Goal: Task Accomplishment & Management: Use online tool/utility

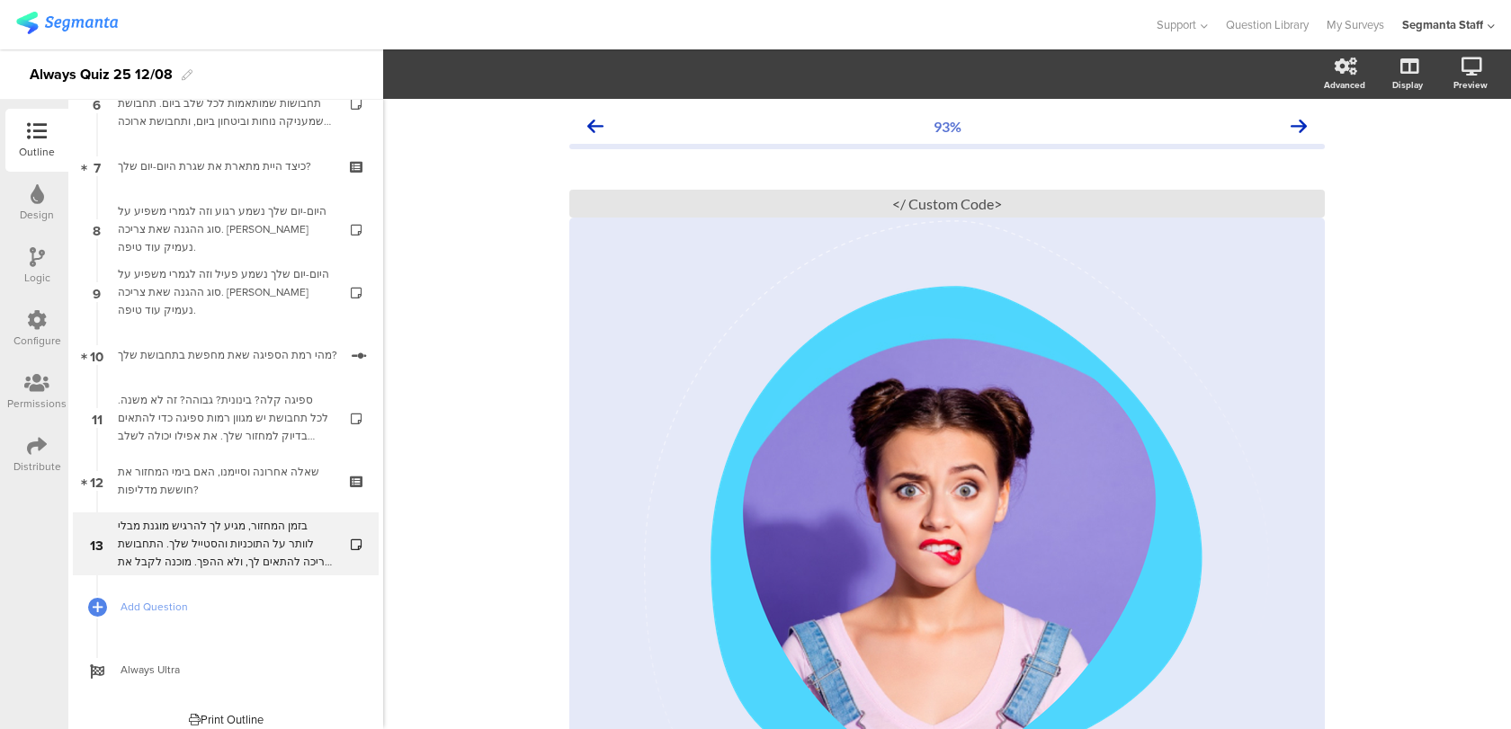
scroll to position [427, 0]
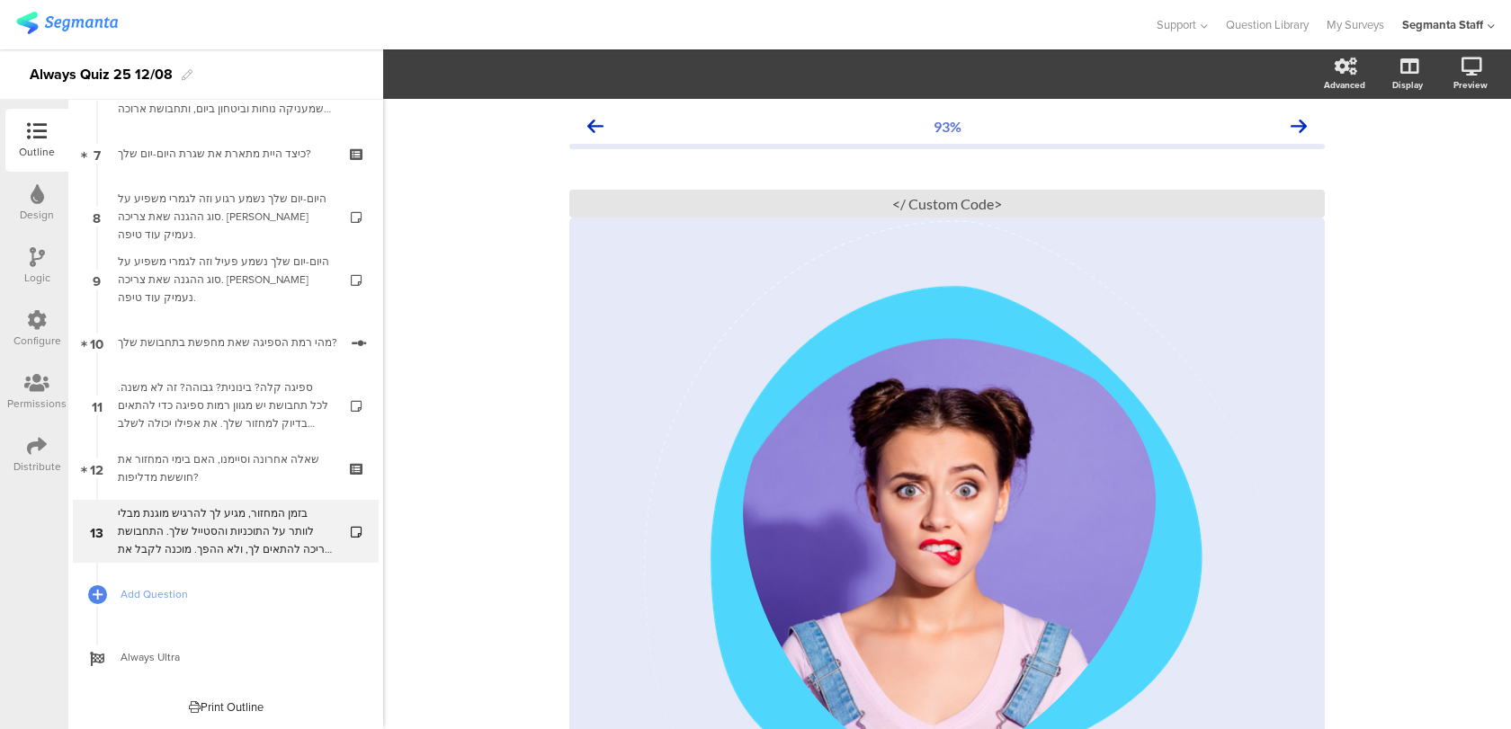
click at [31, 270] on div "Logic" at bounding box center [37, 278] width 26 height 16
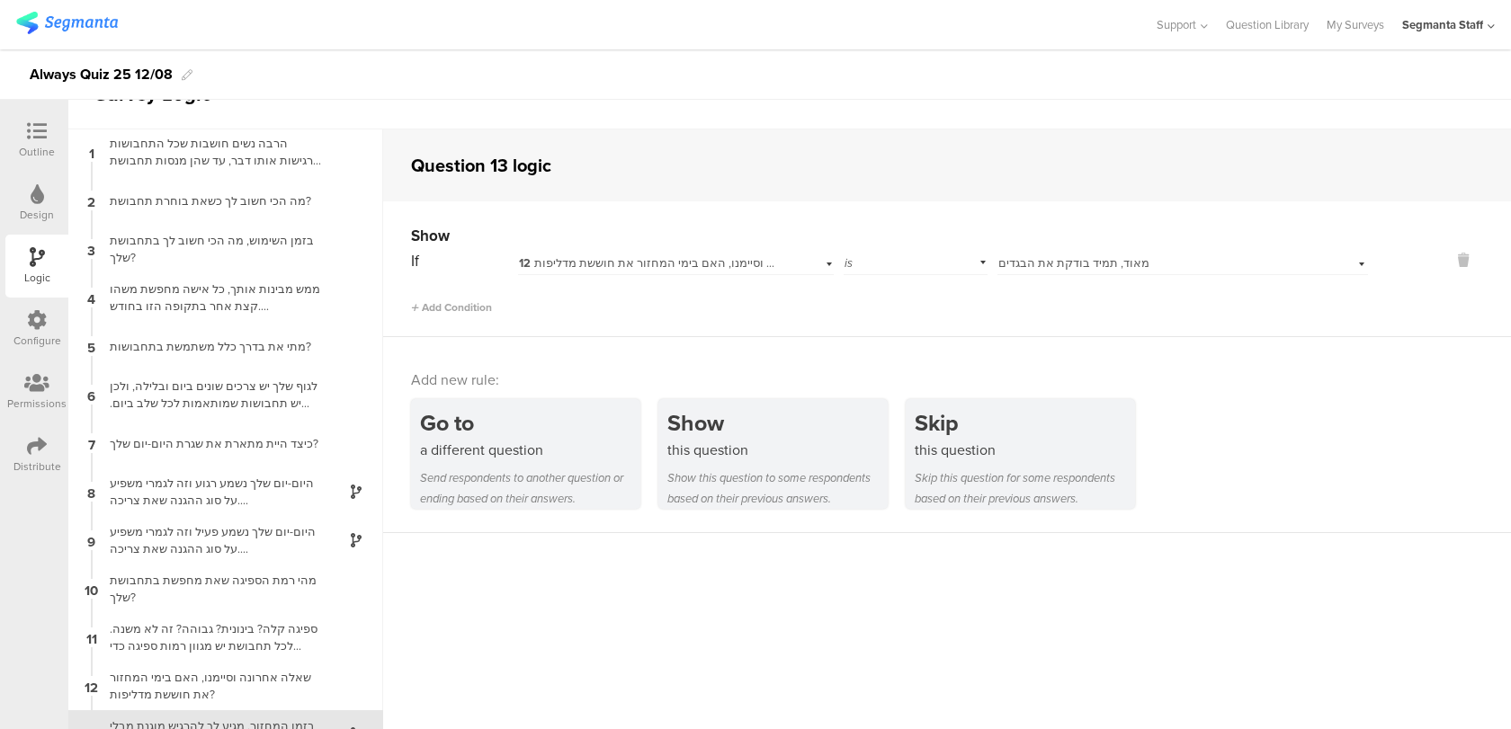
scroll to position [72, 0]
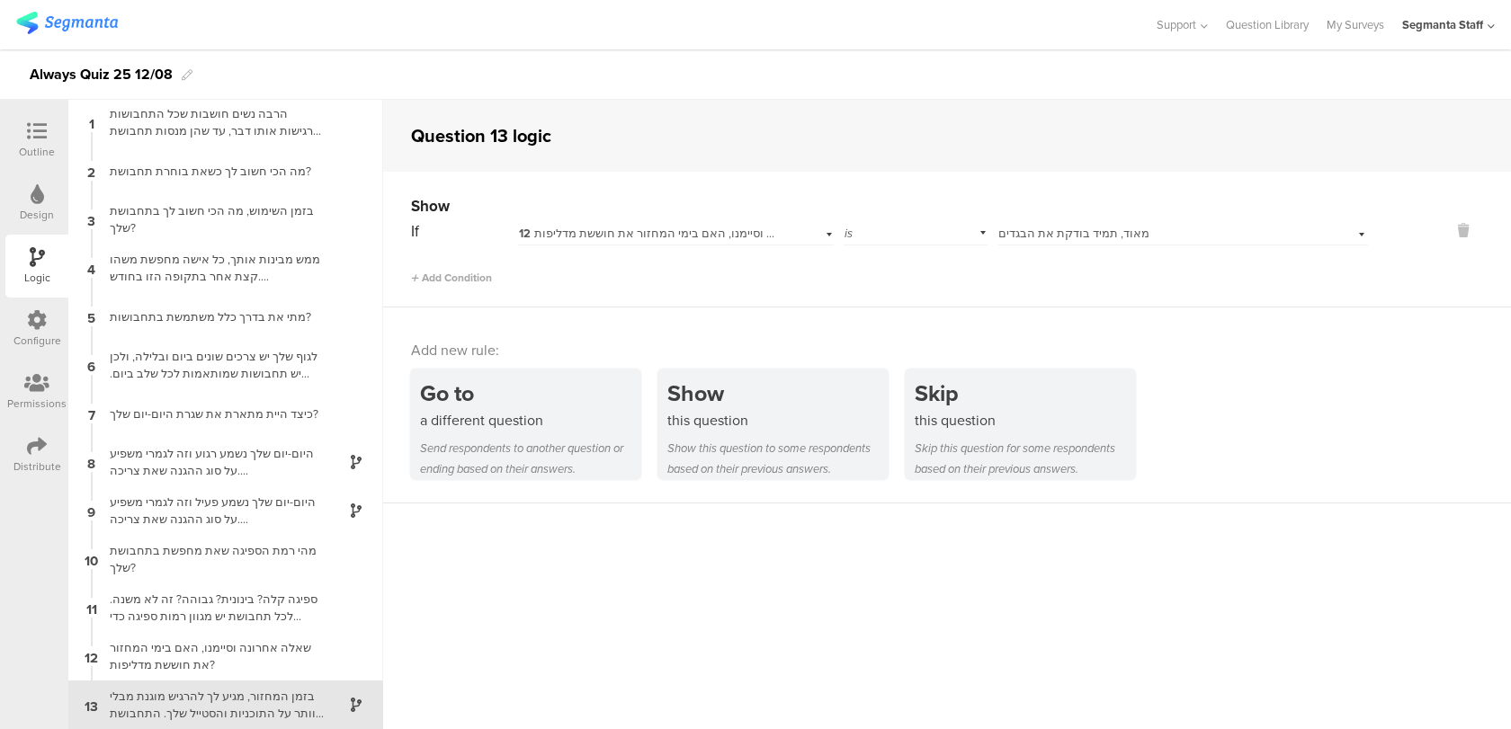
click at [1050, 234] on span "מאוד, תמיד בודקת את הבגדים" at bounding box center [1073, 233] width 151 height 17
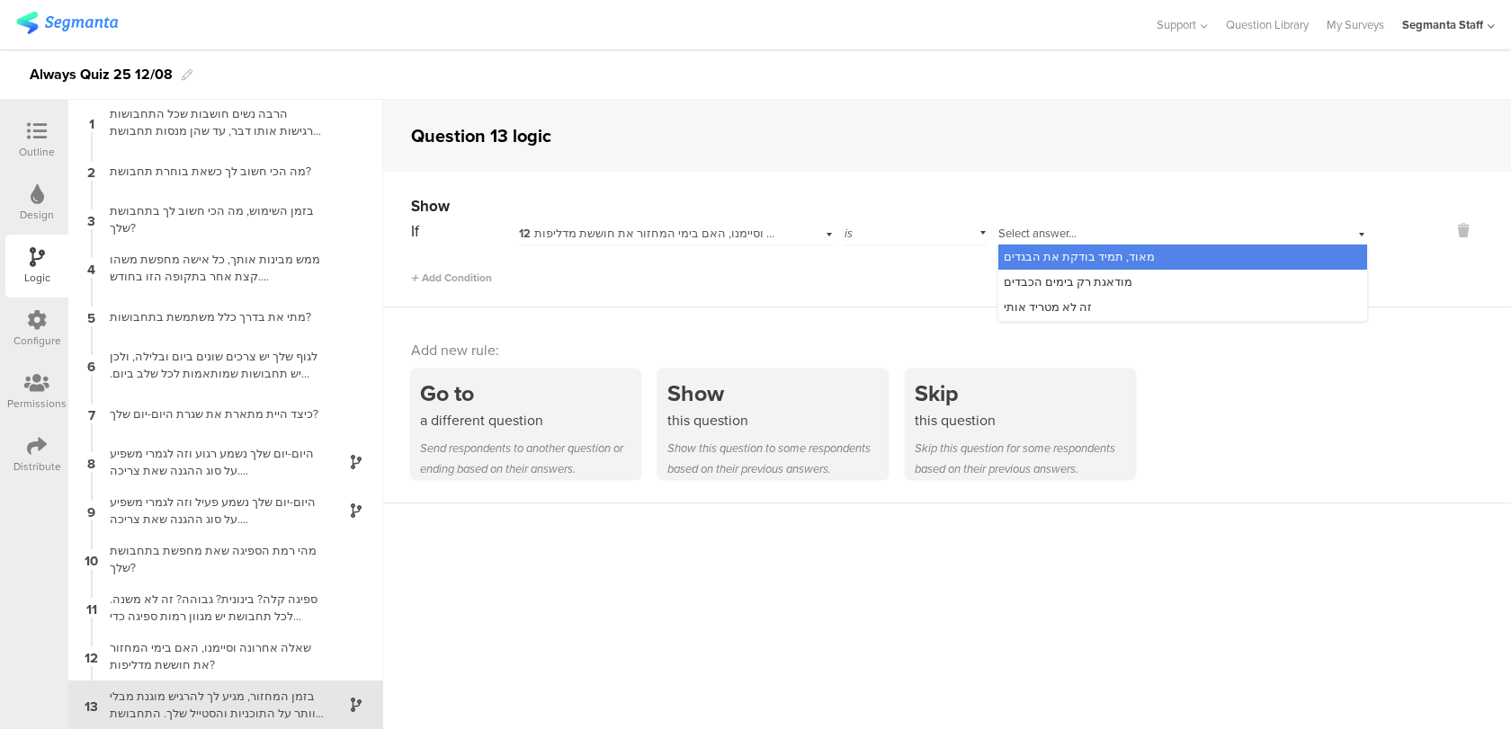
click at [895, 290] on div "Show If 12 שאלה אחרונה וסיימנו, האם בימי המחזור את חוששת מדליפות? is Select ans…" at bounding box center [947, 240] width 1128 height 136
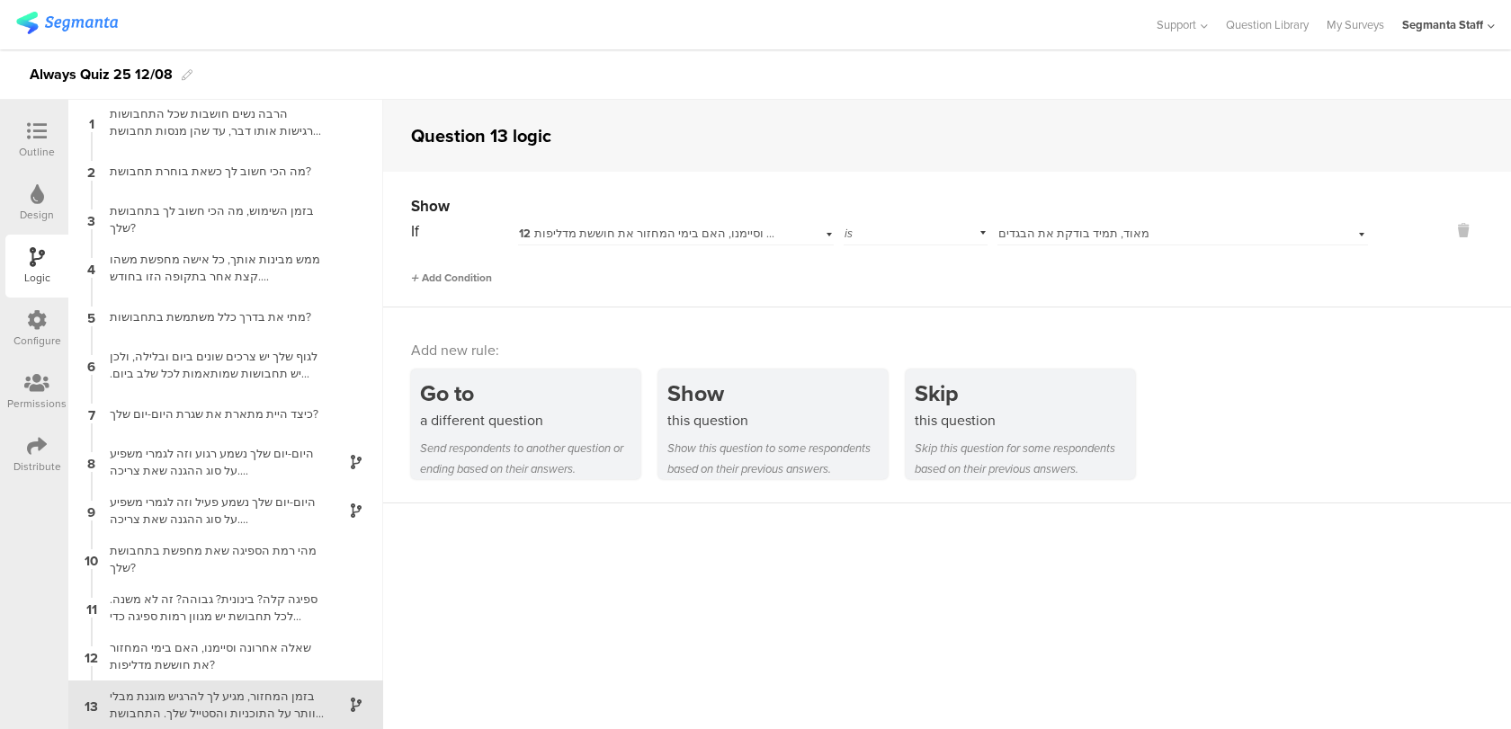
click at [465, 274] on span "Add Condition" at bounding box center [451, 278] width 81 height 16
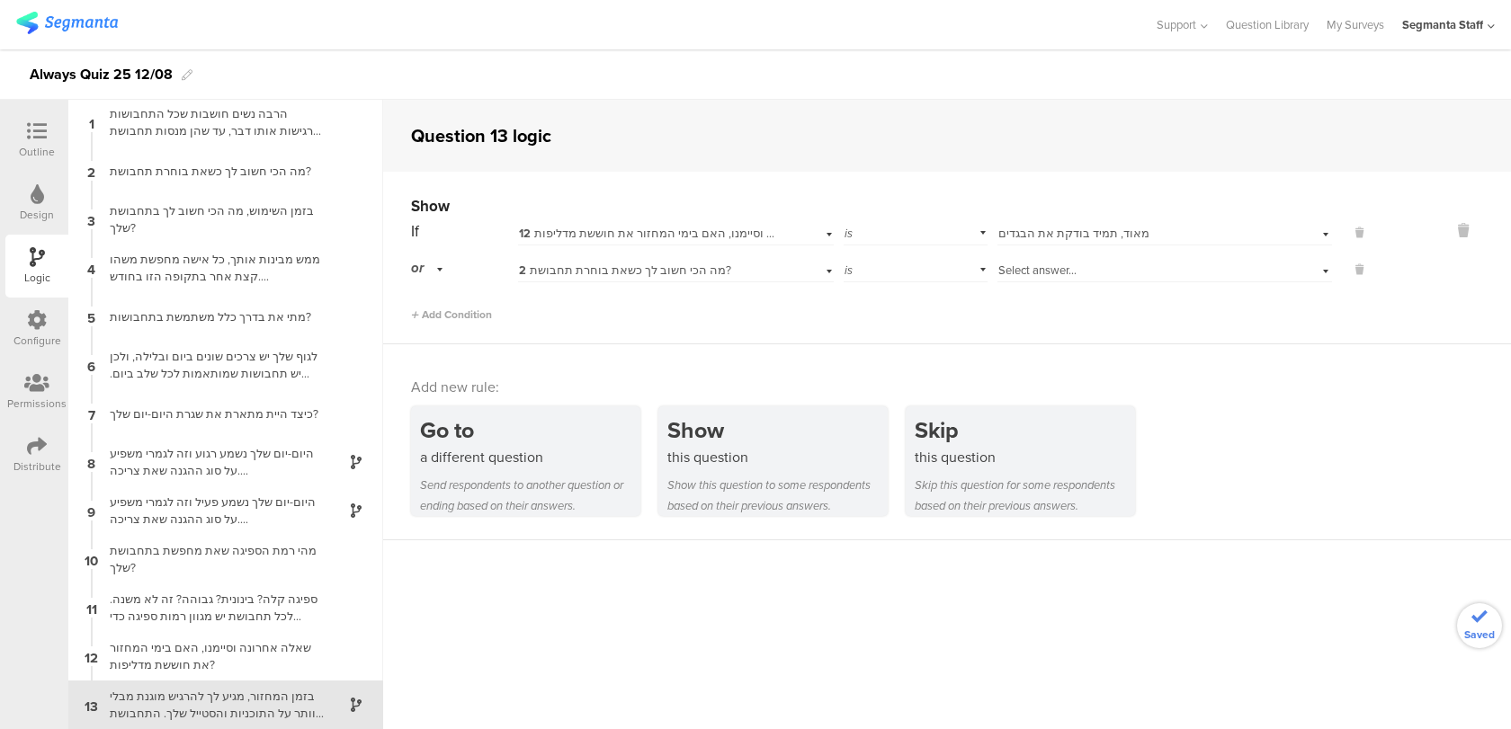
click at [632, 272] on span "2 מה הכי חשוב לך כשאת בוחרת תחבושת?" at bounding box center [625, 270] width 212 height 17
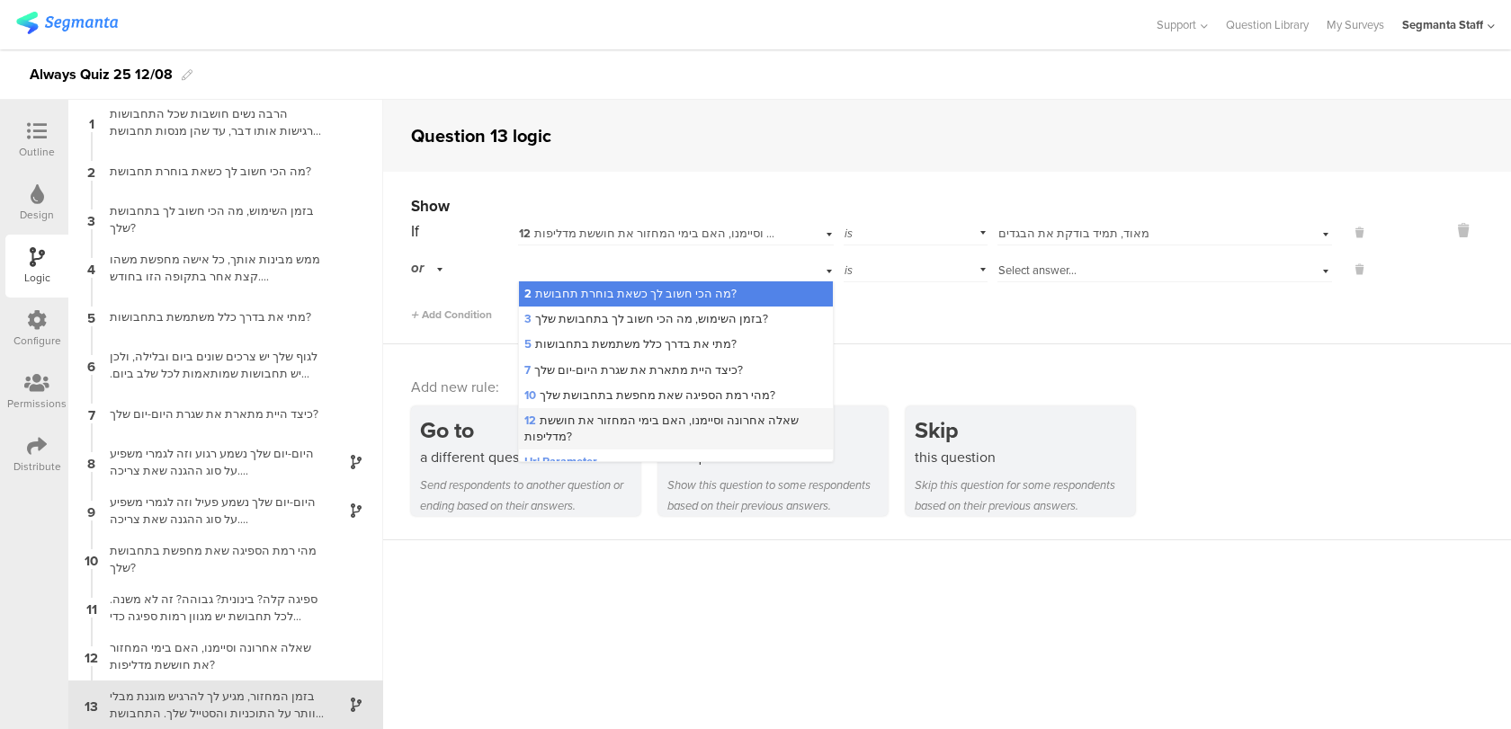
click at [582, 428] on span "12 שאלה אחרונה וסיימנו, האם בימי המחזור את חוששת מדליפות?" at bounding box center [661, 428] width 274 height 33
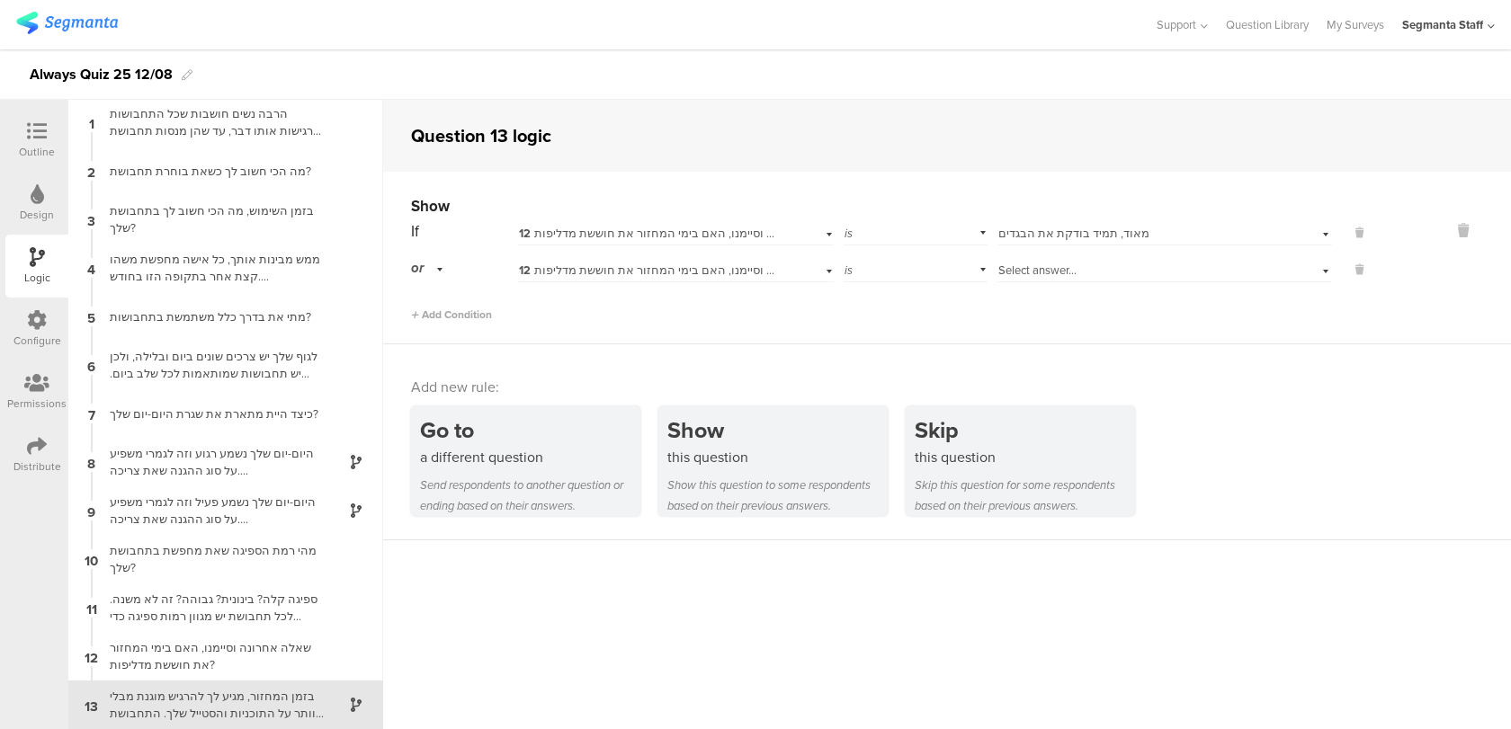
click at [1058, 277] on span "Select answer..." at bounding box center [1037, 270] width 78 height 17
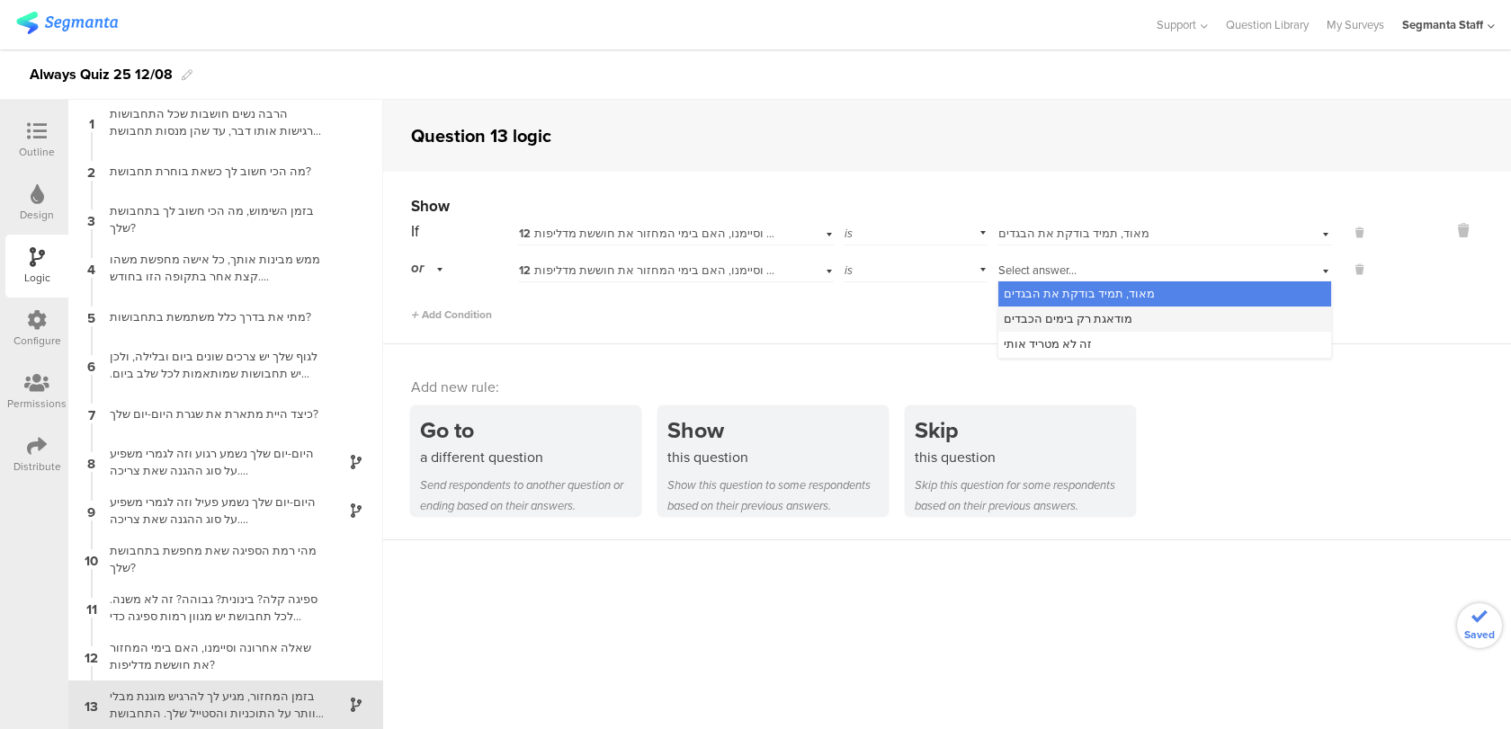
click at [1059, 321] on span "מודאגת רק בימים הכבדים" at bounding box center [1068, 318] width 129 height 17
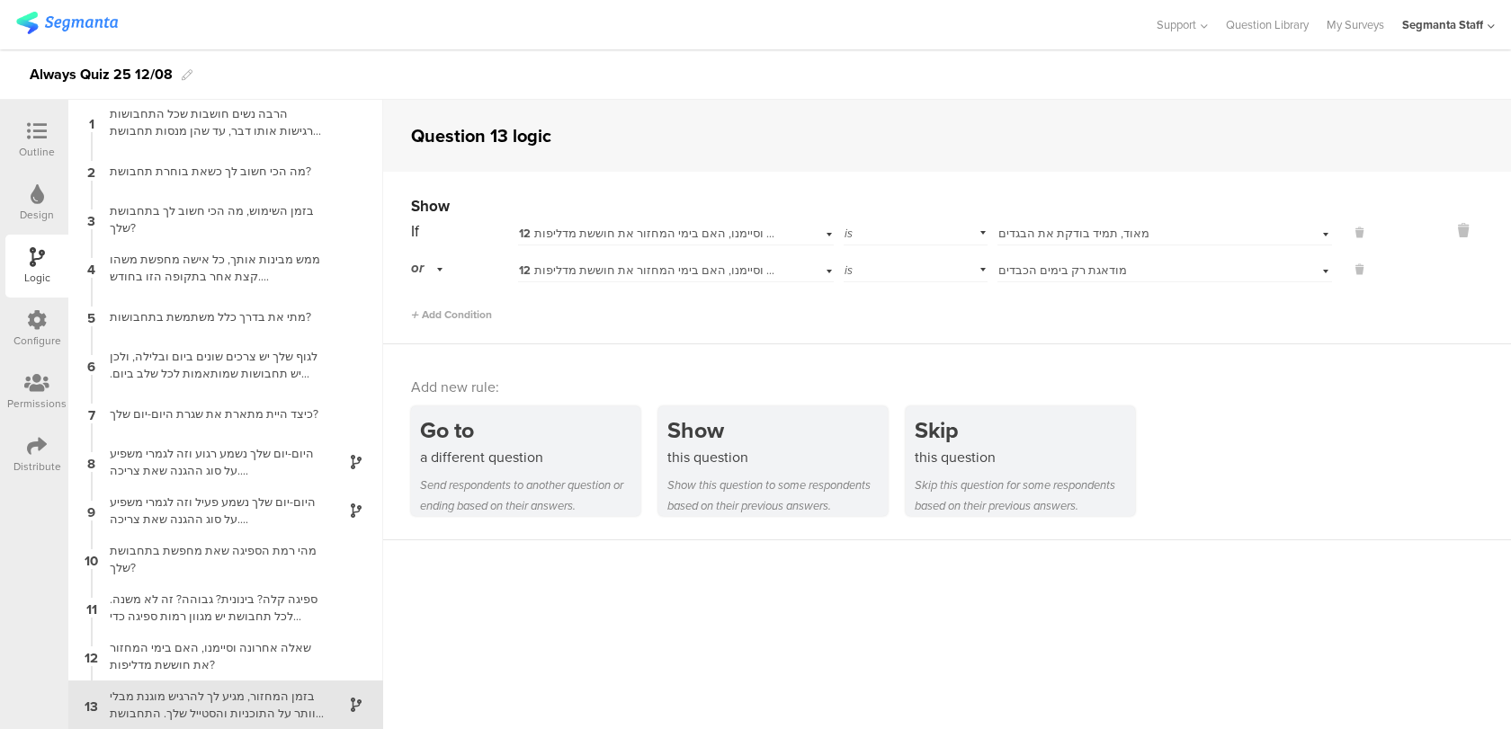
click at [34, 140] on icon at bounding box center [37, 131] width 20 height 20
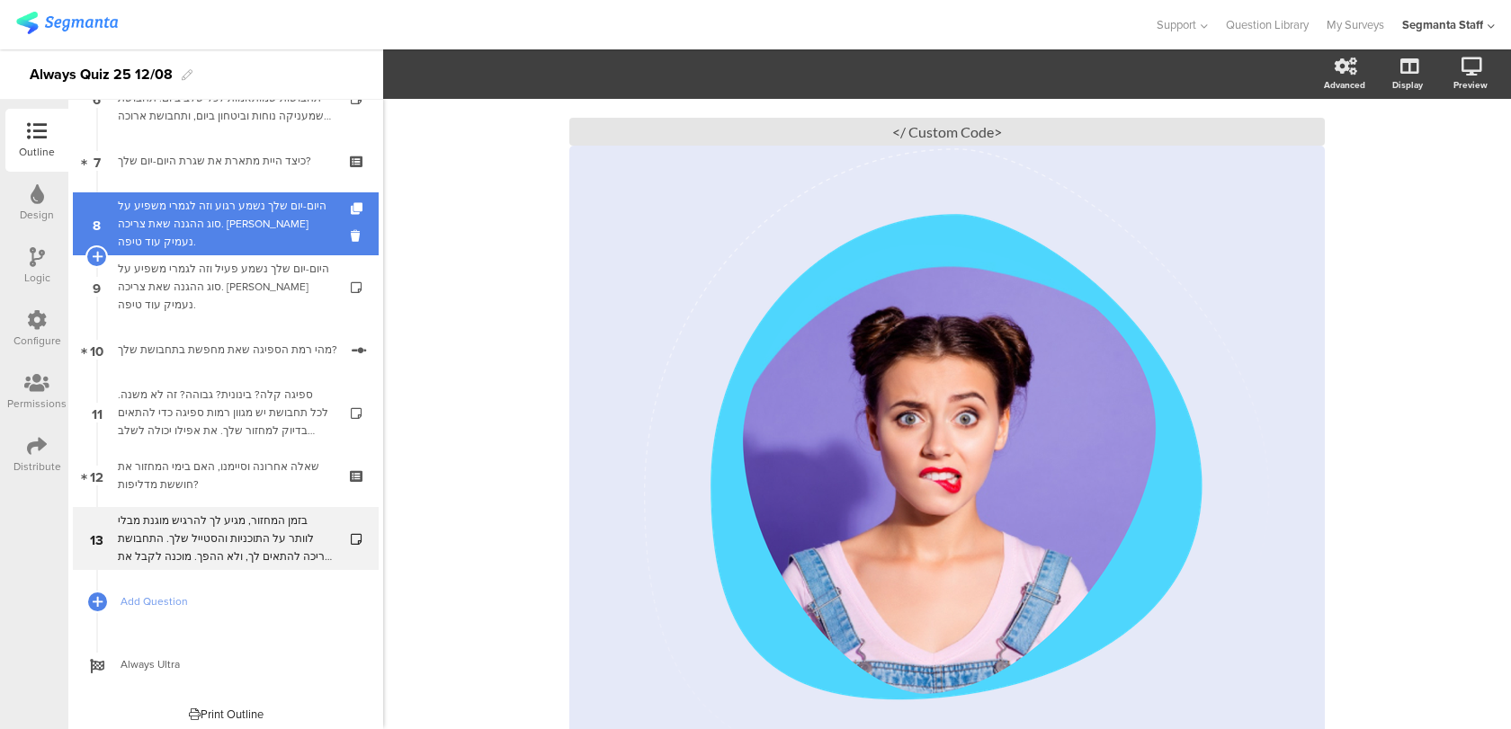
scroll to position [427, 0]
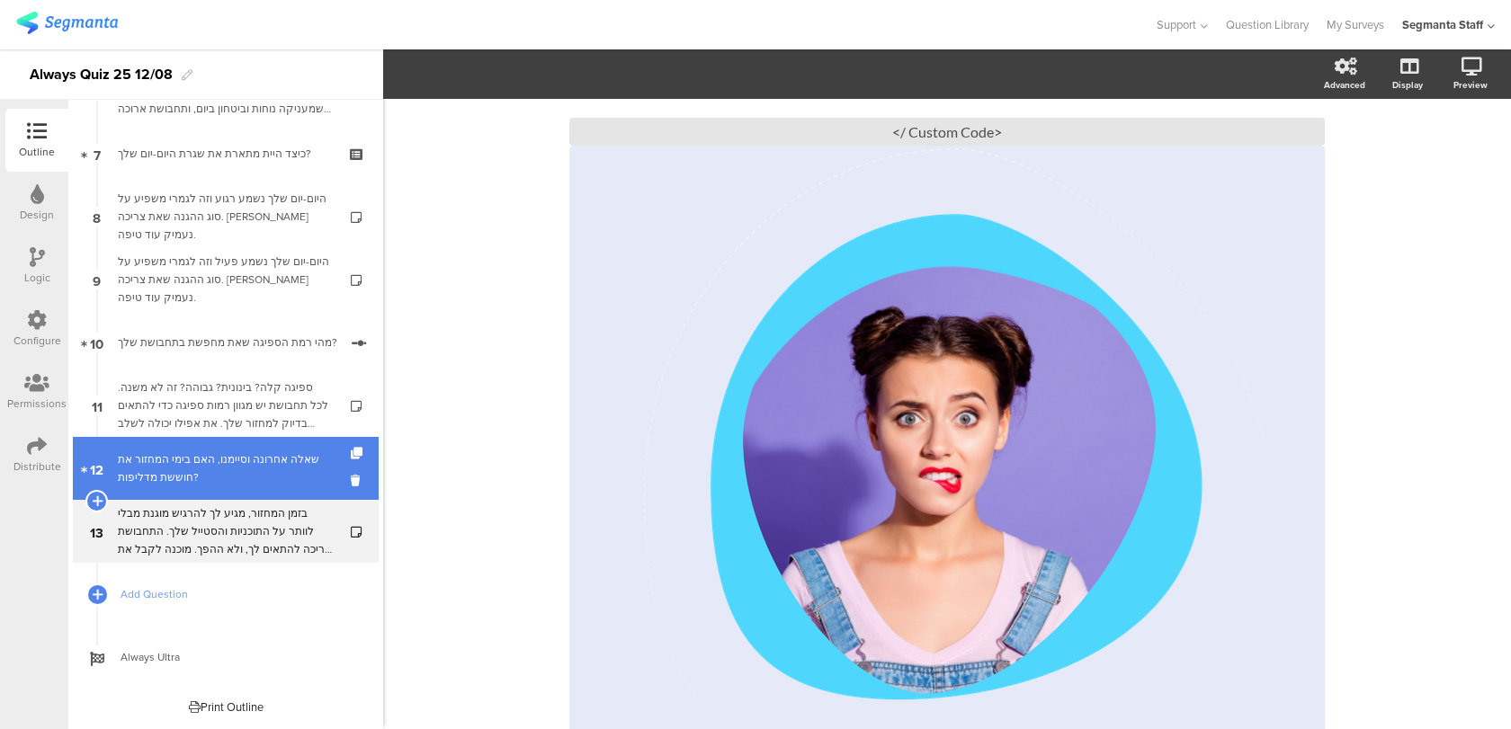
click at [271, 476] on div "שאלה אחרונה וסיימנו, האם בימי המחזור את חוששת מדליפות?" at bounding box center [225, 469] width 215 height 36
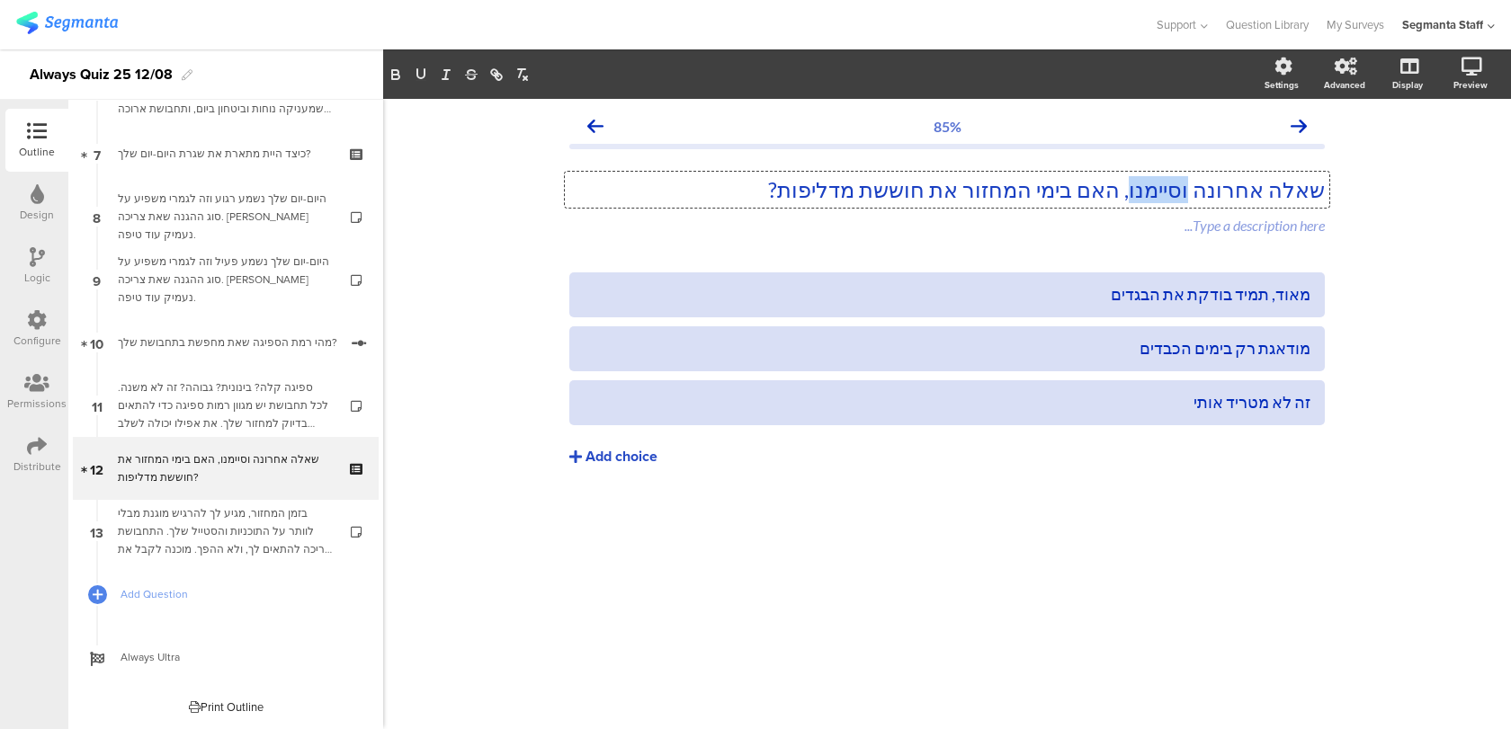
drag, startPoint x: 1190, startPoint y: 193, endPoint x: 1125, endPoint y: 192, distance: 64.8
click at [1125, 192] on div "שאלה אחרונה וסיימנו, האם בימי המחזור את חוששת מדליפות? שאלה אחרונה וסיימנו, האם…" at bounding box center [947, 190] width 764 height 36
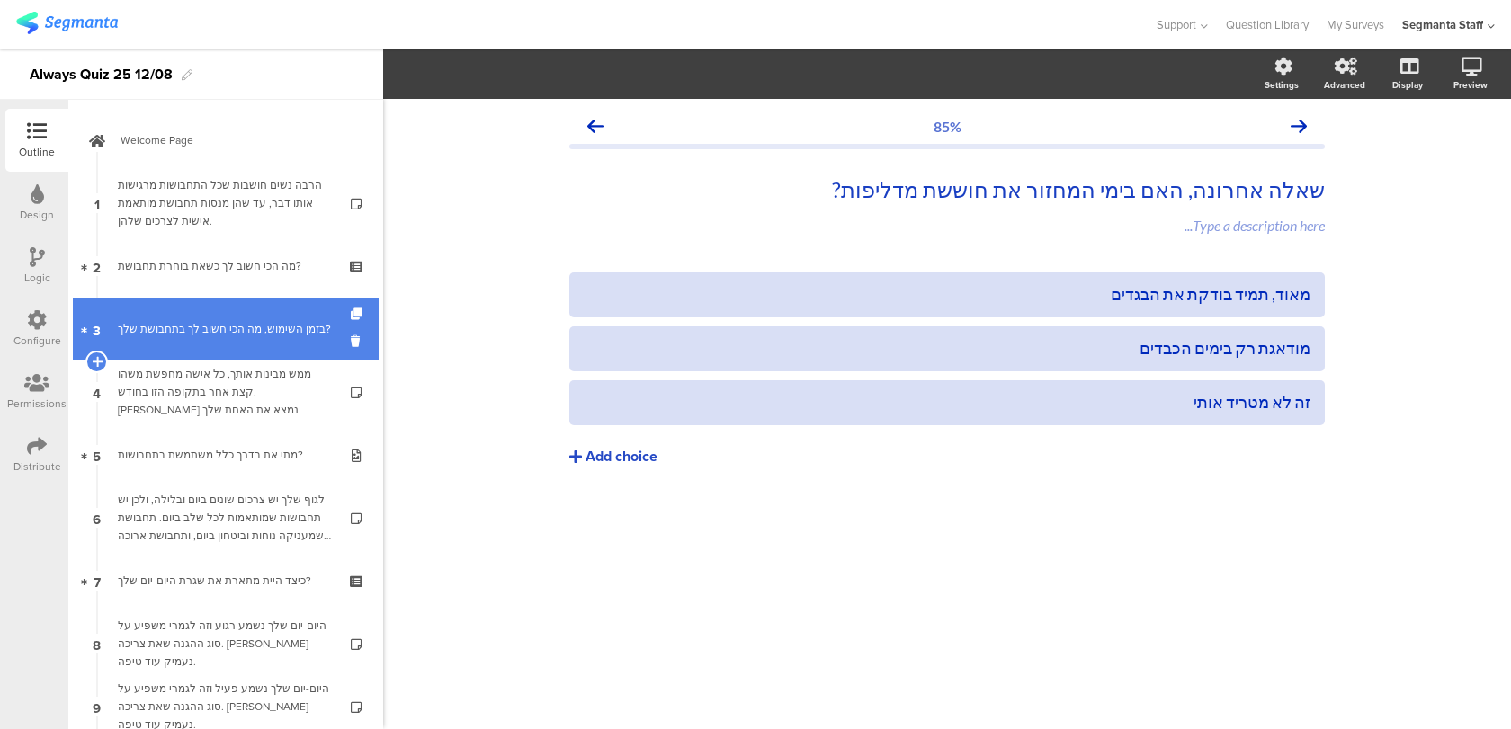
click at [189, 320] on div "בזמן השימוש, מה הכי חשוב לך בתחבושת שלך?" at bounding box center [225, 329] width 215 height 18
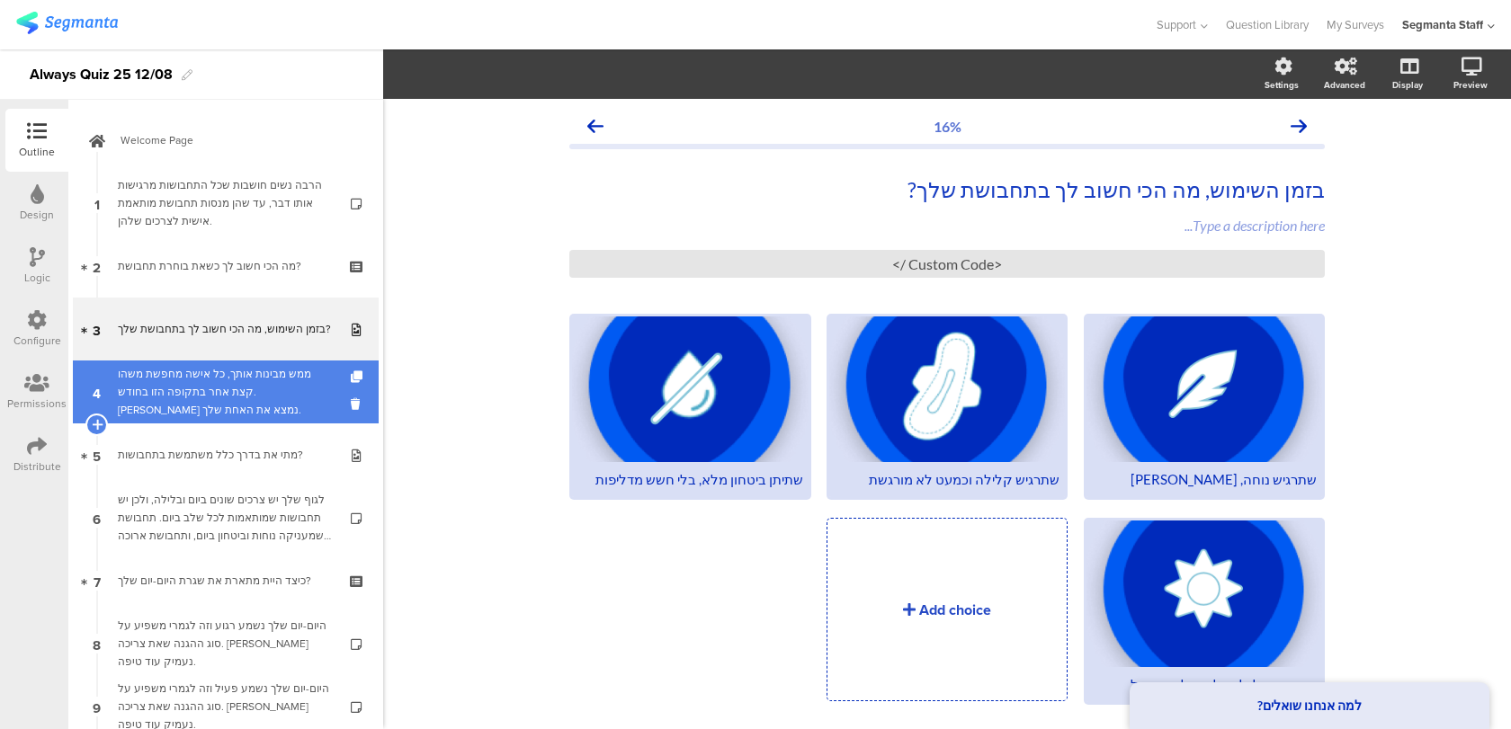
click at [185, 392] on div "ממש מבינות אותך, כל אישה מחפשת משהו קצת אחר בתקופה הזו בחודש. [PERSON_NAME] נמצ…" at bounding box center [225, 392] width 215 height 54
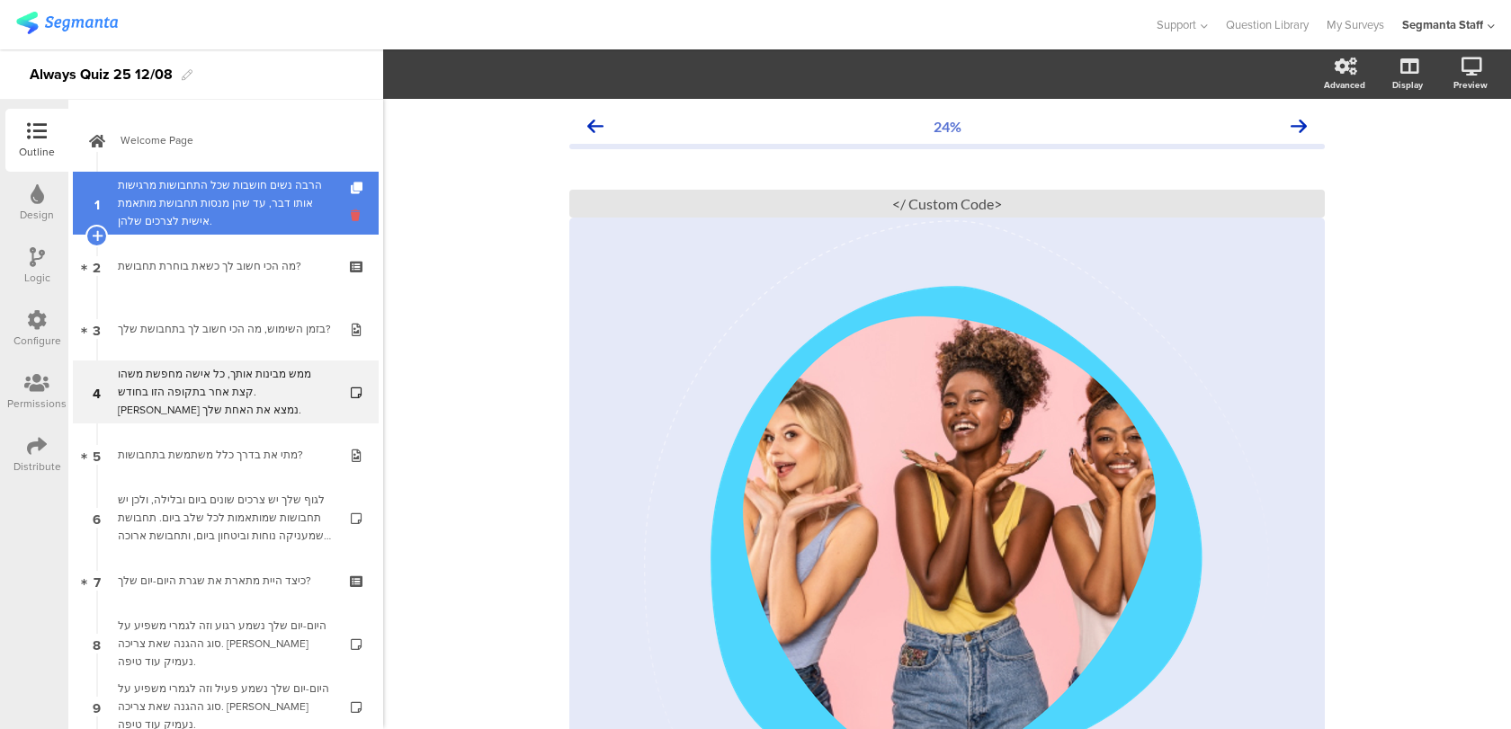
click at [357, 213] on icon at bounding box center [358, 215] width 15 height 17
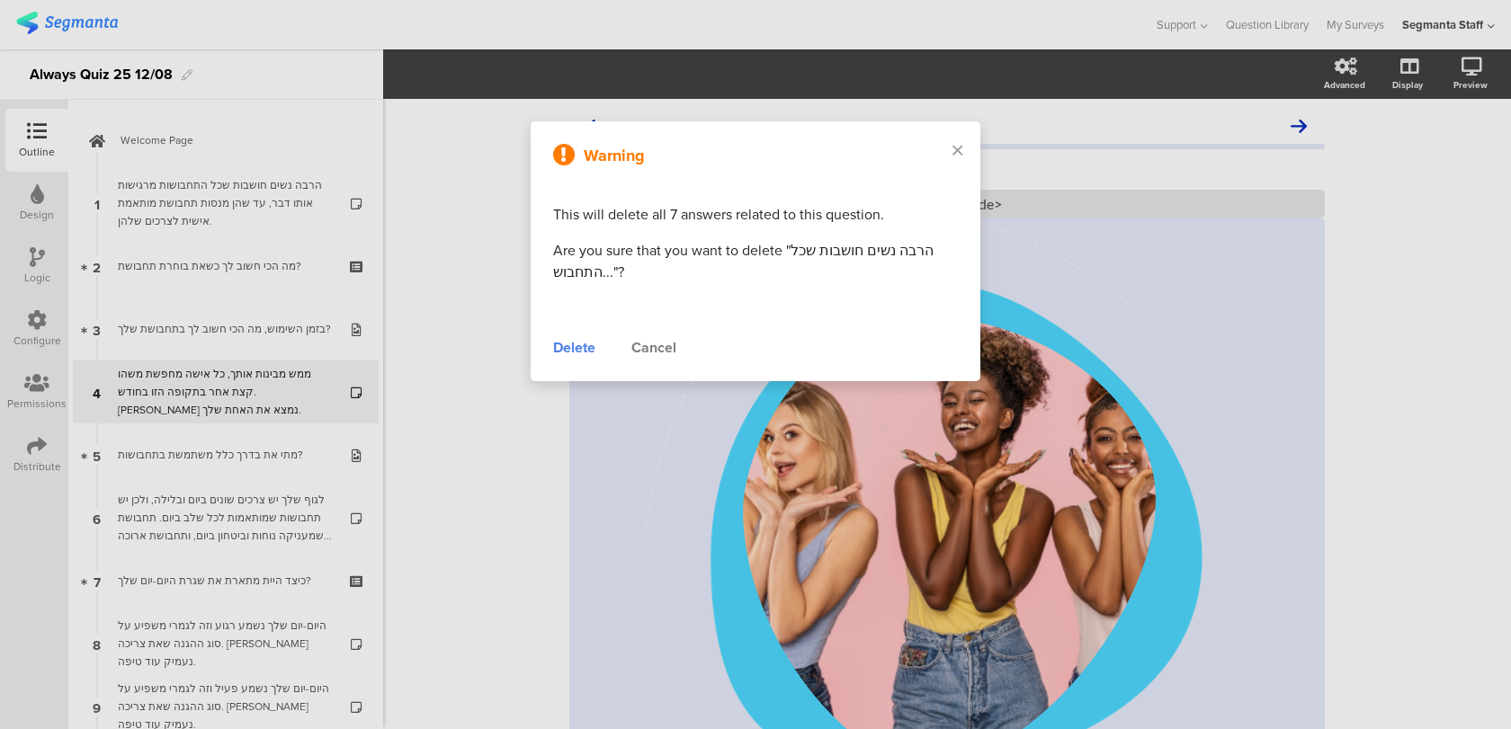
click at [584, 347] on div "Delete" at bounding box center [574, 348] width 42 height 22
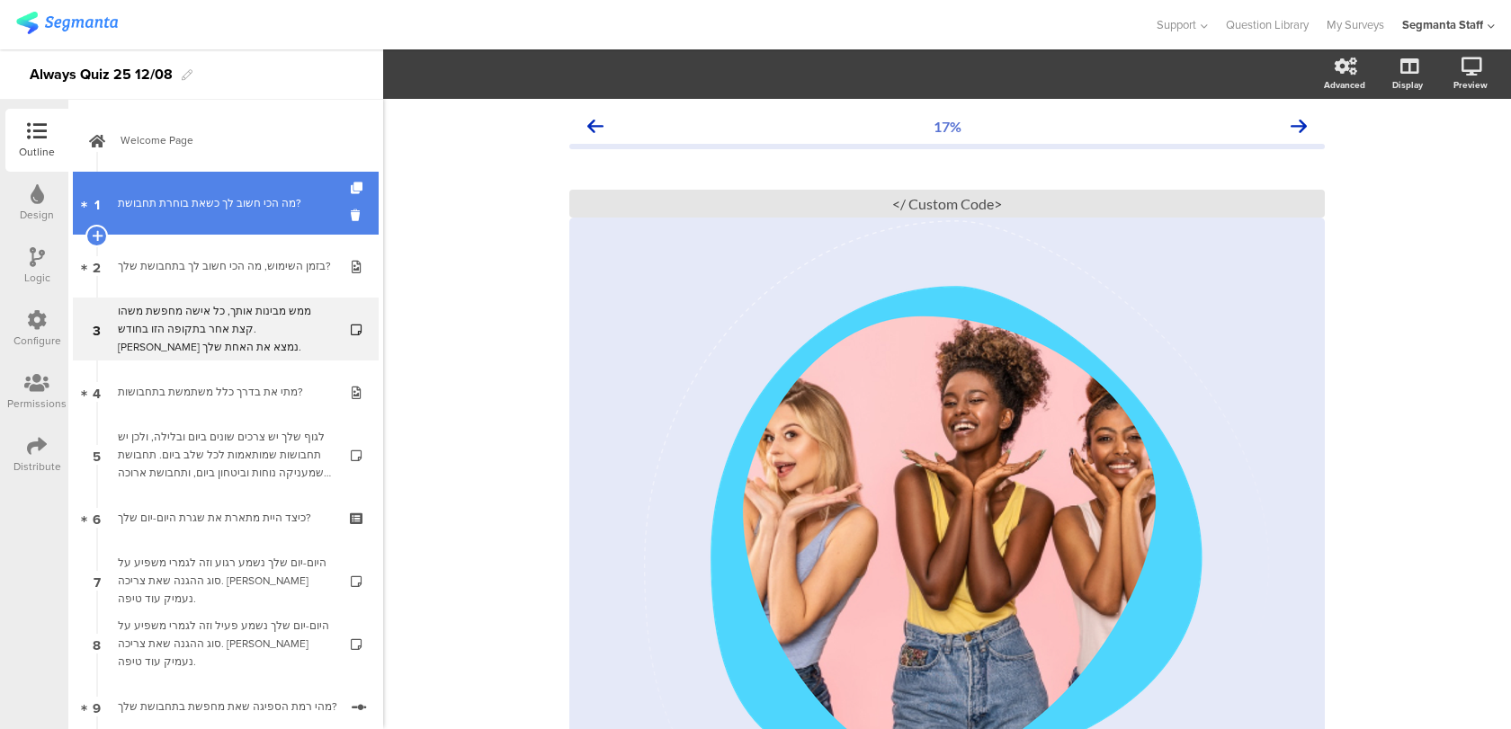
click at [296, 185] on link "1 מה הכי חשוב לך כשאת בוחרת תחבושת?" at bounding box center [226, 203] width 306 height 63
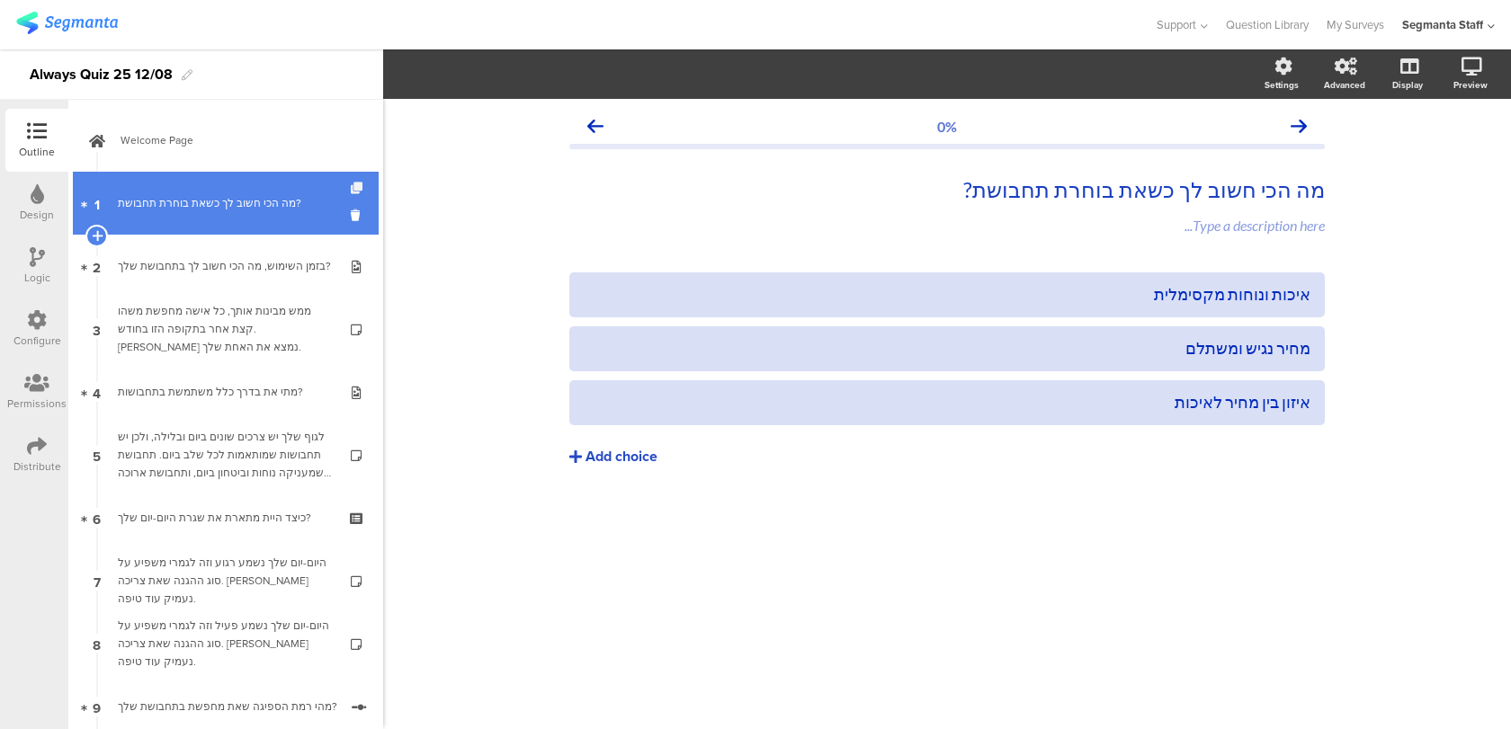
click at [361, 185] on icon at bounding box center [358, 189] width 15 height 12
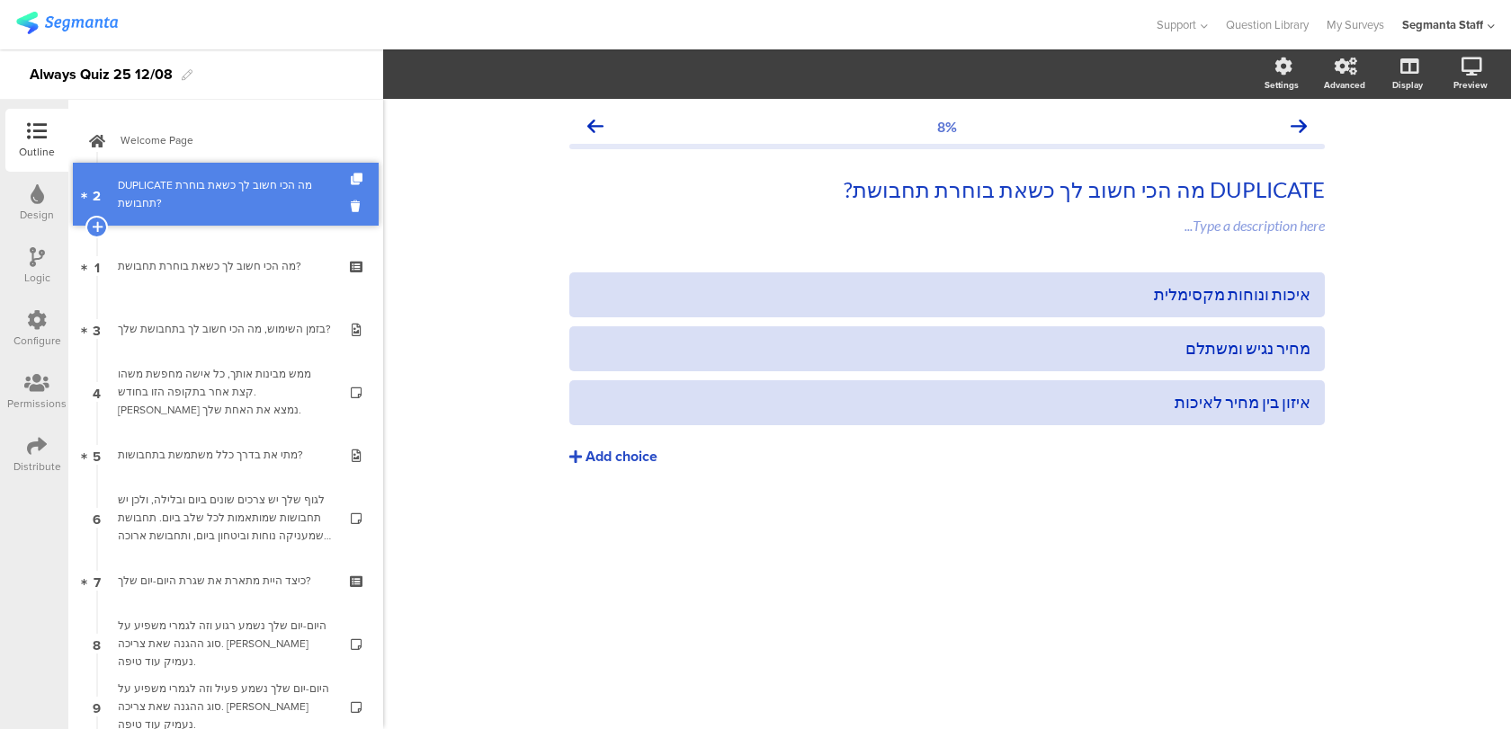
drag, startPoint x: 266, startPoint y: 279, endPoint x: 279, endPoint y: 210, distance: 70.4
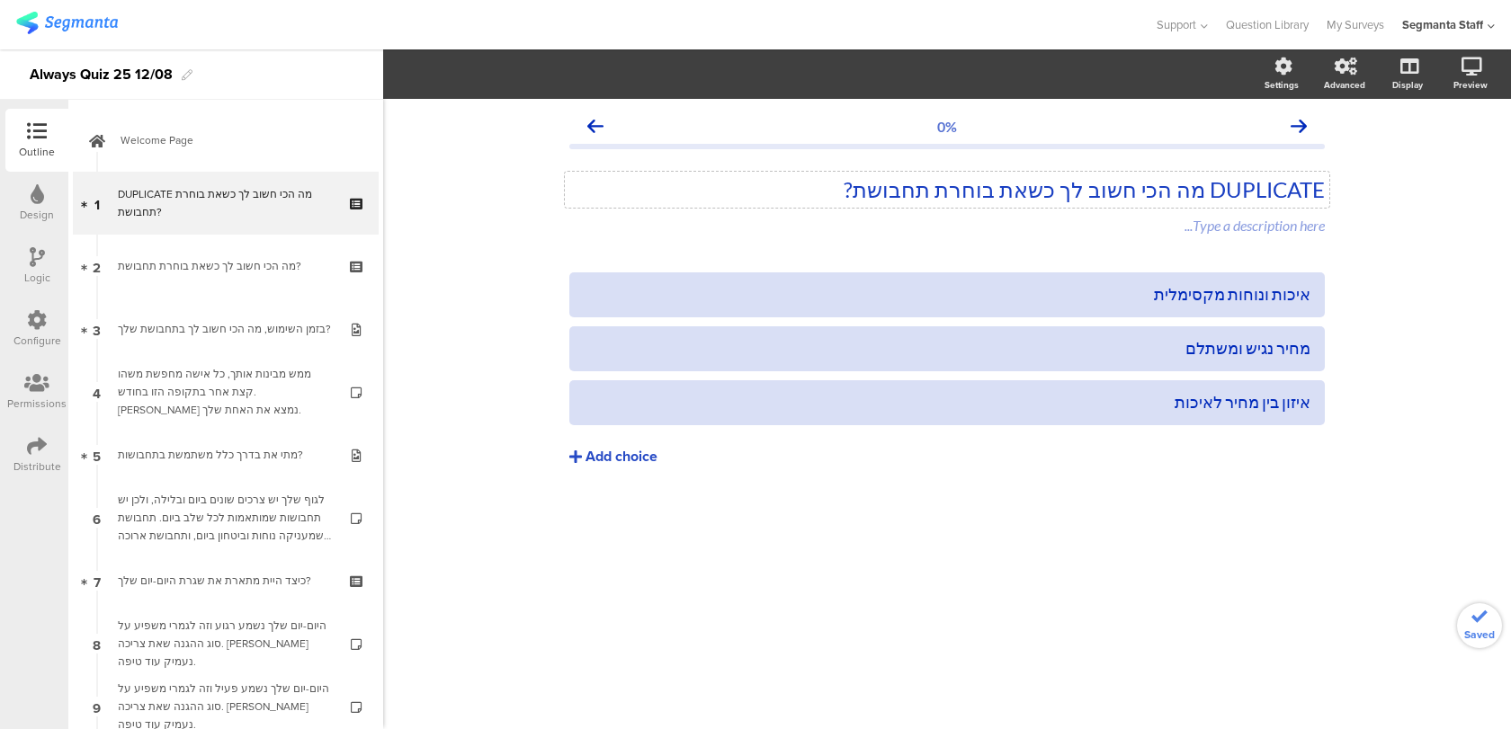
click at [949, 190] on div "DUPLICATE מה הכי חשוב לך כשאת בוחרת תחבושת? DUPLICATE מה הכי חשוב לך כשאת בוחרת…" at bounding box center [947, 190] width 764 height 36
click at [923, 192] on p "DUPLICATE מה הכי חשוב לך כשאת בוחרת תחבושת?" at bounding box center [946, 189] width 755 height 27
click at [992, 178] on p "DUPLICATE מה הכי חשוב לך כשאת בוחרת תחבושת?" at bounding box center [946, 189] width 755 height 27
click at [756, 609] on div "0% מה הכי מתאר אותך כשמדובר בתחבושות היגייניות? מה הכי מתאר אותך כשמדובר בתחבוש…" at bounding box center [947, 414] width 1128 height 630
click at [659, 300] on div "איכות ונוחות מקסימלית" at bounding box center [947, 294] width 727 height 21
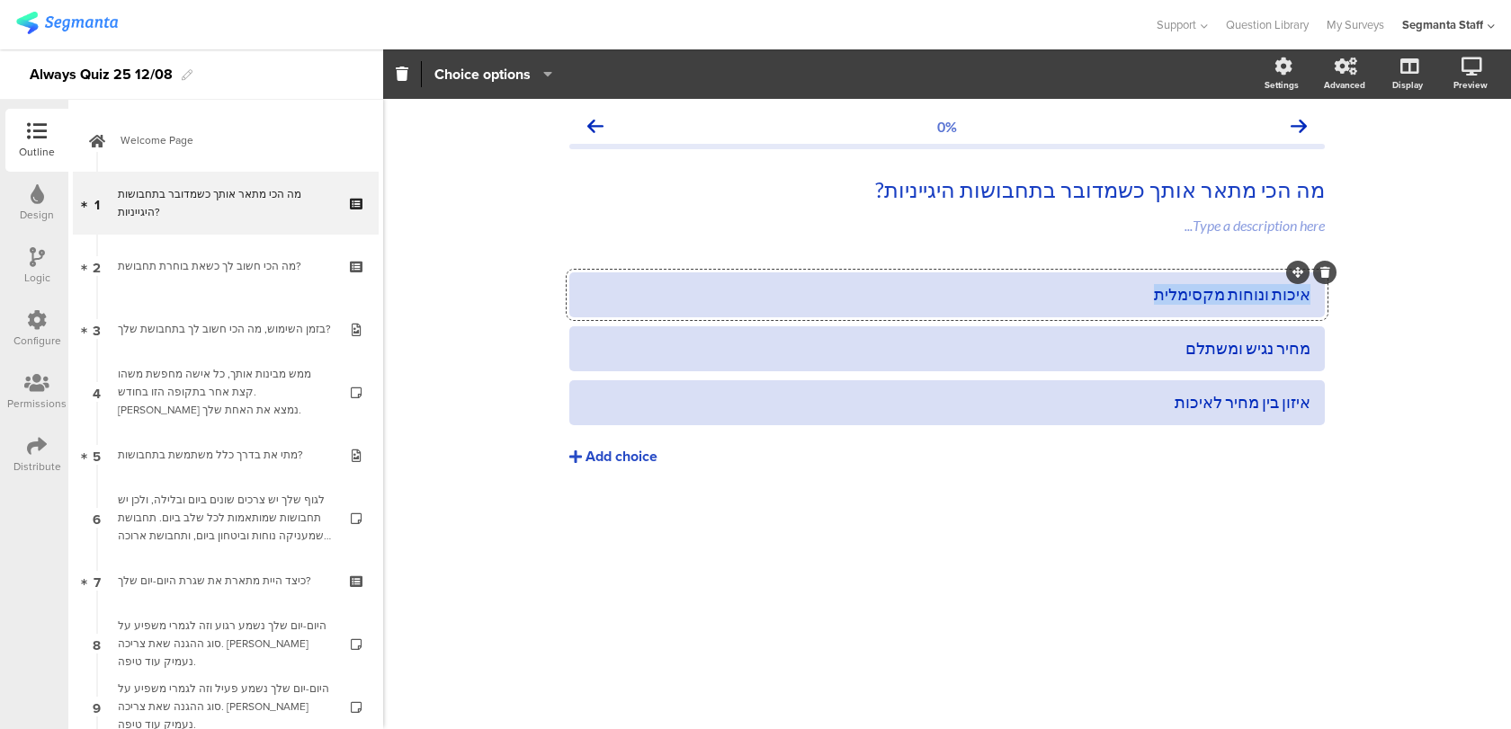
paste div
click at [1006, 342] on div "מחיר נגיש ומשתלם" at bounding box center [947, 348] width 727 height 21
paste div
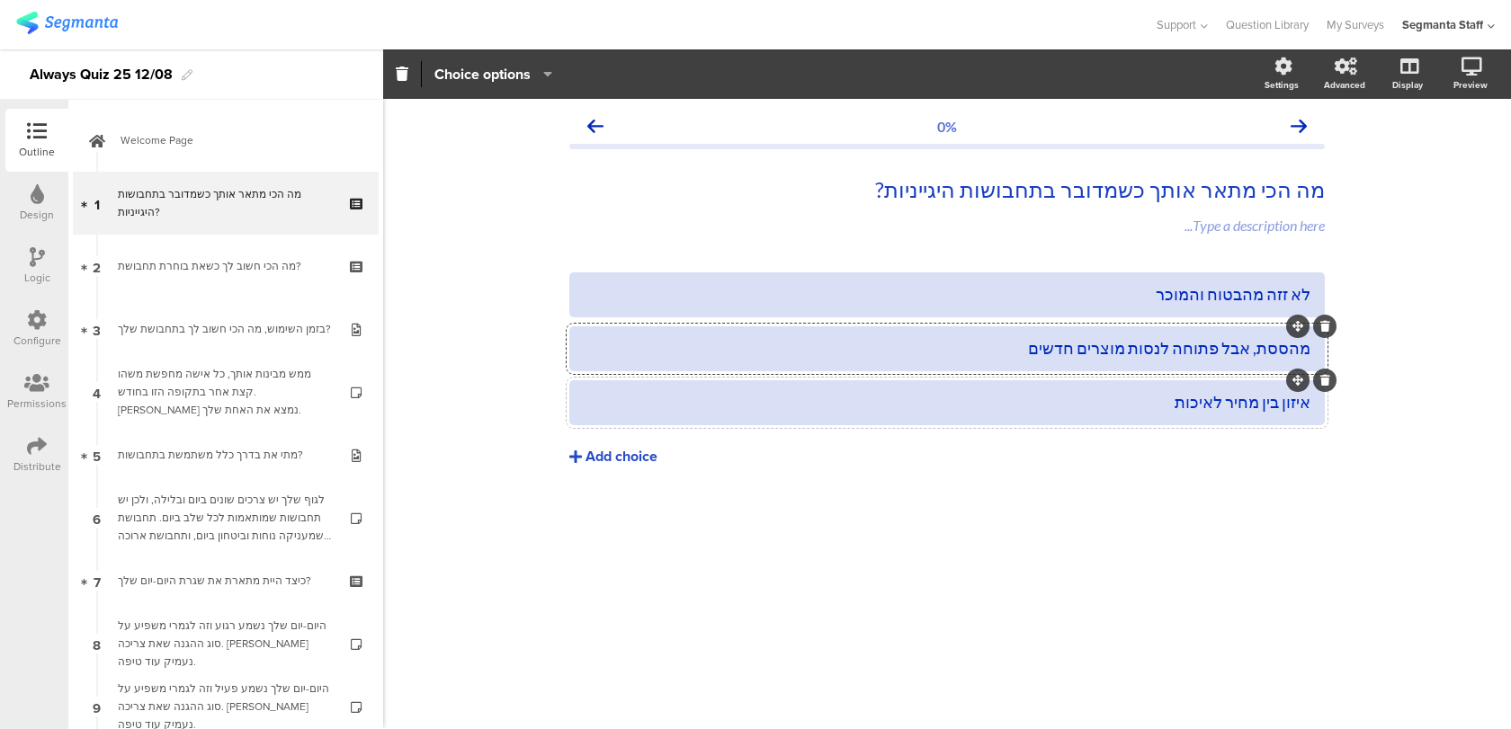
click at [1056, 388] on div "איזון בין מחיר לאיכות" at bounding box center [947, 403] width 727 height 30
paste div
click at [1005, 546] on div "0% מה הכי מתאר אותך כשמדובר בתחבושות היגייניות? מה הכי מתאר אותך כשמדובר בתחבוש…" at bounding box center [946, 325] width 791 height 452
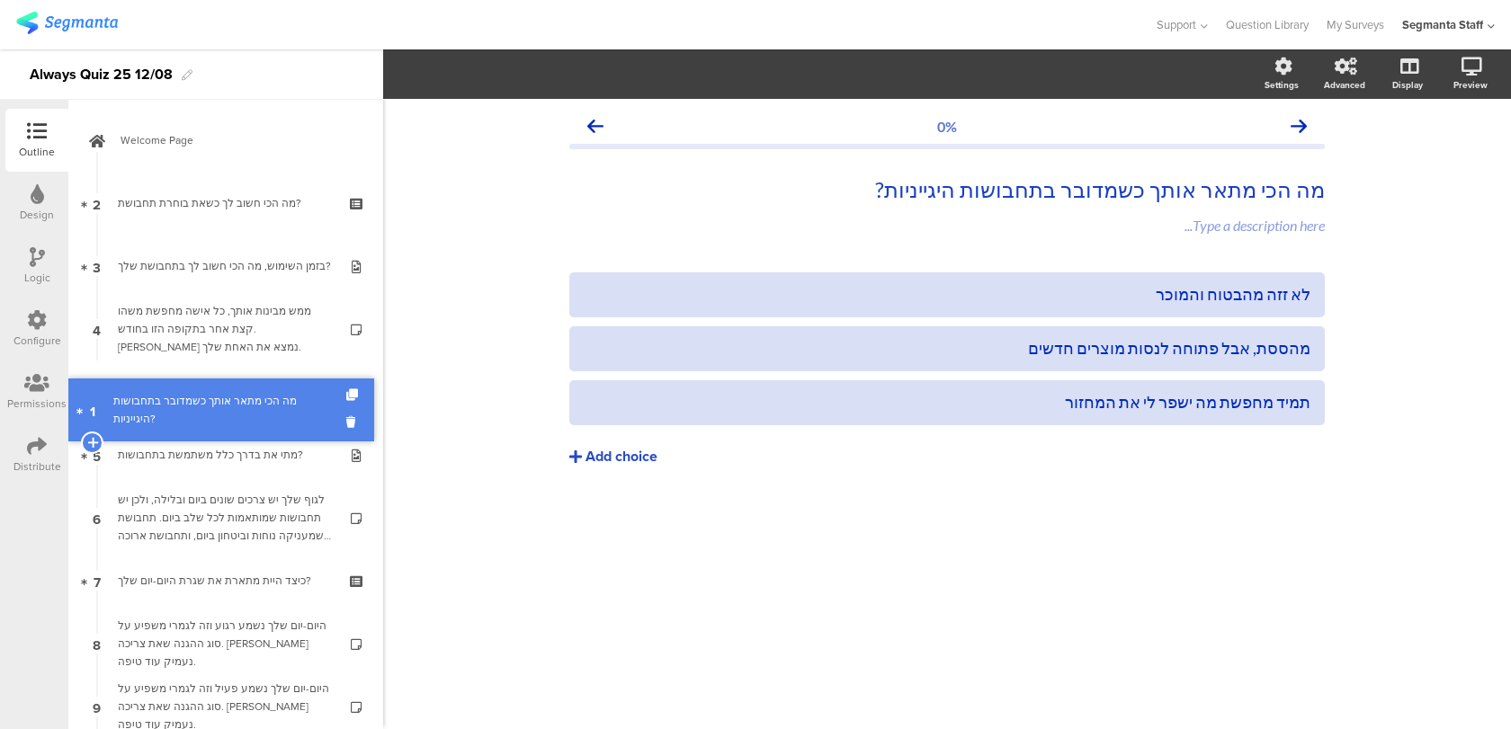
drag, startPoint x: 223, startPoint y: 197, endPoint x: 217, endPoint y: 404, distance: 207.0
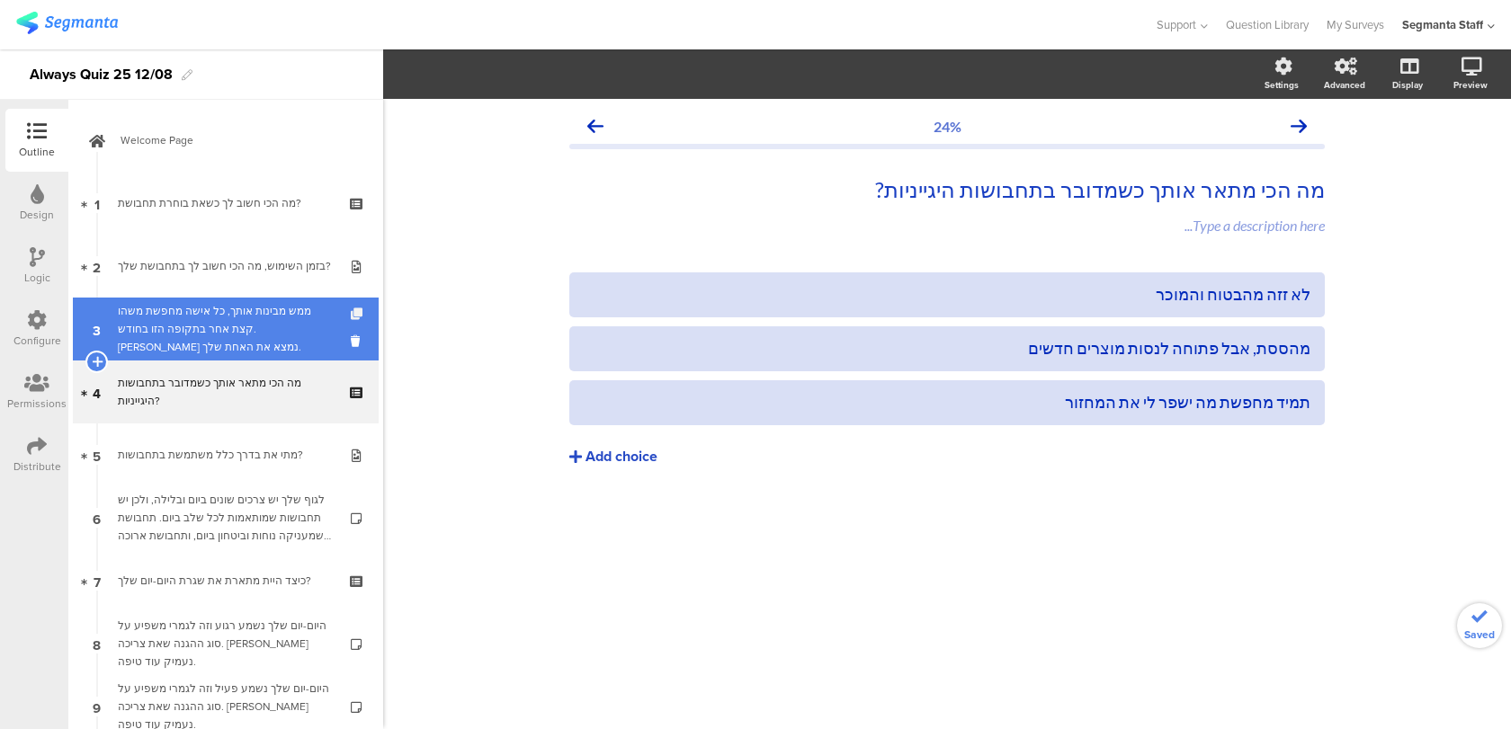
click at [358, 314] on icon at bounding box center [358, 314] width 15 height 12
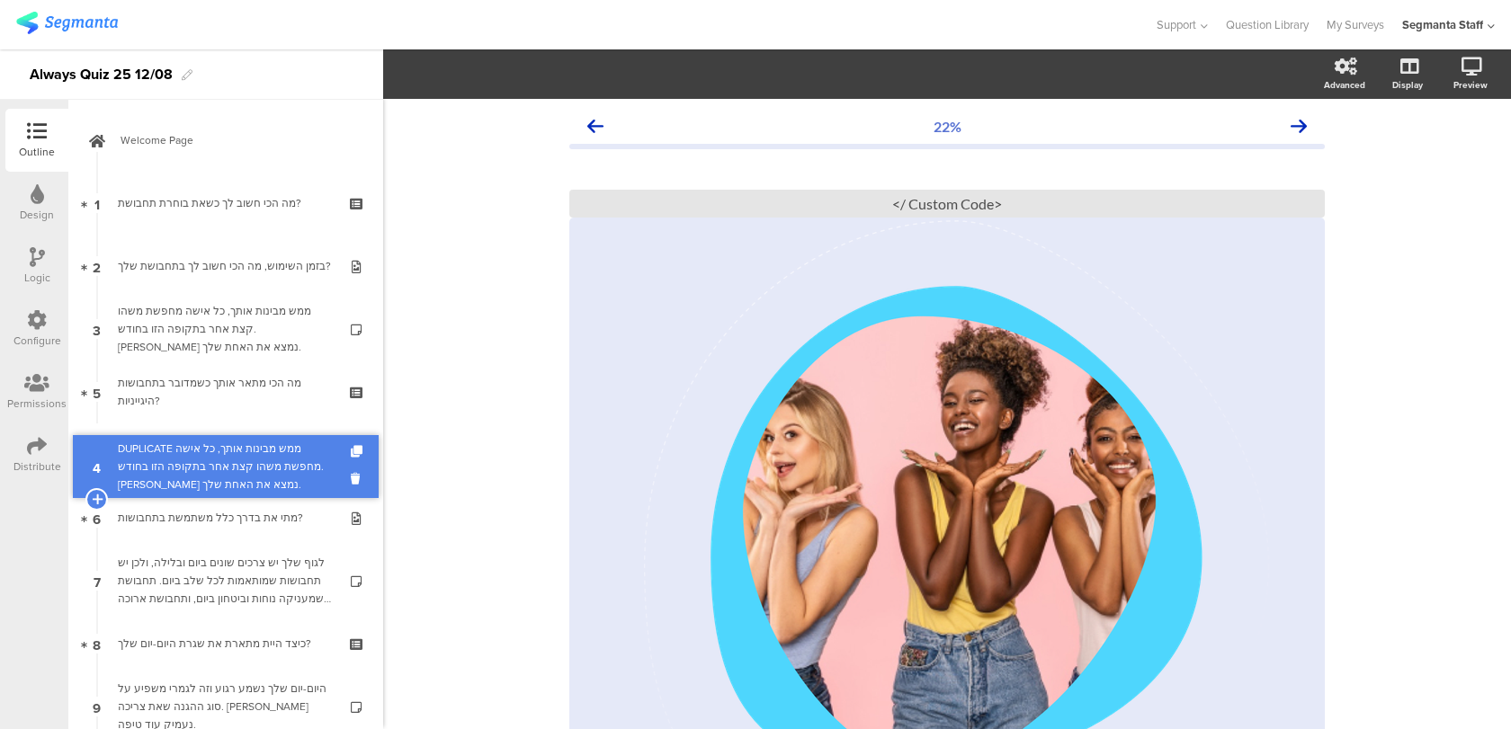
drag, startPoint x: 229, startPoint y: 397, endPoint x: 219, endPoint y: 468, distance: 71.7
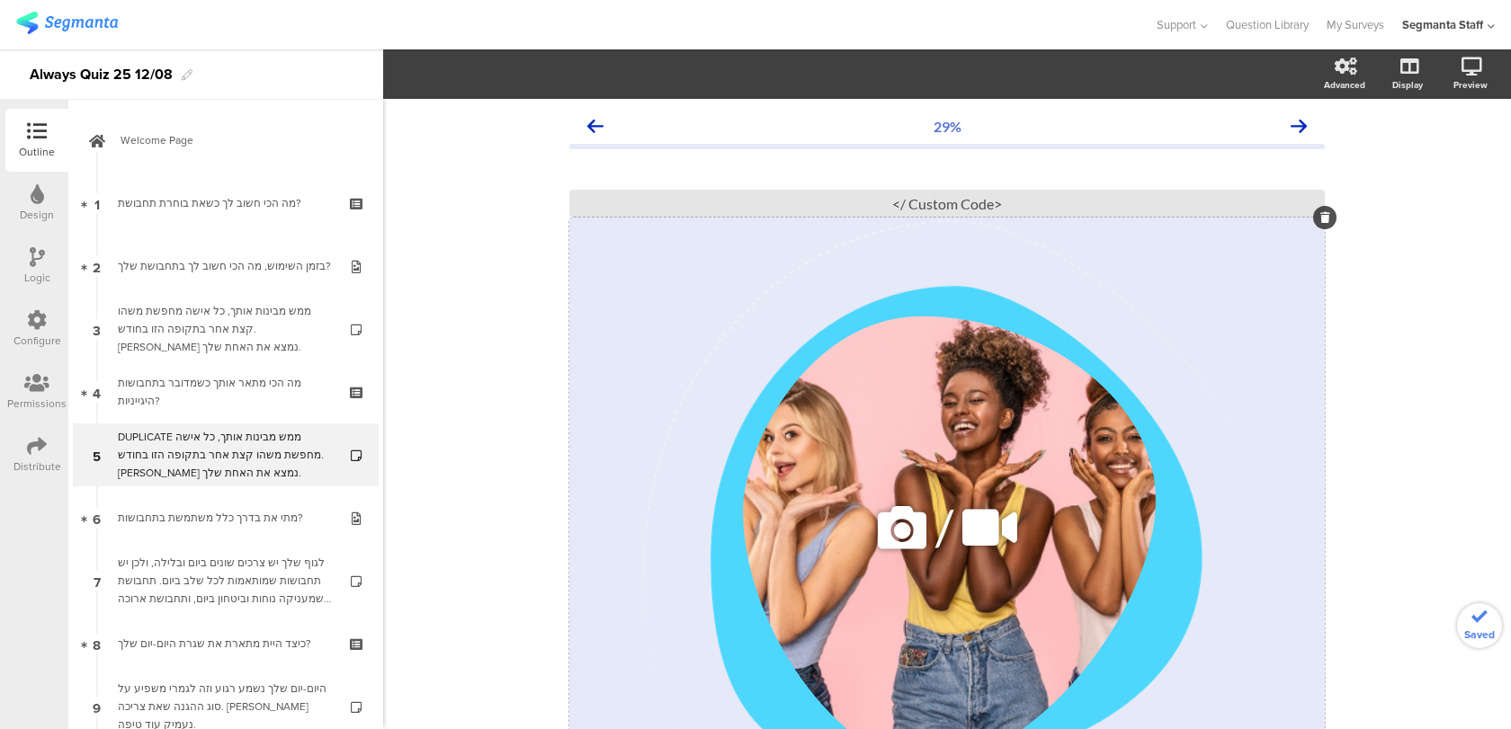
scroll to position [342, 0]
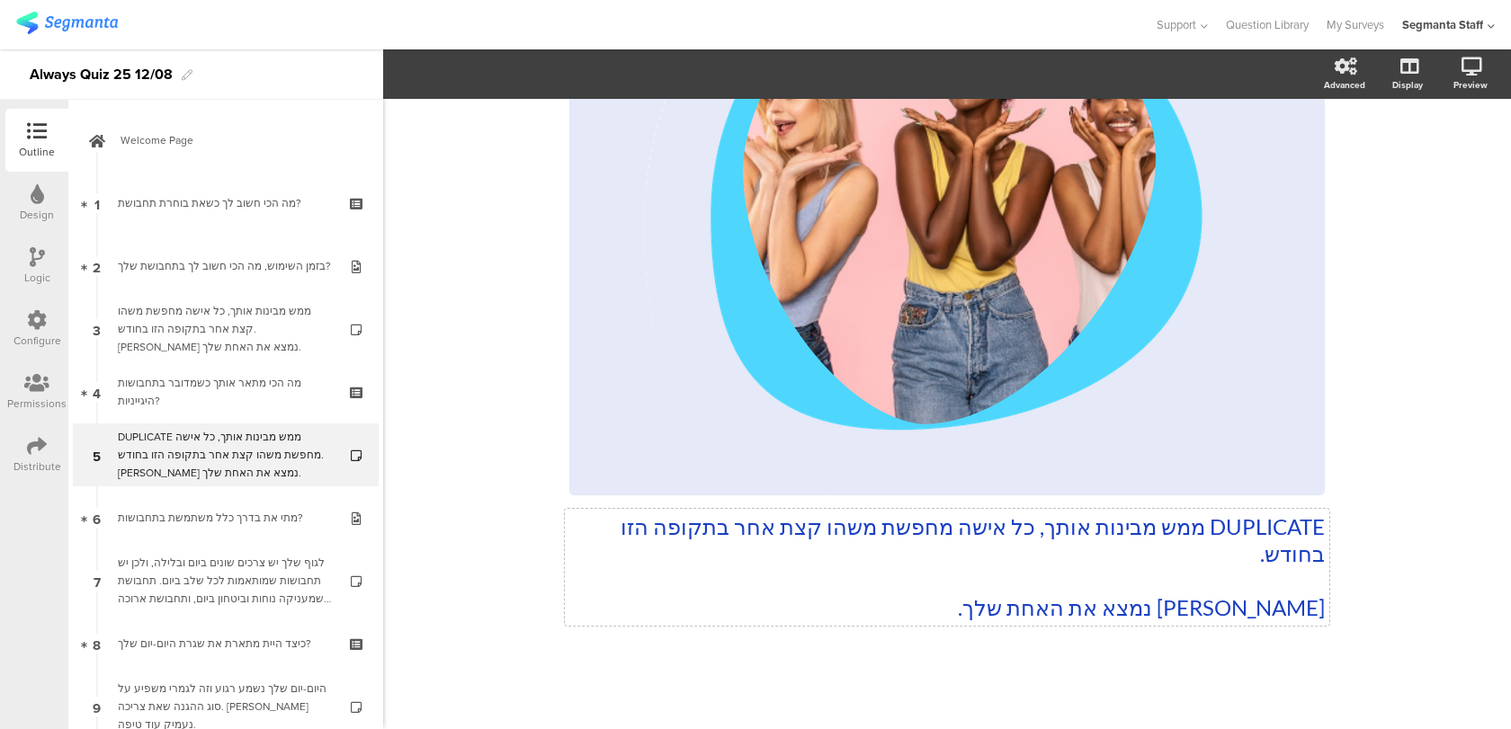
click at [791, 540] on p "DUPLICATE ממש מבינות אותך, כל אישה מחפשת משהו קצת אחר בתקופה הזו בחודש." at bounding box center [946, 541] width 755 height 54
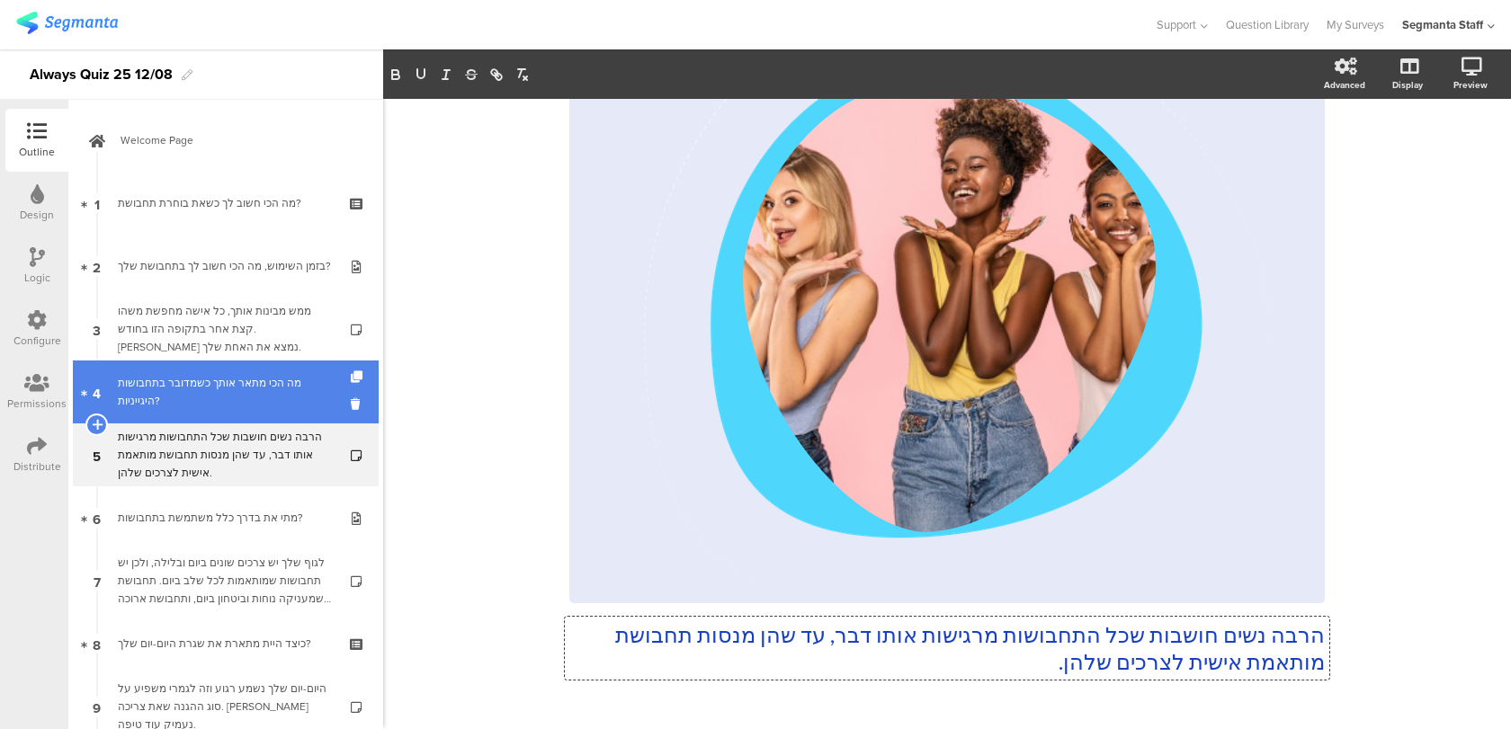
click at [284, 385] on div "מה הכי מתאר אותך כשמדובר בתחבושות היגייניות?" at bounding box center [225, 392] width 215 height 36
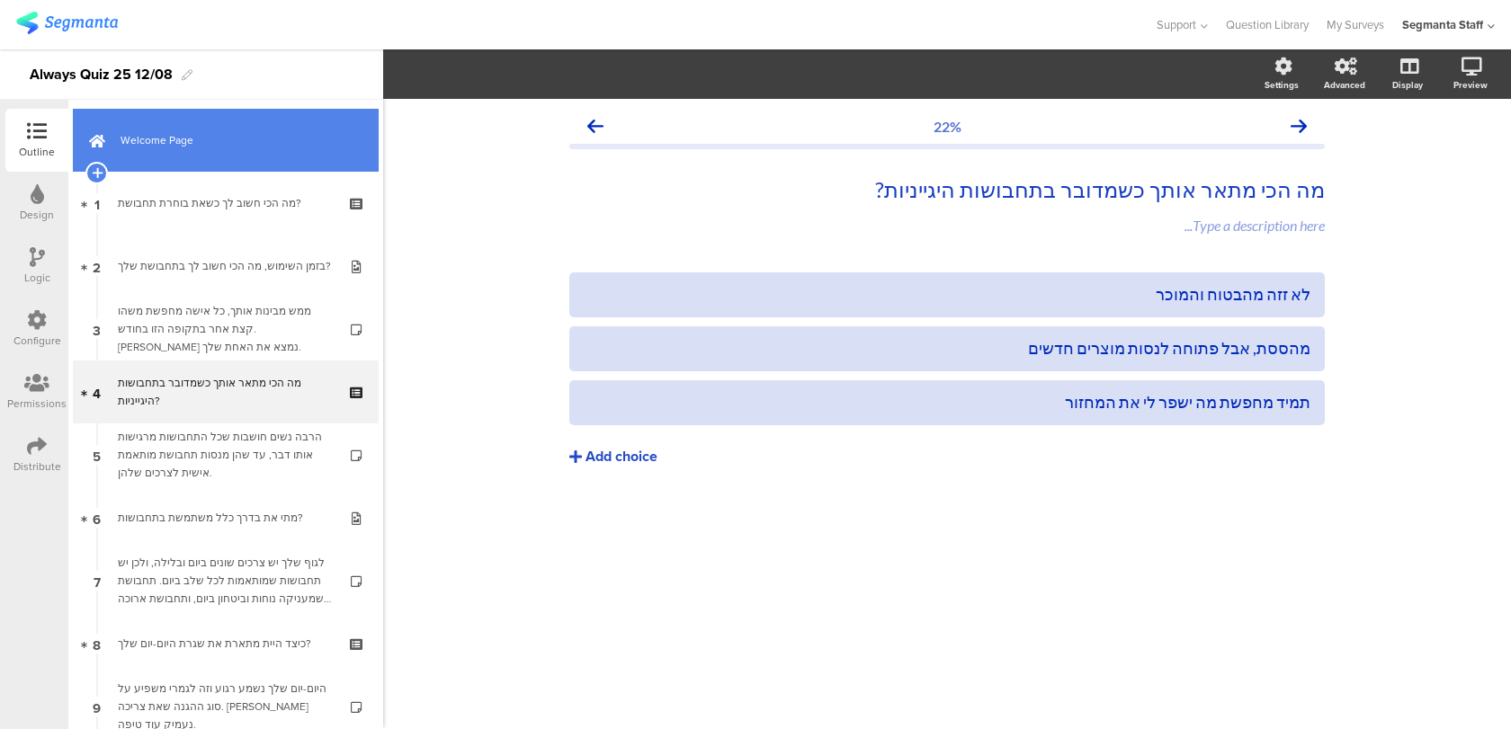
click at [246, 131] on span "Welcome Page" at bounding box center [236, 140] width 230 height 18
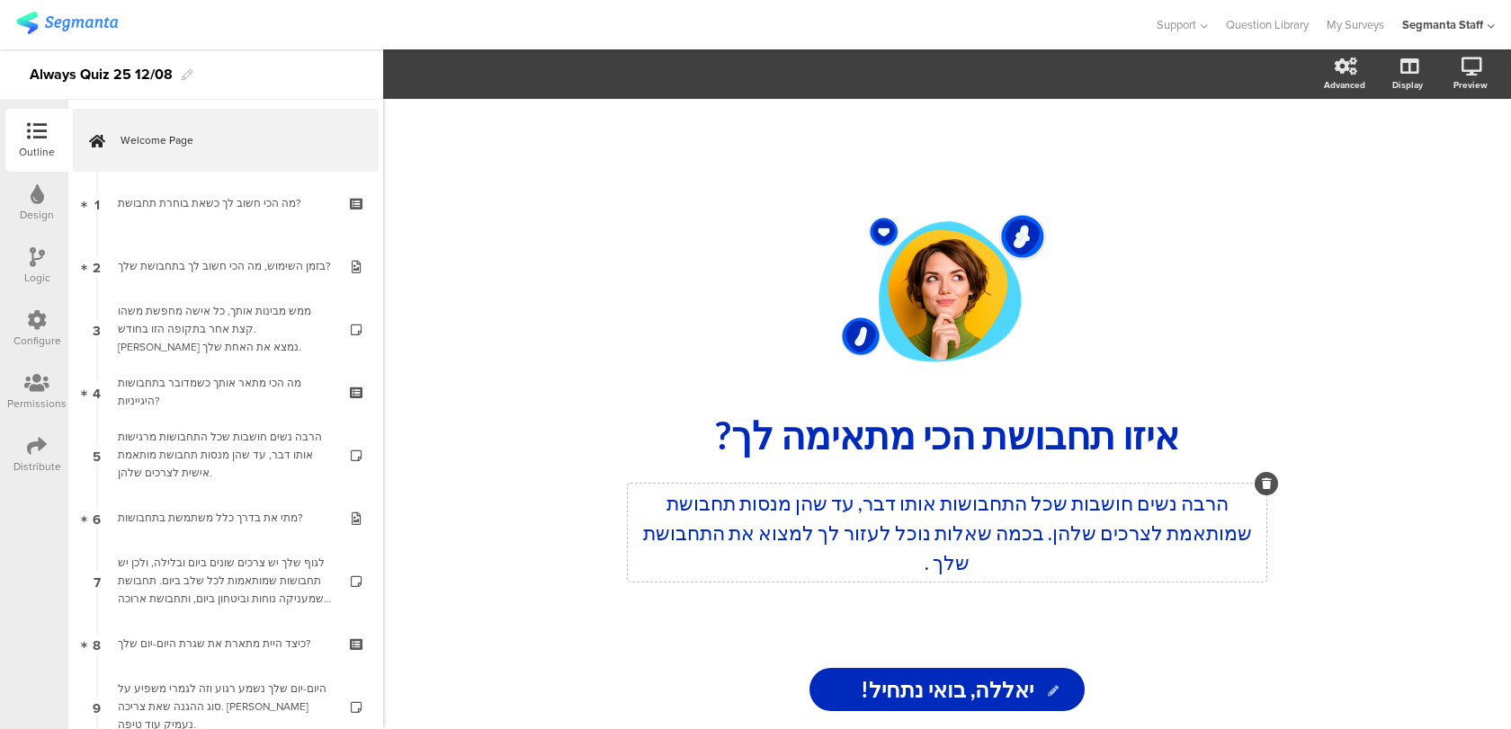
click at [895, 521] on div "הרבה נשים חושבות שכל התחבושות אותו דבר, עד שהן מנסות תחבושת שמותאמת לצרכים שלהן…" at bounding box center [947, 533] width 639 height 98
click at [1413, 191] on div "/ איזו תחבושת הכי מתאימה לך? איזו תחבושת הכי מתאימה לך? הרבה נשים חושבות שכל הת…" at bounding box center [947, 414] width 1128 height 630
click at [1448, 156] on icon at bounding box center [1448, 161] width 14 height 22
click at [1061, 522] on p "הרבה נשים חושבות שכל התחבושות אותו דבר, עד שהן מנסות תחבושת שמותאמת לצרכים שלהן…" at bounding box center [947, 532] width 630 height 89
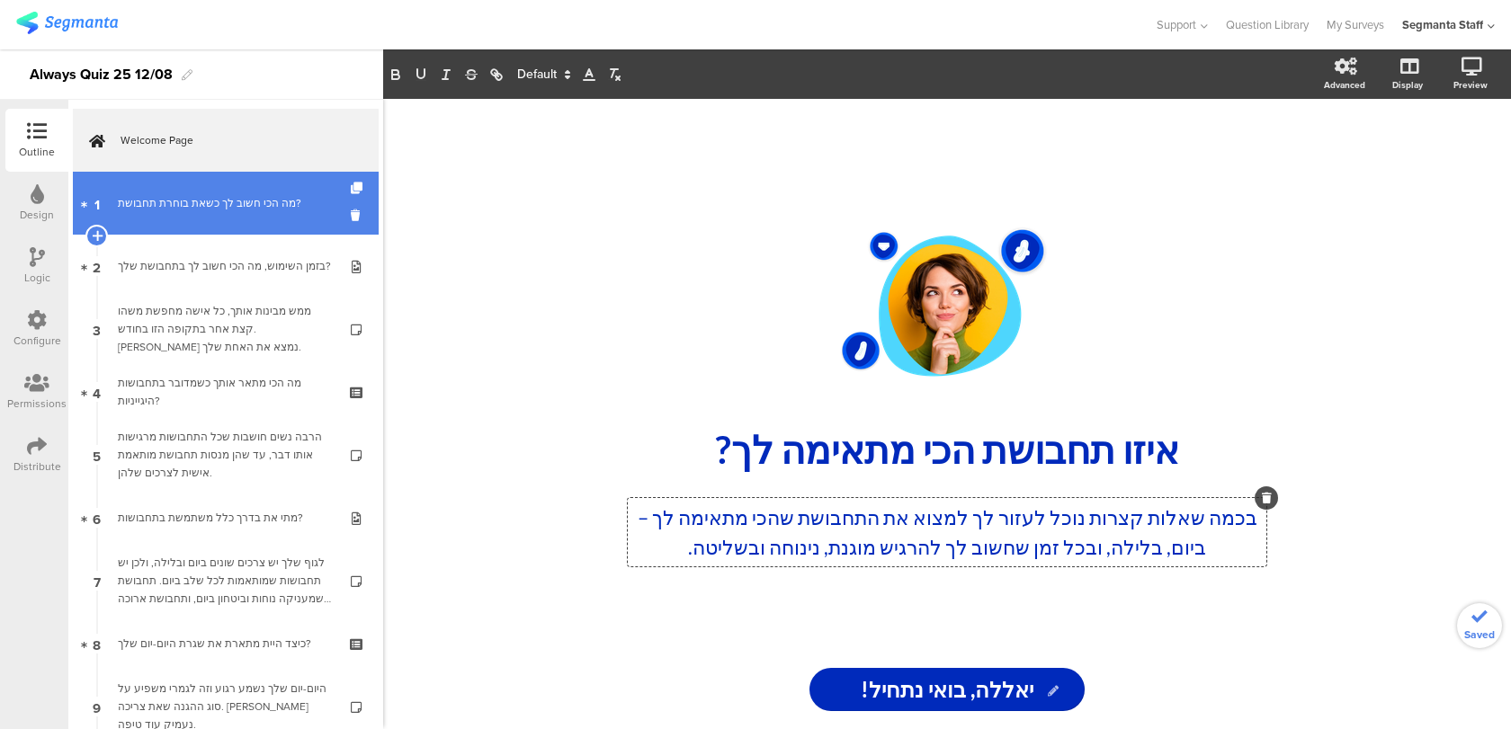
click at [307, 219] on link "1 מה הכי חשוב לך כשאת בוחרת תחבושת?" at bounding box center [226, 203] width 306 height 63
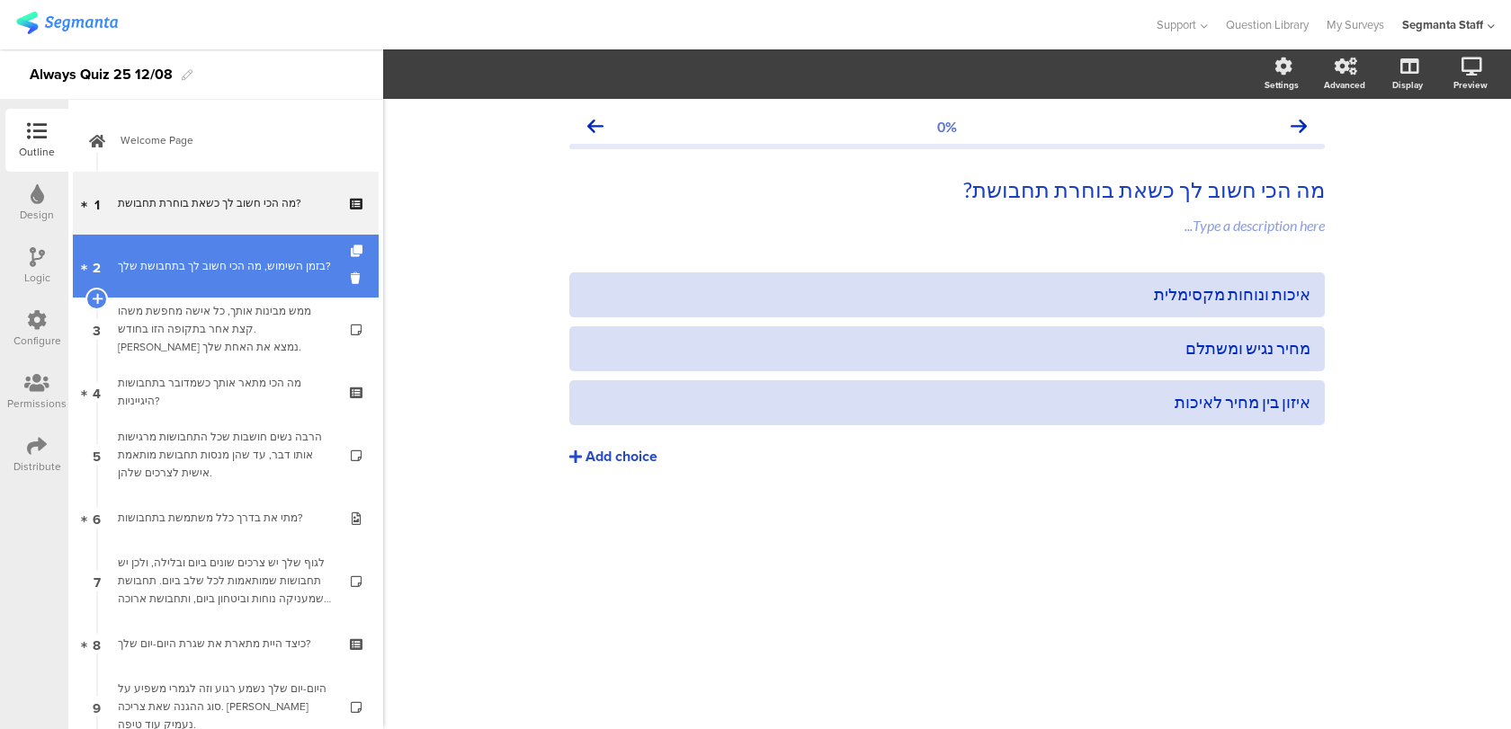
click at [295, 274] on div "בזמן השימוש, מה הכי חשוב לך בתחבושת שלך?" at bounding box center [225, 266] width 215 height 18
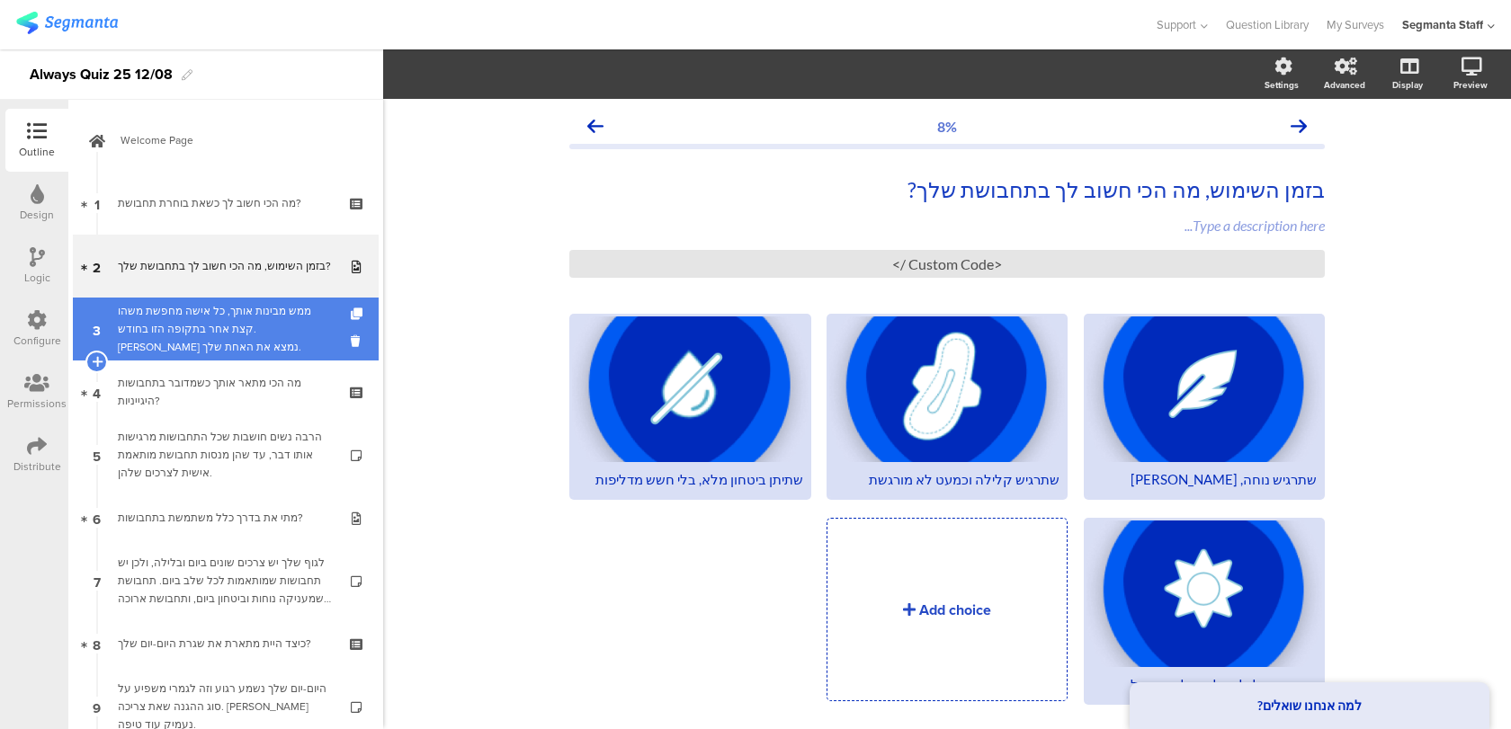
click at [276, 330] on div "ממש מבינות אותך, כל אישה מחפשת משהו קצת אחר בתקופה הזו בחודש. בואי נמצא את האחת…" at bounding box center [225, 329] width 215 height 54
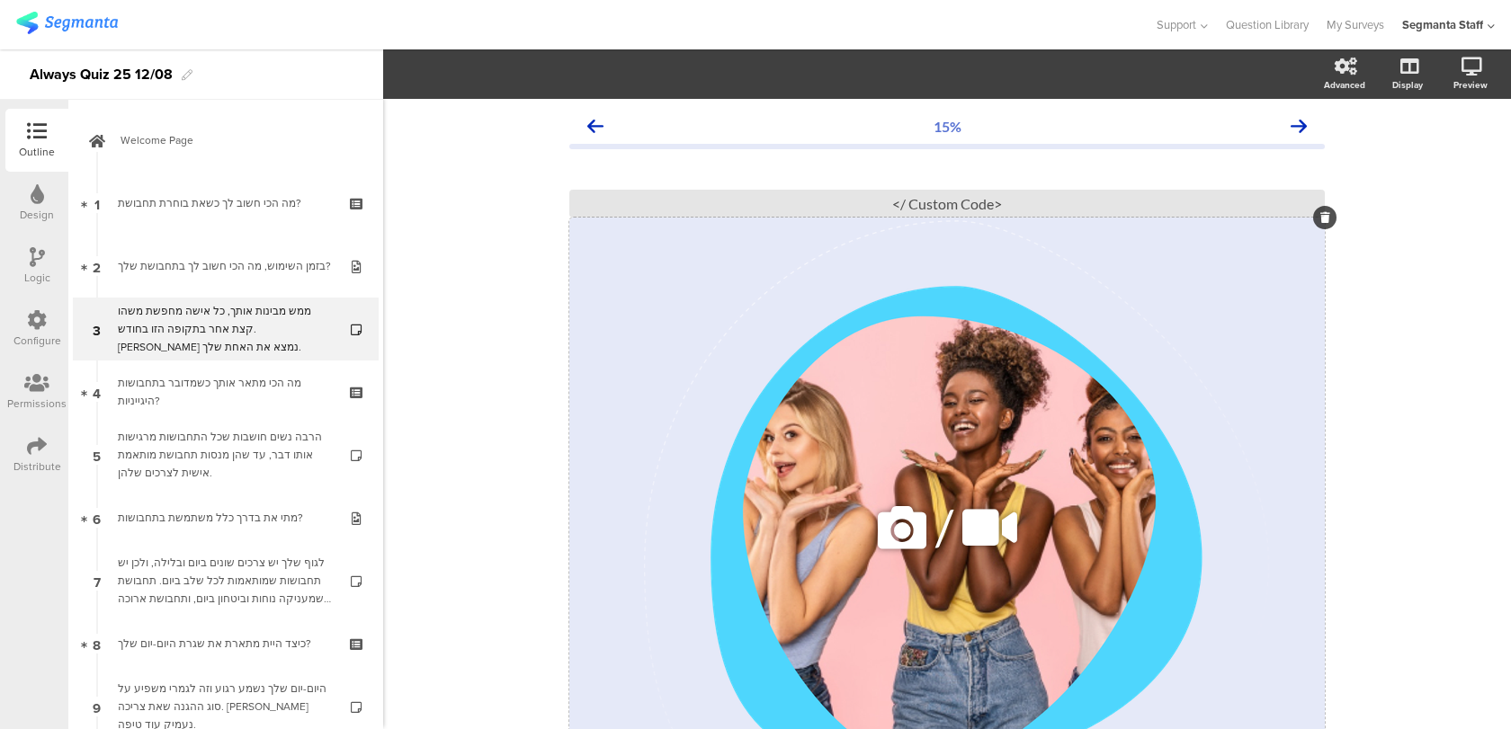
scroll to position [315, 0]
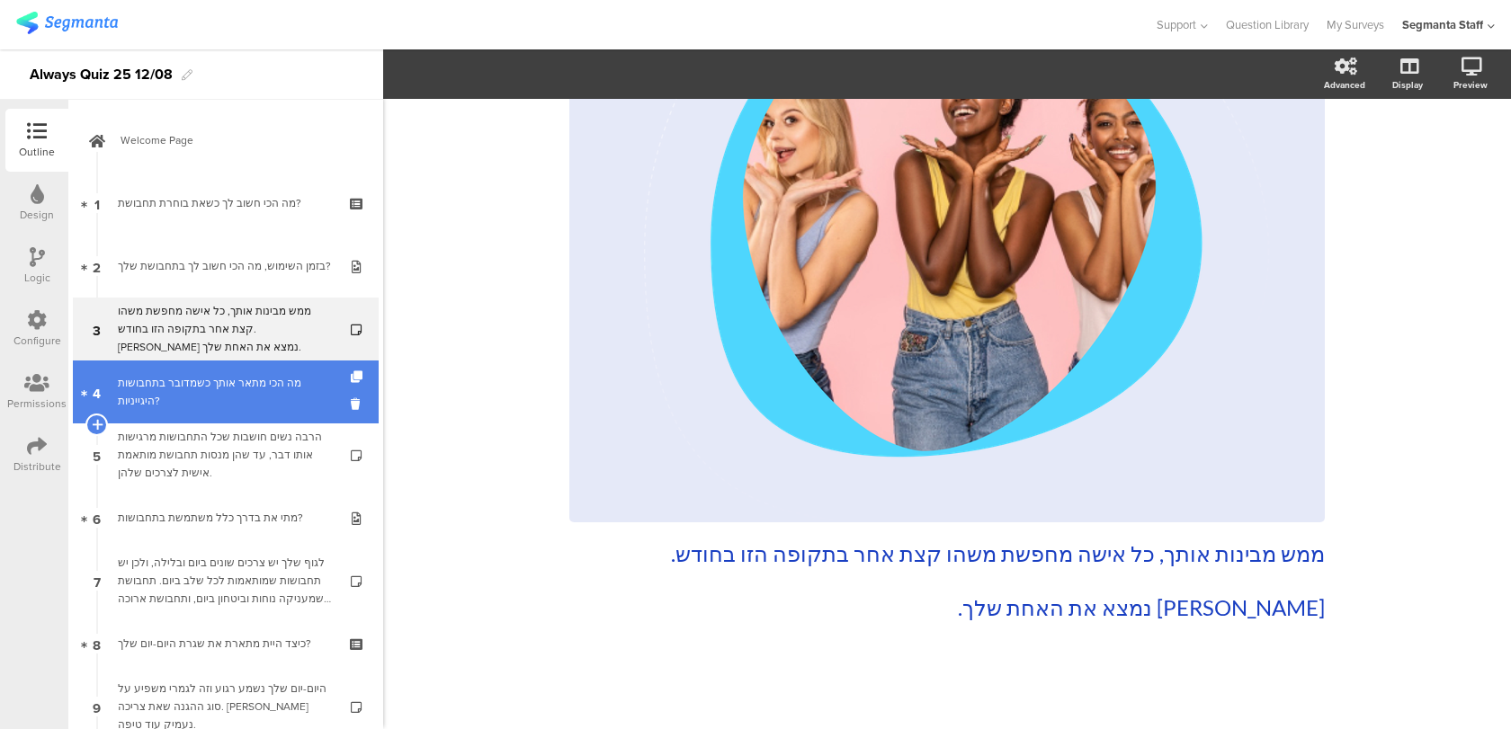
click at [241, 386] on div "מה הכי מתאר אותך כשמדובר בתחבושות היגייניות?" at bounding box center [225, 392] width 215 height 36
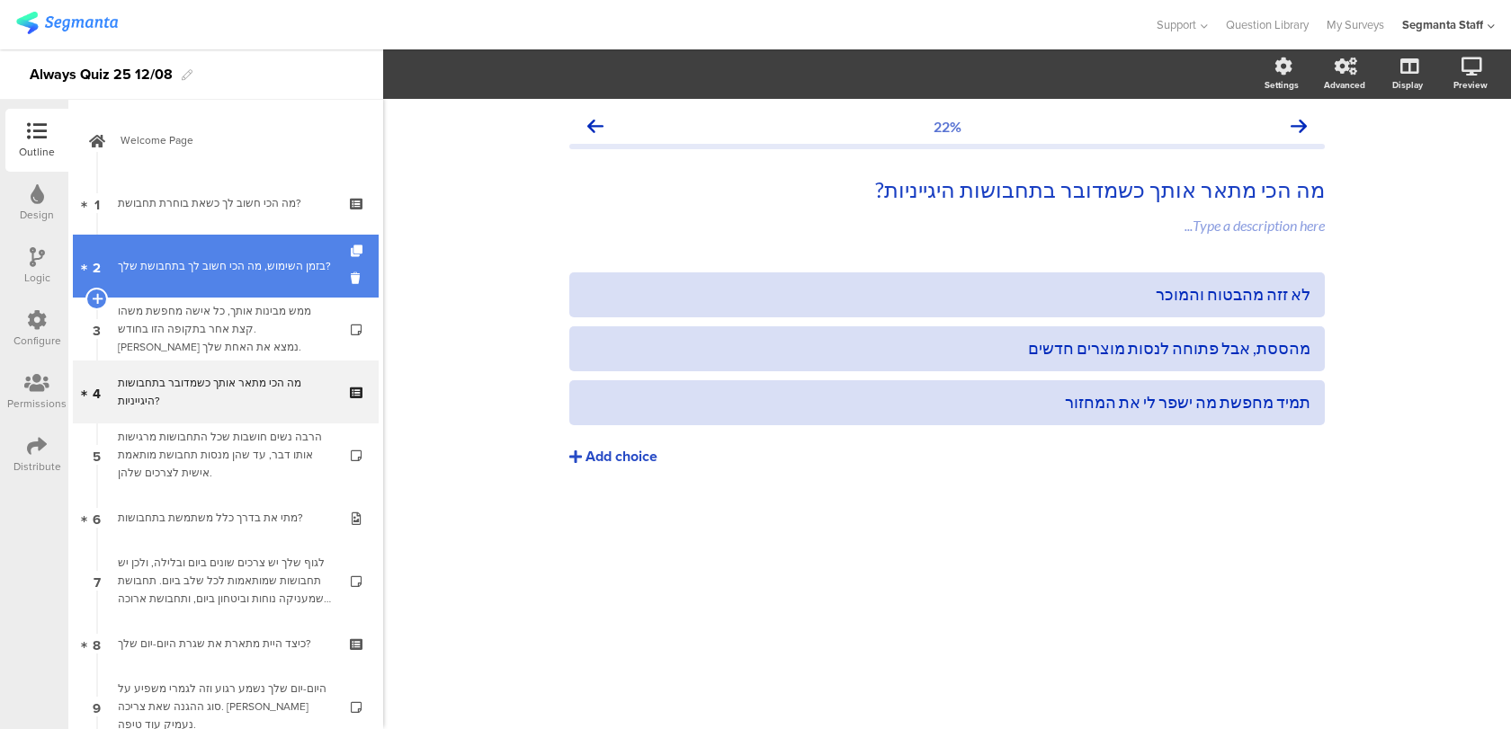
click at [242, 275] on div "בזמן השימוש, מה הכי חשוב לך בתחבושת שלך?" at bounding box center [225, 266] width 215 height 18
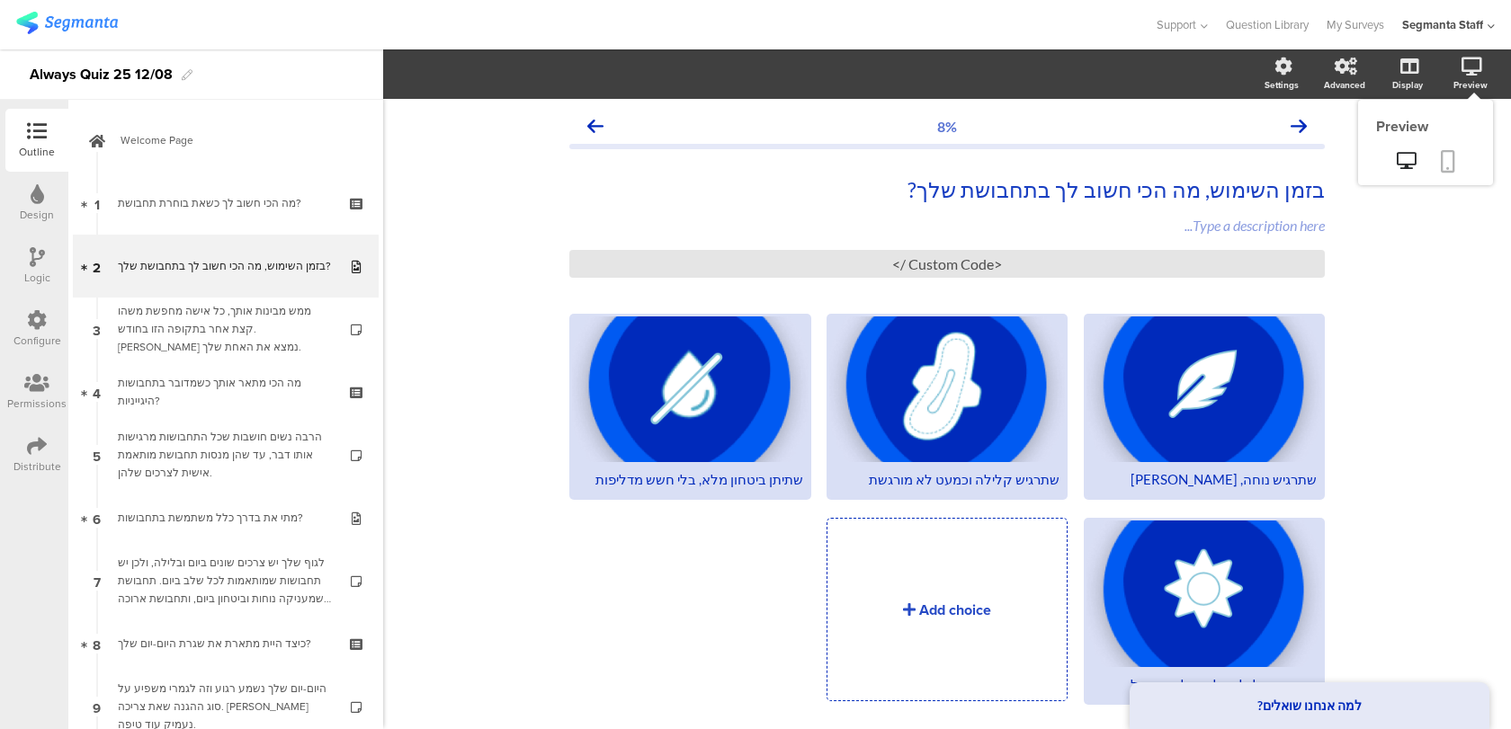
click at [1454, 156] on link at bounding box center [1448, 163] width 40 height 34
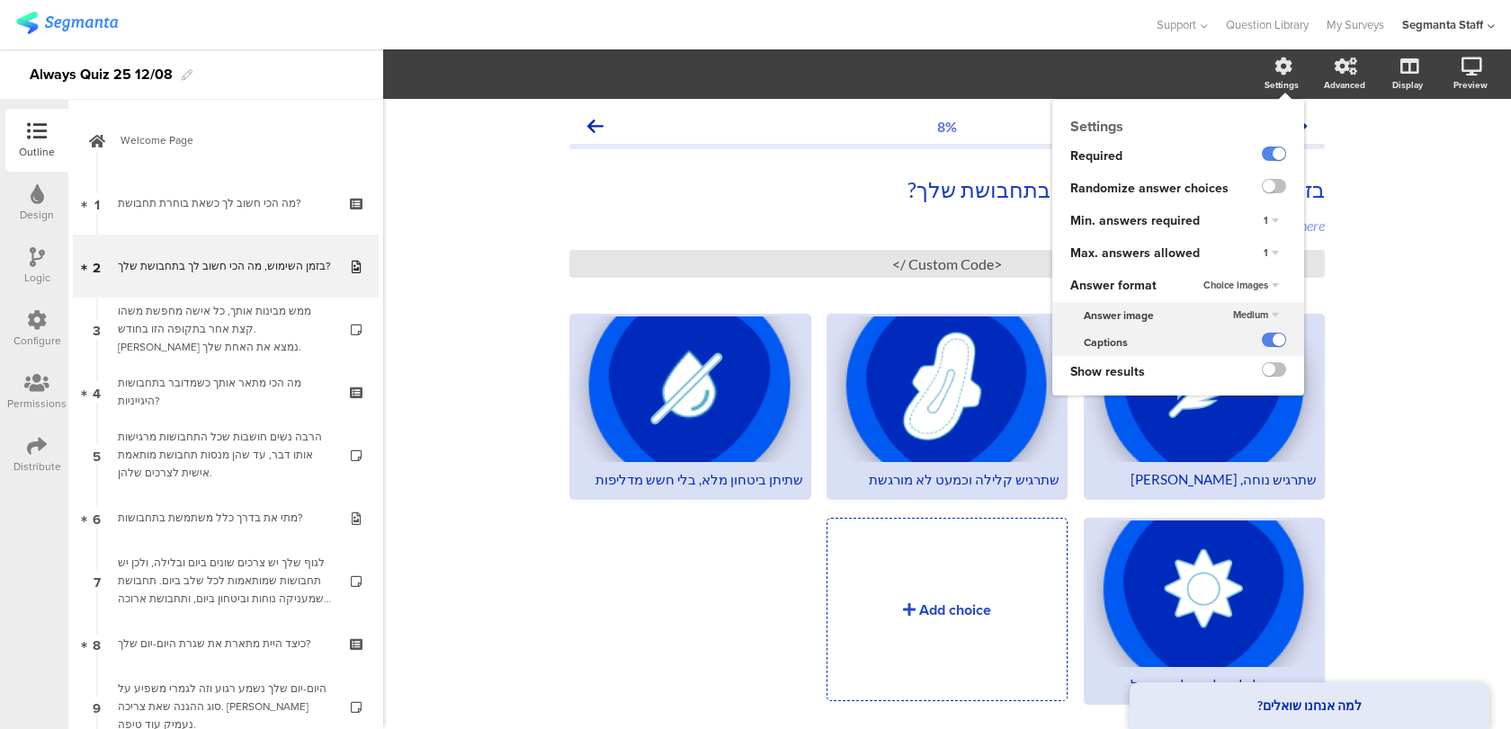
click at [1274, 252] on div "1" at bounding box center [1271, 254] width 30 height 22
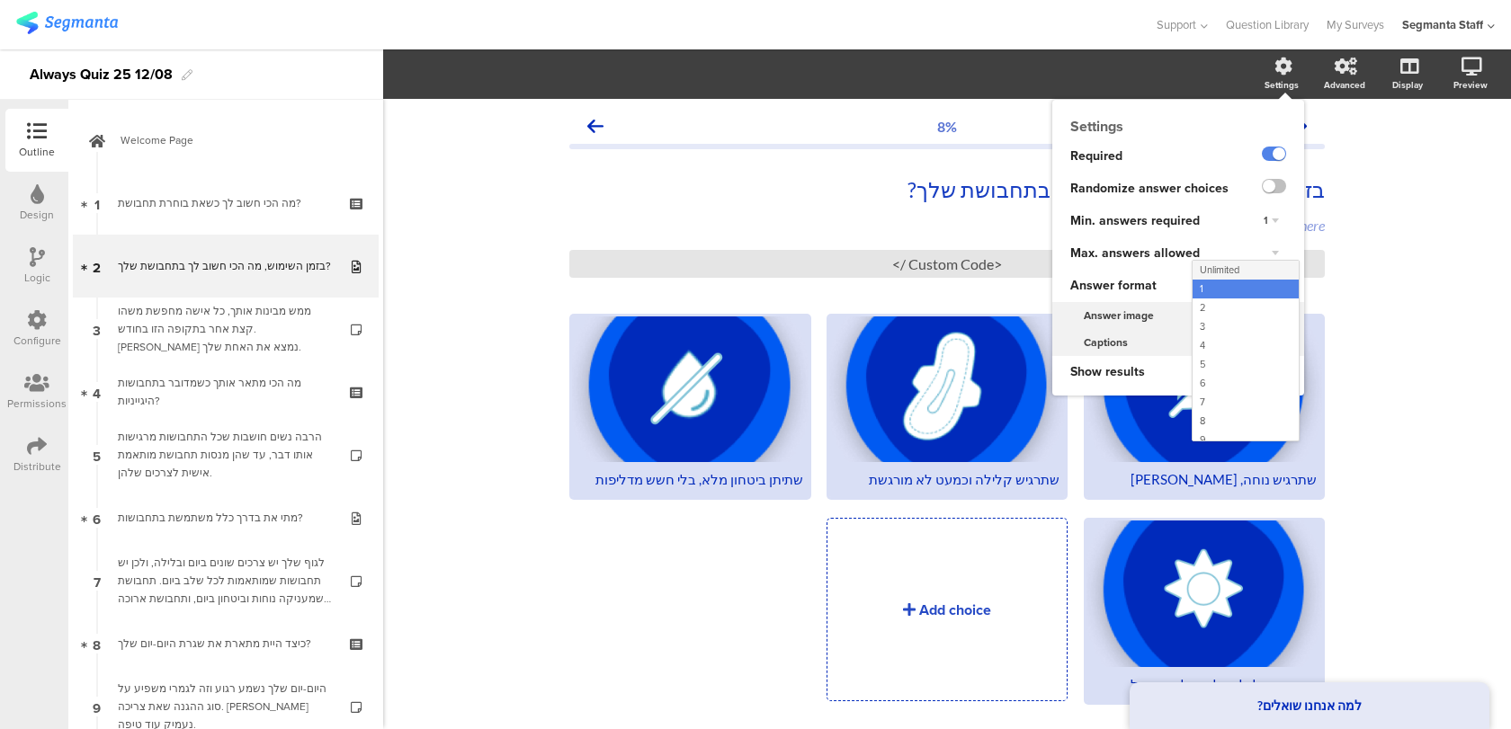
click at [1261, 270] on div "Unlimited" at bounding box center [1246, 270] width 106 height 19
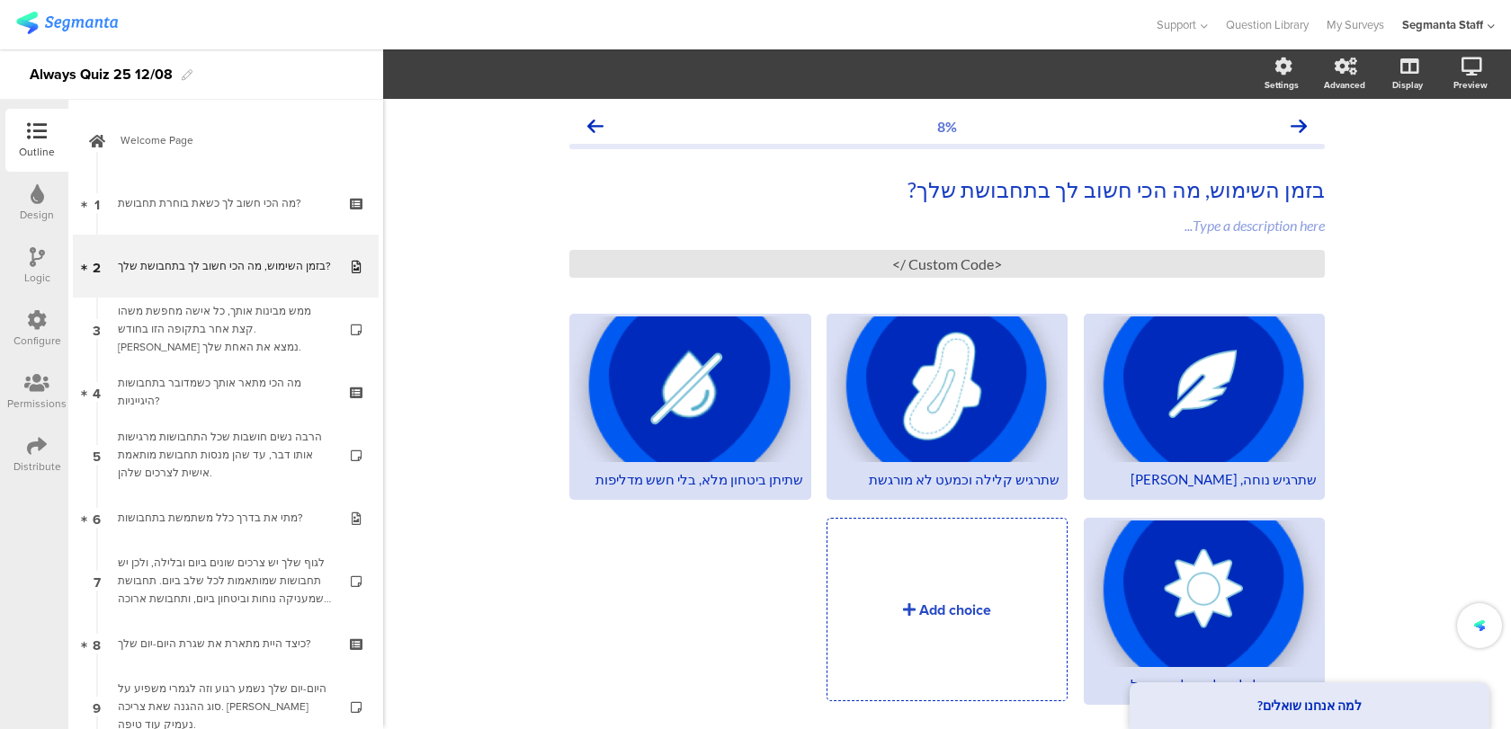
click at [1420, 255] on div "8% בזמן השימוש, מה הכי חשוב לך בתחבושת שלך? בזמן השימוש, מה הכי חשוב לך בתחבושת…" at bounding box center [947, 439] width 1128 height 681
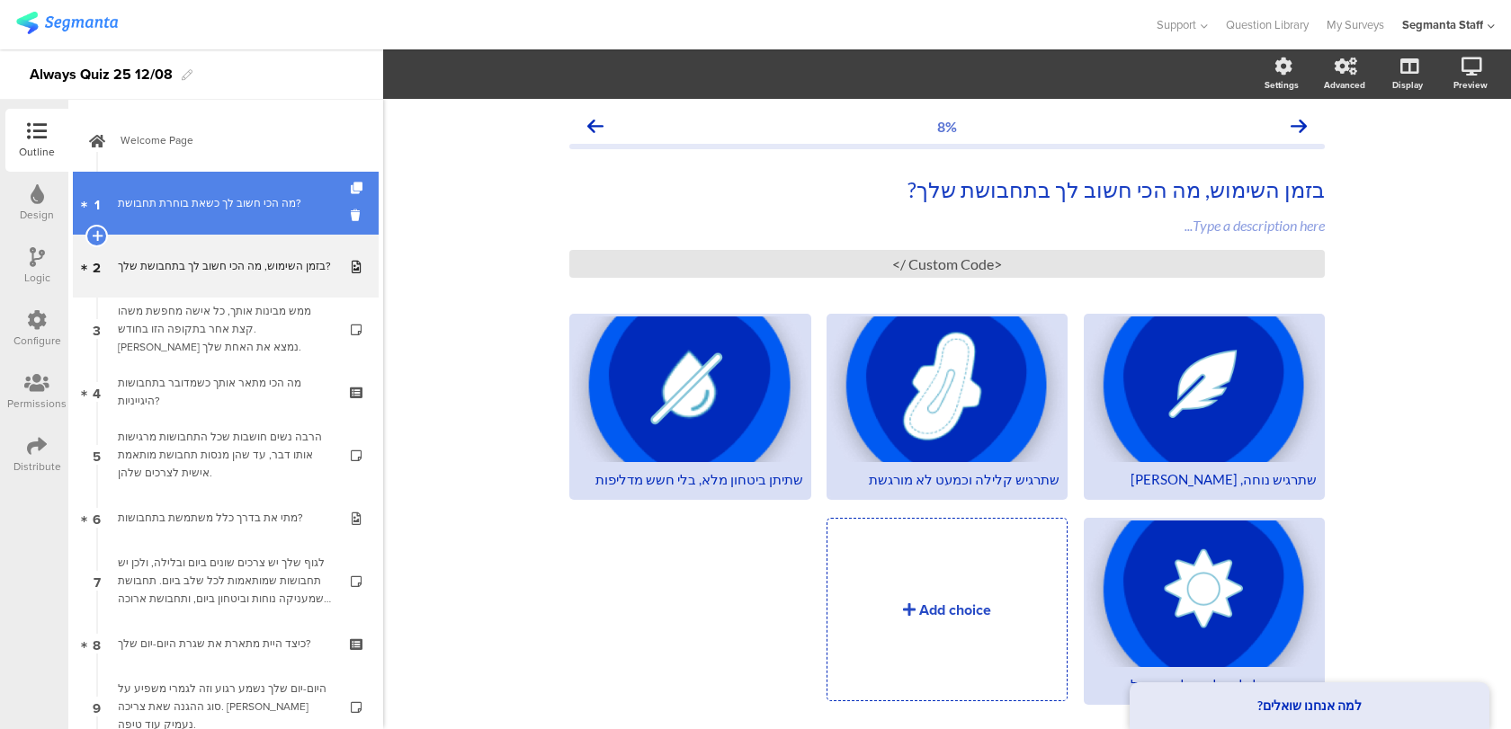
click at [284, 183] on link "1 מה הכי חשוב לך כשאת בוחרת תחבושת?" at bounding box center [226, 203] width 306 height 63
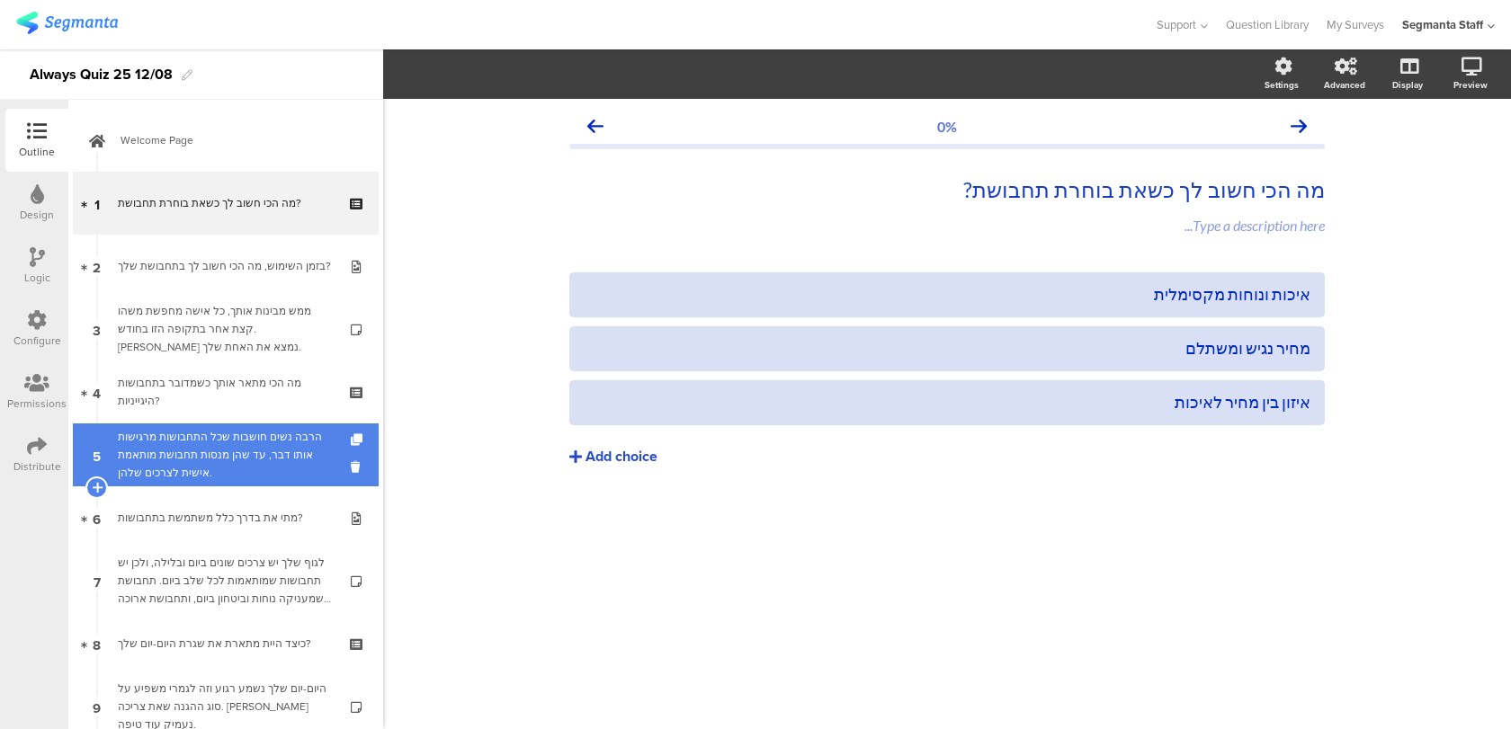
click at [246, 458] on div "הרבה נשים חושבות שכל התחבושות מרגישות אותו דבר, עד שהן מנסות תחבושת מותאמת אישי…" at bounding box center [225, 455] width 215 height 54
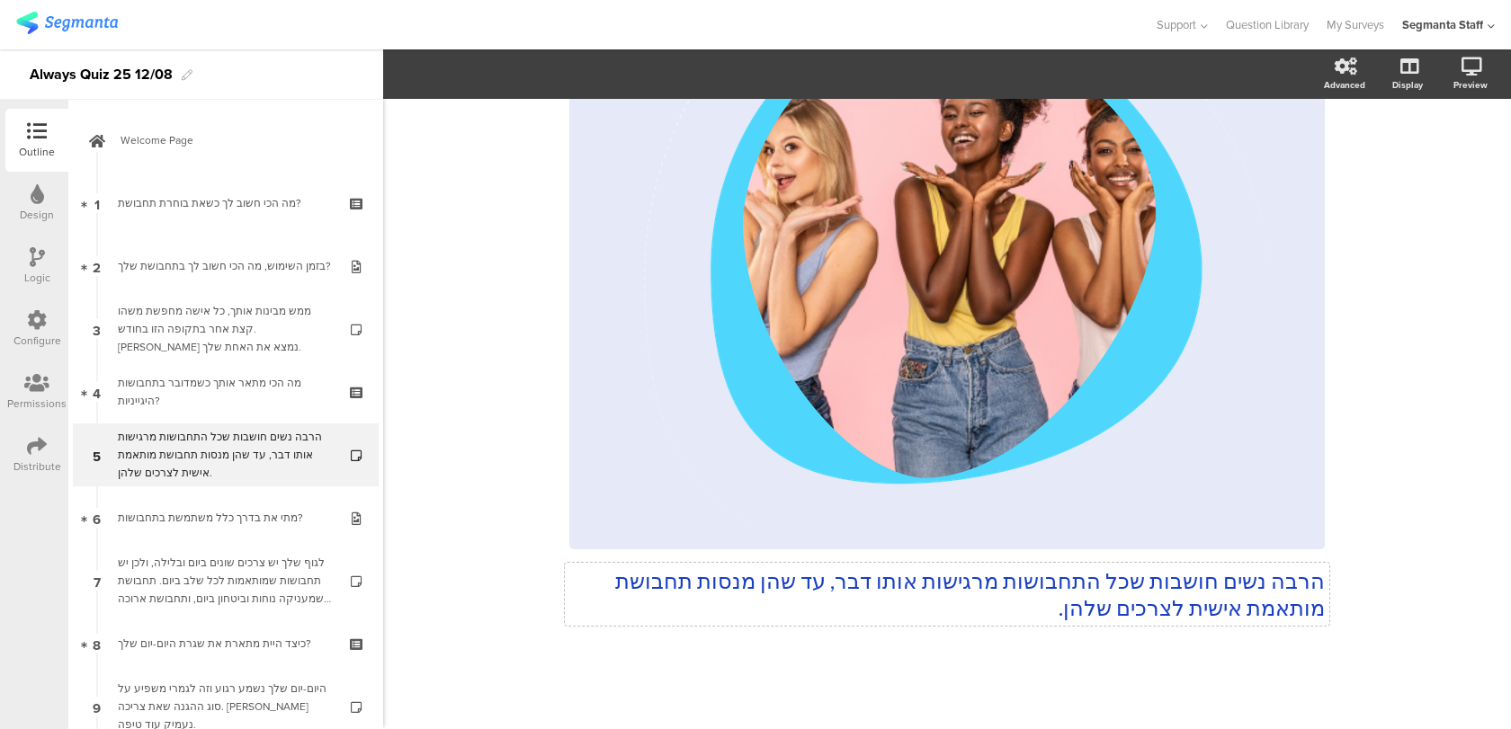
click at [854, 592] on div "הרבה נשים חושבות שכל התחבושות מרגישות אותו דבר, עד שהן מנסות תחבושת מותאמת אישי…" at bounding box center [946, 254] width 755 height 769
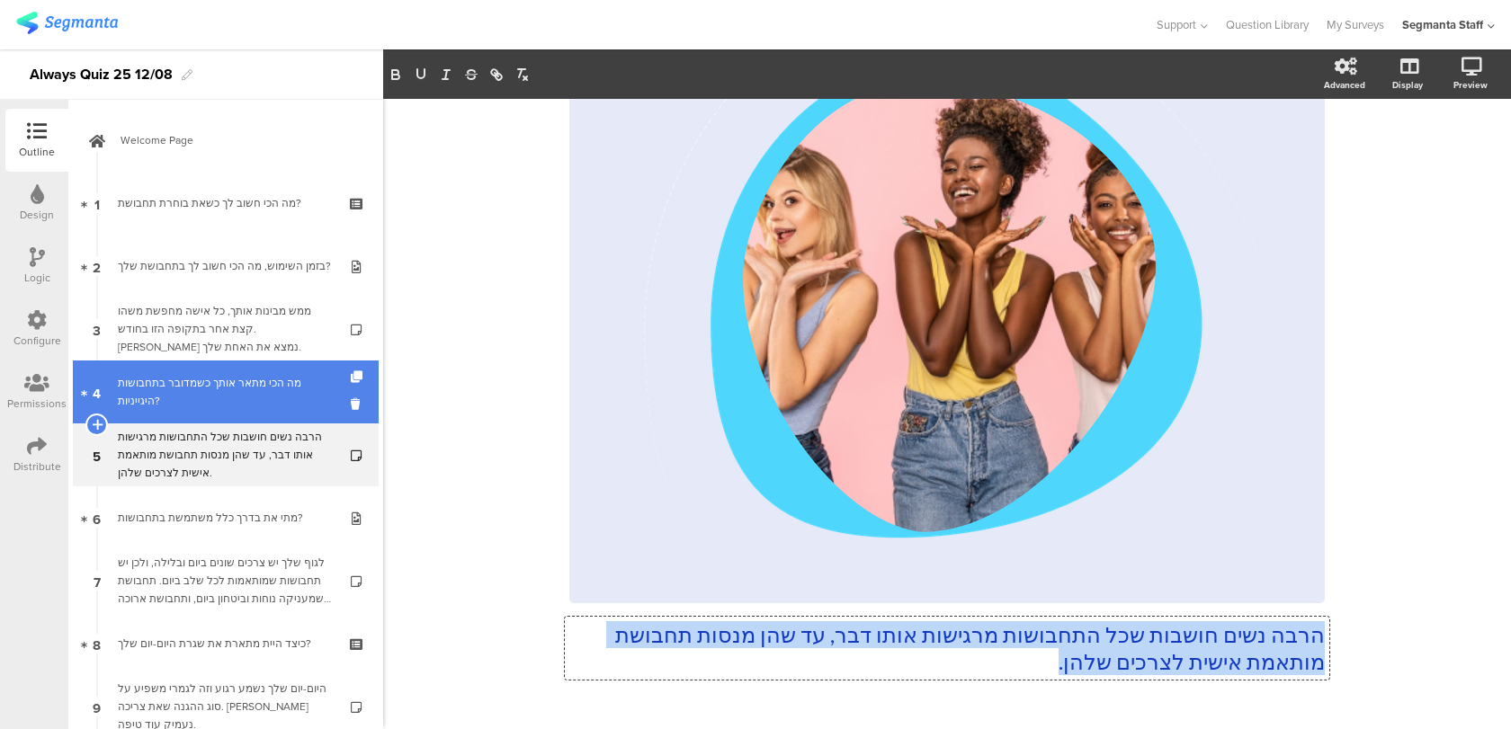
click at [261, 411] on link "4 מה הכי מתאר אותך כשמדובר בתחבושות היגייניות?" at bounding box center [226, 392] width 306 height 63
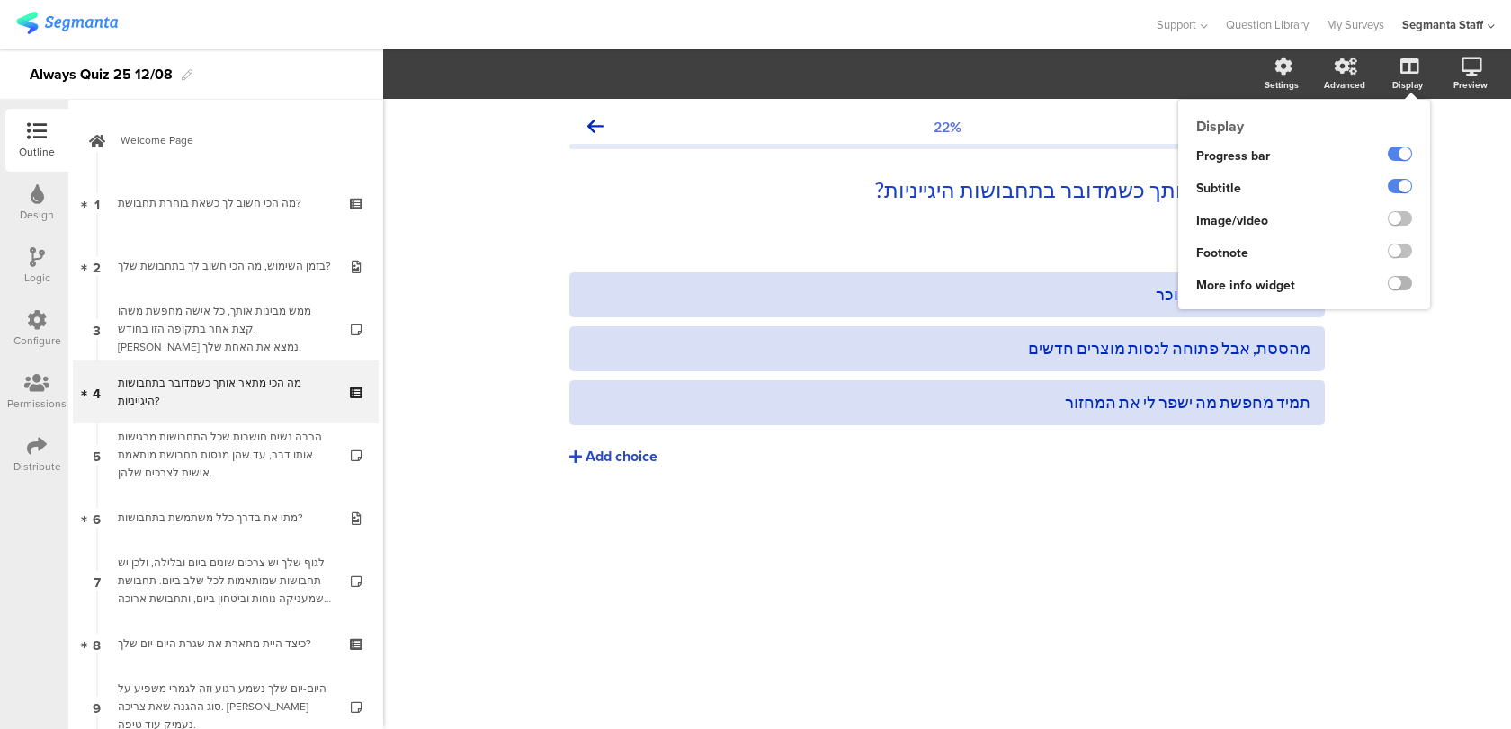
click at [1398, 282] on label at bounding box center [1400, 283] width 24 height 14
click at [0, 0] on input "checkbox" at bounding box center [0, 0] width 0 height 0
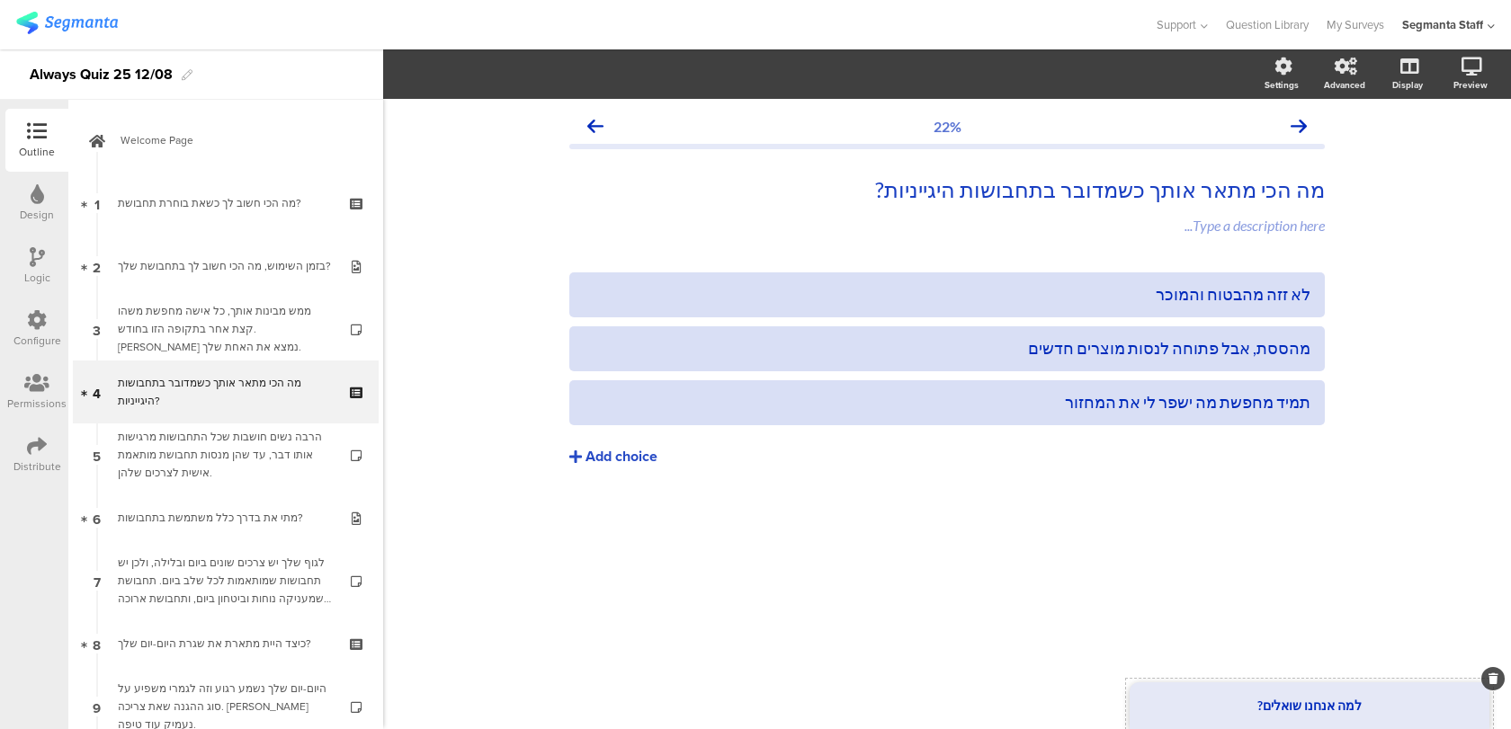
click at [1284, 697] on div "למה אנחנו שואלים?" at bounding box center [1310, 706] width 360 height 47
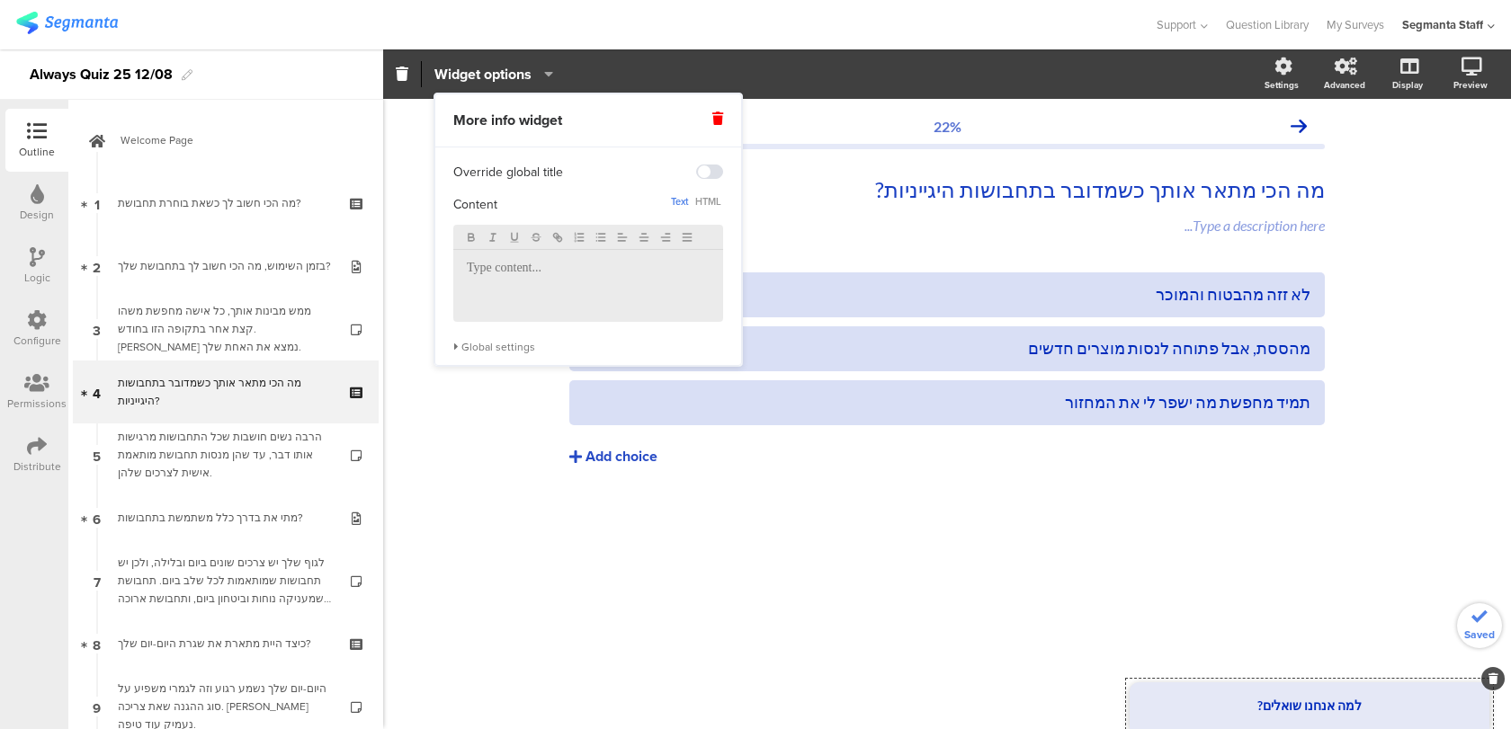
click at [589, 277] on p at bounding box center [588, 269] width 243 height 16
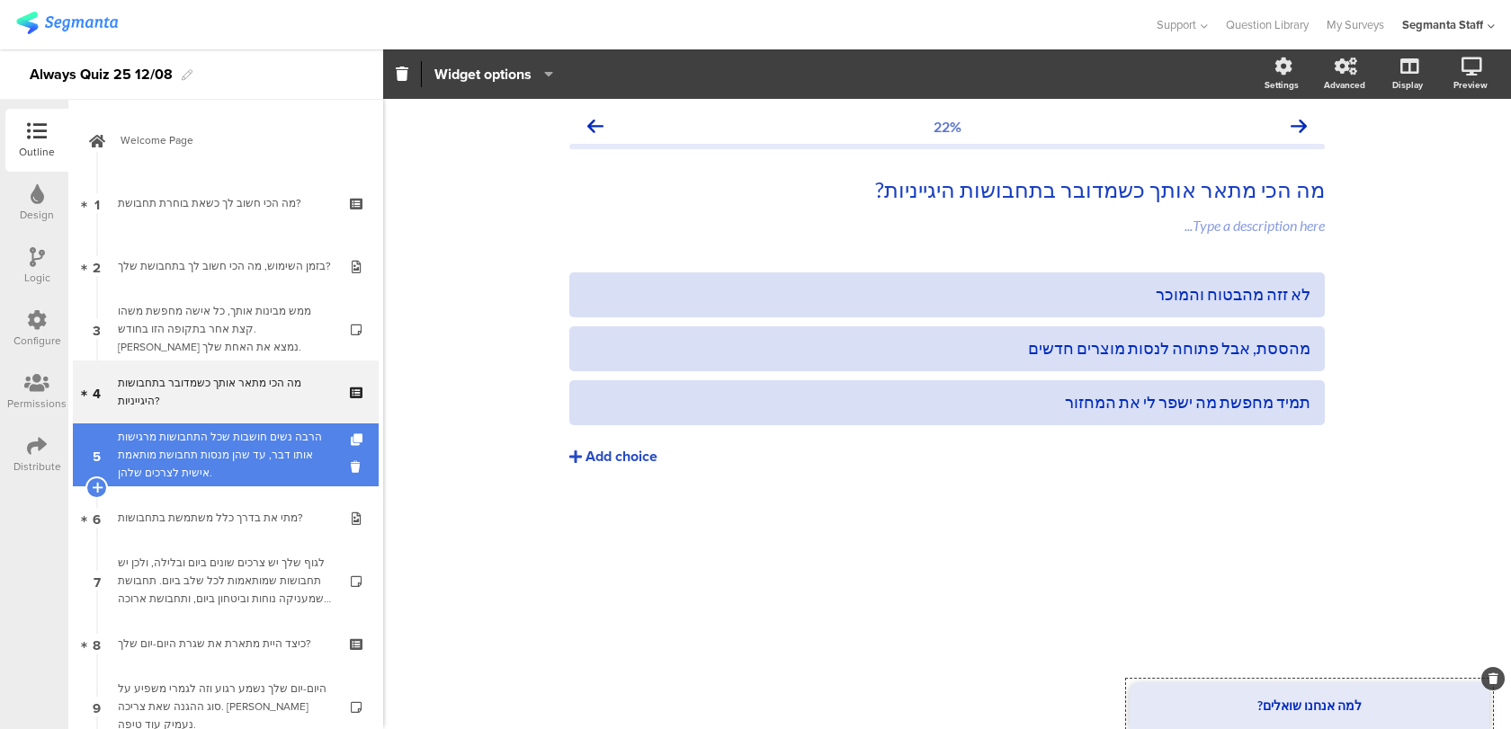
click at [251, 442] on div "הרבה נשים חושבות שכל התחבושות מרגישות אותו דבר, עד שהן מנסות תחבושת מותאמת אישי…" at bounding box center [225, 455] width 215 height 54
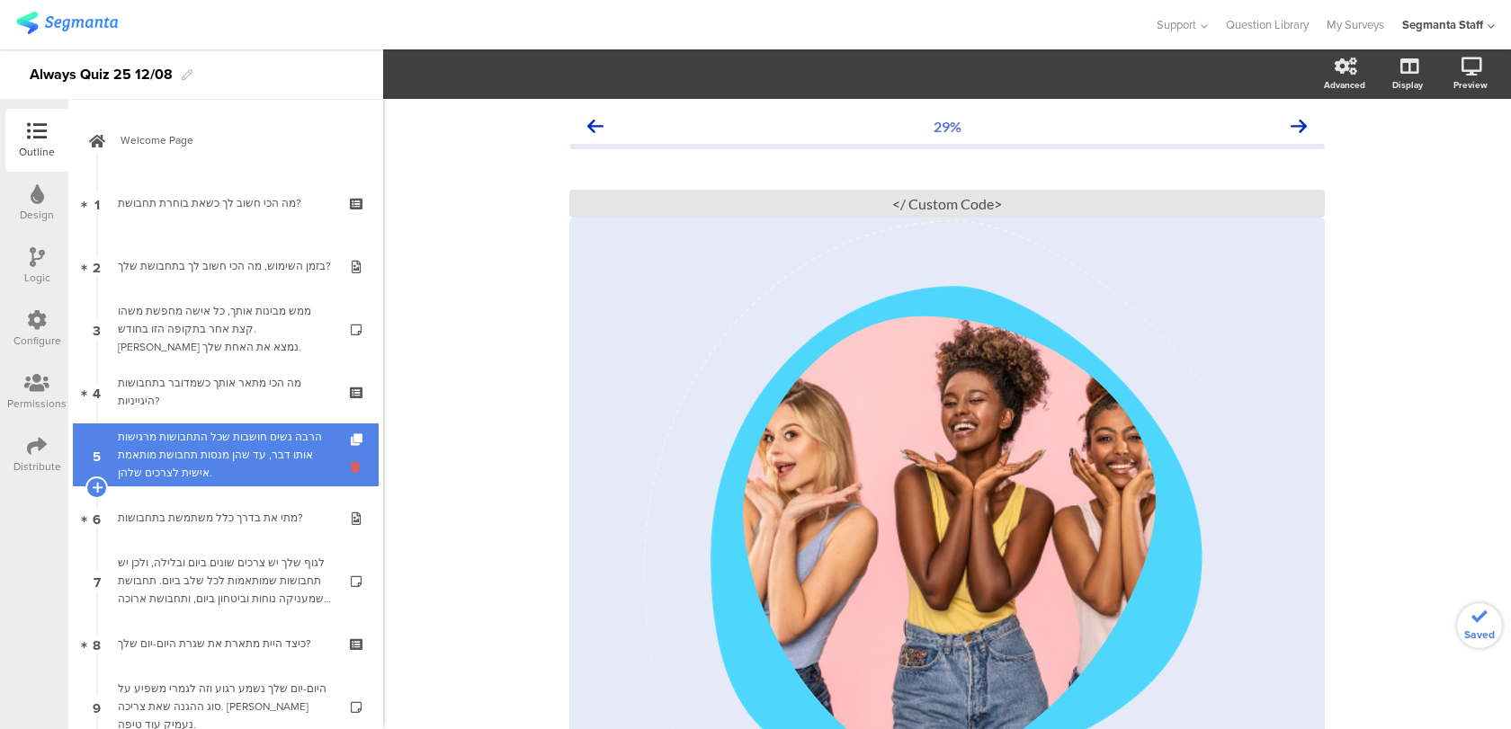
click at [353, 467] on icon at bounding box center [358, 467] width 15 height 17
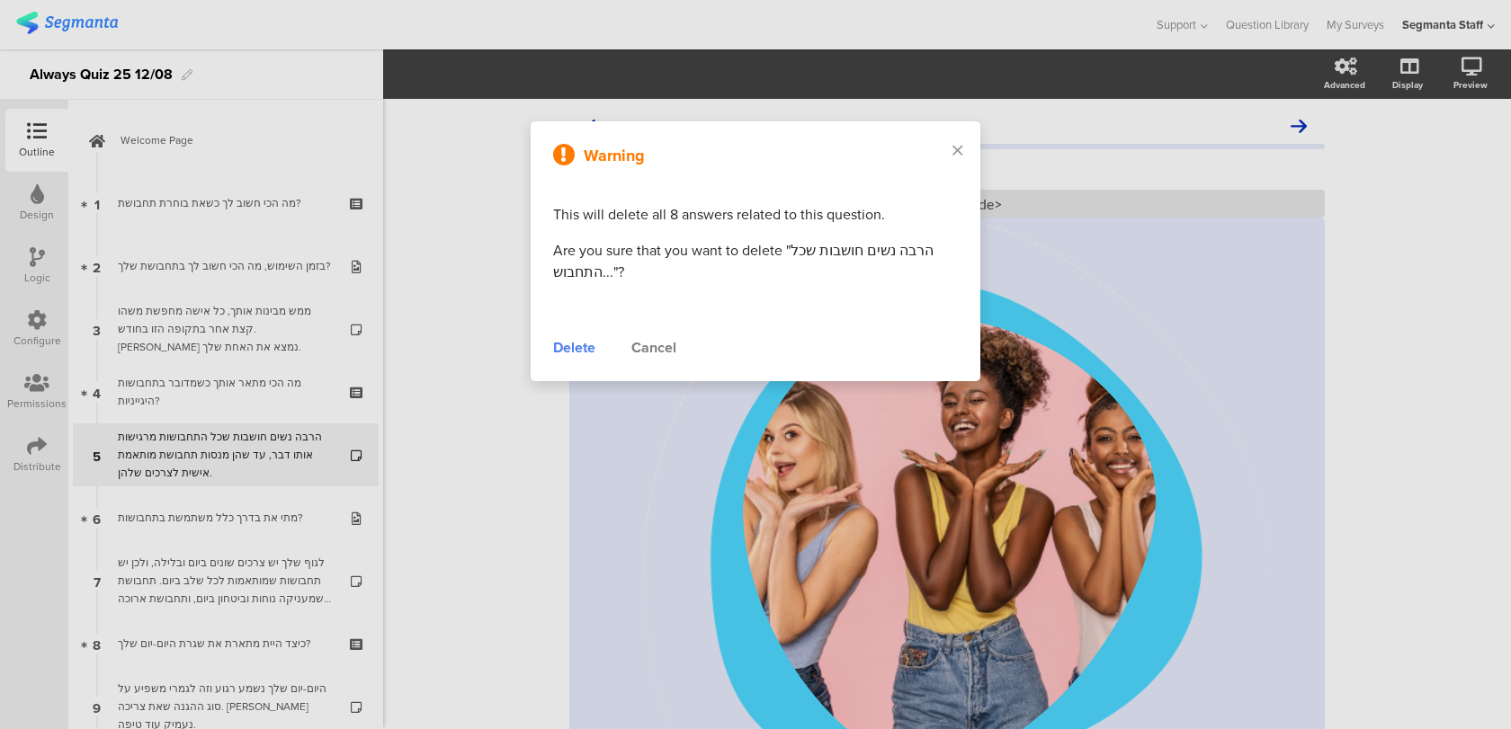
click at [565, 347] on div "Delete" at bounding box center [574, 348] width 42 height 22
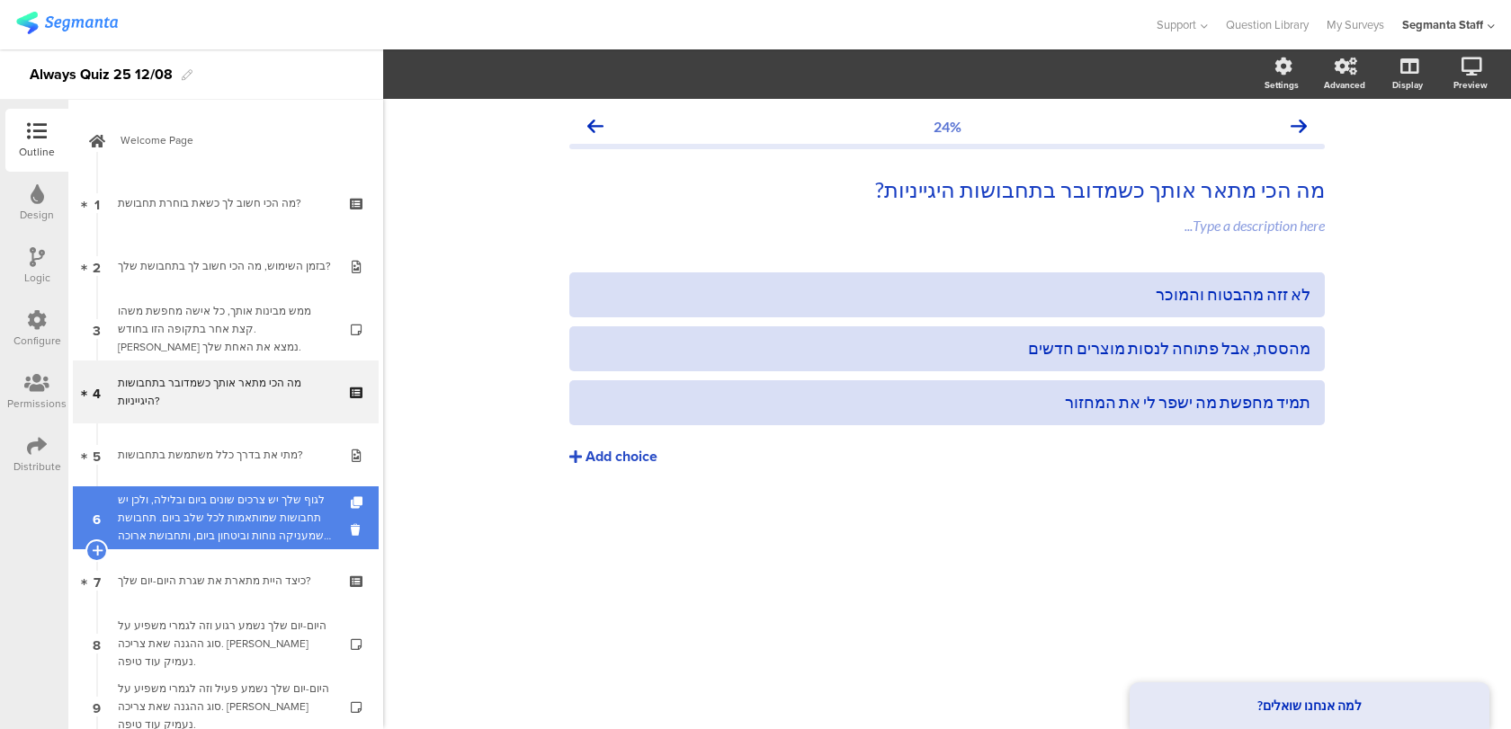
click at [177, 495] on div "לגוף שלך יש צרכים שונים ביום ובלילה, ולכן יש תחבושות שמותאמות לכל שלב ביום. תחב…" at bounding box center [225, 518] width 215 height 54
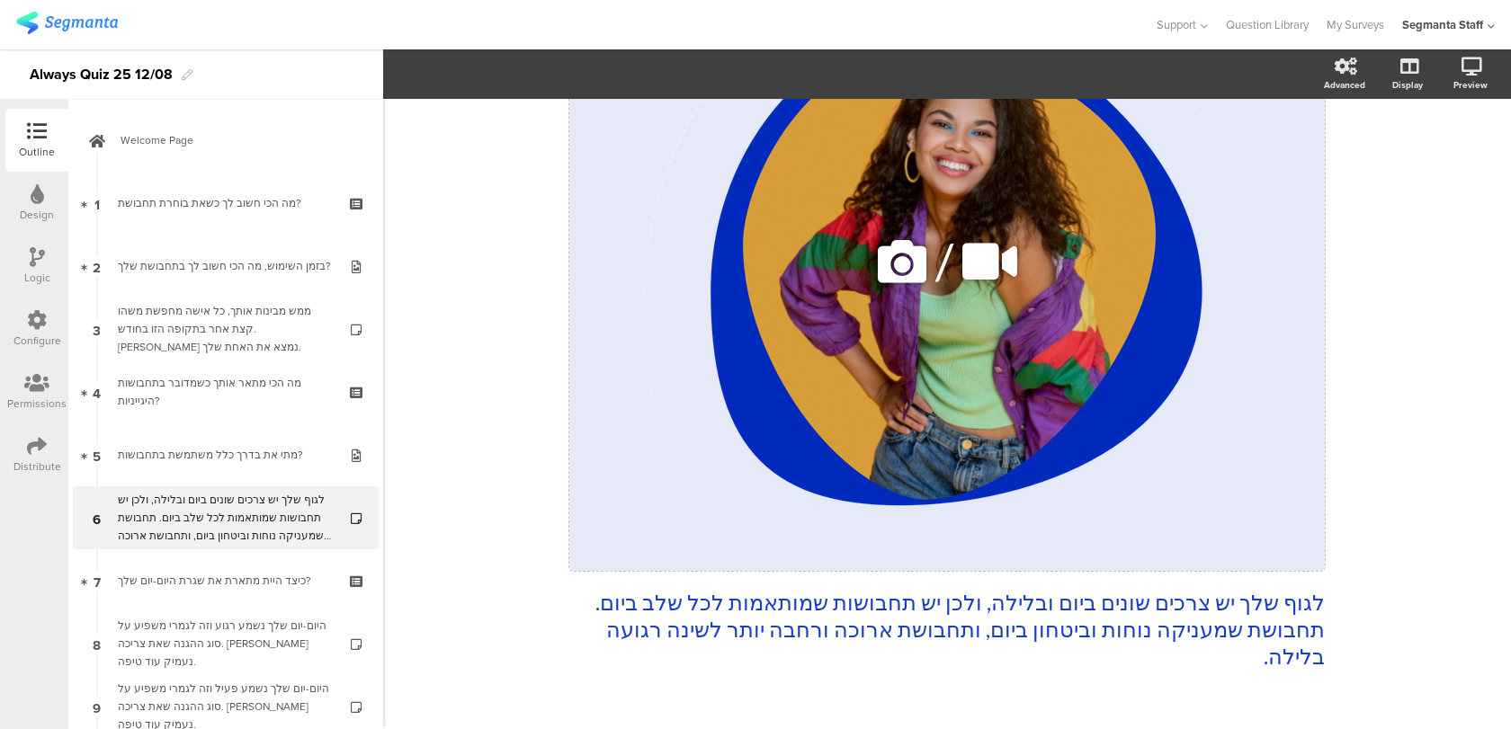
scroll to position [315, 0]
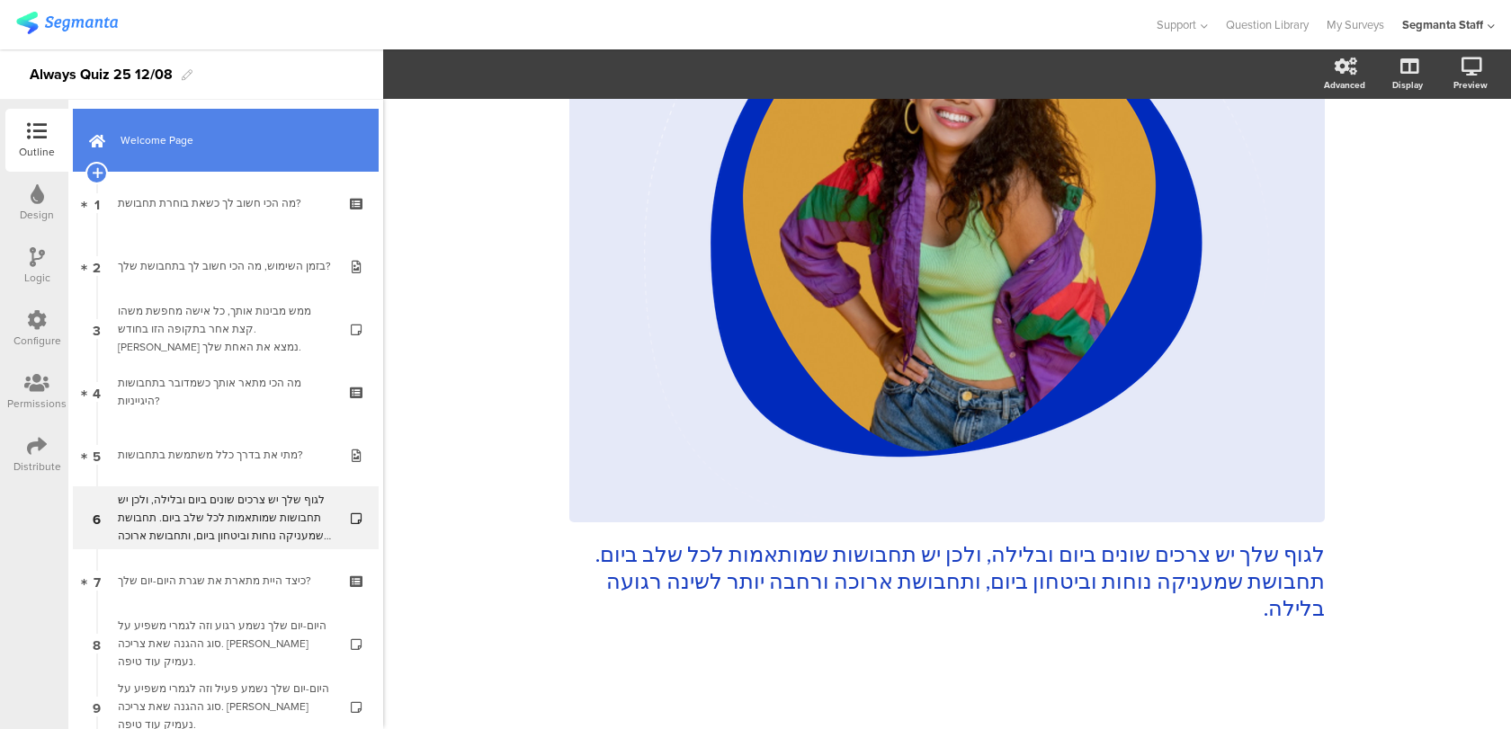
click at [188, 155] on link "Welcome Page" at bounding box center [226, 140] width 306 height 63
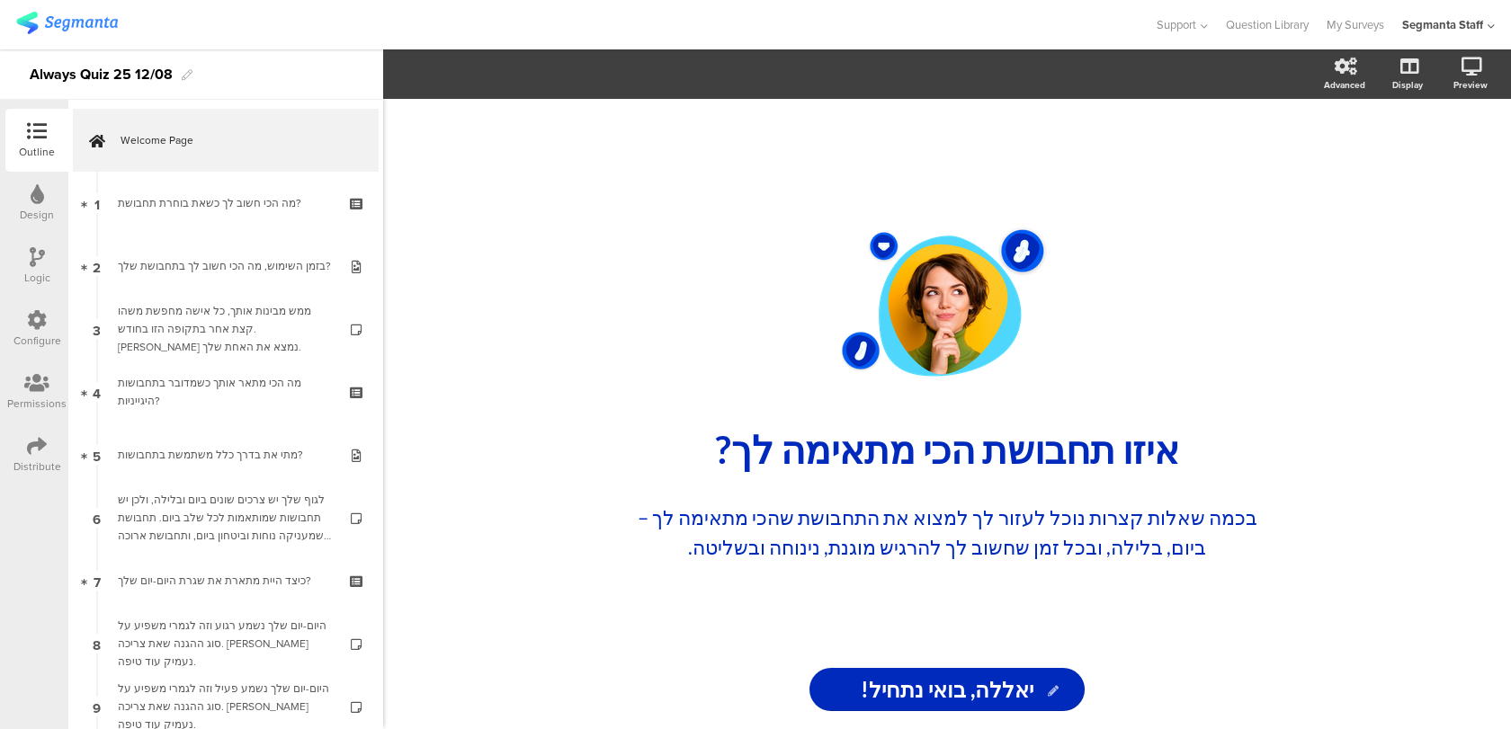
click at [39, 265] on icon at bounding box center [37, 257] width 15 height 20
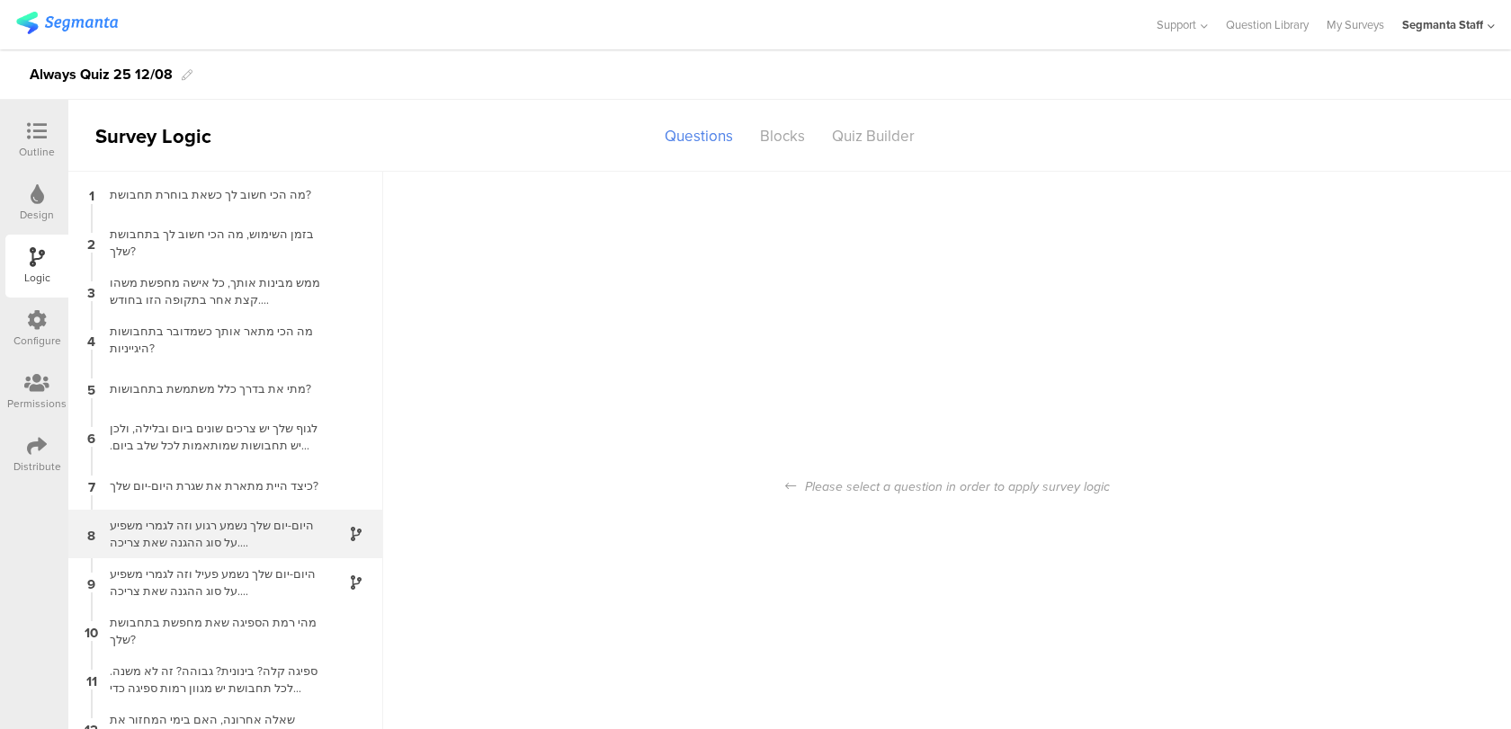
scroll to position [72, 0]
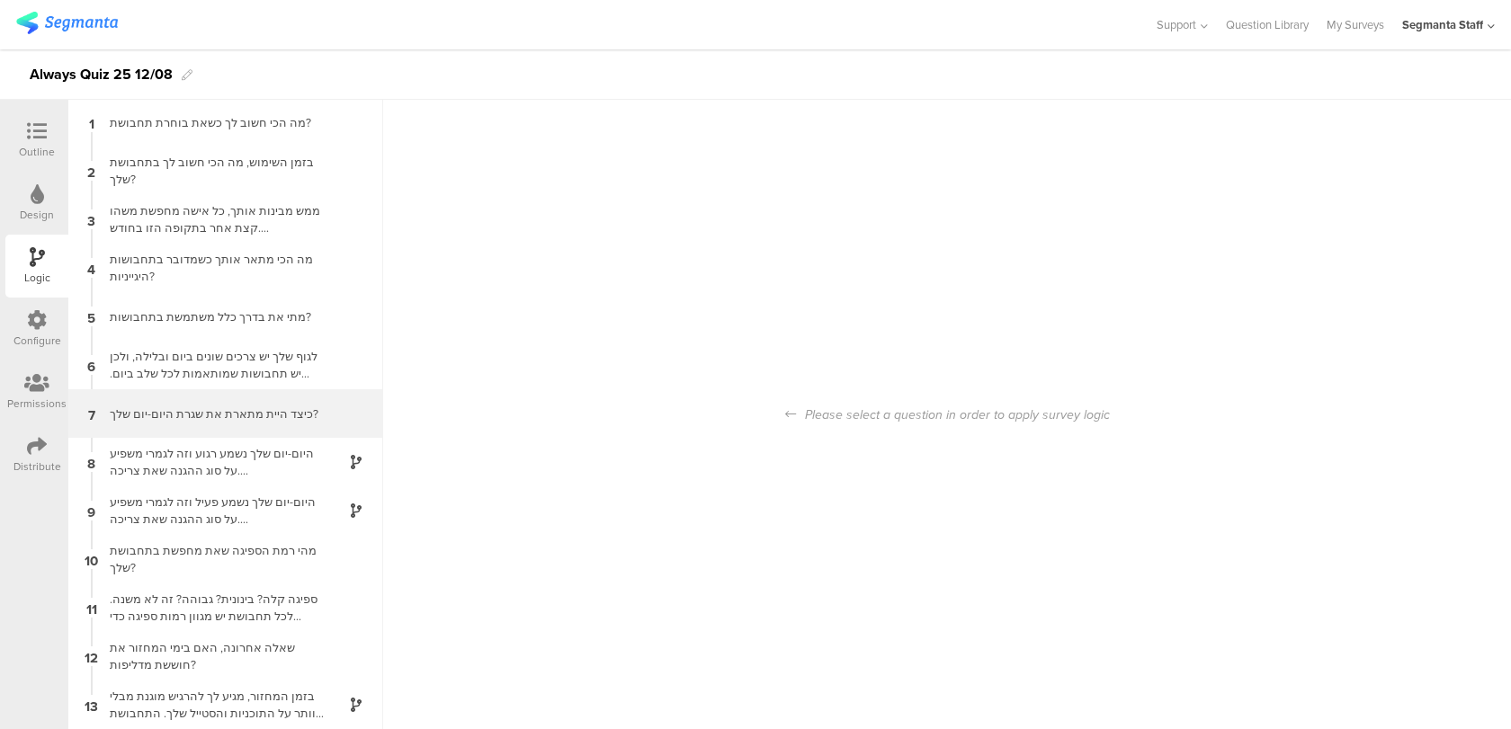
click at [268, 394] on div "7 כיצד היית מתארת את שגרת היום-יום שלך?" at bounding box center [225, 413] width 315 height 49
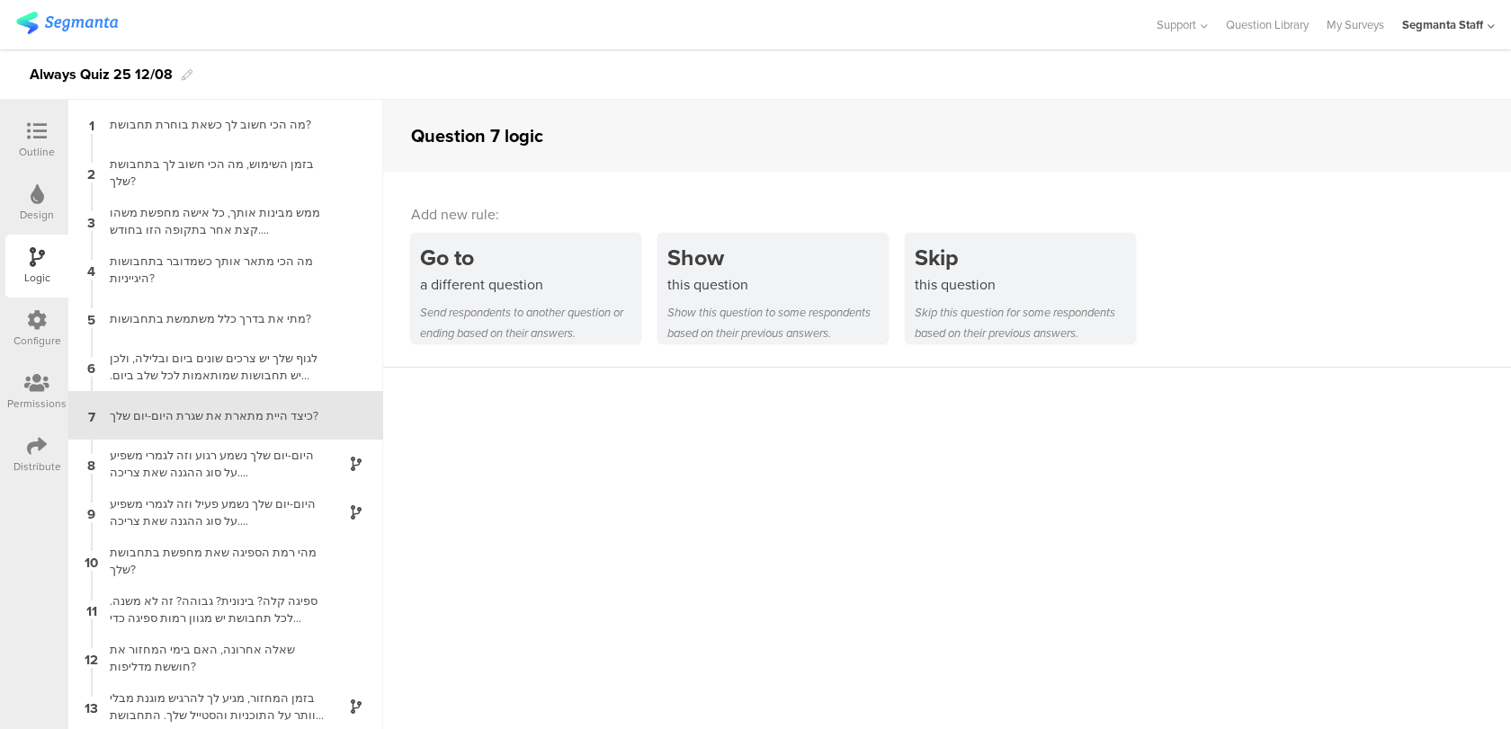
scroll to position [1, 0]
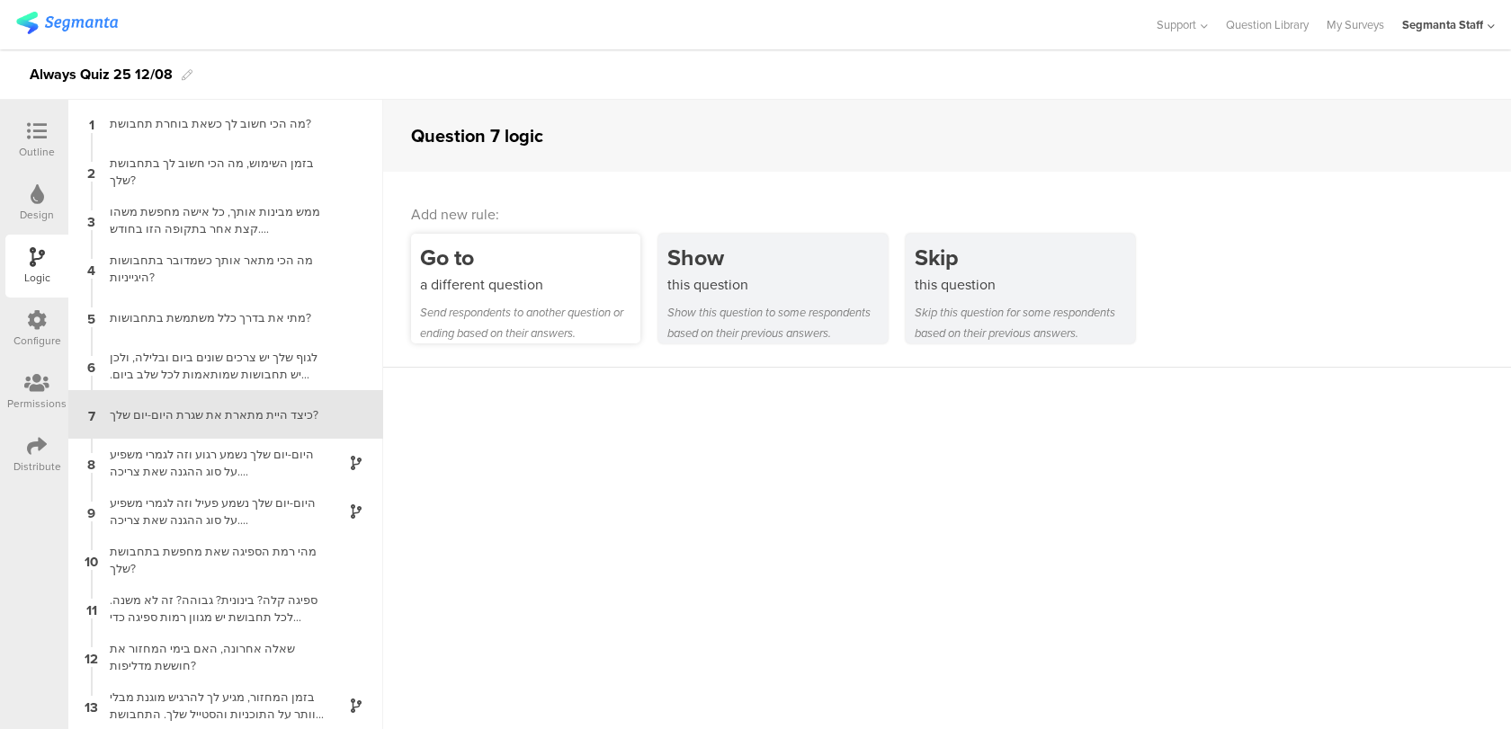
click at [556, 298] on div "Go to a different question Send respondents to another question or ending based…" at bounding box center [525, 289] width 229 height 110
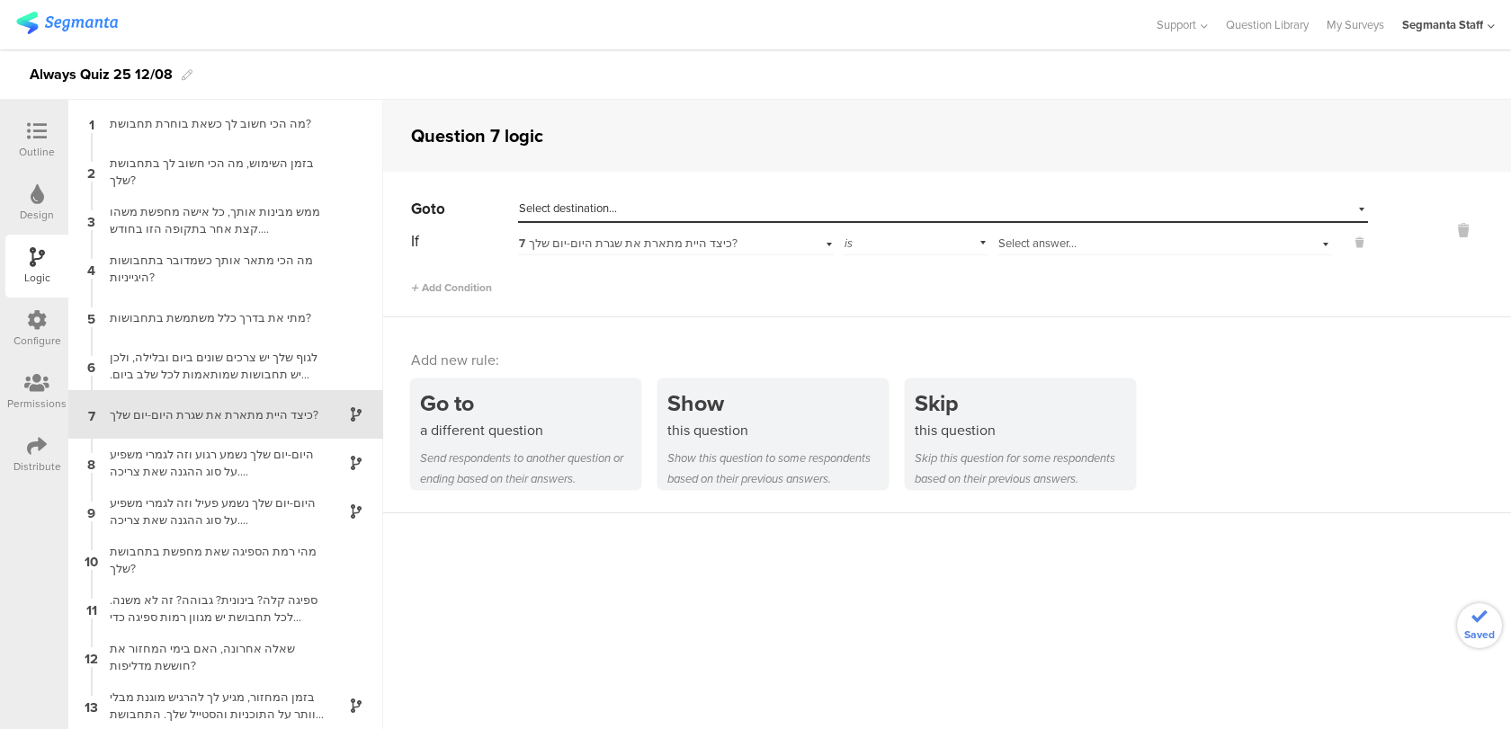
click at [655, 245] on span "7 כיצד היית מתארת את שגרת היום-יום שלך?" at bounding box center [628, 243] width 219 height 17
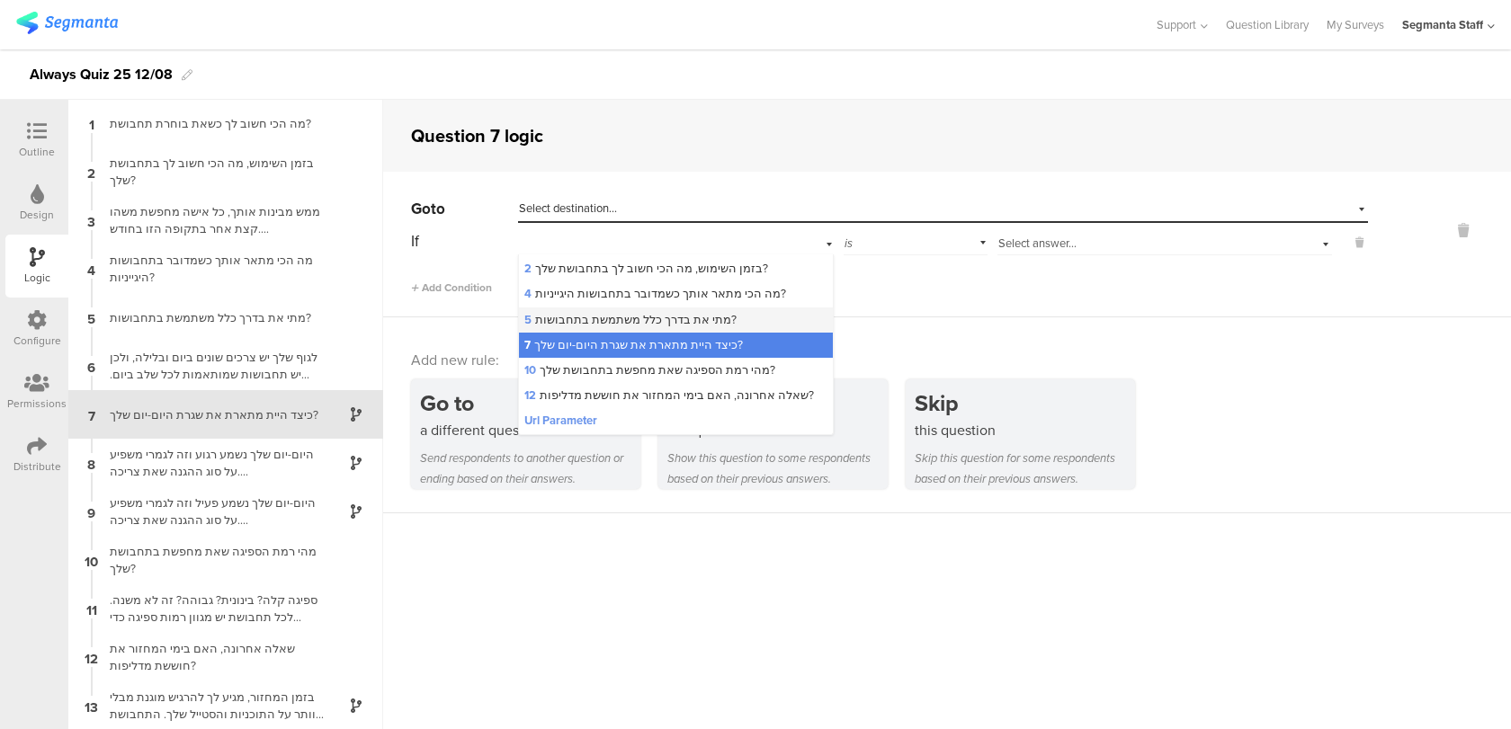
scroll to position [25, 0]
click at [643, 371] on span "10 מהי רמת הספיגה שאת מחפשת בתחבושת שלך?" at bounding box center [649, 368] width 251 height 17
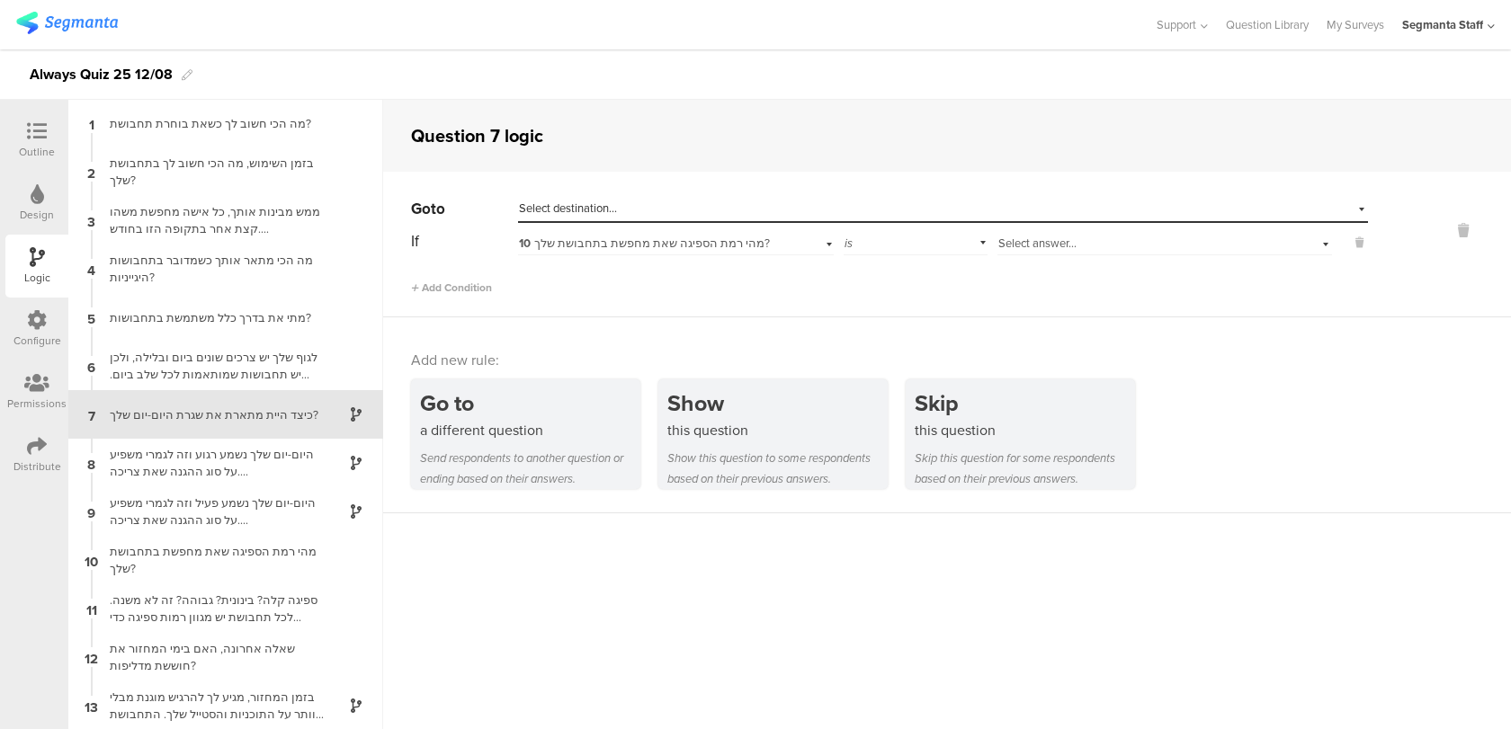
click at [877, 241] on div "is" at bounding box center [916, 242] width 144 height 28
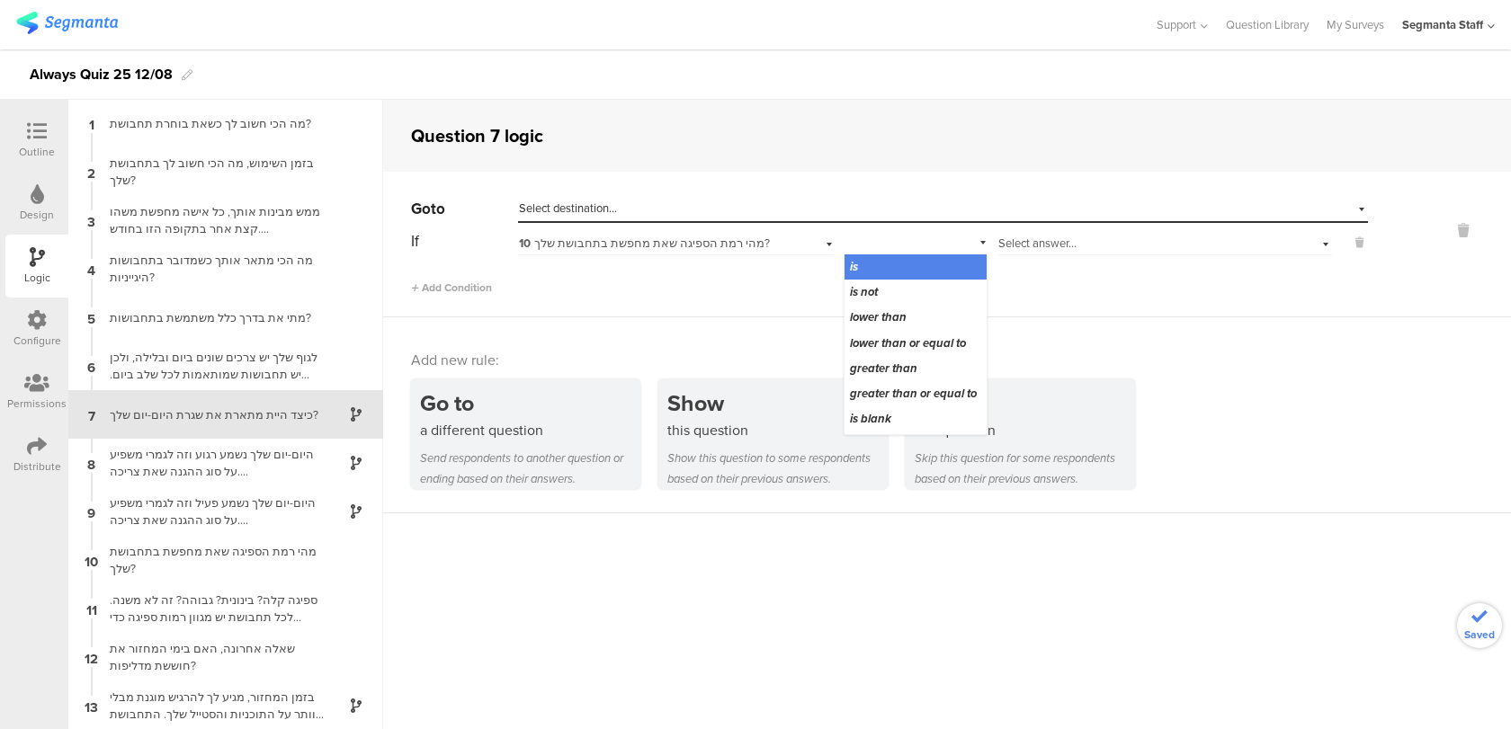
click at [887, 270] on div "is" at bounding box center [916, 267] width 142 height 25
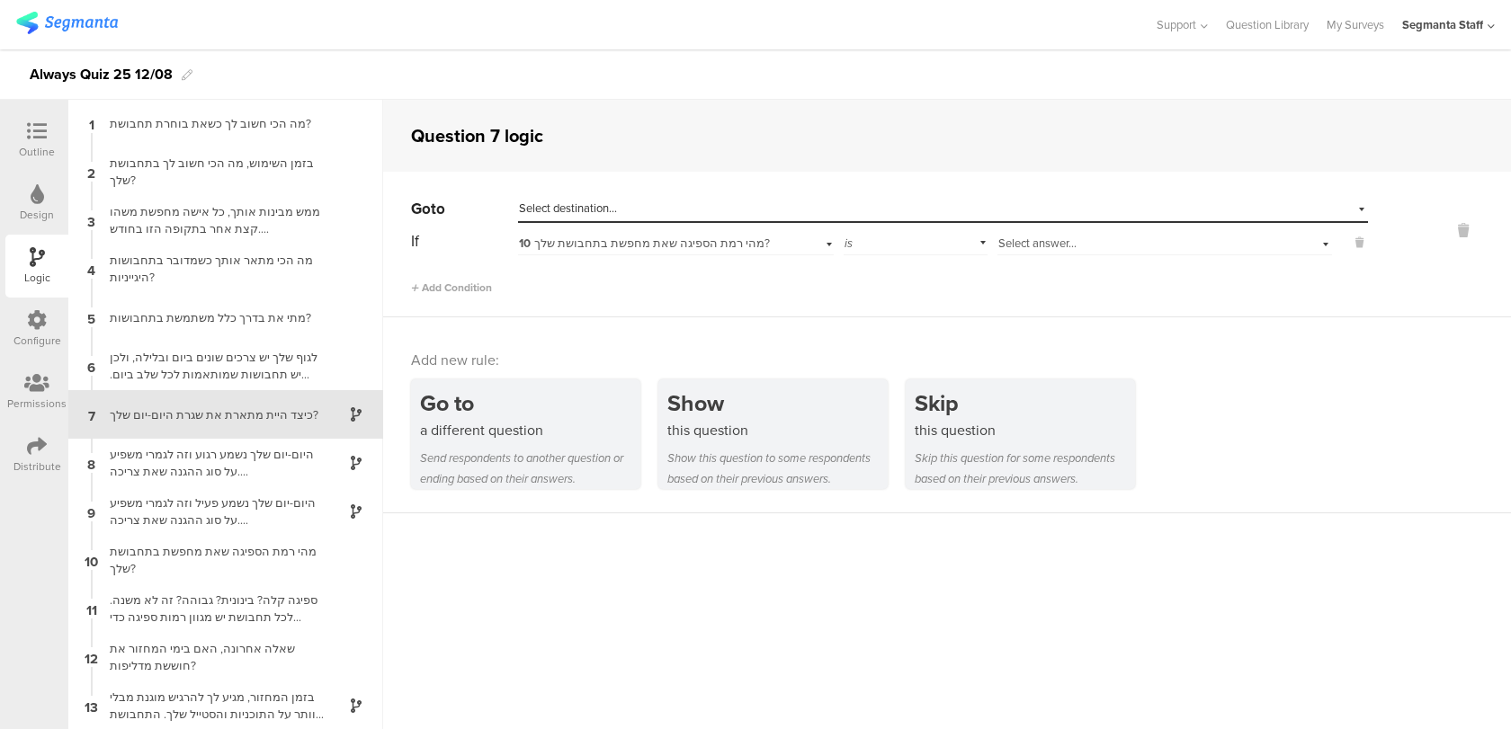
click at [1038, 258] on div "If 10 מהי רמת הספיגה שאת מחפשת בתחבושת שלך? is Select answer... Add Condition" at bounding box center [889, 262] width 957 height 68
click at [1037, 246] on span "Select answer..." at bounding box center [1037, 243] width 78 height 17
click at [859, 276] on div "Add Condition" at bounding box center [889, 279] width 957 height 31
click at [1463, 226] on icon at bounding box center [1463, 230] width 43 height 21
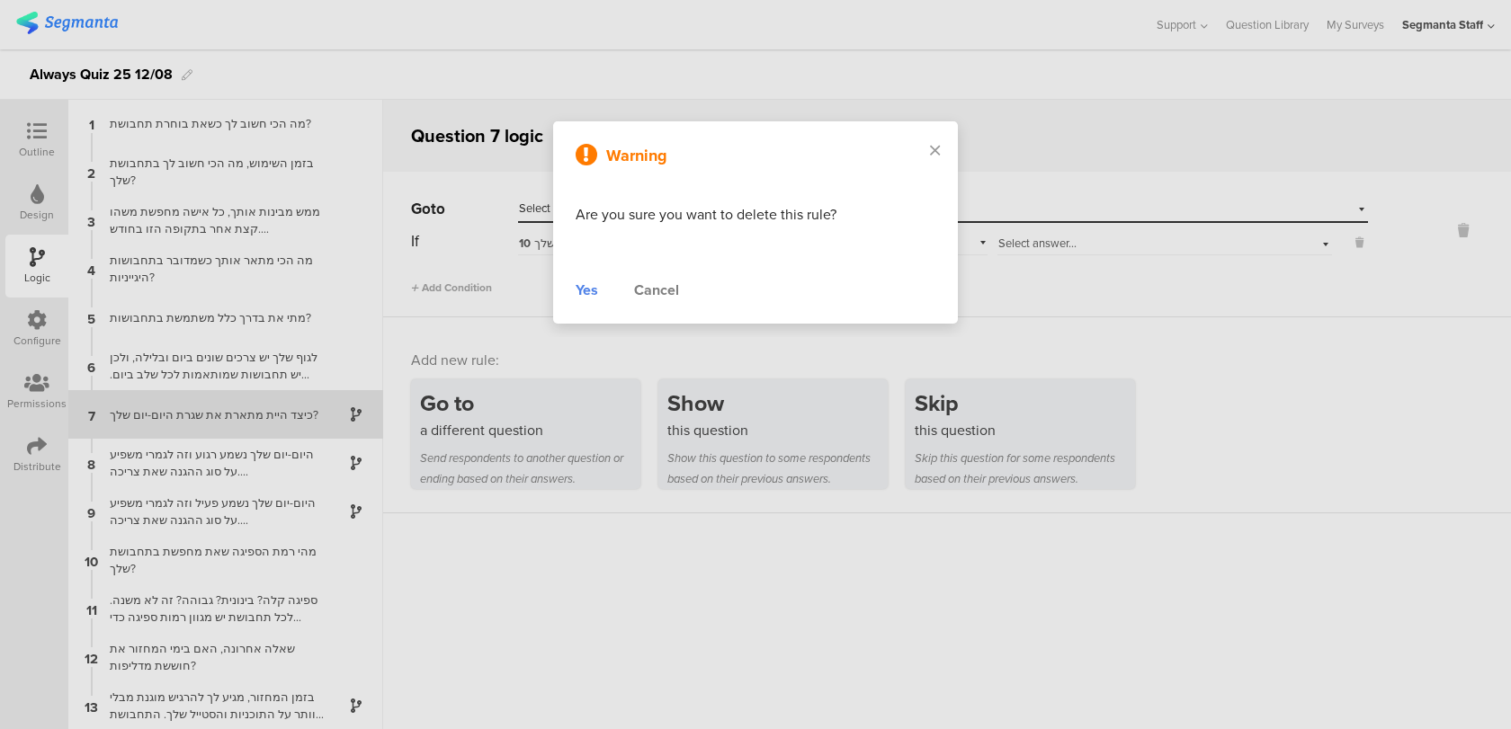
click at [583, 292] on div "Yes" at bounding box center [587, 291] width 22 height 22
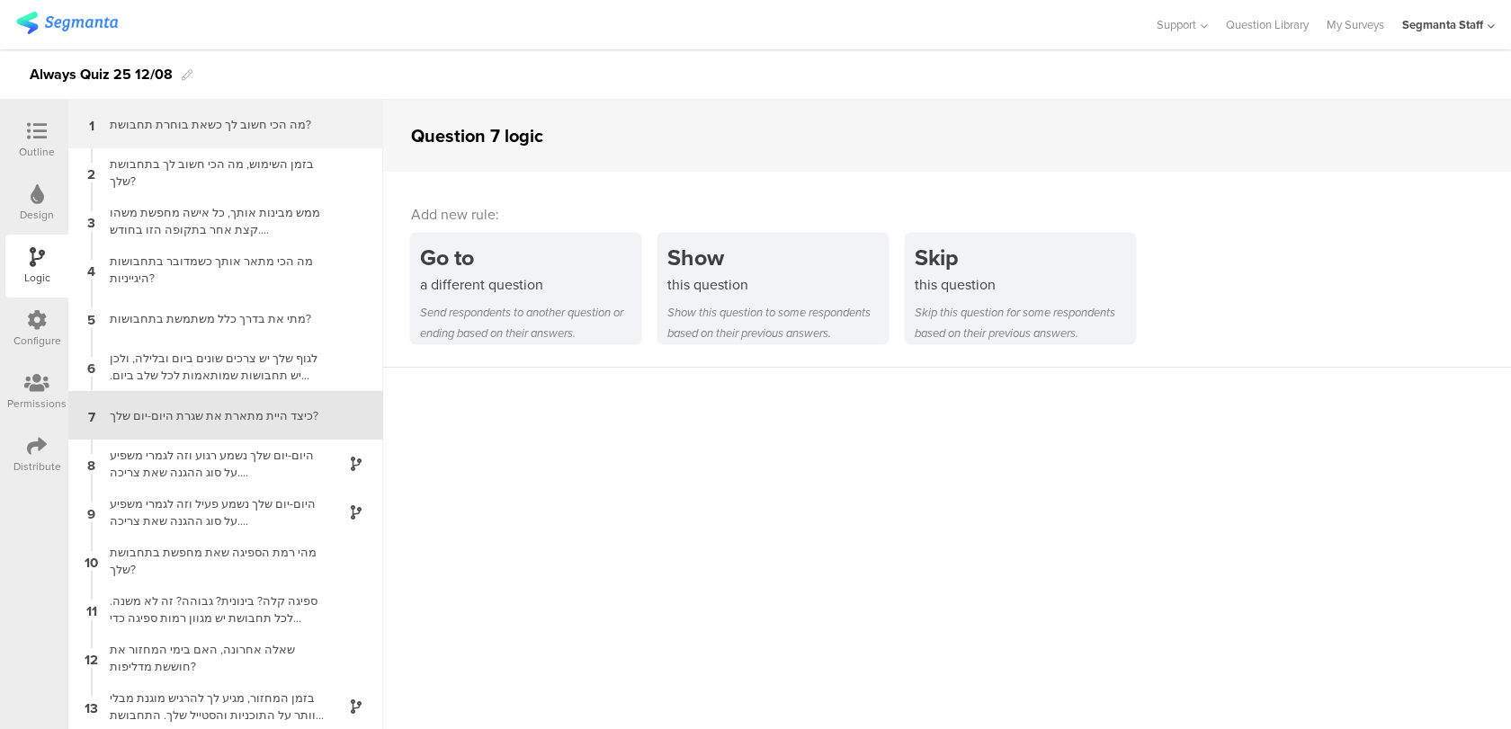
click at [160, 116] on div "מה הכי חשוב לך כשאת בוחרת תחבושת?" at bounding box center [211, 124] width 225 height 17
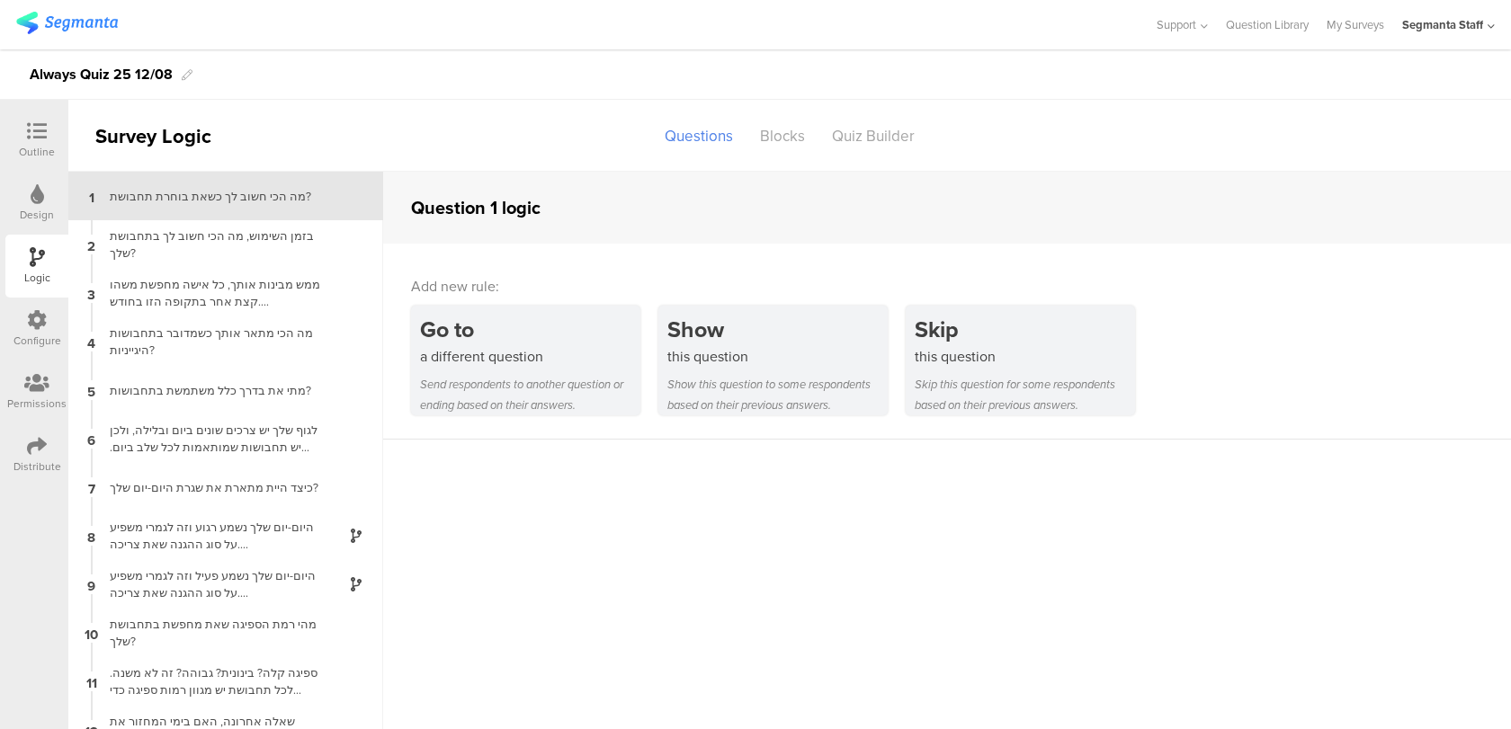
click at [31, 140] on icon at bounding box center [37, 131] width 20 height 20
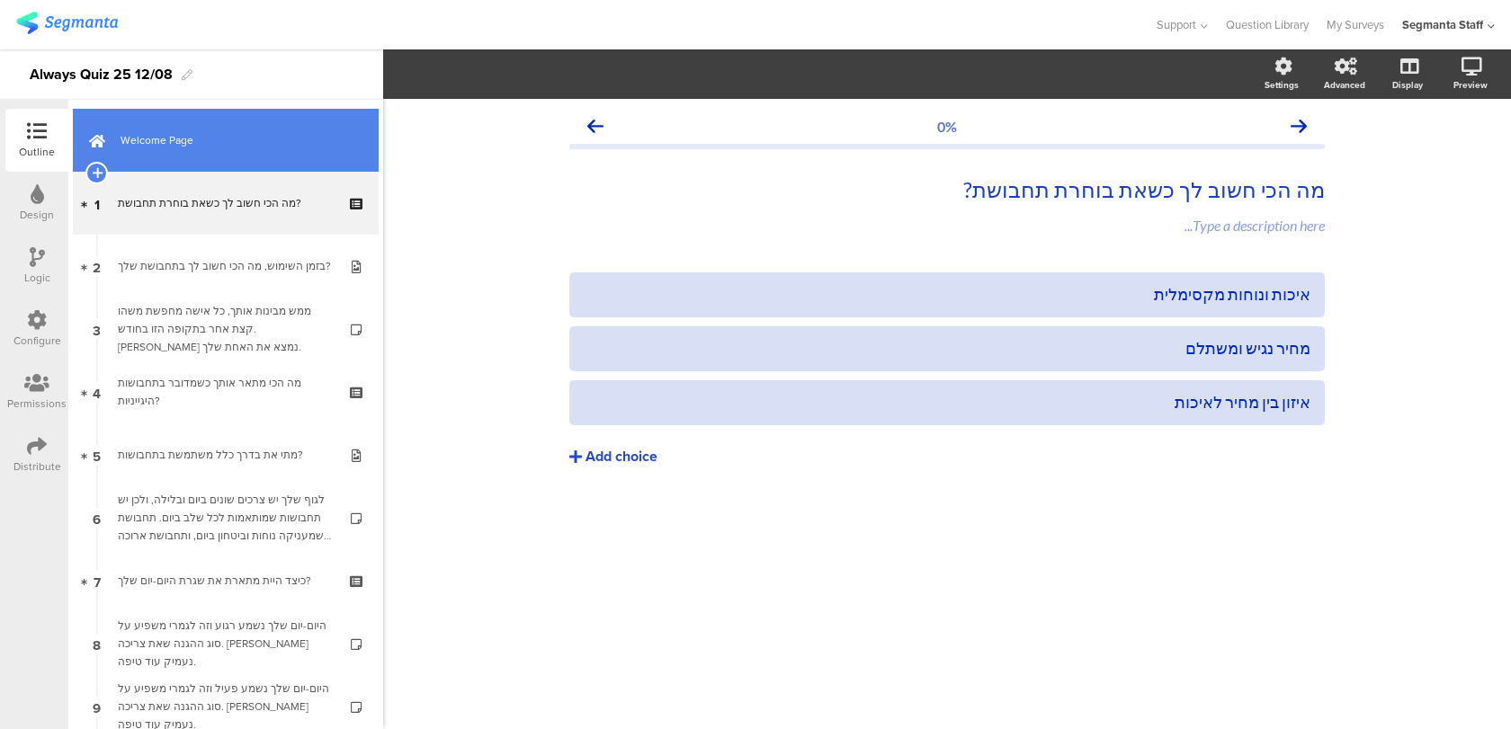
click at [259, 139] on span "Welcome Page" at bounding box center [236, 140] width 230 height 18
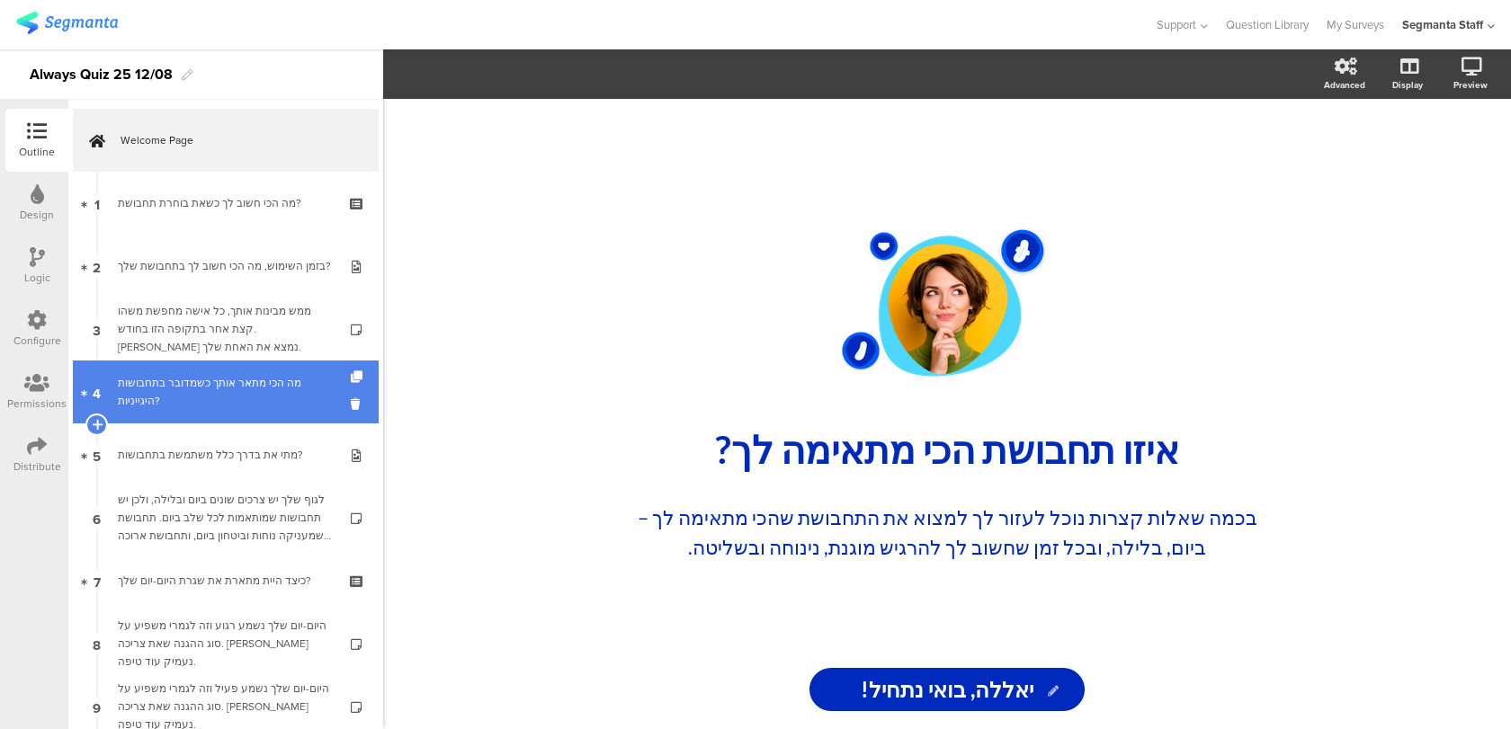
scroll to position [427, 0]
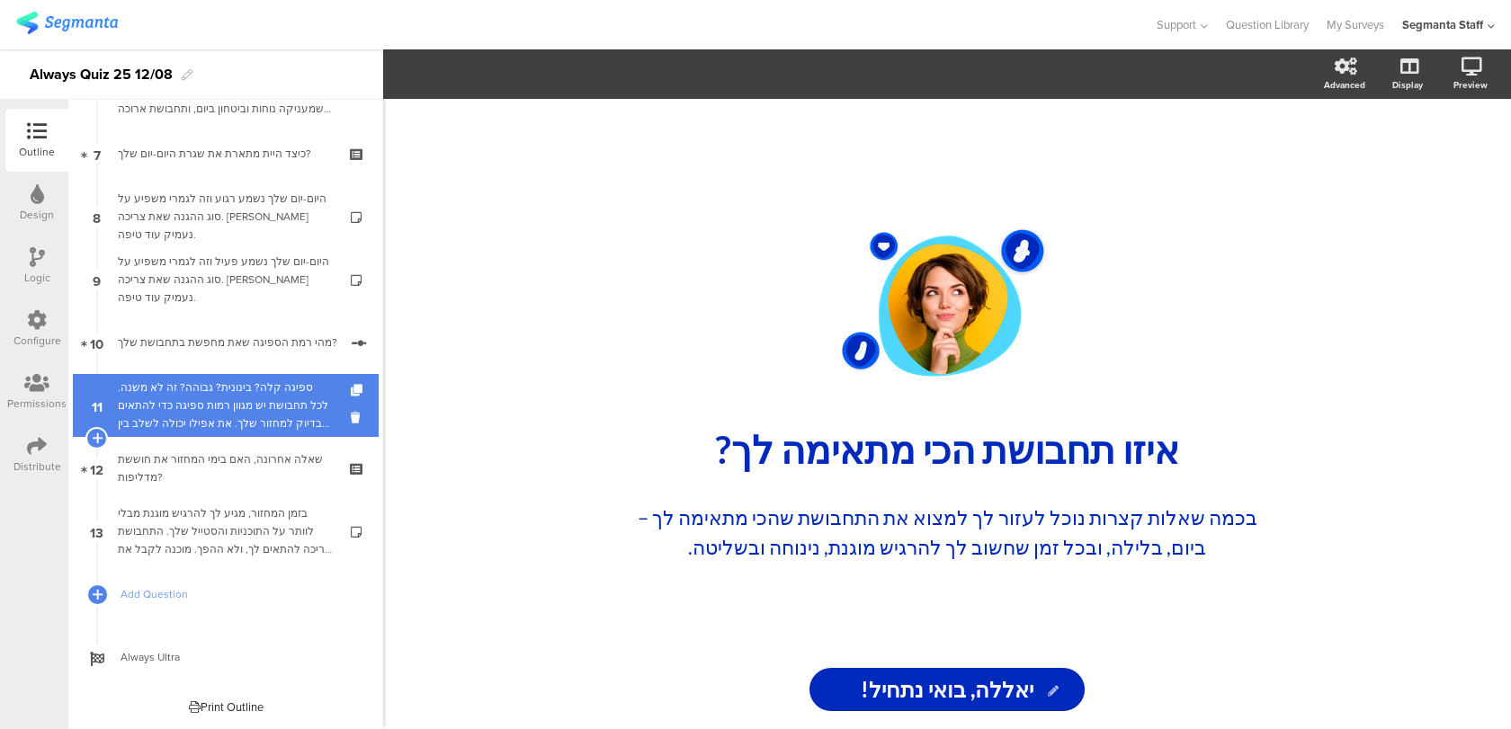
click at [216, 415] on div "ספיגה קלה? בינונית? גבוהה? זה לא משנה. לכל תחבושת יש מגוון רמות ספיגה כדי להתאי…" at bounding box center [225, 406] width 215 height 54
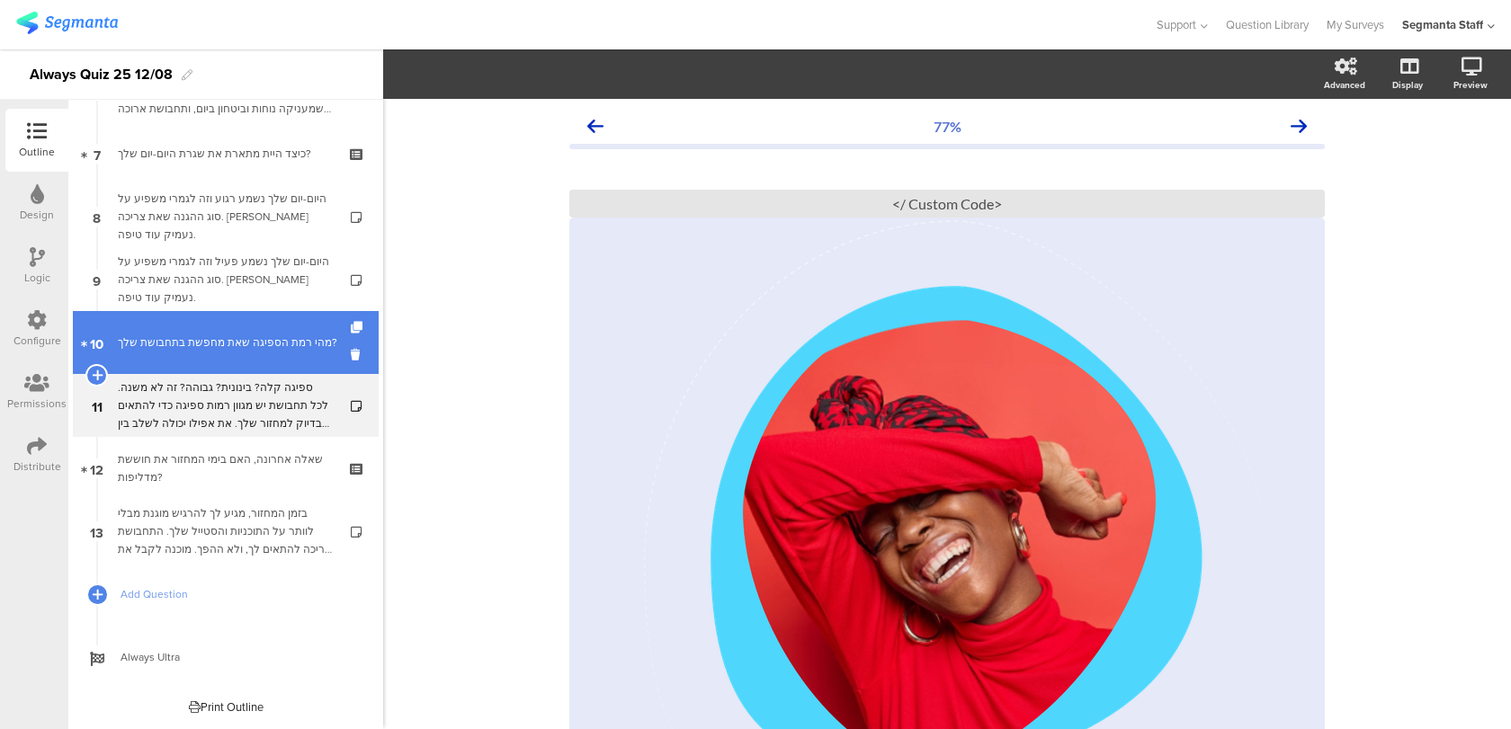
click at [209, 349] on div "מהי רמת הספיגה שאת מחפשת בתחבושת שלך?" at bounding box center [228, 343] width 220 height 18
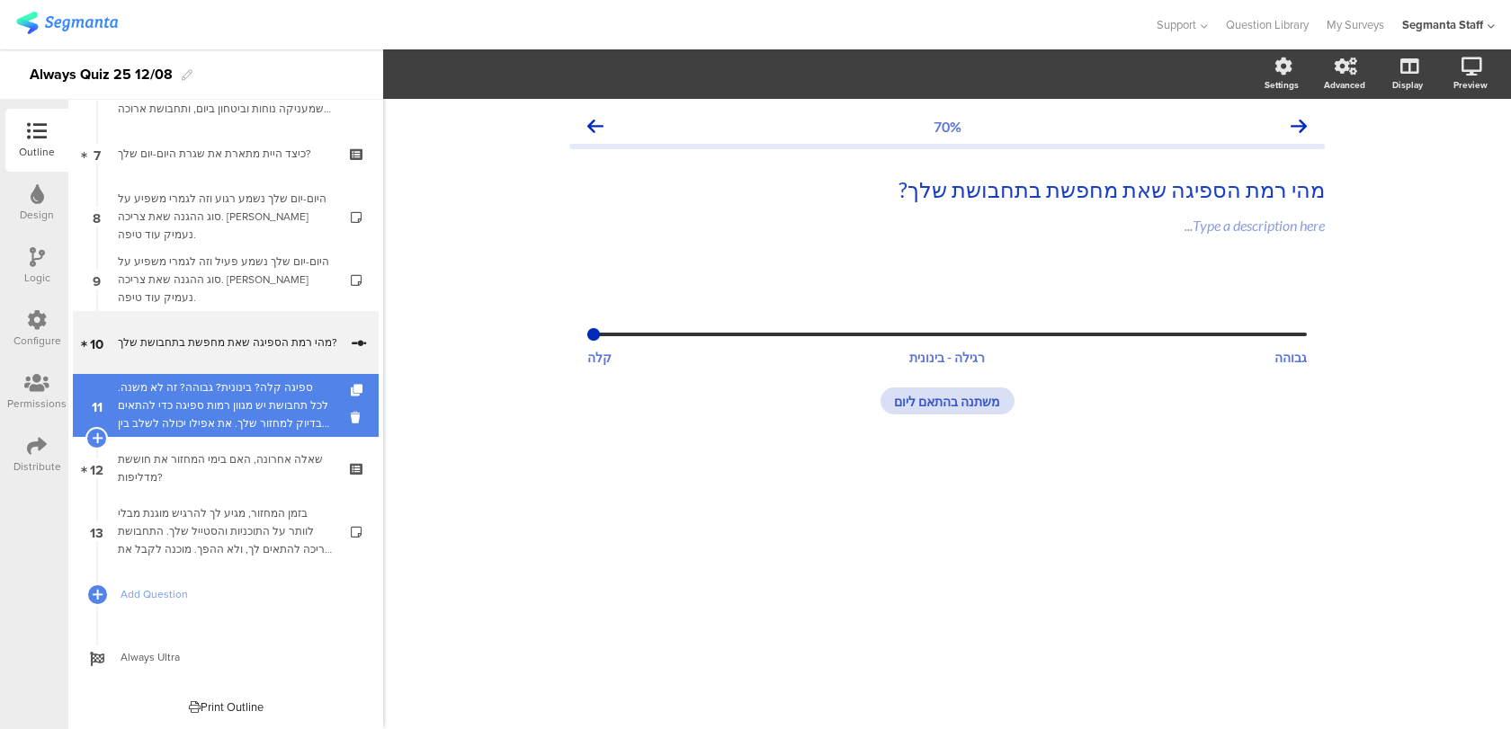
click at [294, 391] on div "ספיגה קלה? בינונית? גבוהה? זה לא משנה. לכל תחבושת יש מגוון רמות ספיגה כדי להתאי…" at bounding box center [225, 406] width 215 height 54
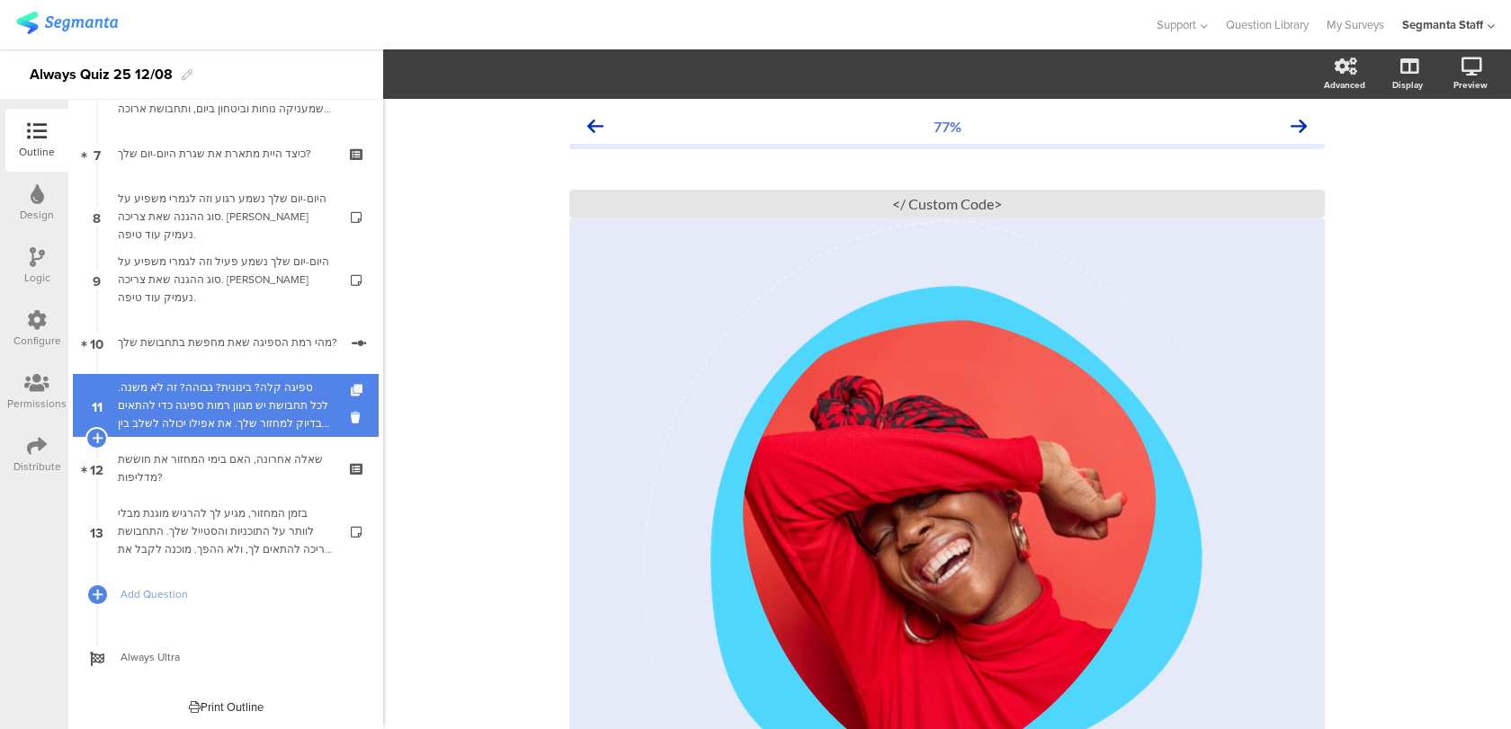
click at [353, 394] on icon at bounding box center [358, 391] width 15 height 12
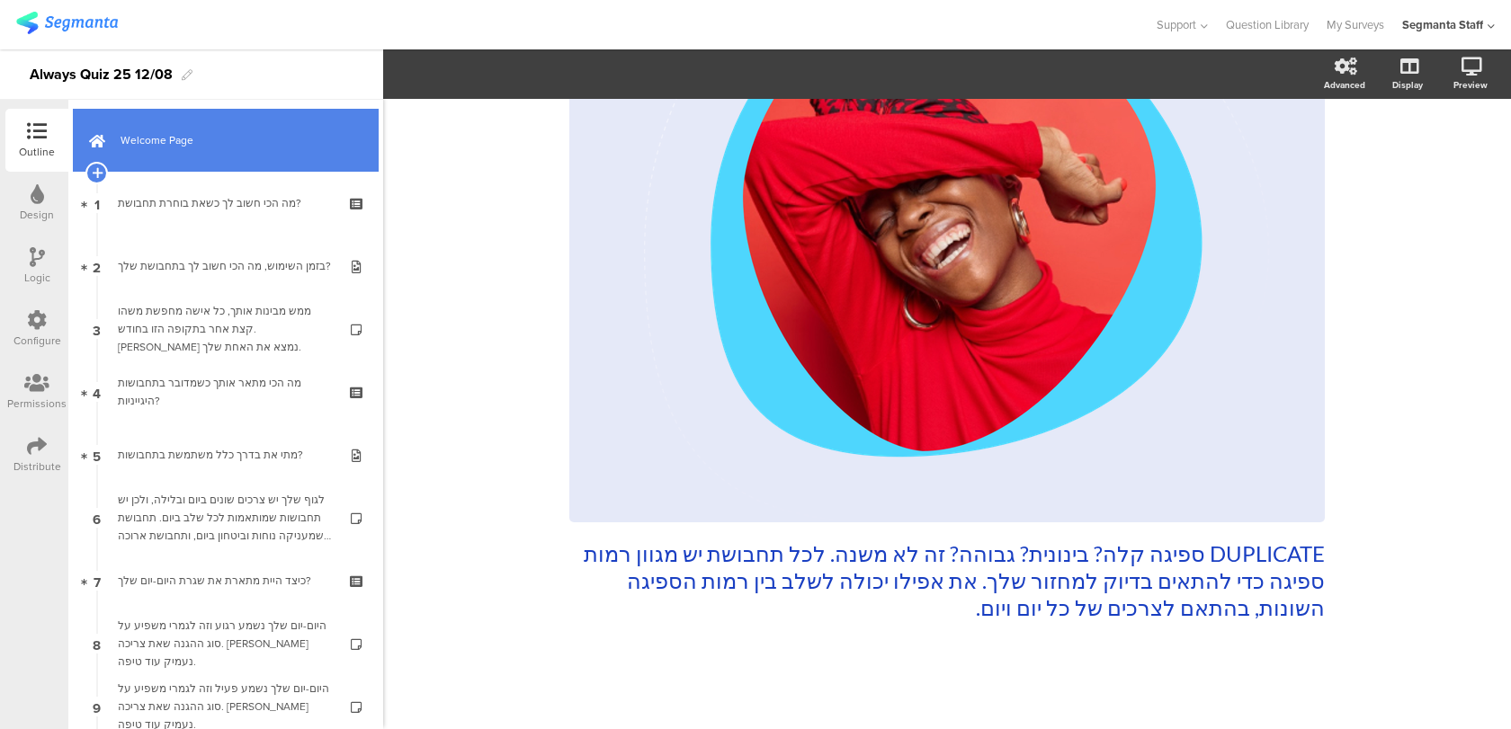
click at [246, 151] on link "Welcome Page" at bounding box center [226, 140] width 306 height 63
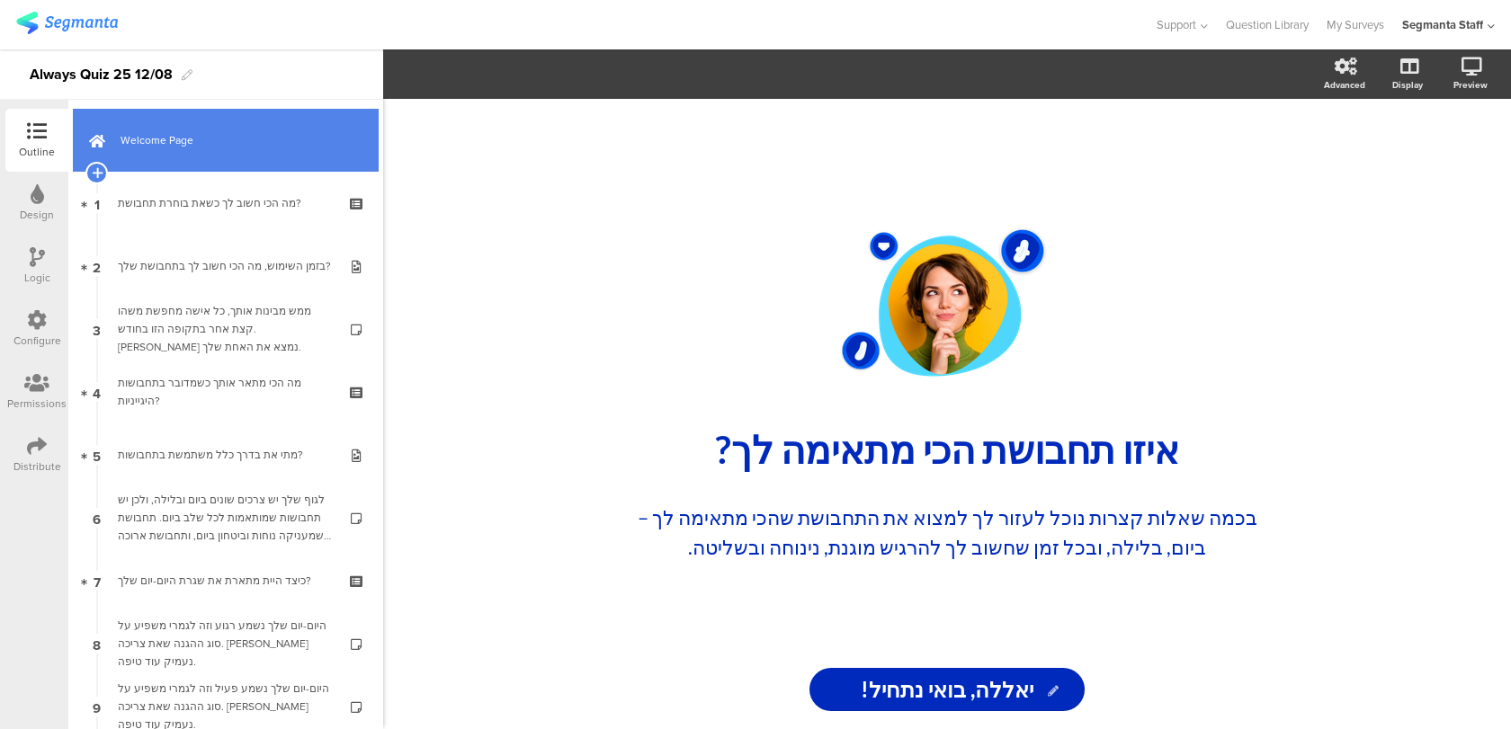
scroll to position [490, 0]
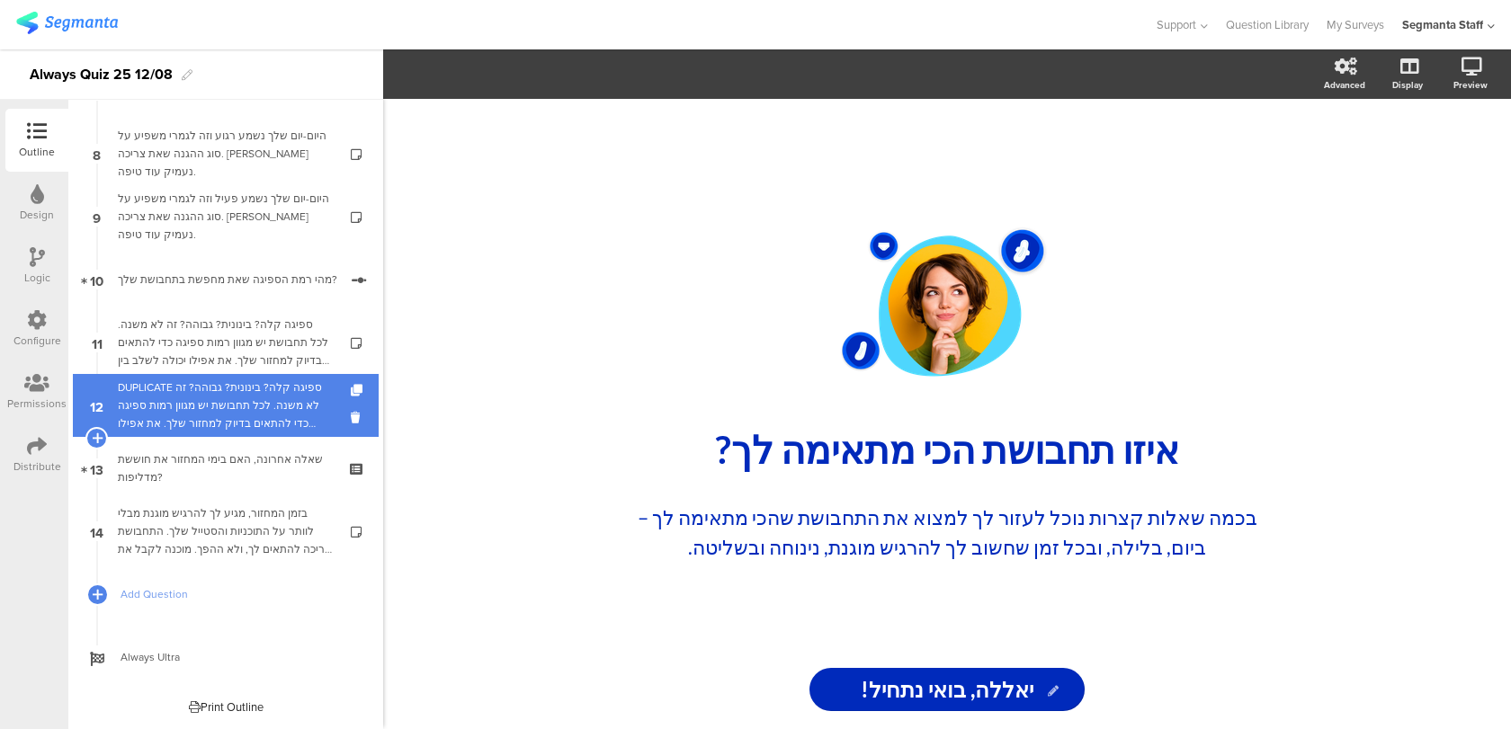
click at [299, 409] on div "DUPLICATE ספיגה קלה? בינונית? גבוהה? זה לא משנה. לכל תחבושת יש מגוון רמות ספיגה…" at bounding box center [225, 406] width 215 height 54
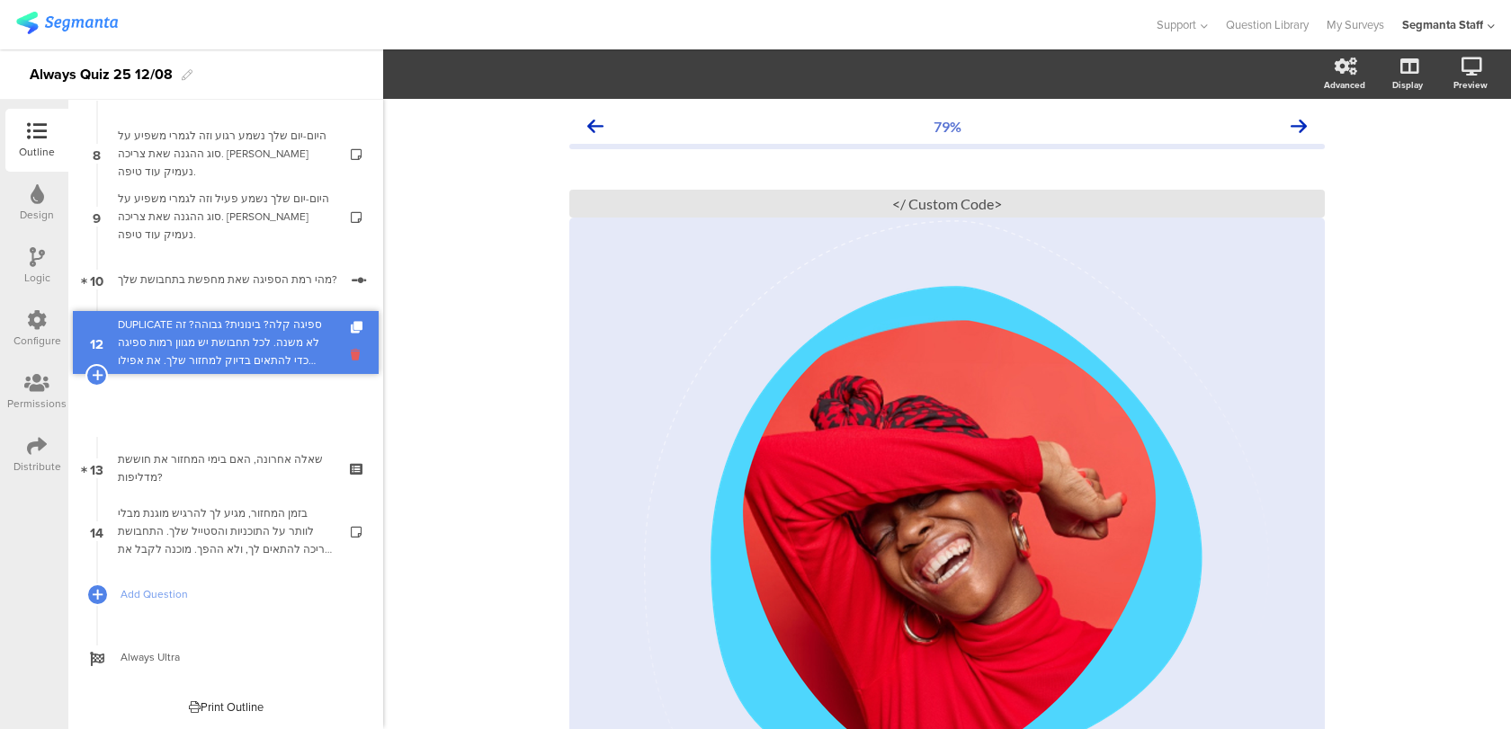
scroll to position [427, 0]
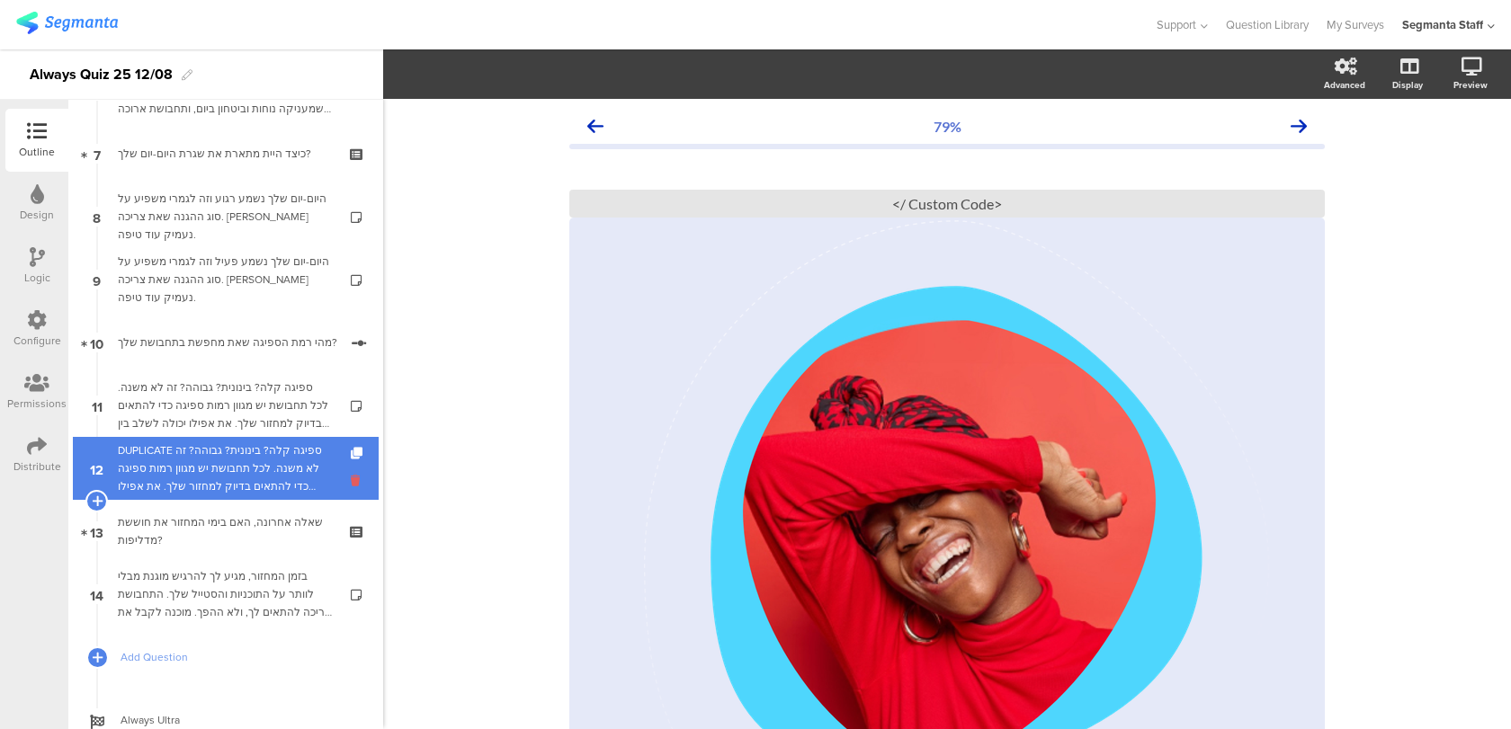
click at [353, 478] on icon at bounding box center [358, 480] width 15 height 17
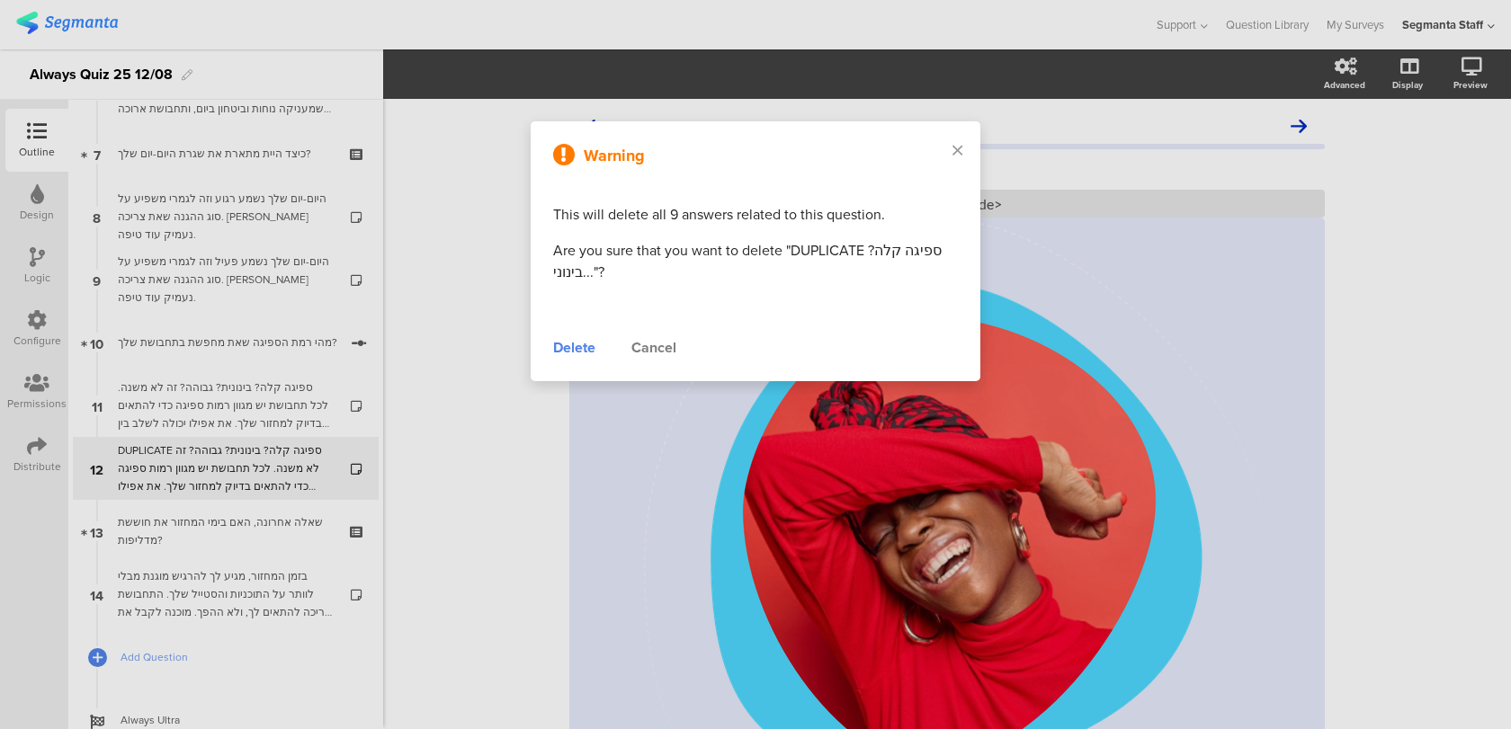
click at [585, 351] on div "Delete" at bounding box center [574, 348] width 42 height 22
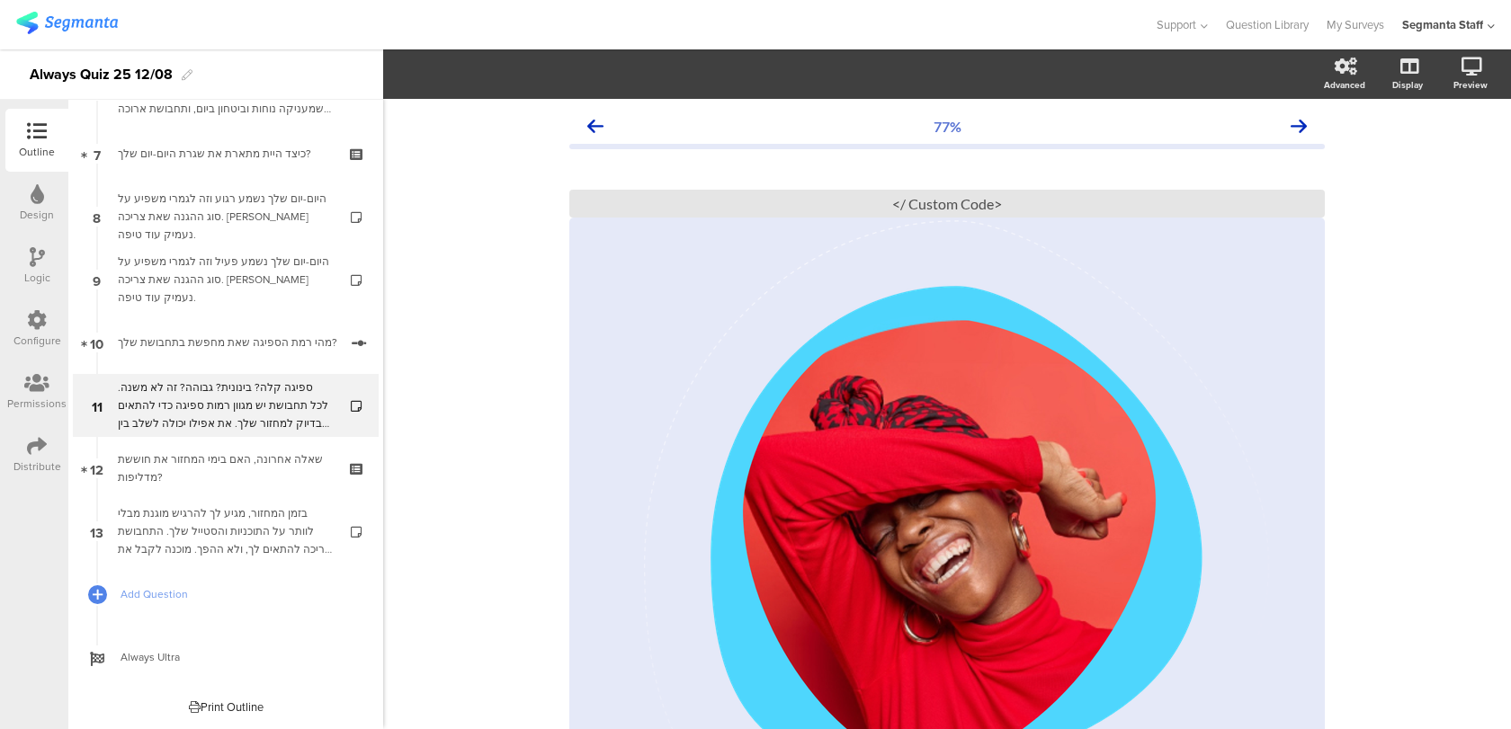
scroll to position [389, 0]
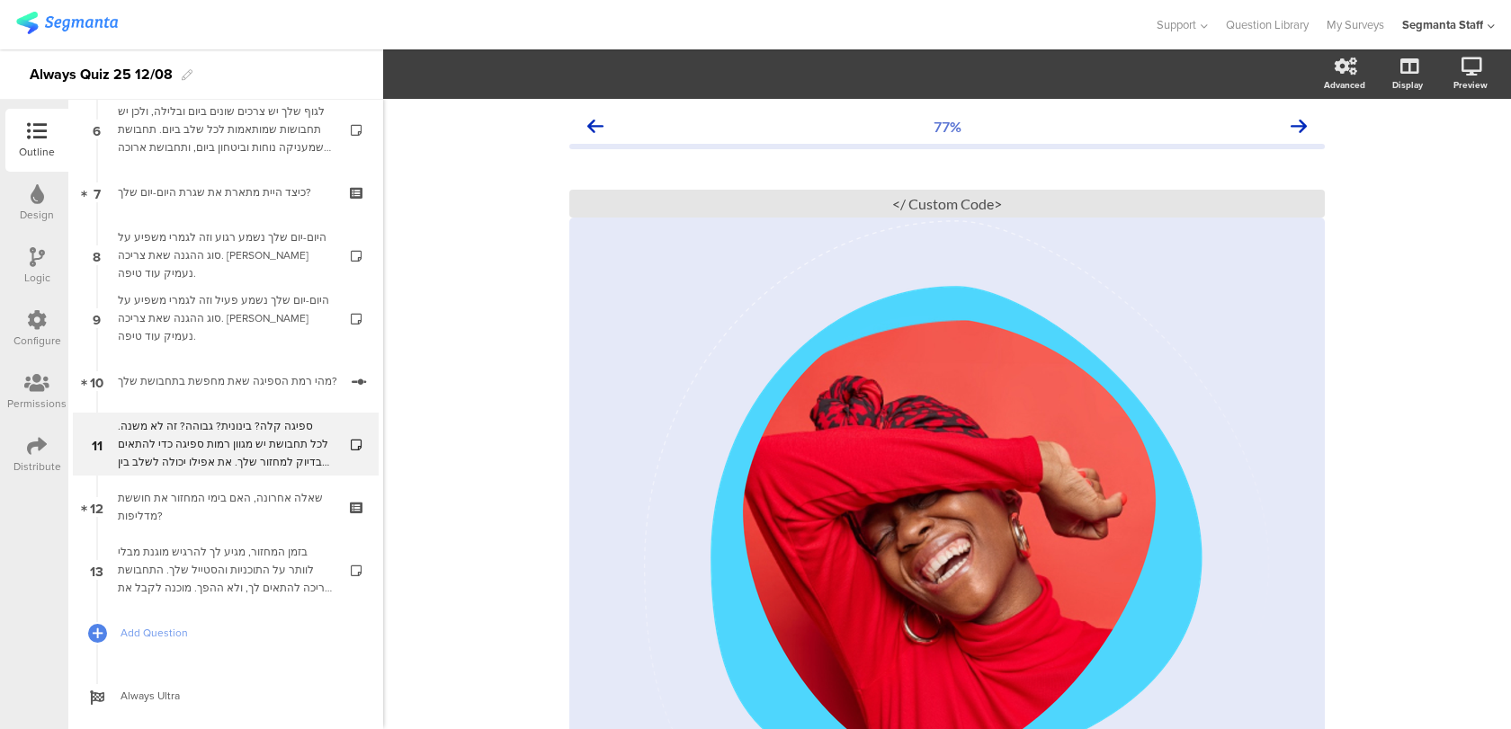
click at [26, 466] on div "Distribute" at bounding box center [37, 467] width 48 height 16
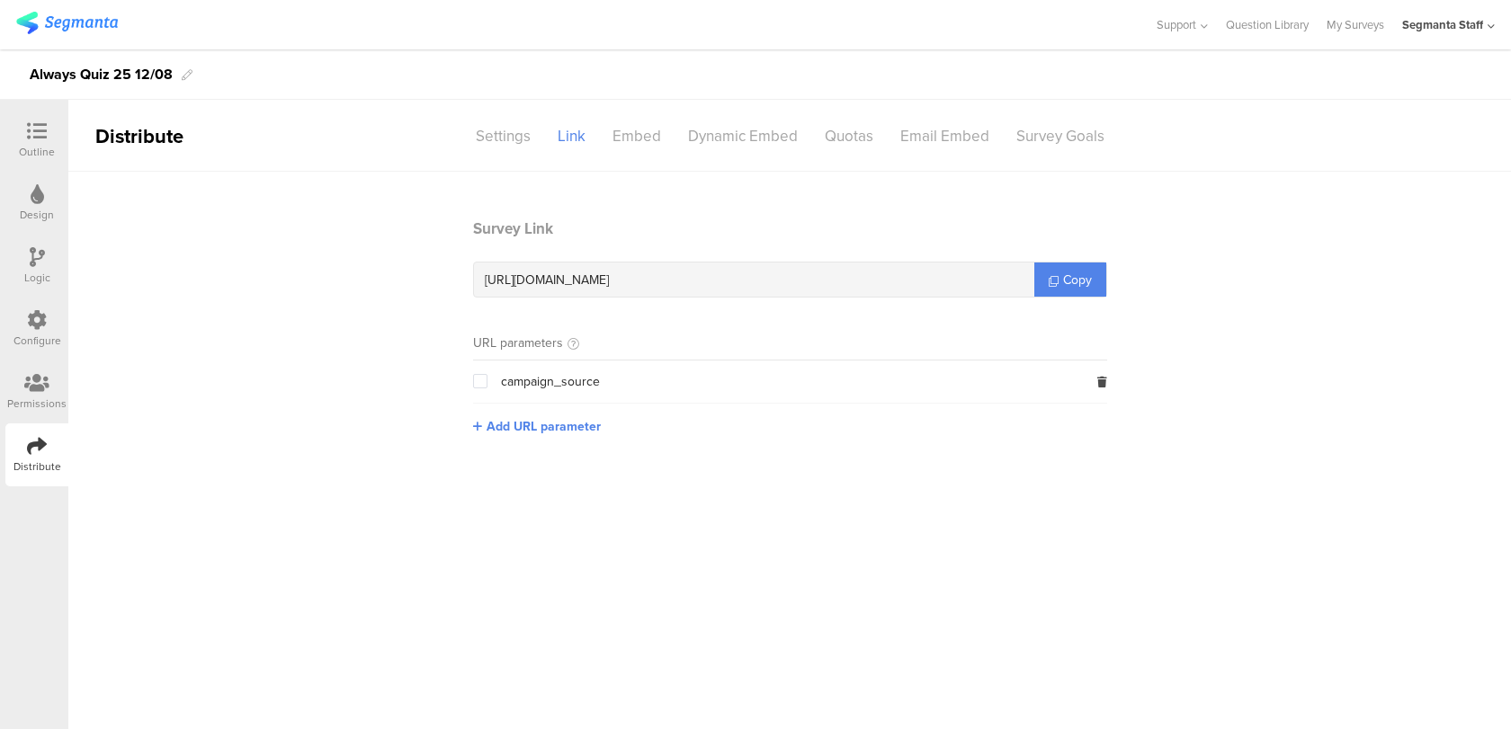
click at [34, 131] on icon at bounding box center [37, 131] width 20 height 20
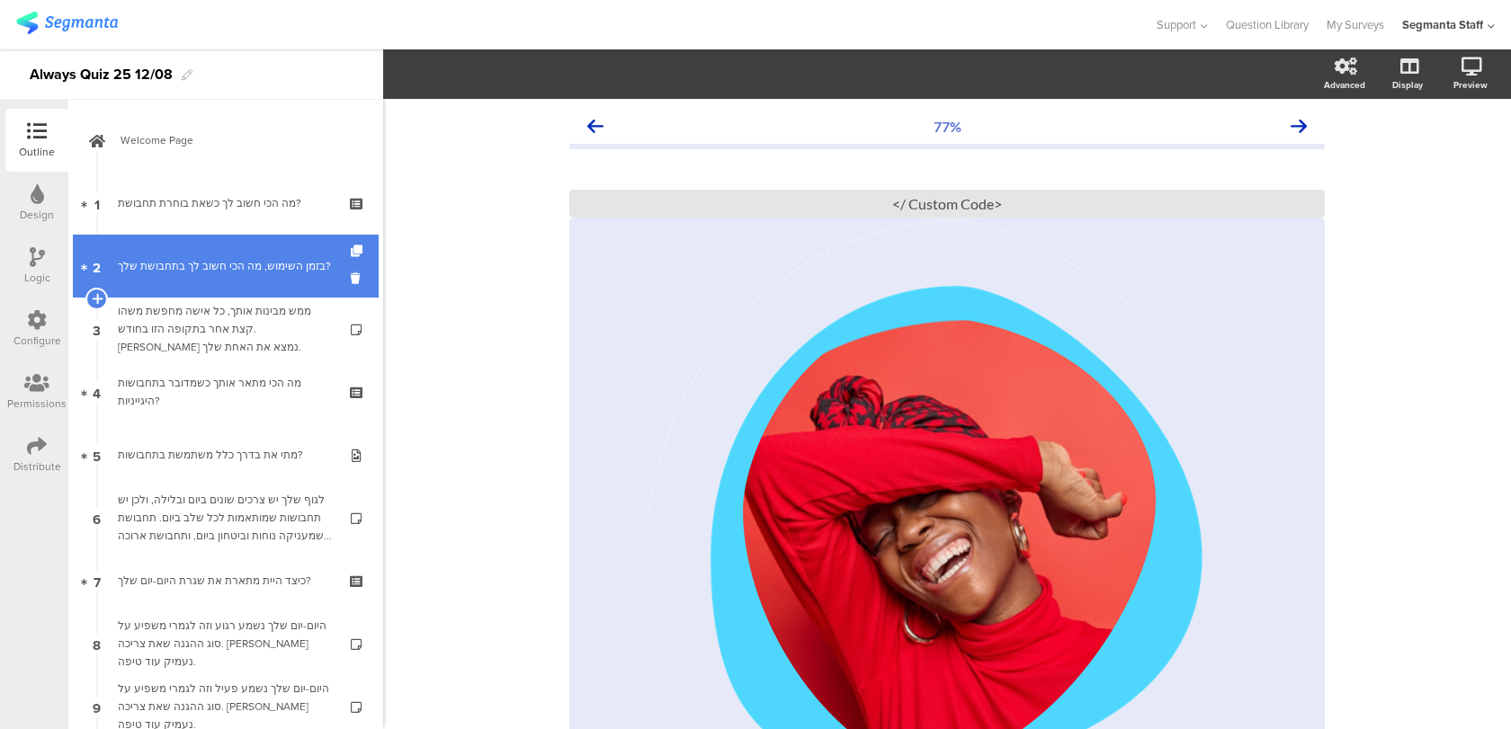
click at [231, 263] on div "בזמן השימוש, מה הכי חשוב לך בתחבושת שלך?" at bounding box center [225, 266] width 215 height 18
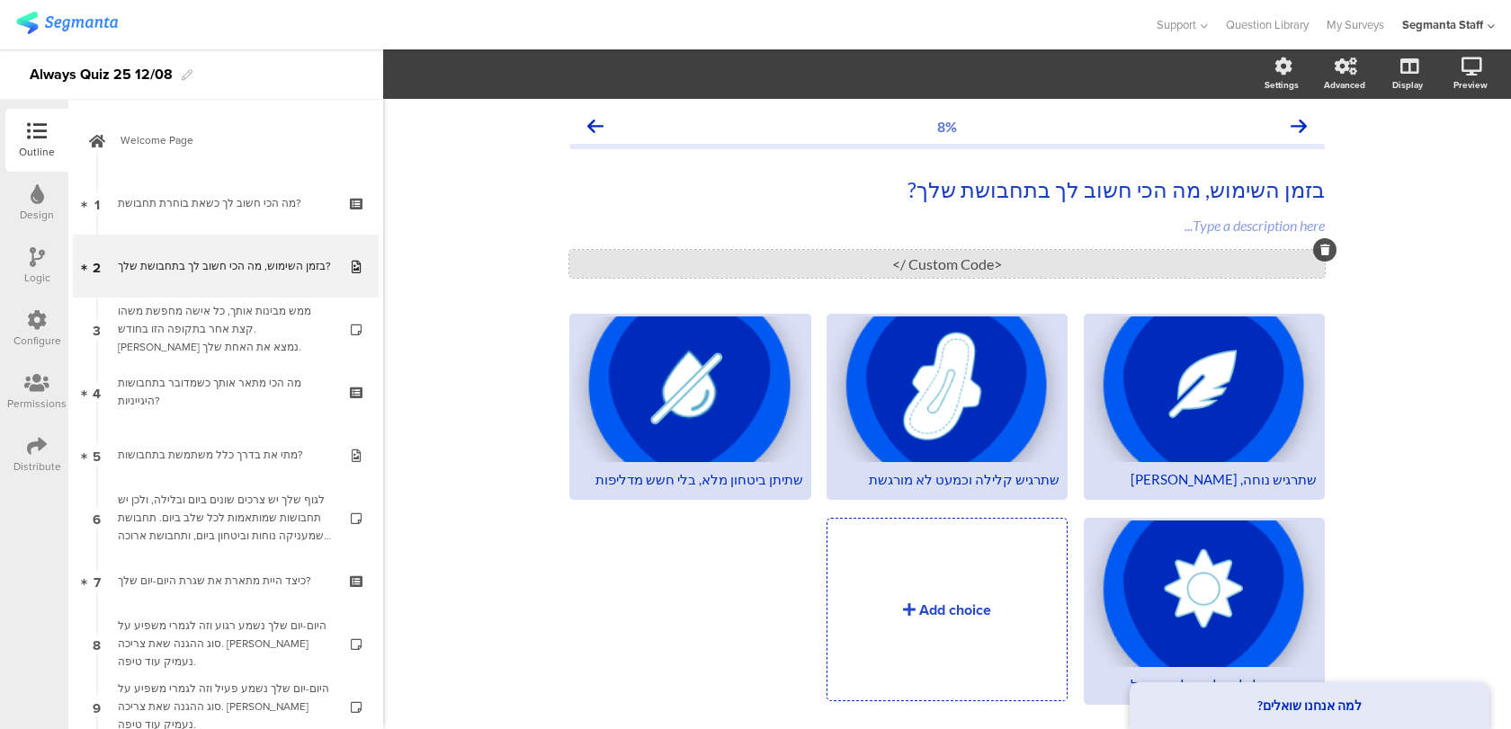
click at [667, 263] on div "<Custom Code />" at bounding box center [946, 264] width 755 height 28
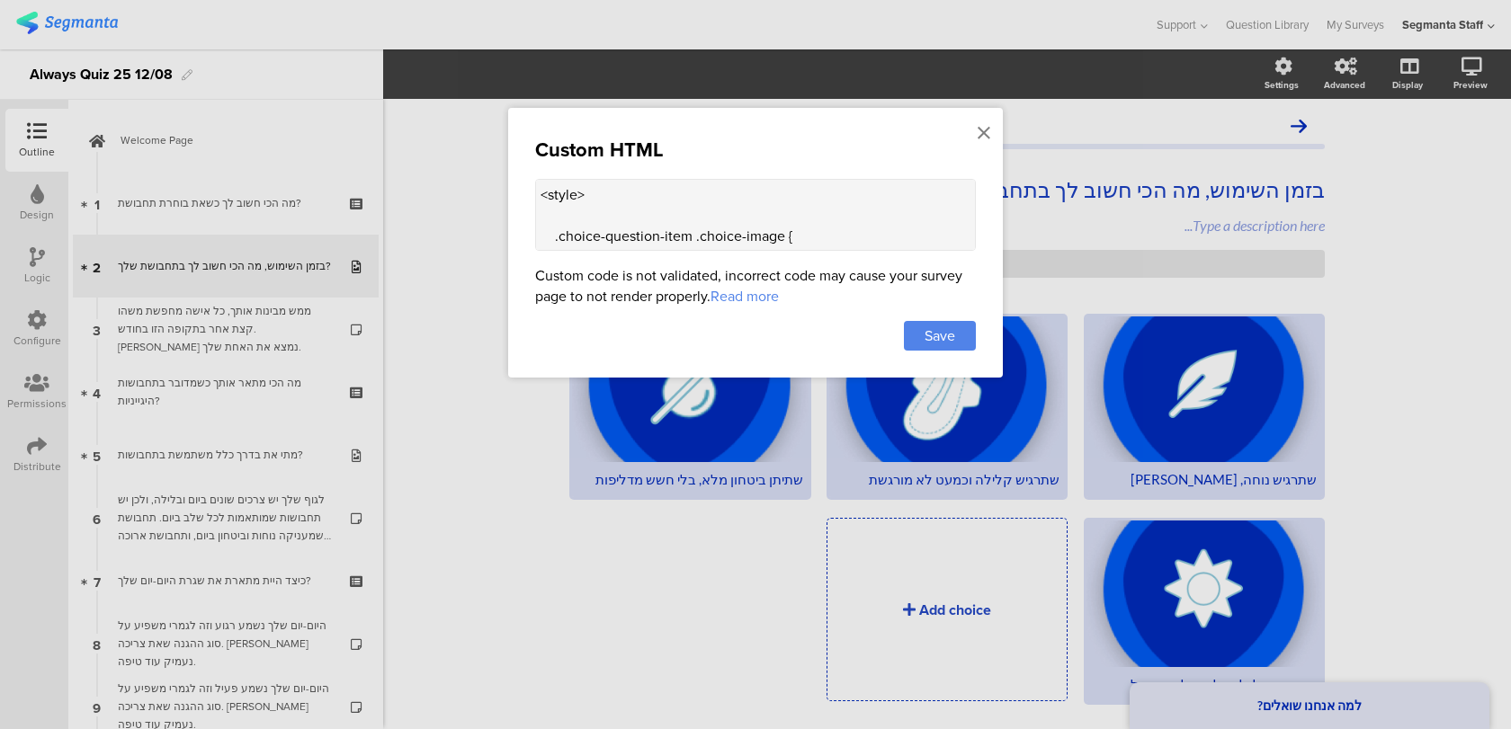
scroll to position [101, 0]
click at [636, 203] on textarea "<style> .choice-question-item .choice-image { max-width: 48px !important; heigh…" at bounding box center [755, 215] width 441 height 72
paste textarea "<style> /* image choice width */ .image-choice-question-item { width: 48% !impo…"
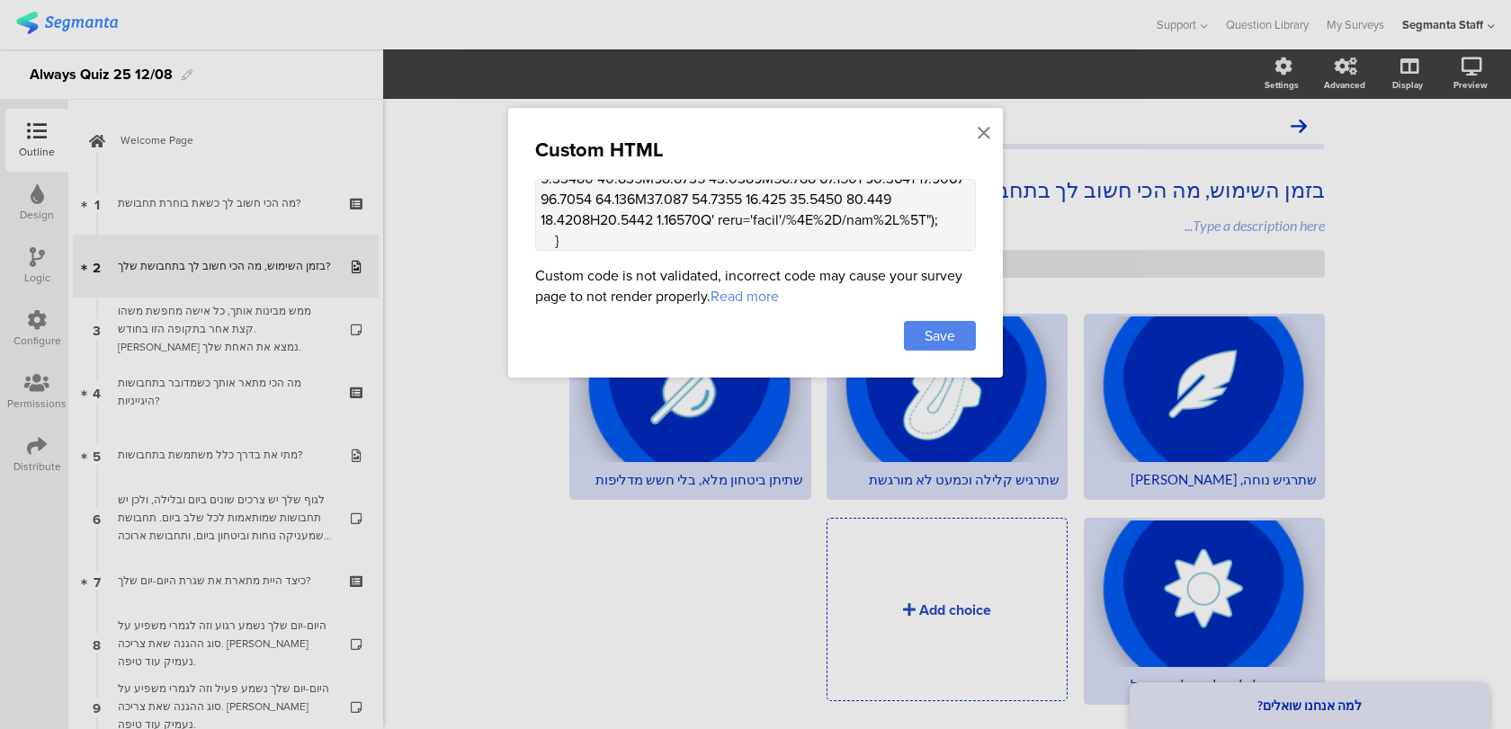
drag, startPoint x: 600, startPoint y: 238, endPoint x: 503, endPoint y: 237, distance: 97.2
click at [503, 237] on div "Custom HTML Custom code is not validated, incorrect code may cause your survey …" at bounding box center [755, 364] width 1511 height 729
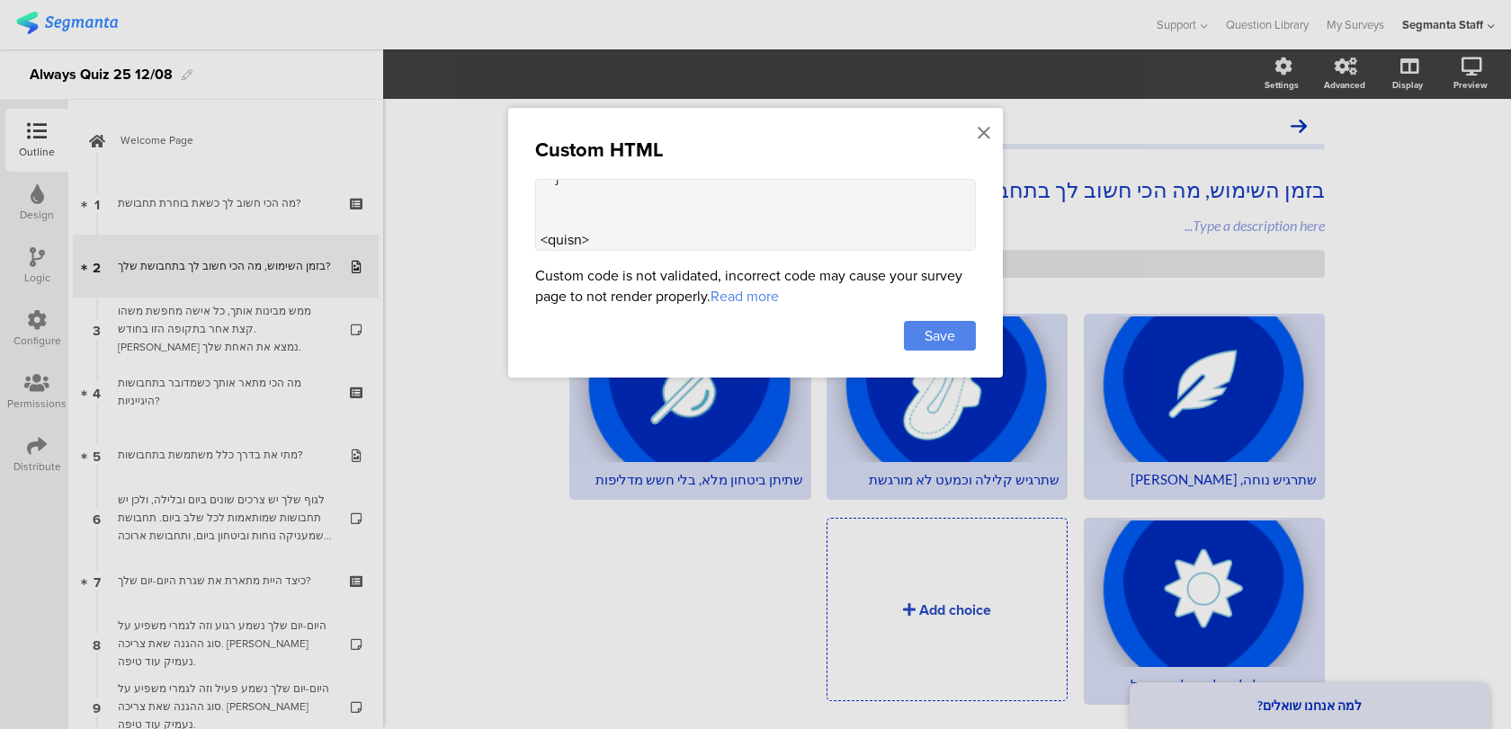
scroll to position [123, 0]
drag, startPoint x: 602, startPoint y: 227, endPoint x: 519, endPoint y: 226, distance: 82.7
click at [519, 226] on div "Custom HTML Custom code is not validated, incorrect code may cause your survey …" at bounding box center [755, 243] width 495 height 270
type textarea "<style> .choice-question-item .choice-image { max-width: 48px !important; heigh…"
click at [952, 331] on span "Save" at bounding box center [940, 336] width 31 height 21
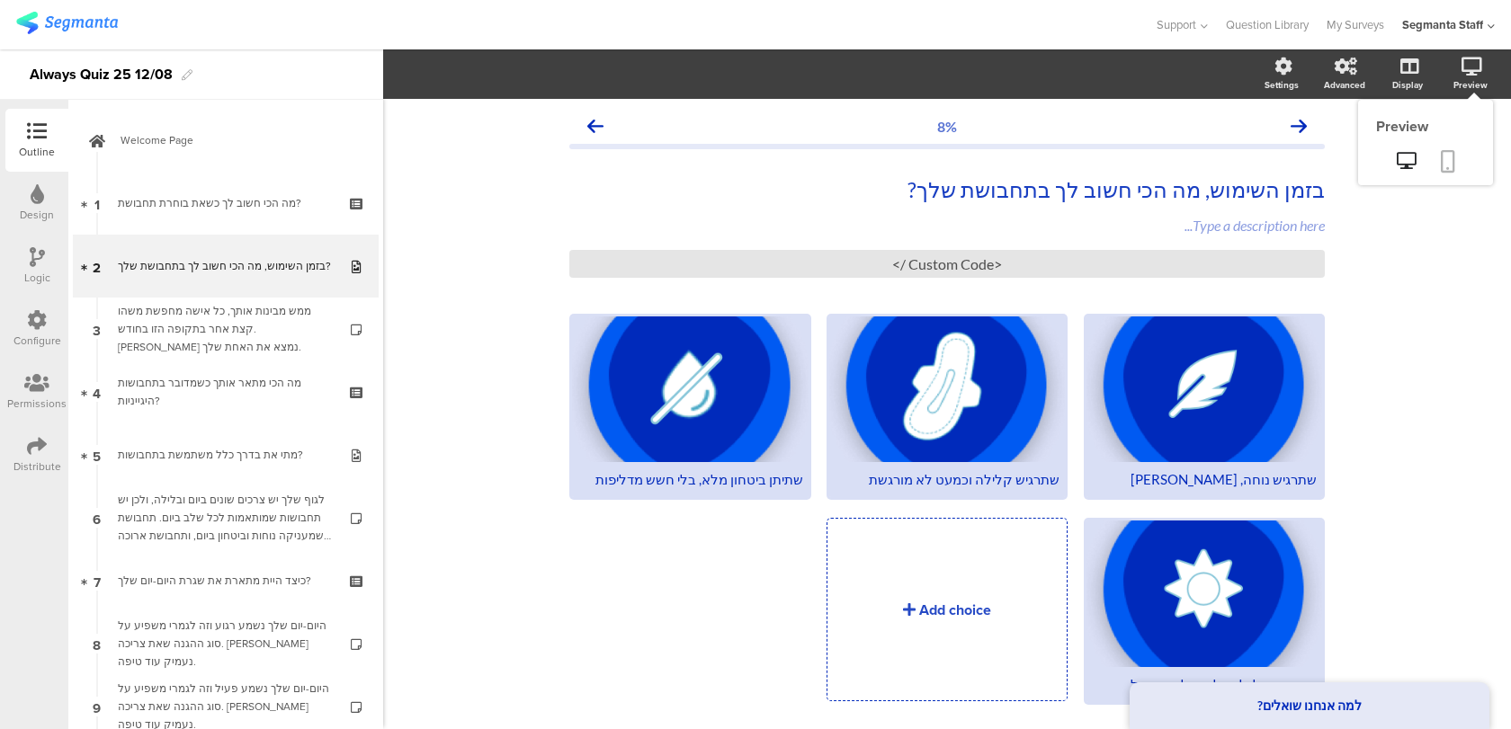
click at [1447, 156] on icon at bounding box center [1448, 161] width 14 height 22
click at [833, 264] on div "<Custom Code />" at bounding box center [946, 264] width 755 height 28
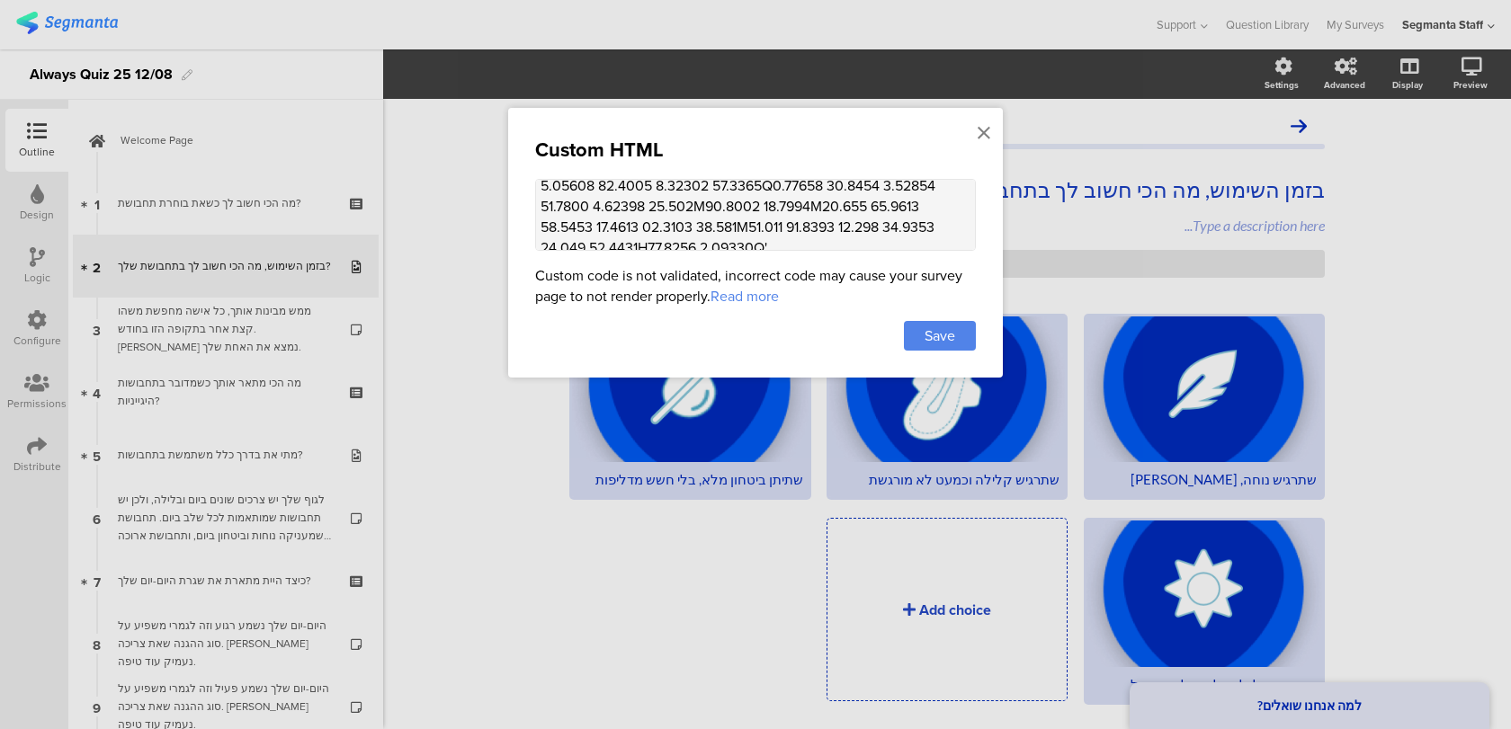
scroll to position [823, 0]
drag, startPoint x: 534, startPoint y: 200, endPoint x: 568, endPoint y: 234, distance: 47.7
click at [568, 234] on textarea at bounding box center [755, 215] width 441 height 72
paste textarea ".choice-question-item::before, .image-choice-question-item::before { content: u…"
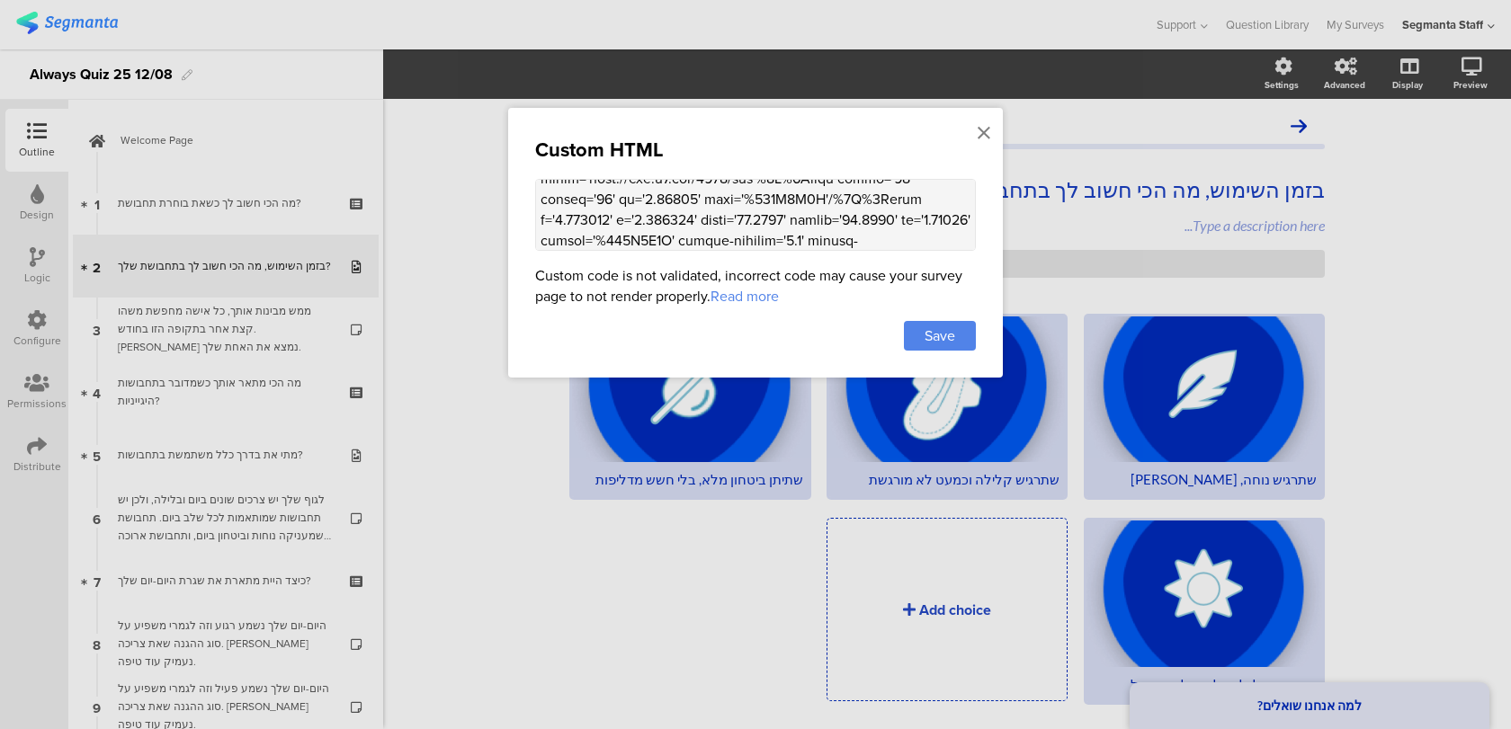
scroll to position [966, 0]
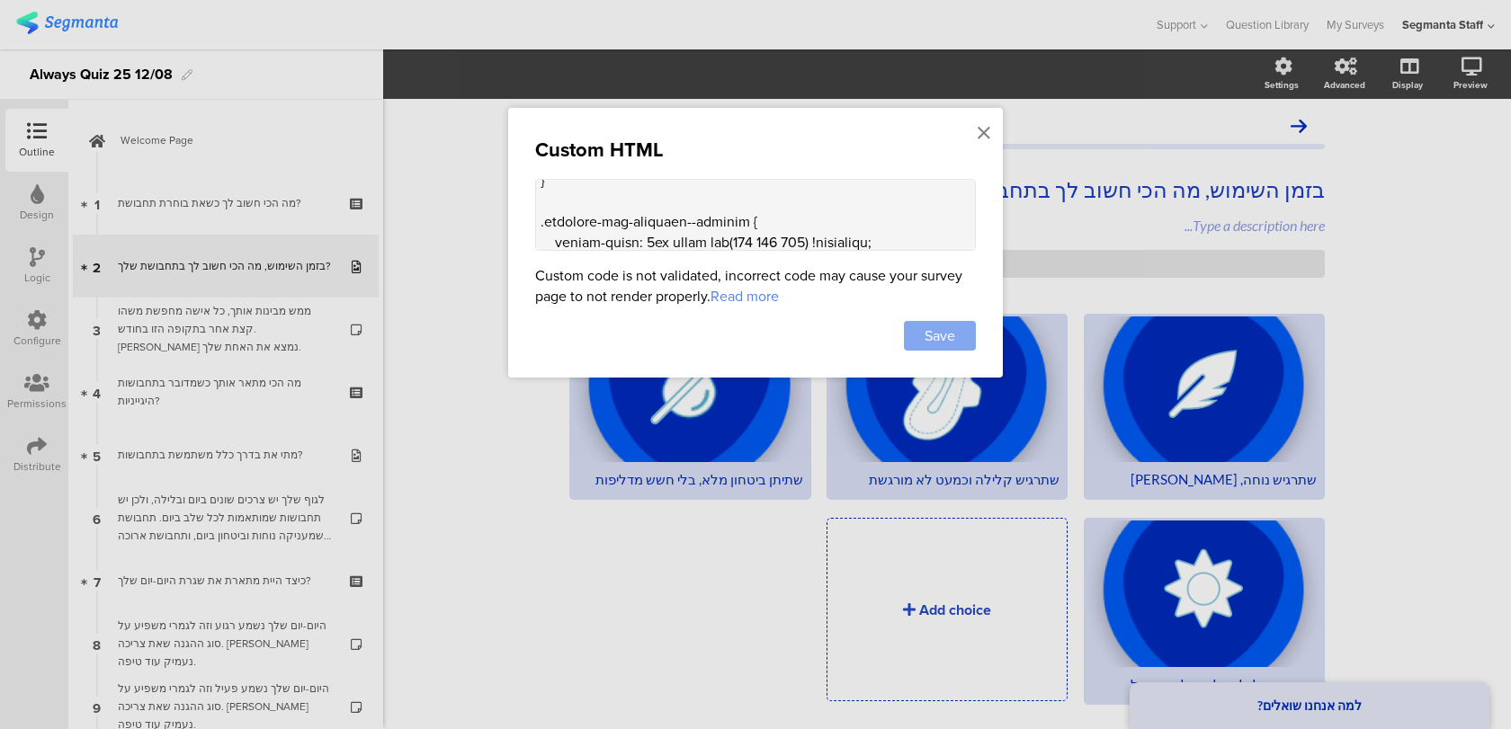
type textarea "<style> .choice-question-item .choice-image { max-width: 48px !important; heigh…"
click at [961, 335] on div "Save" at bounding box center [940, 336] width 72 height 30
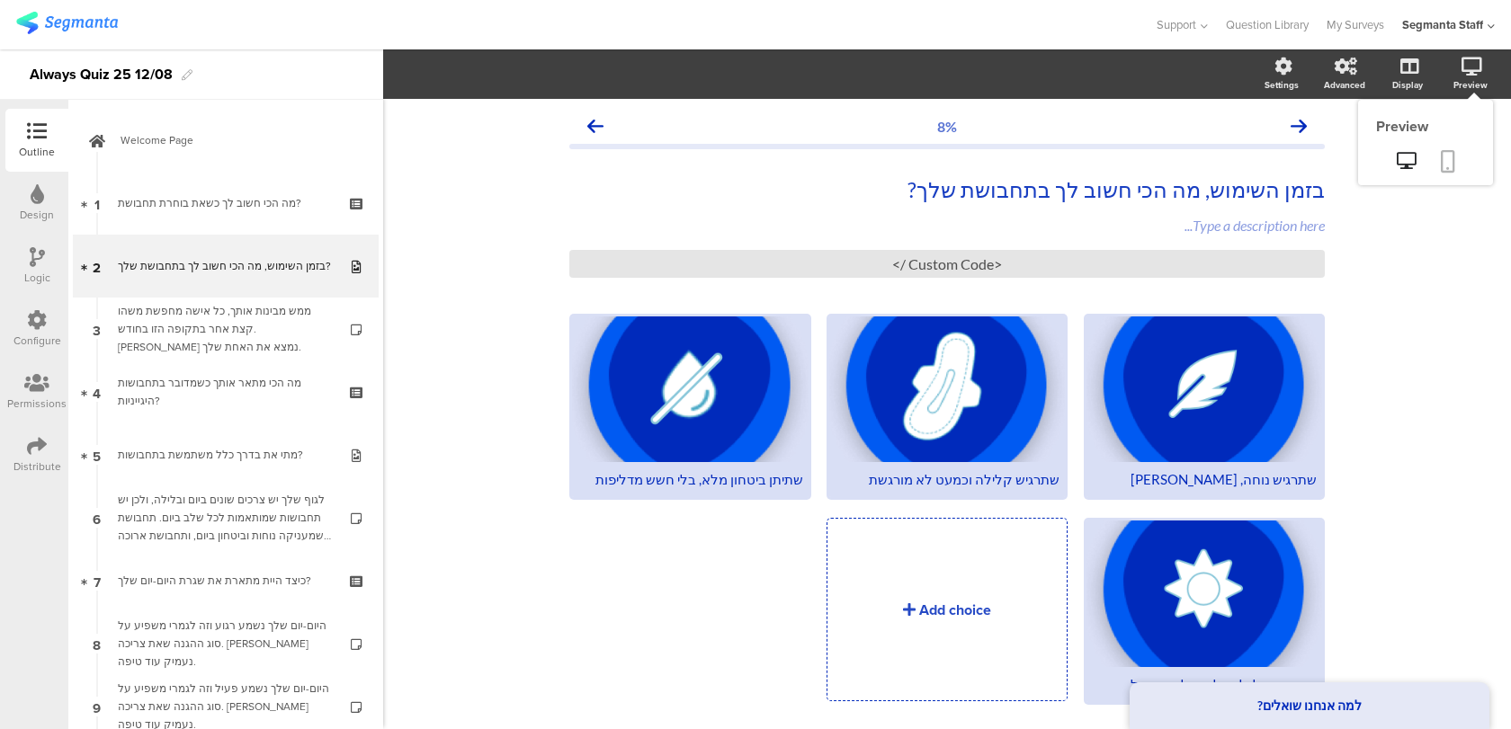
click at [1453, 149] on link at bounding box center [1448, 163] width 40 height 34
click at [825, 273] on div "<Custom Code />" at bounding box center [946, 264] width 755 height 28
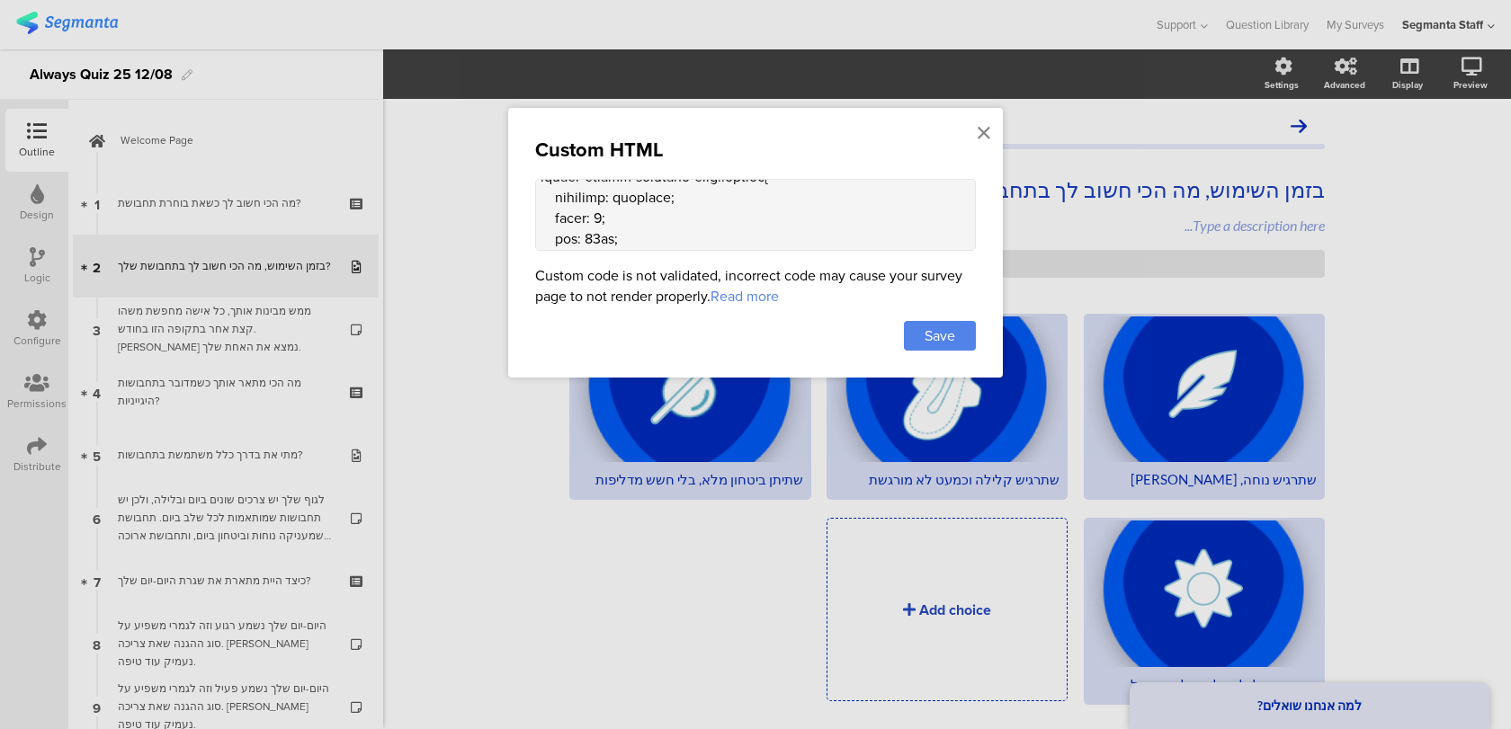
scroll to position [1032, 0]
drag, startPoint x: 537, startPoint y: 190, endPoint x: 576, endPoint y: 214, distance: 45.7
click at [576, 214] on textarea at bounding box center [755, 215] width 441 height 72
type textarea "<style> .choice-question-item .choice-image { max-width: 48px !important; heigh…"
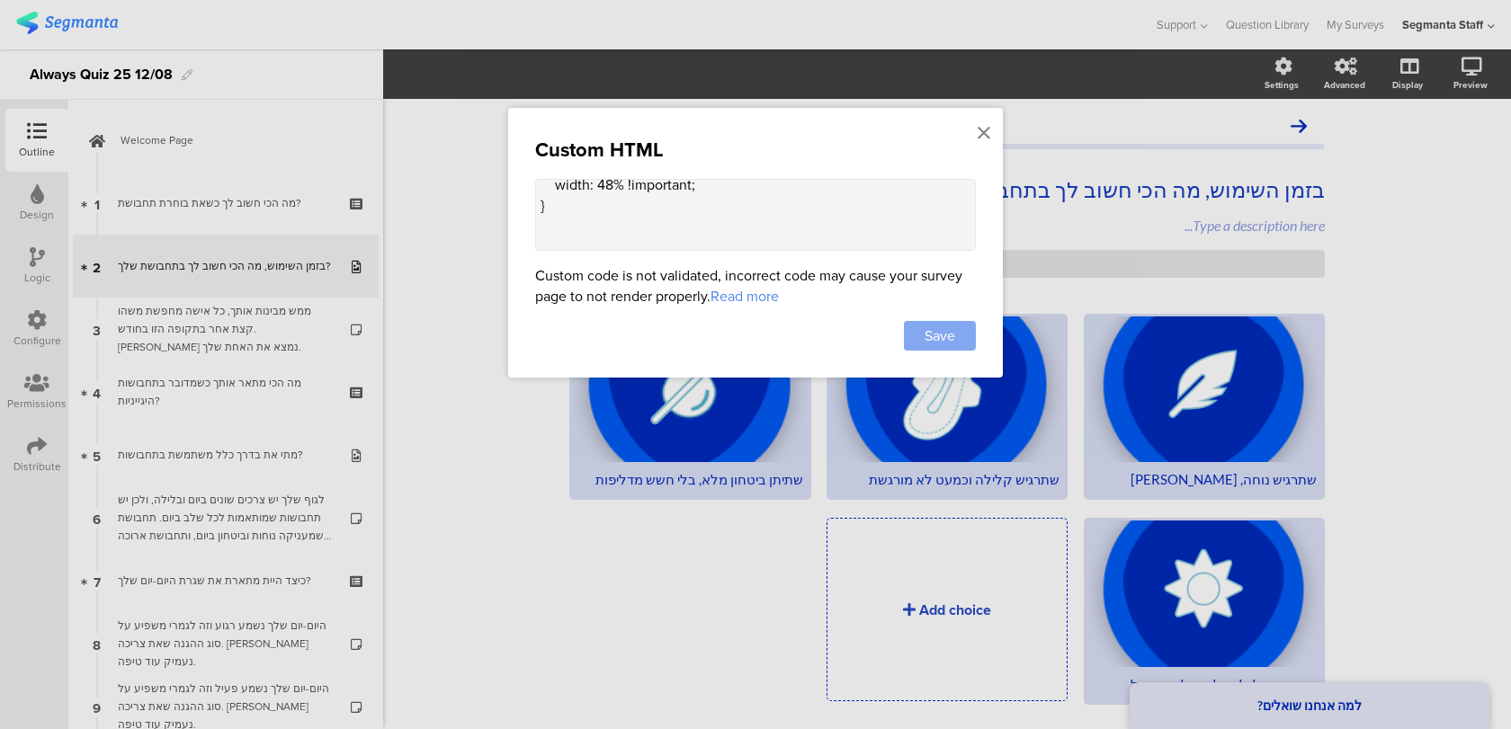
click at [941, 347] on div "Save" at bounding box center [940, 336] width 72 height 30
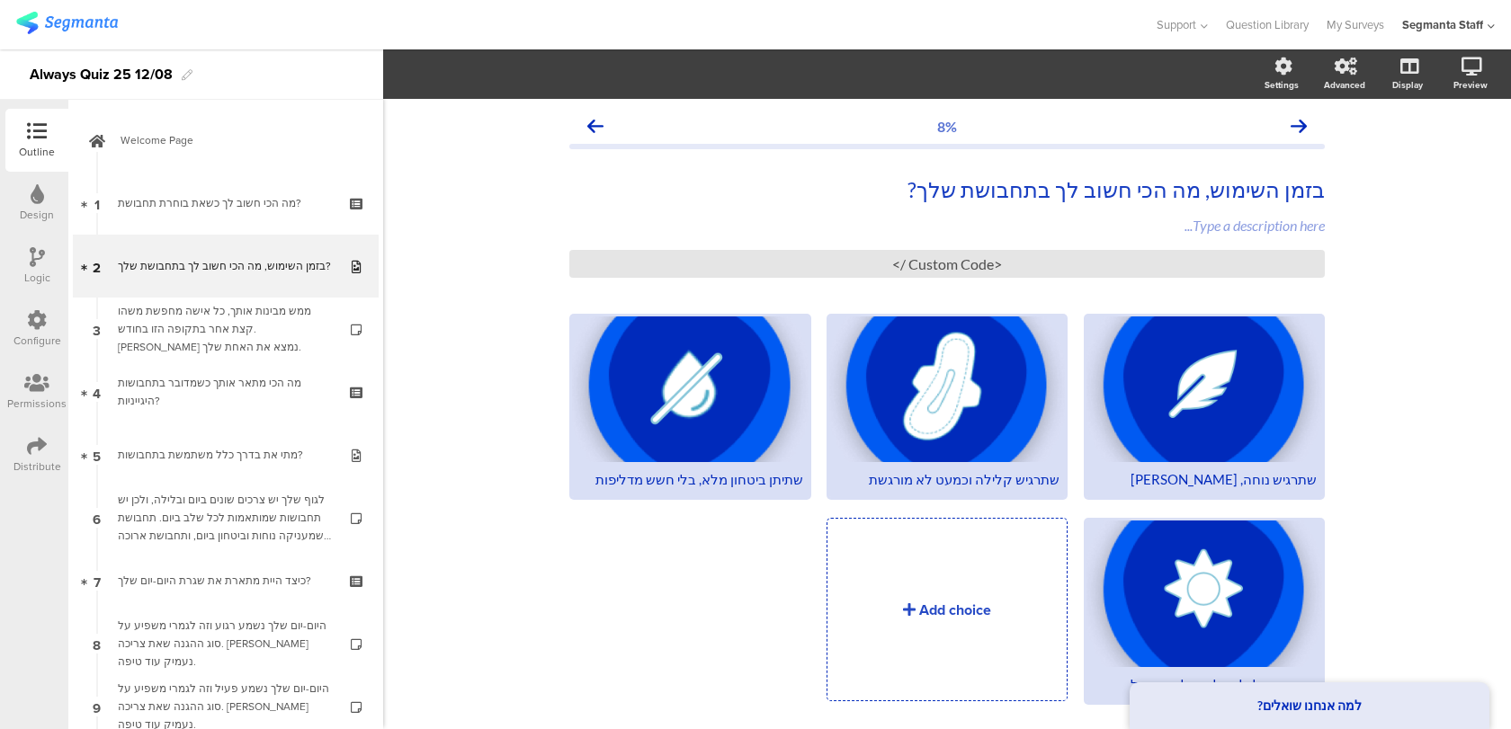
click at [32, 210] on div "Design" at bounding box center [37, 215] width 34 height 16
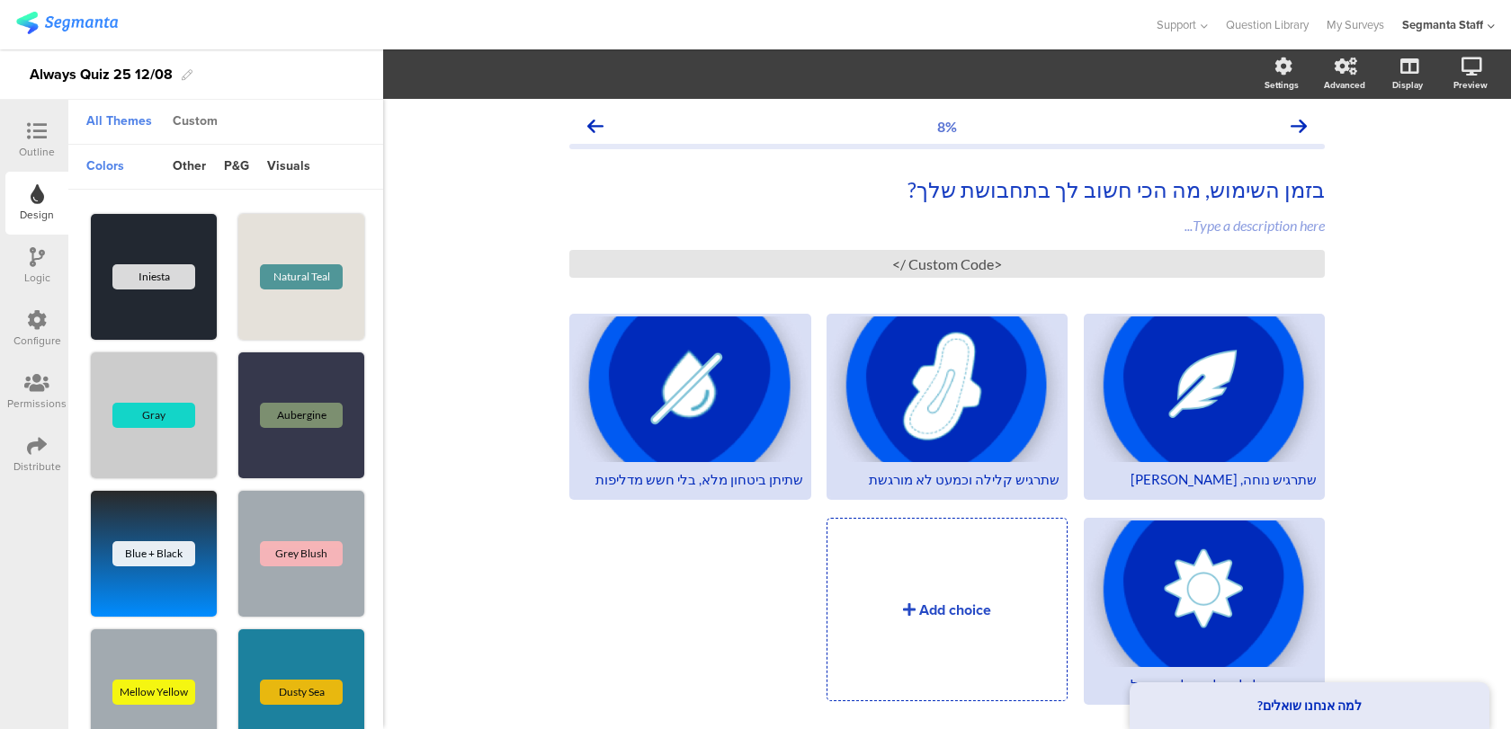
click at [187, 120] on div "Custom" at bounding box center [195, 122] width 63 height 31
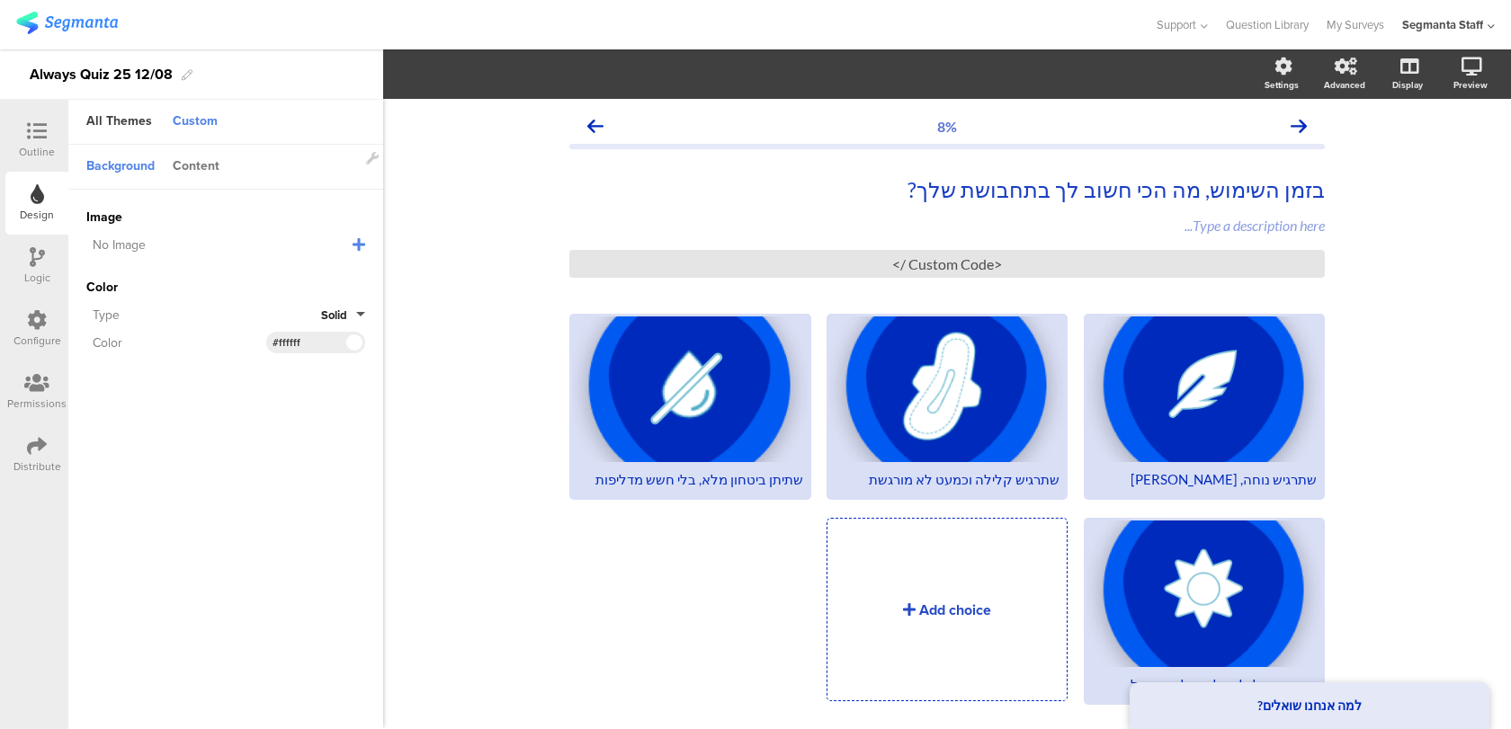
click at [197, 165] on div "Content" at bounding box center [196, 167] width 65 height 31
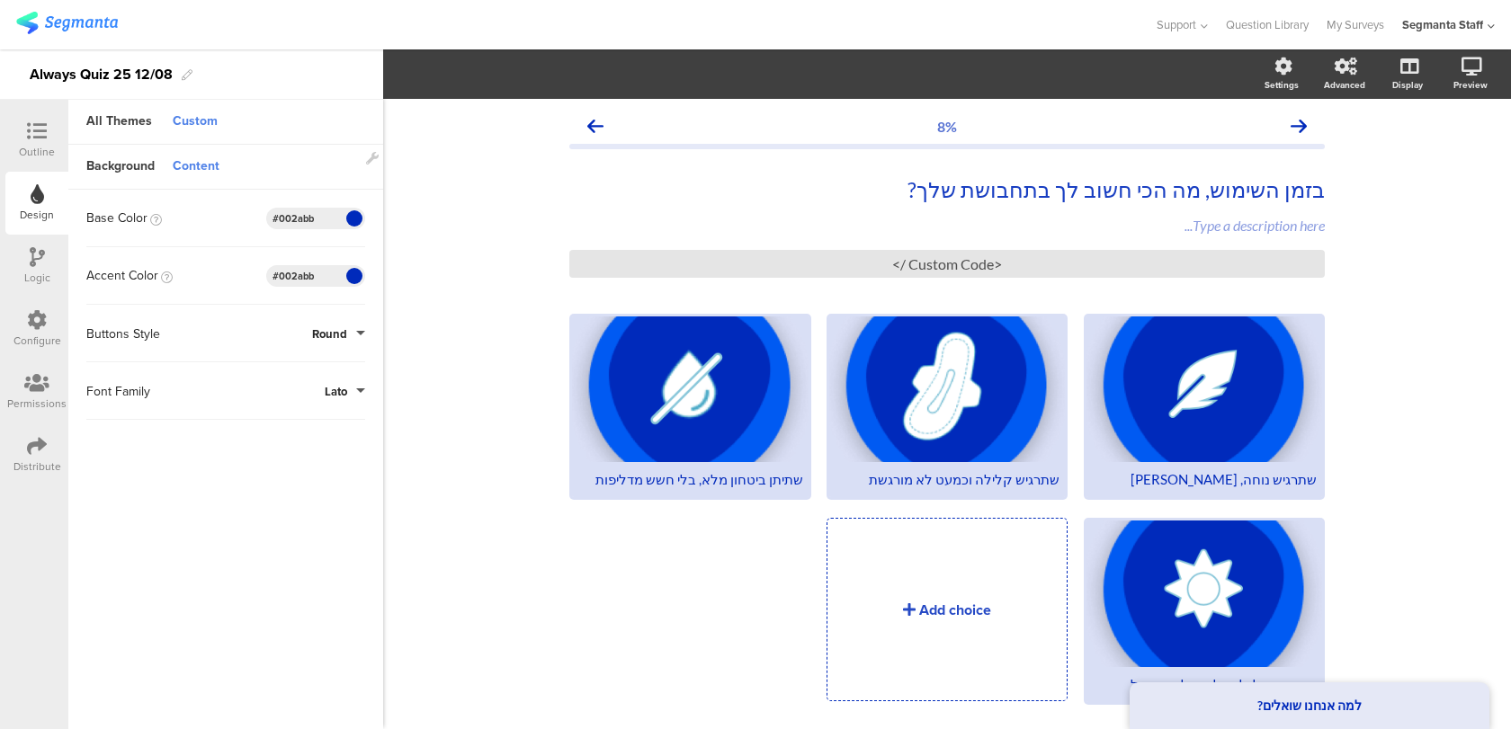
drag, startPoint x: 325, startPoint y: 219, endPoint x: 210, endPoint y: 214, distance: 114.4
click at [210, 214] on div "Base Color #002ABB Clear OK #002abb" at bounding box center [225, 219] width 279 height 22
click at [28, 339] on div "Configure" at bounding box center [37, 341] width 48 height 16
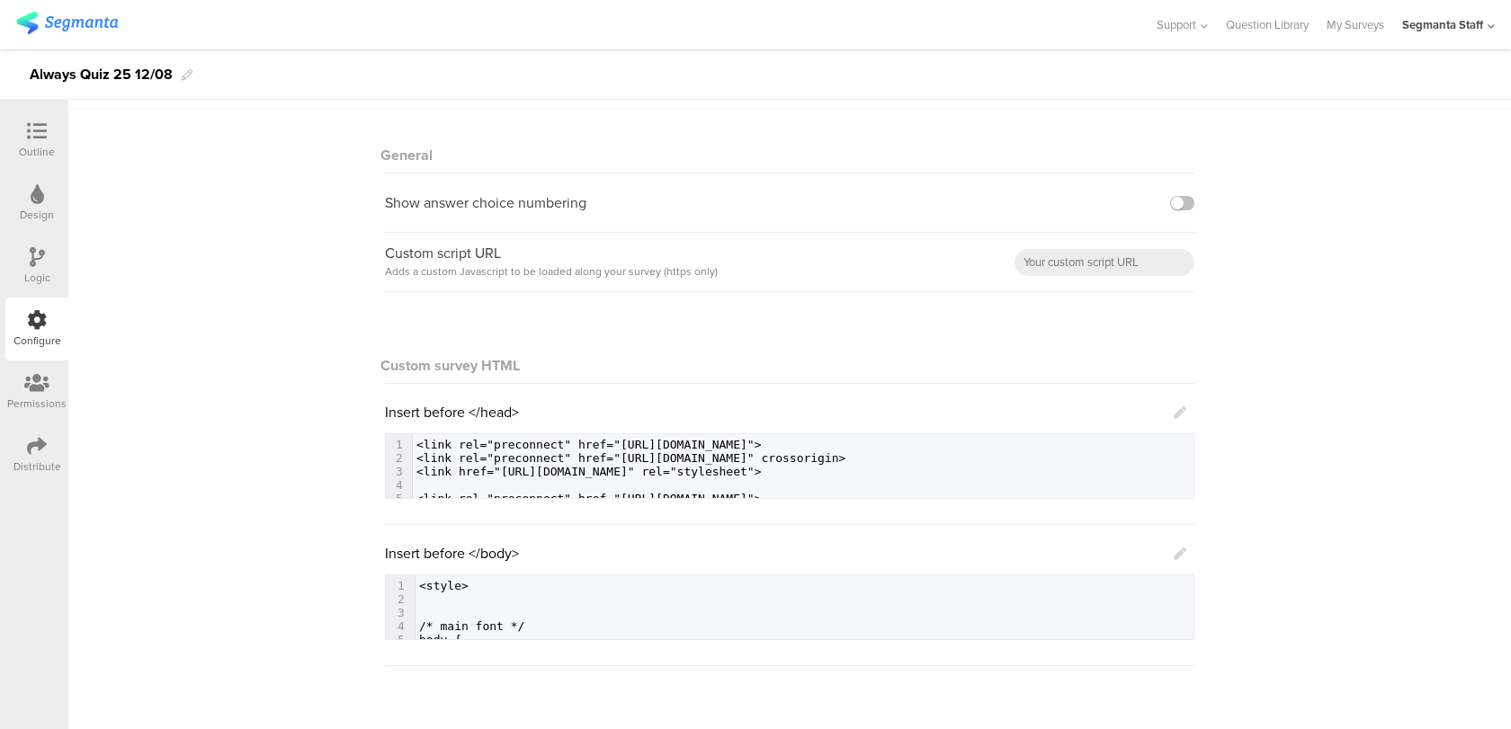
scroll to position [179, 0]
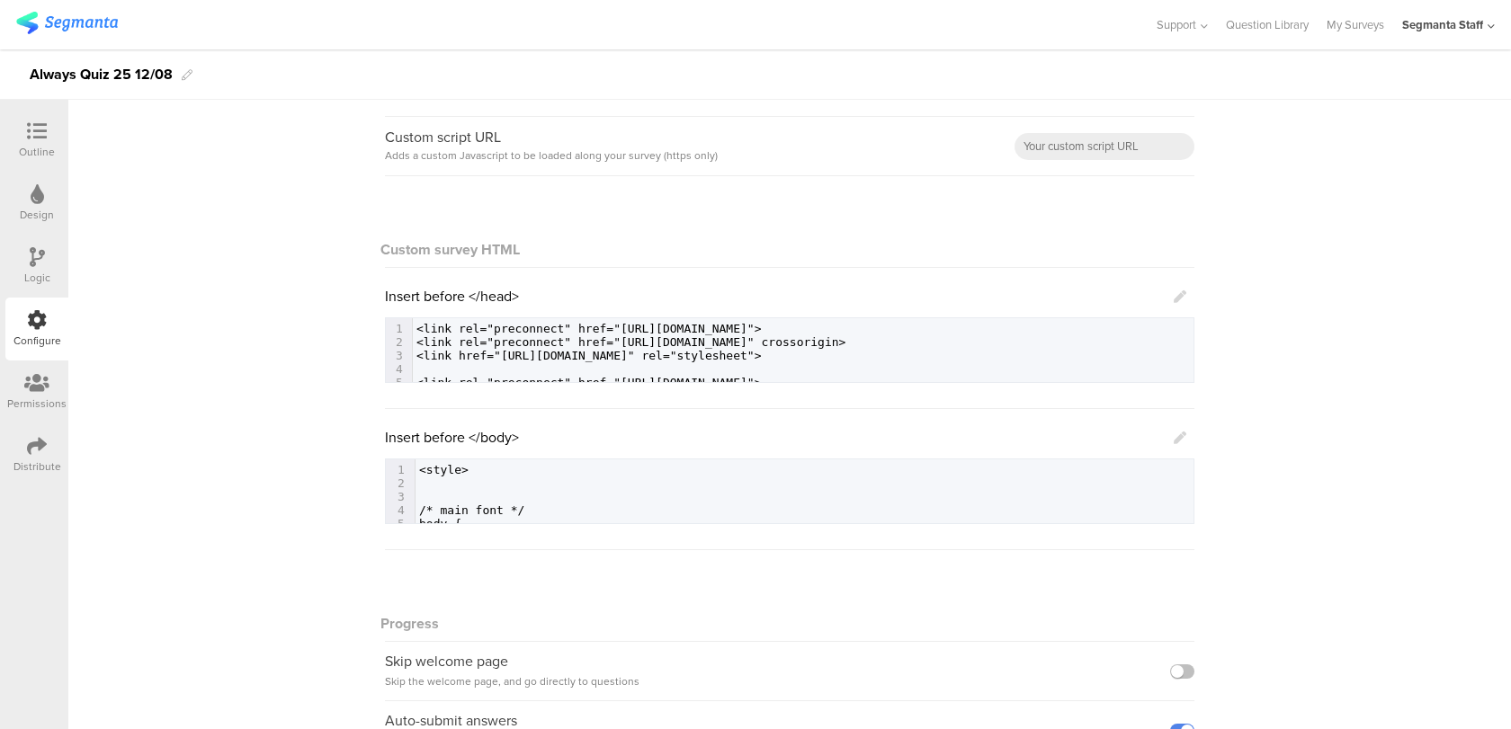
click at [1176, 433] on icon at bounding box center [1180, 438] width 13 height 13
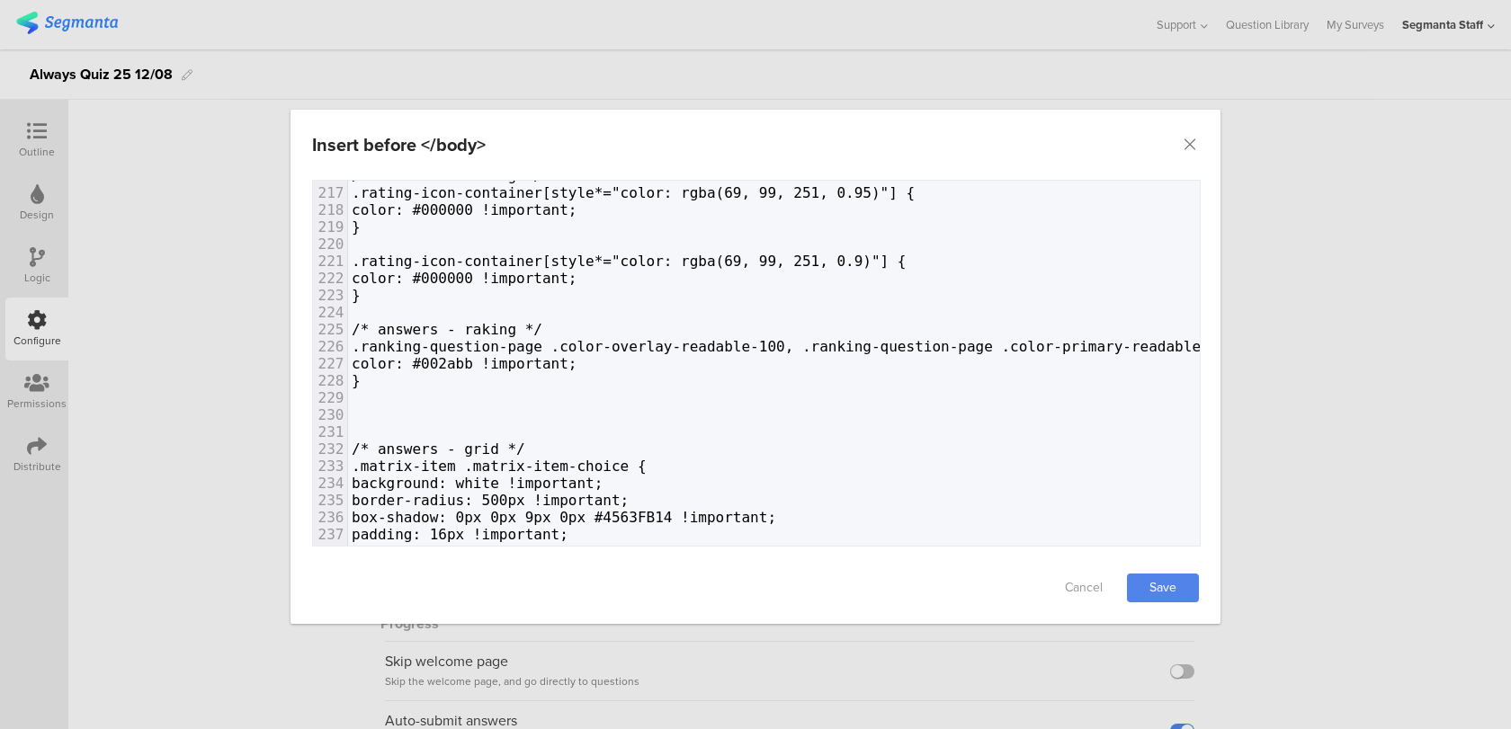
scroll to position [0, 0]
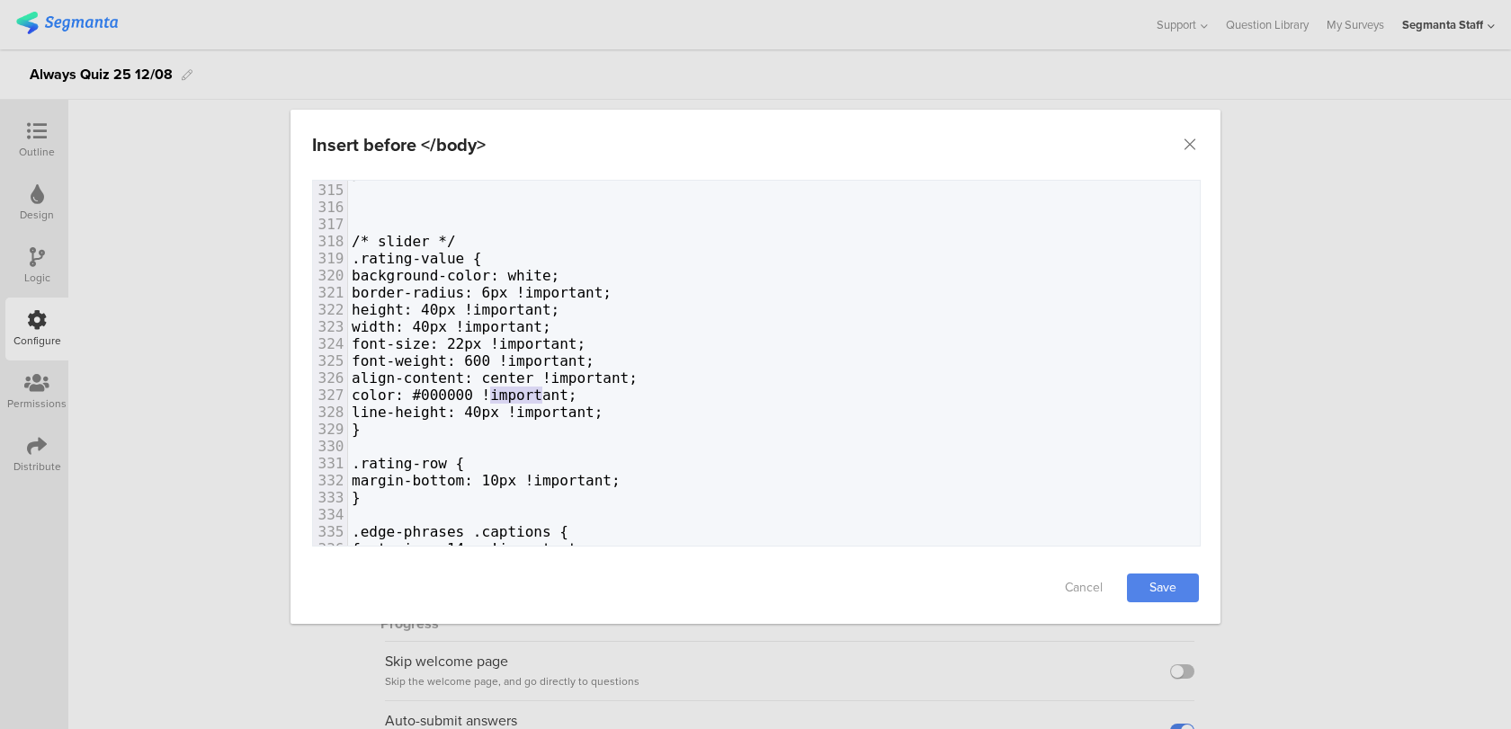
type textarea "#000000"
drag, startPoint x: 541, startPoint y: 395, endPoint x: 480, endPoint y: 387, distance: 60.8
click at [480, 387] on span "color: #000000 !important;" at bounding box center [465, 395] width 226 height 17
paste textarea "dialog"
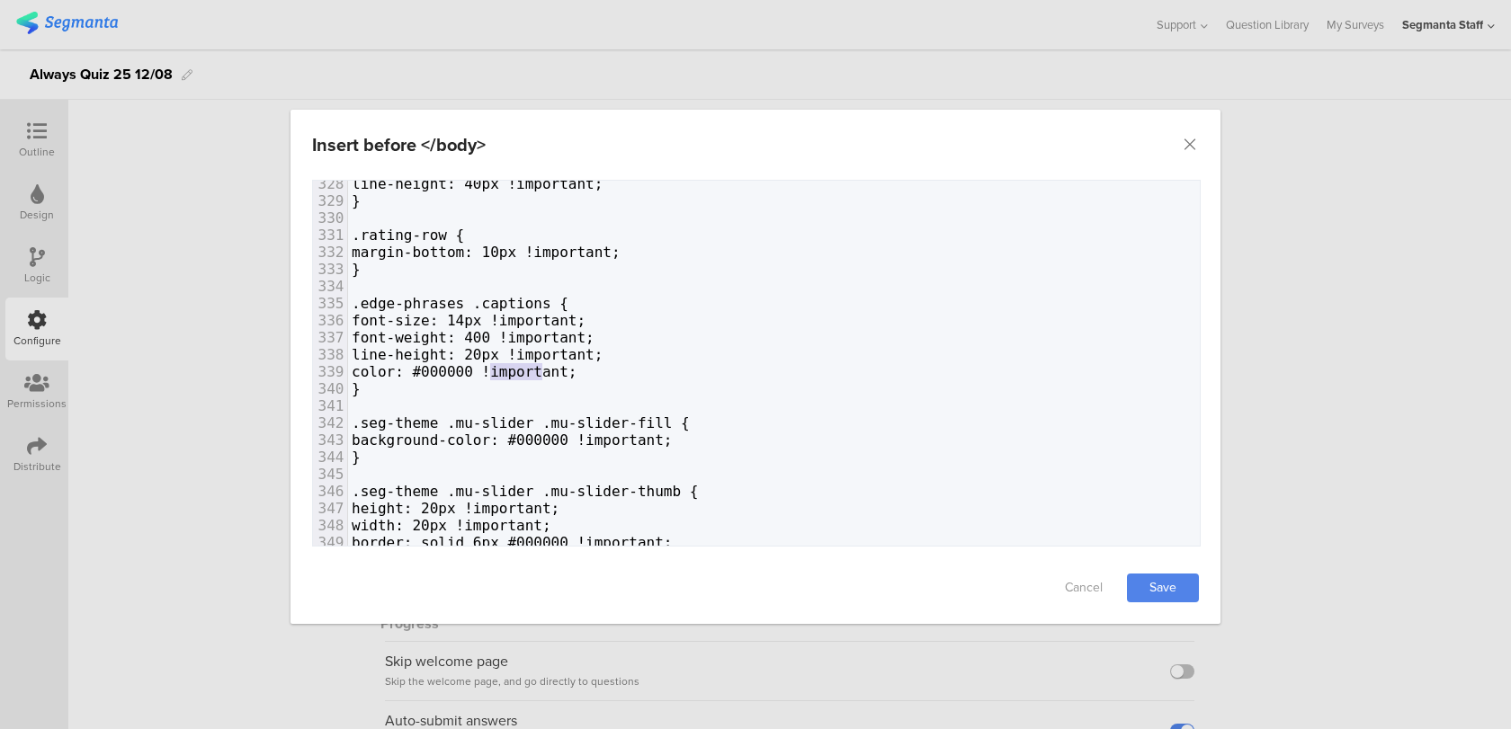
type textarea "#000000"
drag, startPoint x: 543, startPoint y: 370, endPoint x: 484, endPoint y: 369, distance: 59.4
click at [484, 370] on span "color: #000000 !important;" at bounding box center [465, 371] width 226 height 17
paste textarea "dialog"
type textarea "#000000"
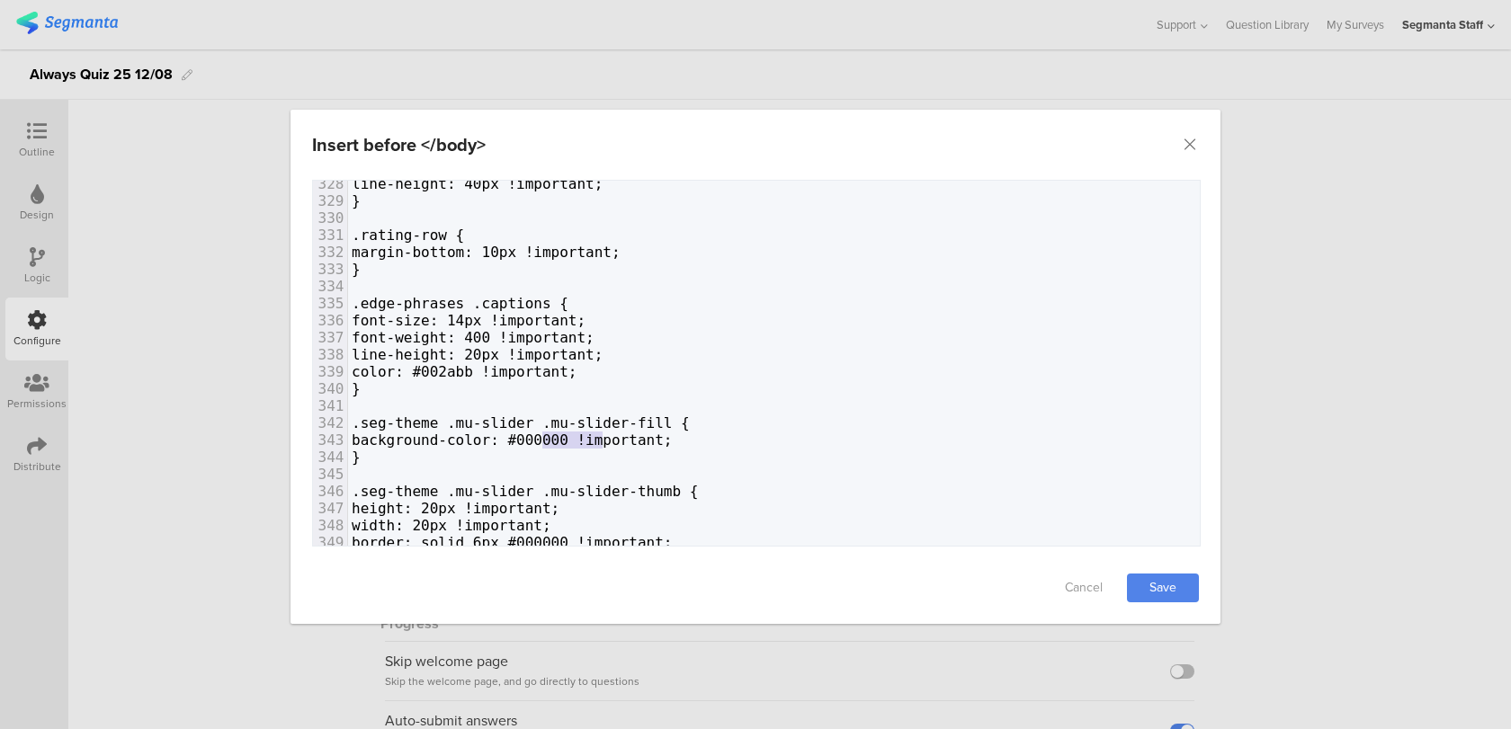
drag, startPoint x: 602, startPoint y: 437, endPoint x: 546, endPoint y: 436, distance: 55.8
click at [546, 436] on span "background-color: #000000 !important;" at bounding box center [512, 440] width 321 height 17
paste textarea "dialog"
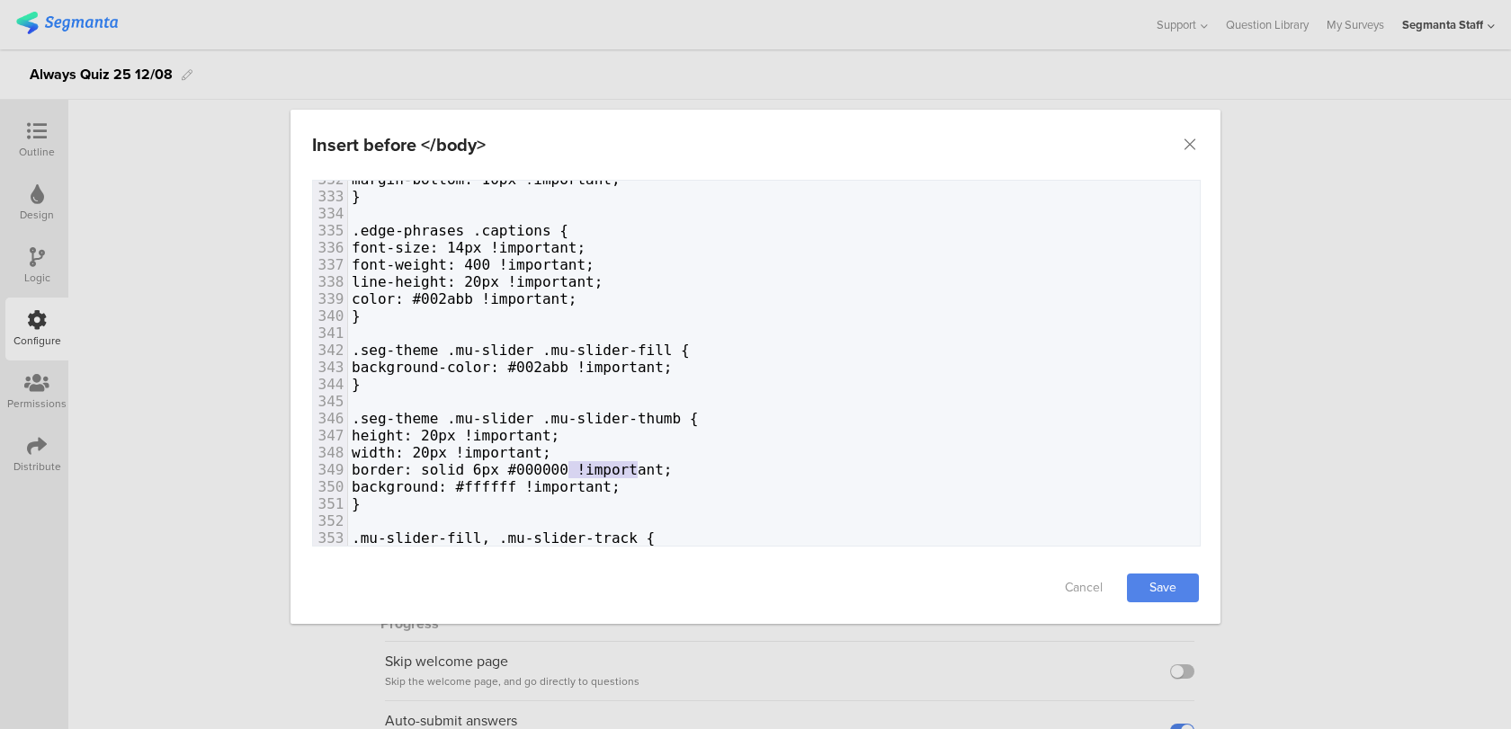
type textarea "#000000"
drag, startPoint x: 637, startPoint y: 469, endPoint x: 580, endPoint y: 467, distance: 56.7
click at [580, 467] on span "border: solid 6px #000000 !important;" at bounding box center [512, 469] width 321 height 17
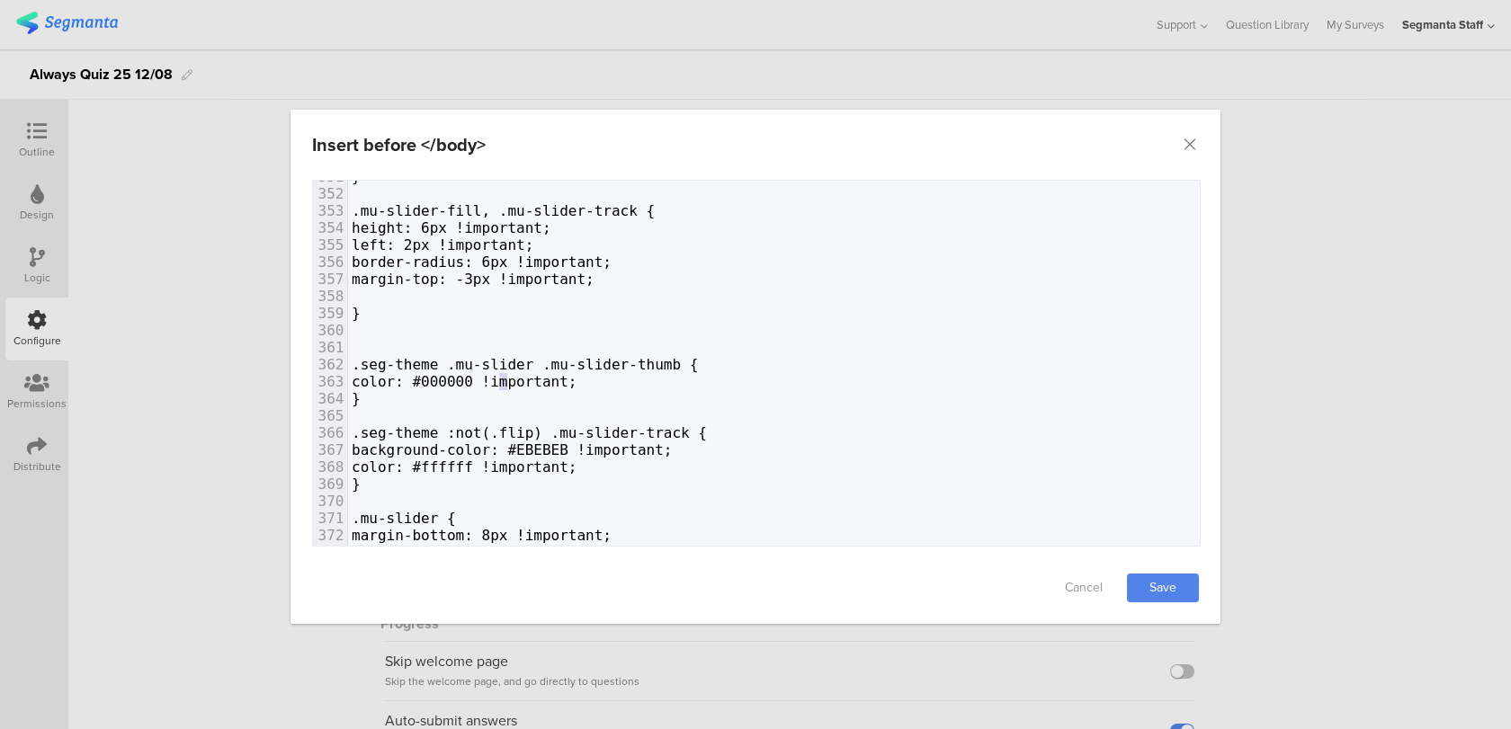
type textarea "#000000"
drag, startPoint x: 504, startPoint y: 377, endPoint x: 447, endPoint y: 376, distance: 56.7
click at [447, 376] on span "color: #000000 !important;" at bounding box center [465, 381] width 226 height 17
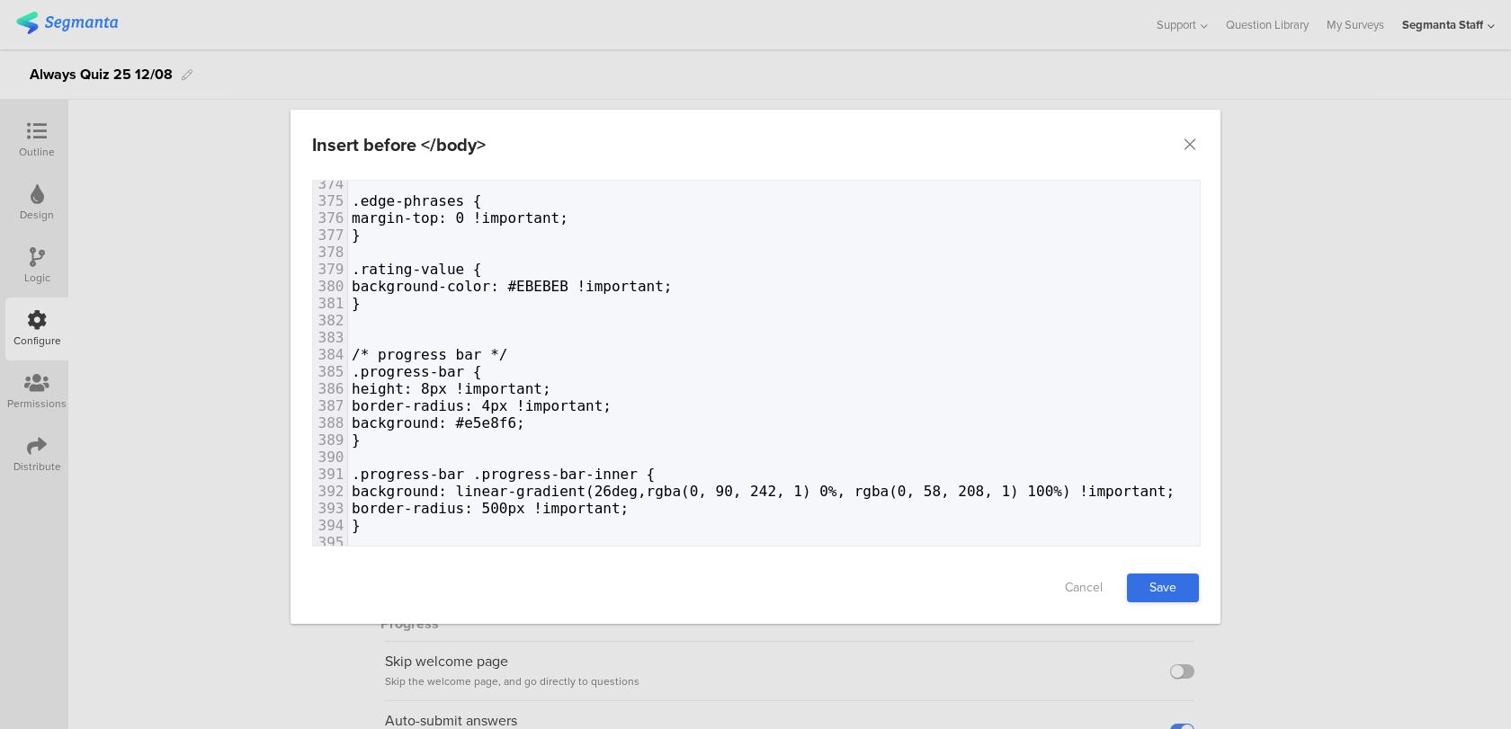
click at [1170, 584] on link "Save" at bounding box center [1163, 588] width 72 height 29
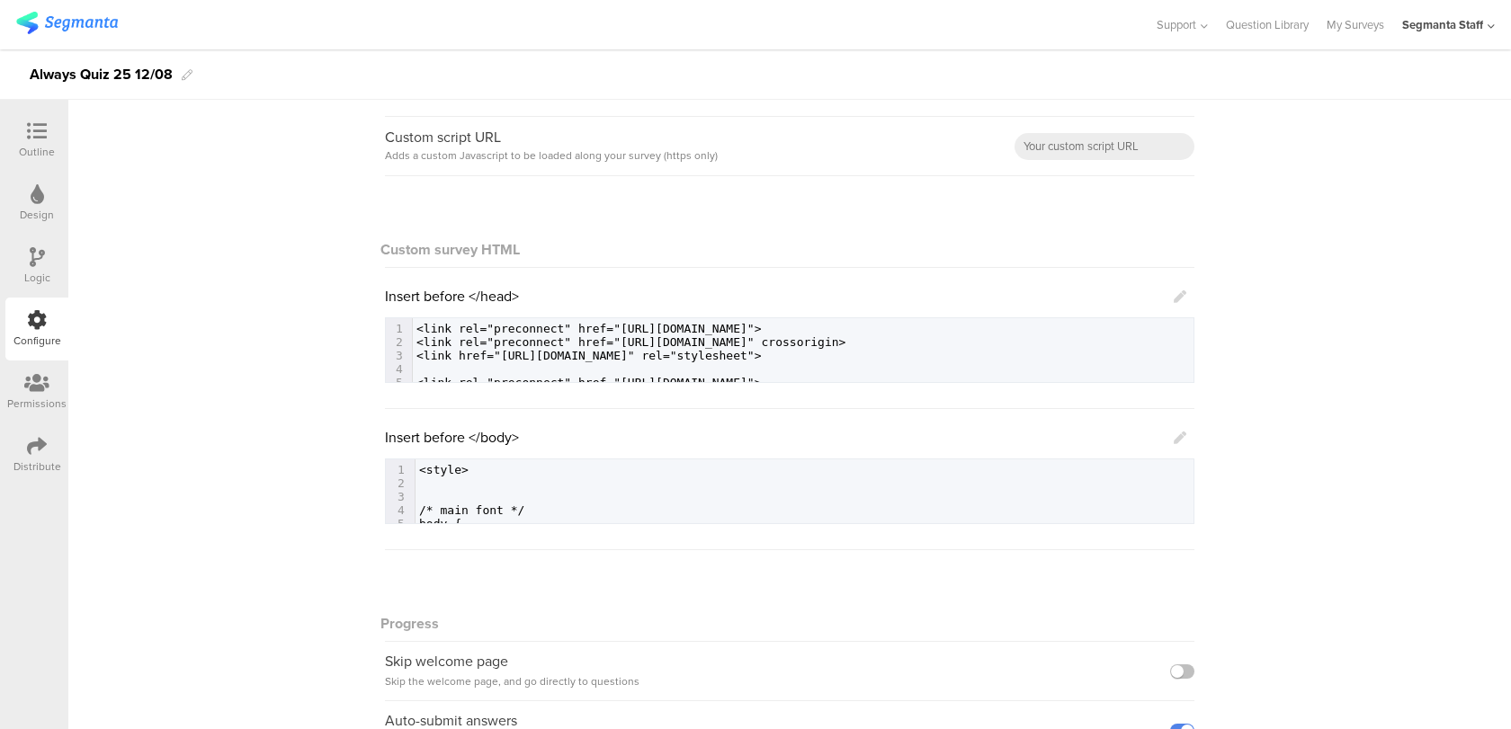
click at [16, 463] on div "Distribute" at bounding box center [37, 467] width 48 height 16
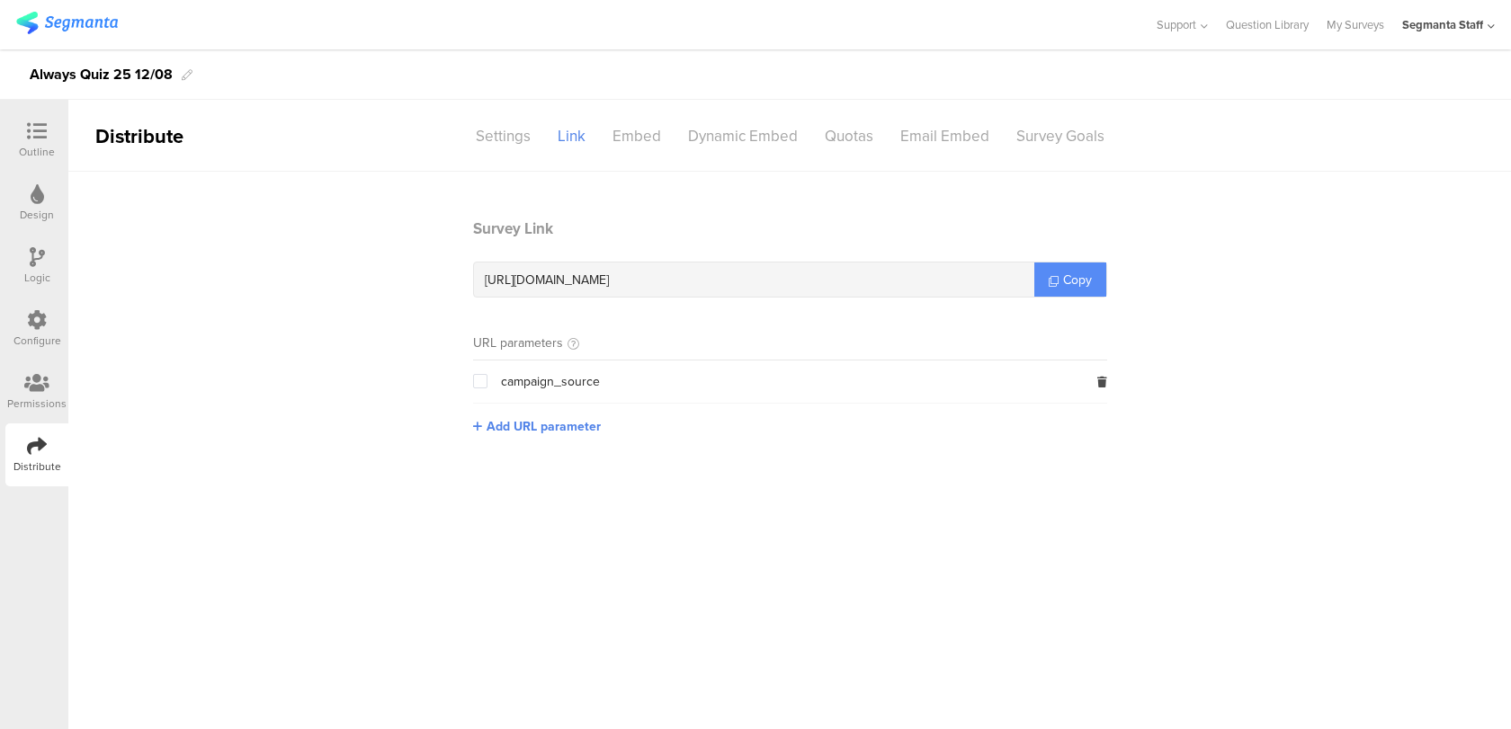
click at [1071, 278] on span "Copy" at bounding box center [1077, 280] width 29 height 19
click at [16, 152] on div "Outline" at bounding box center [36, 140] width 63 height 63
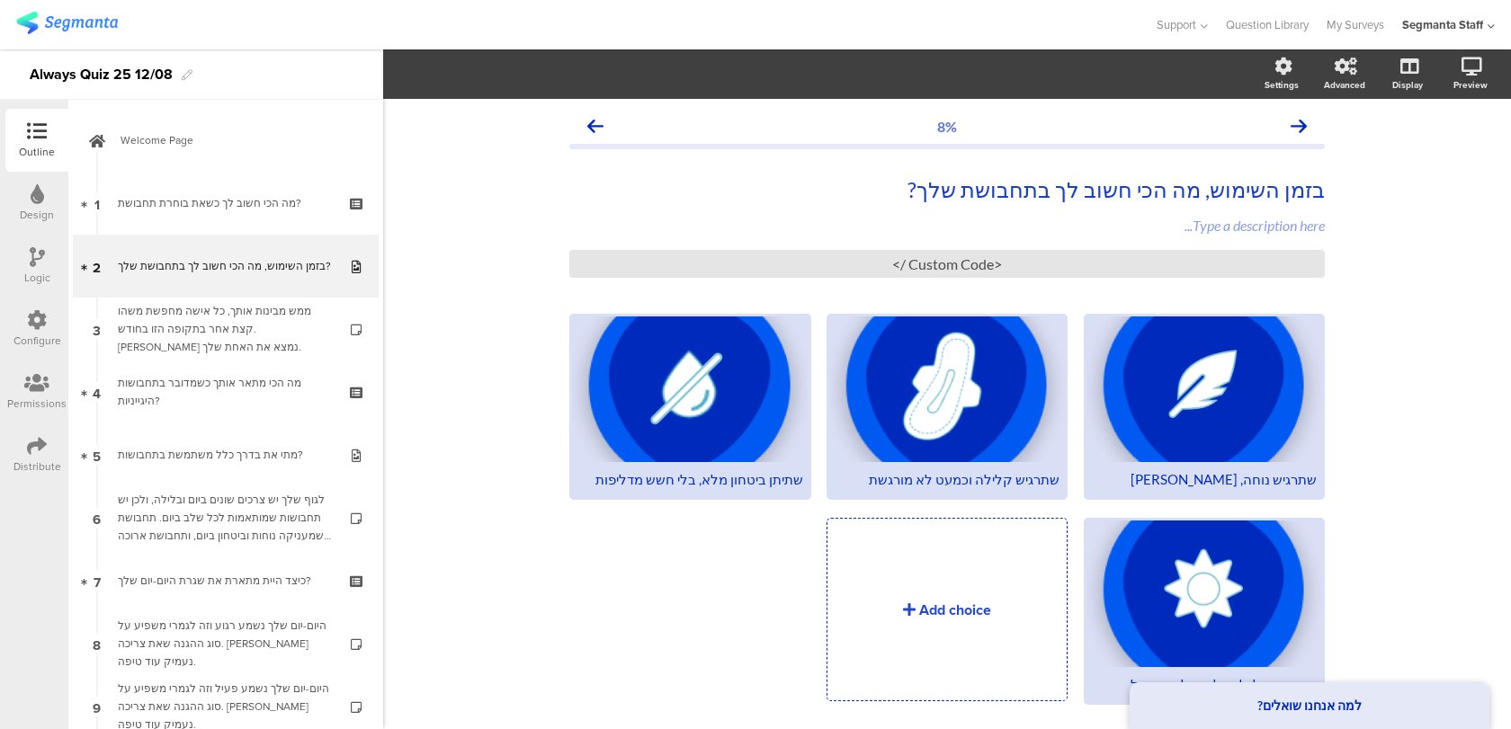
click at [27, 467] on div "Distribute" at bounding box center [37, 467] width 48 height 16
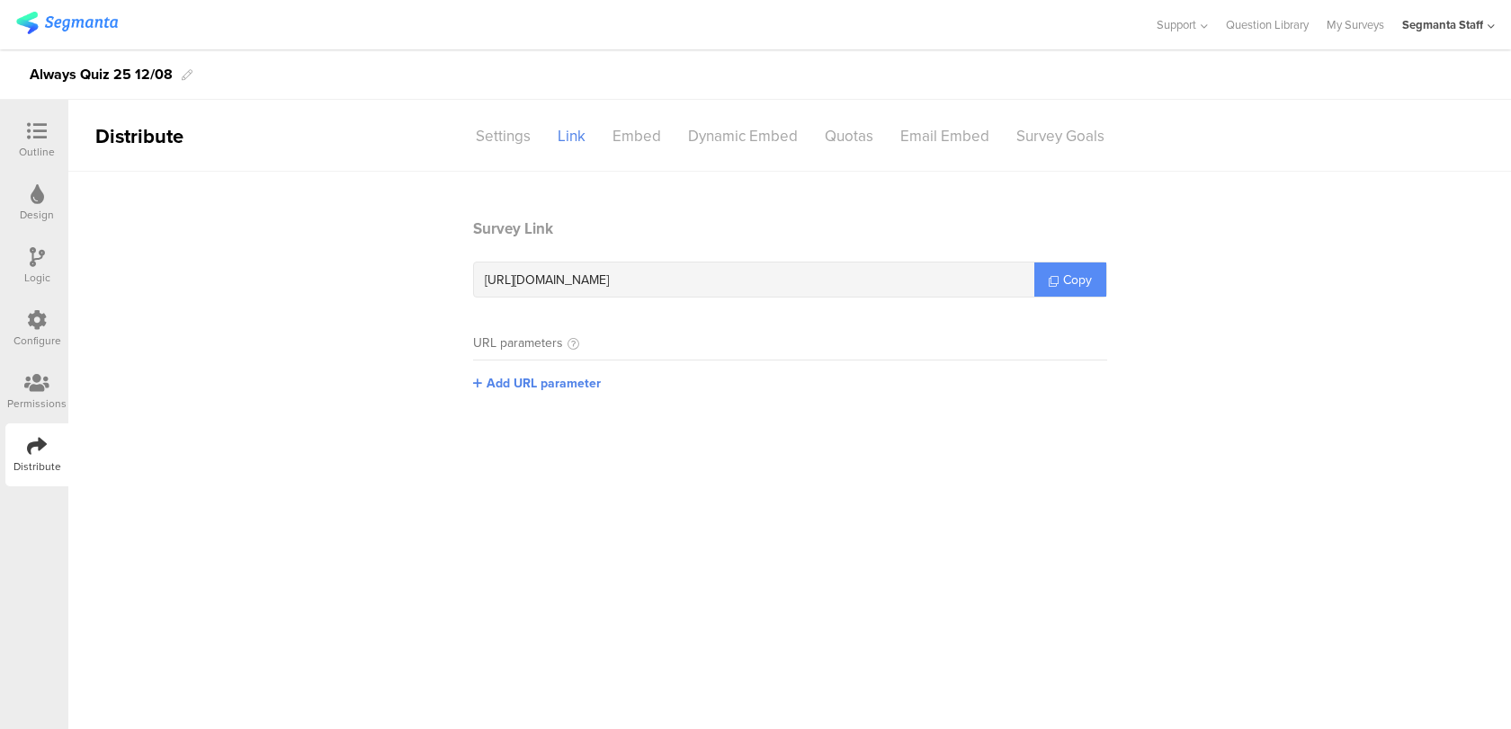
click at [1063, 287] on span "Copy" at bounding box center [1077, 280] width 29 height 19
click at [46, 148] on div "Outline" at bounding box center [37, 152] width 36 height 16
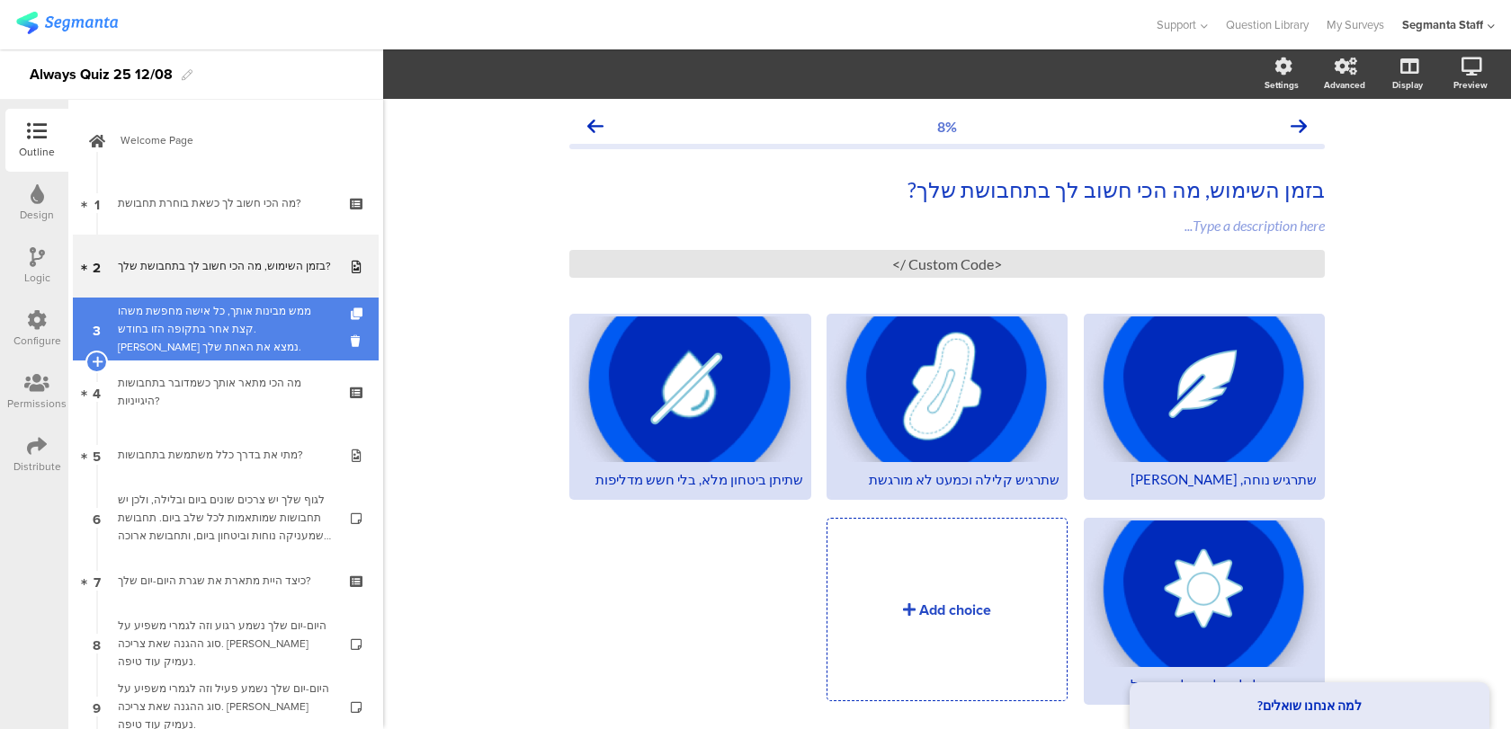
click at [238, 321] on div "ממש מבינות אותך, כל אישה מחפשת משהו קצת אחר בתקופה הזו בחודש. בואי נמצא את האחת…" at bounding box center [225, 329] width 215 height 54
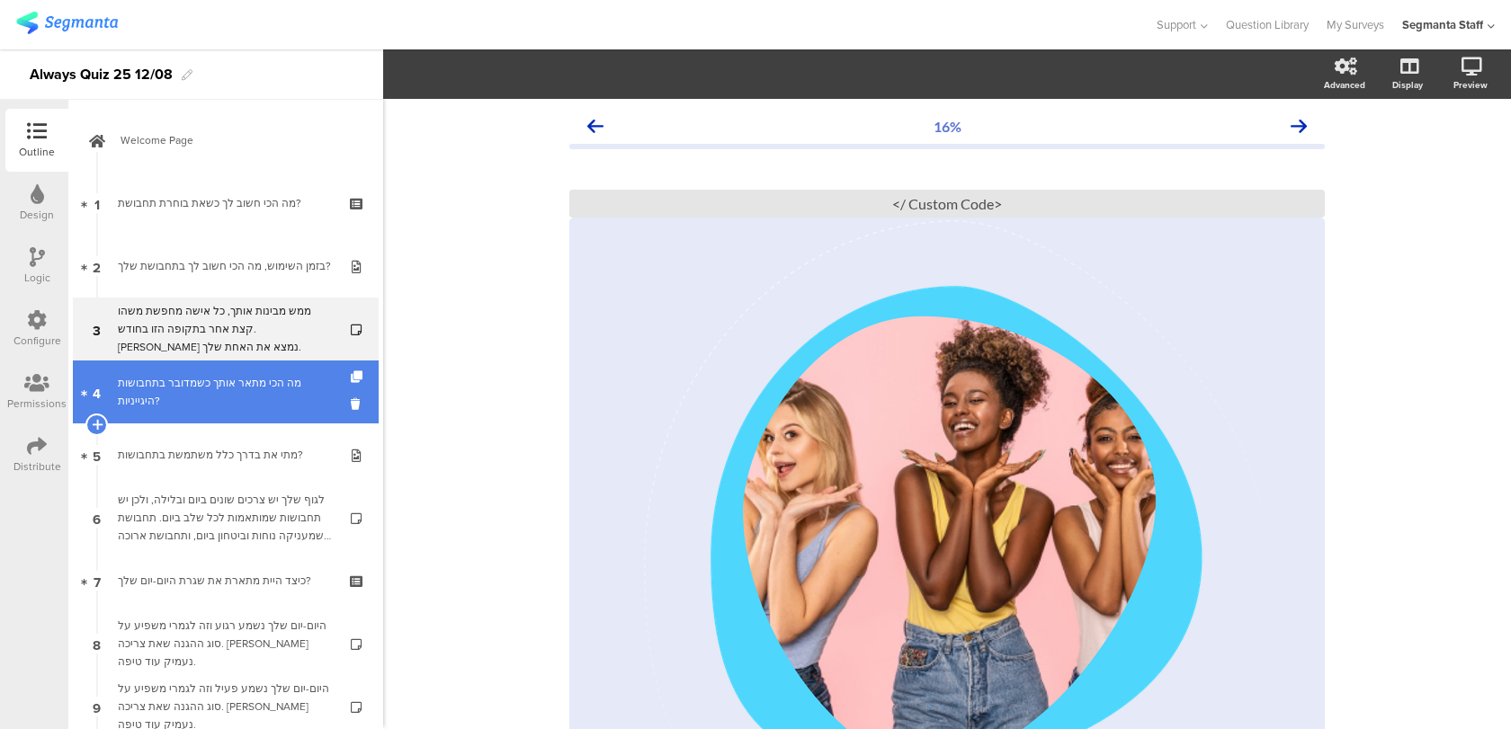
click at [205, 396] on div "מה הכי מתאר אותך כשמדובר בתחבושות היגייניות?" at bounding box center [225, 392] width 215 height 36
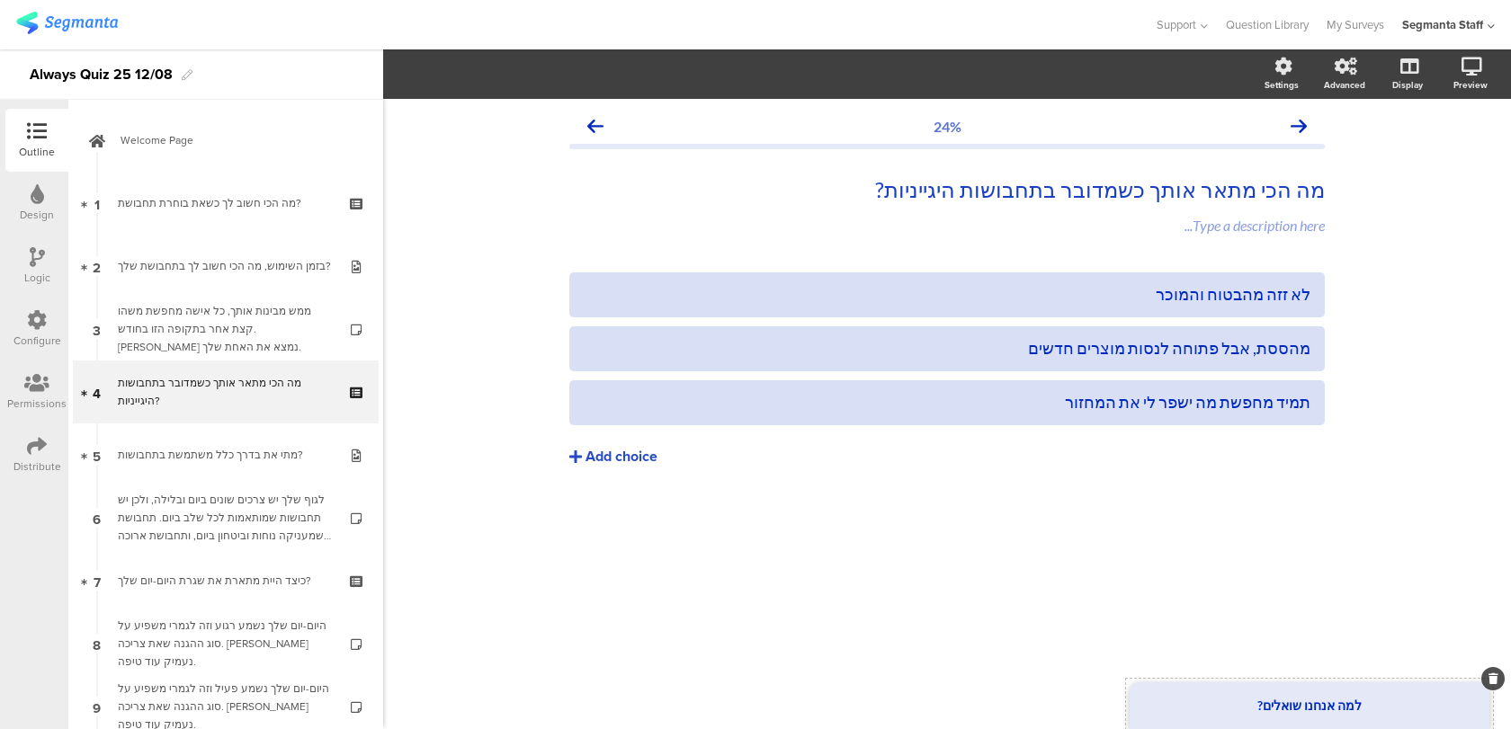
click at [1269, 693] on div "למה אנחנו שואלים?" at bounding box center [1310, 706] width 360 height 47
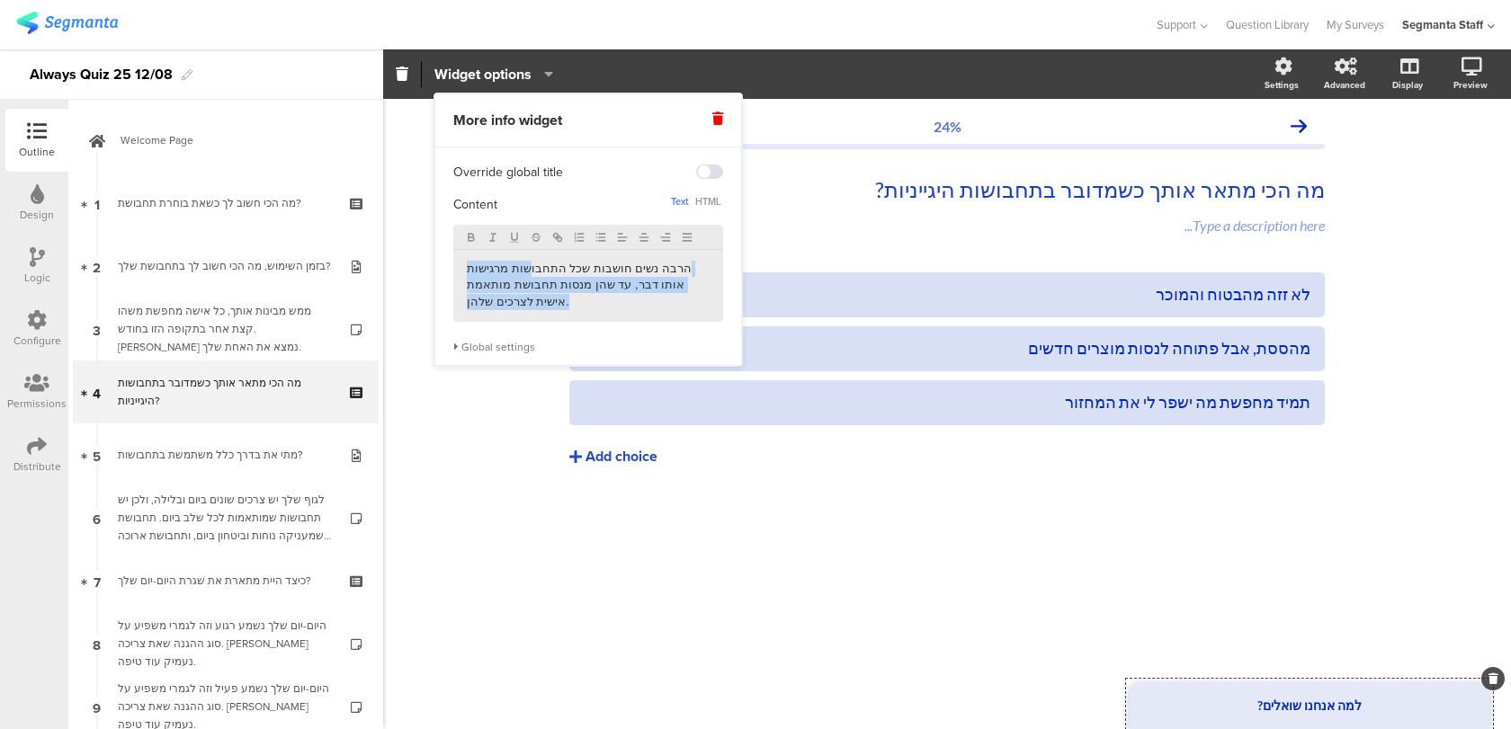
drag, startPoint x: 511, startPoint y: 304, endPoint x: 551, endPoint y: 268, distance: 54.2
click at [551, 268] on p "הרבה נשים חושבות שכל התחבושות מרגישות אותו דבר, עד שהן מנסות תחבושת מותאמת אישי…" at bounding box center [588, 285] width 243 height 49
copy p "הרבה נשים חושבות שכל התחבושות מרגישות אותו דבר, עד שהן מנסות תחבושת מותאמת אישי…"
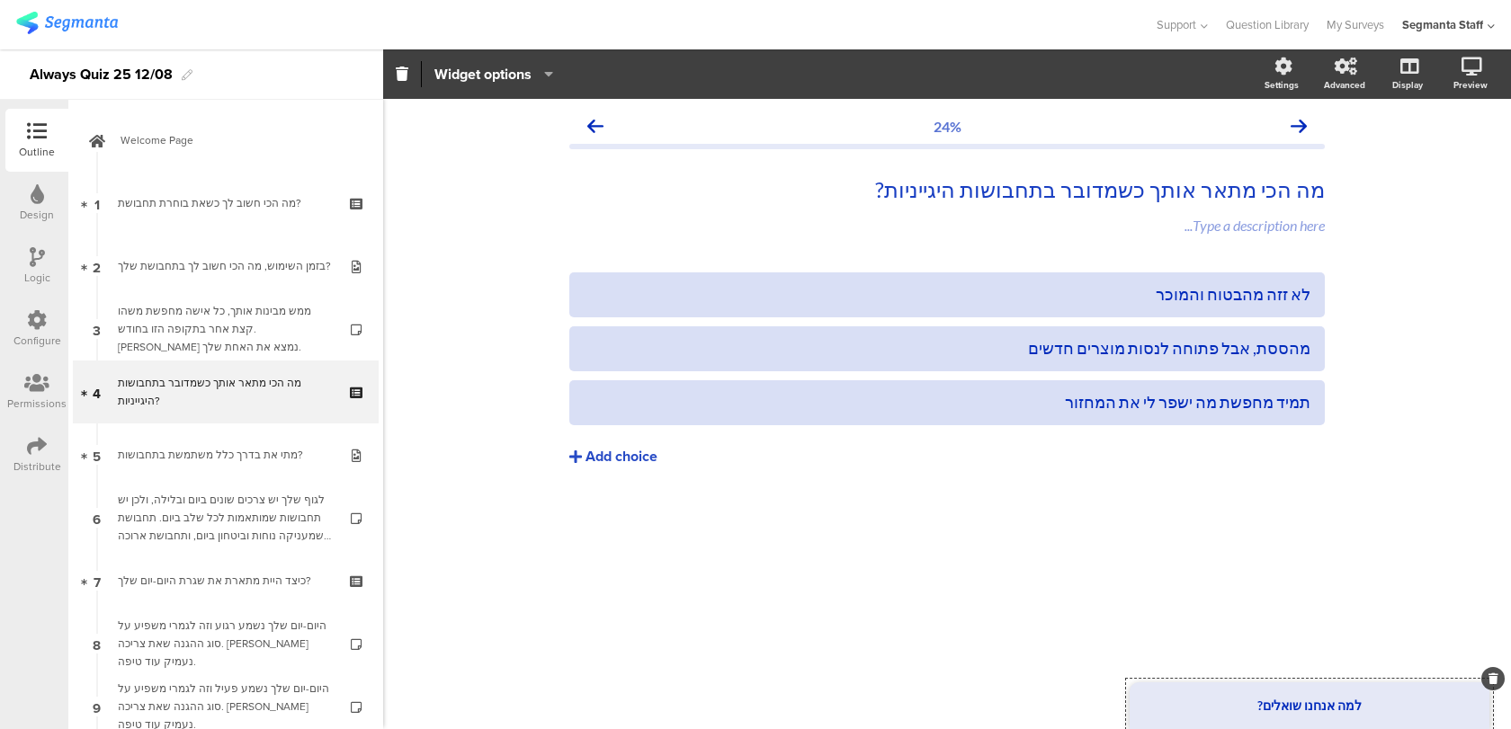
click at [583, 550] on div "24% מה הכי מתאר אותך כשמדובר בתחבושות היגייניות? מה הכי מתאר אותך כשמדובר בתחבו…" at bounding box center [946, 325] width 791 height 452
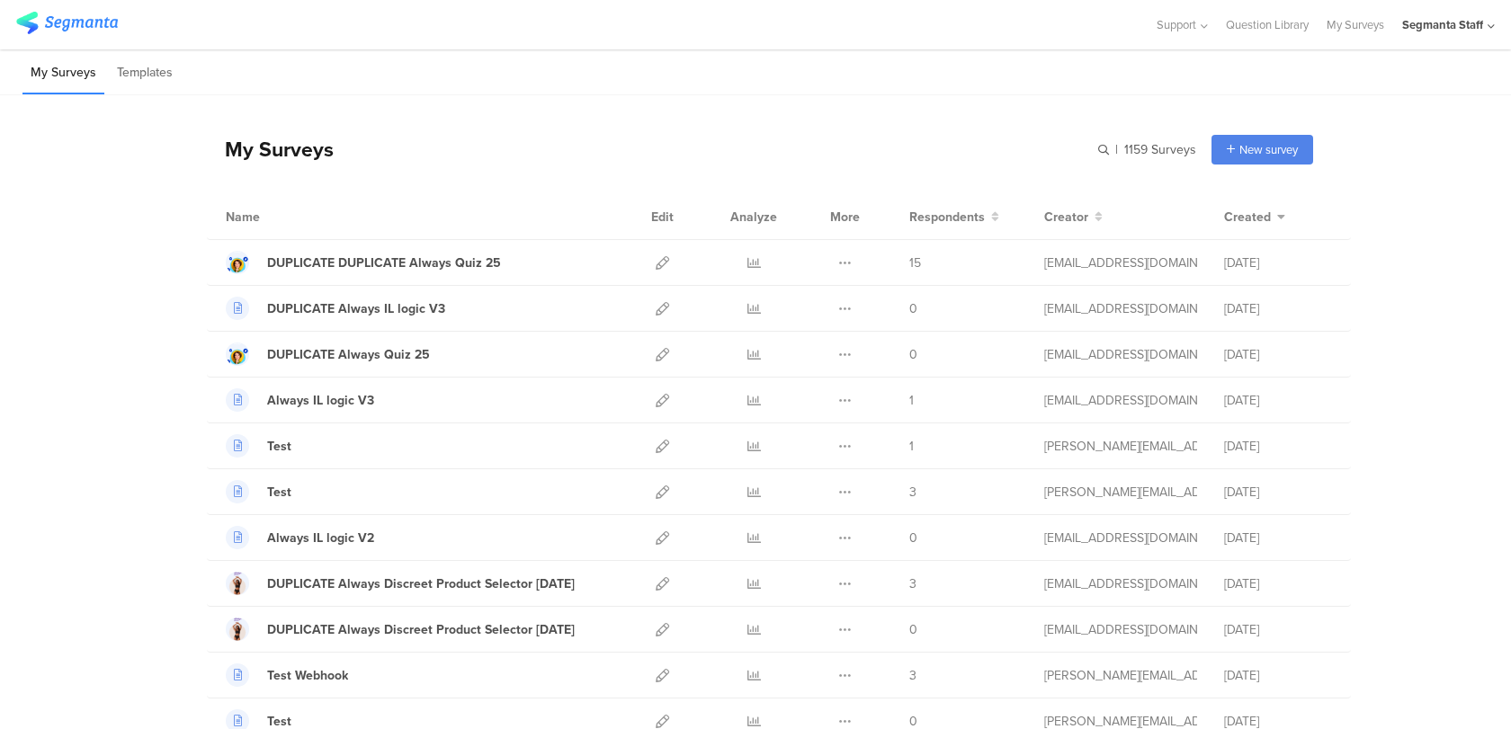
scroll to position [12, 0]
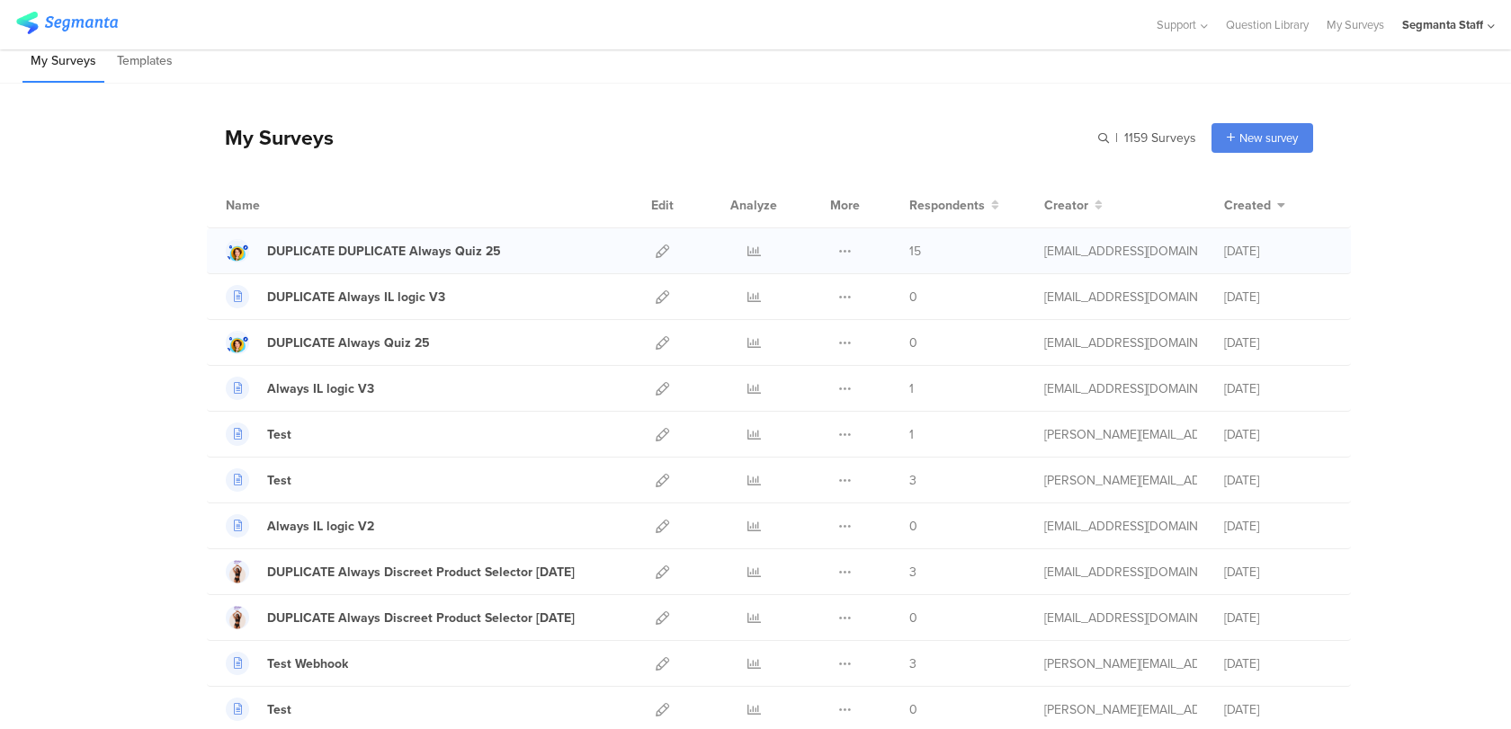
click at [671, 245] on div at bounding box center [662, 250] width 39 height 45
click at [662, 246] on icon at bounding box center [662, 251] width 13 height 13
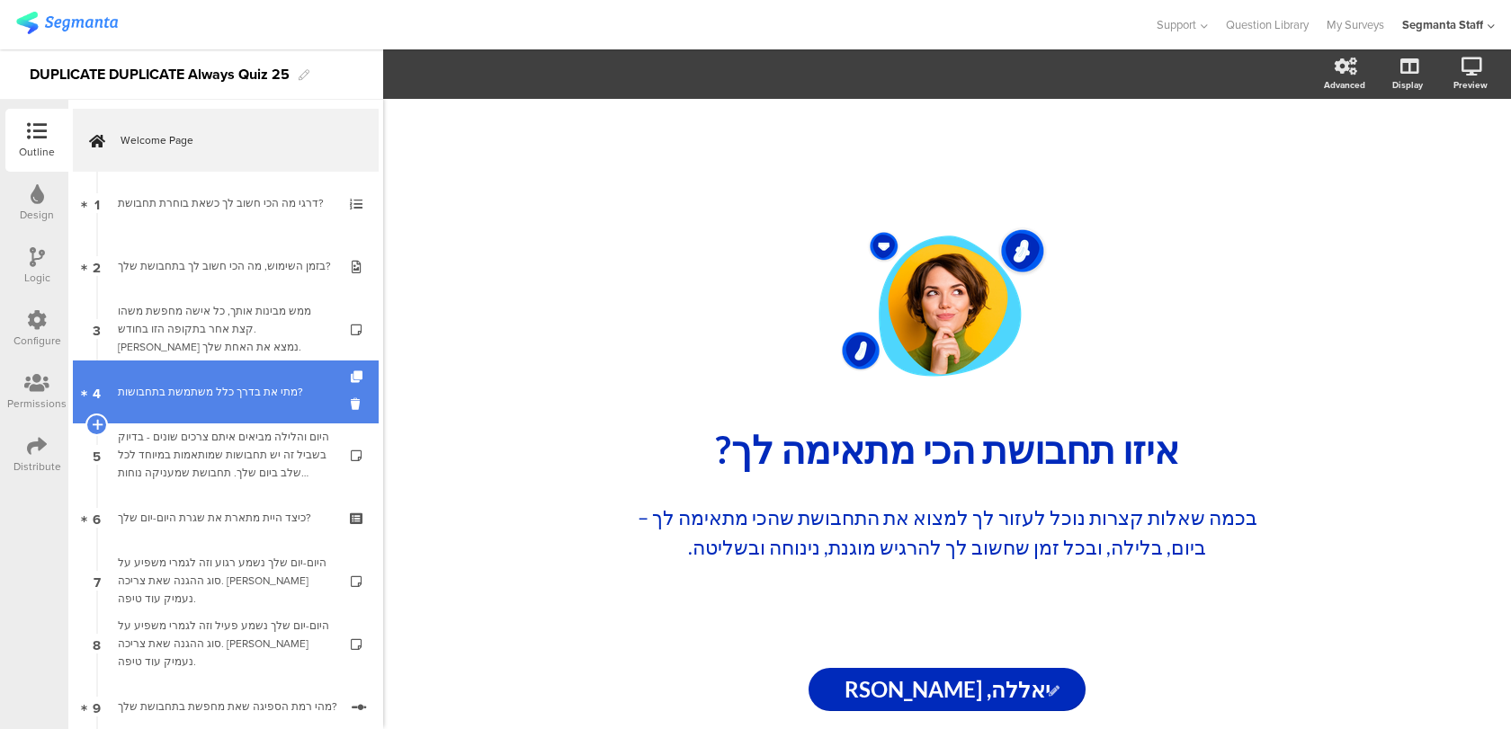
scroll to position [427, 0]
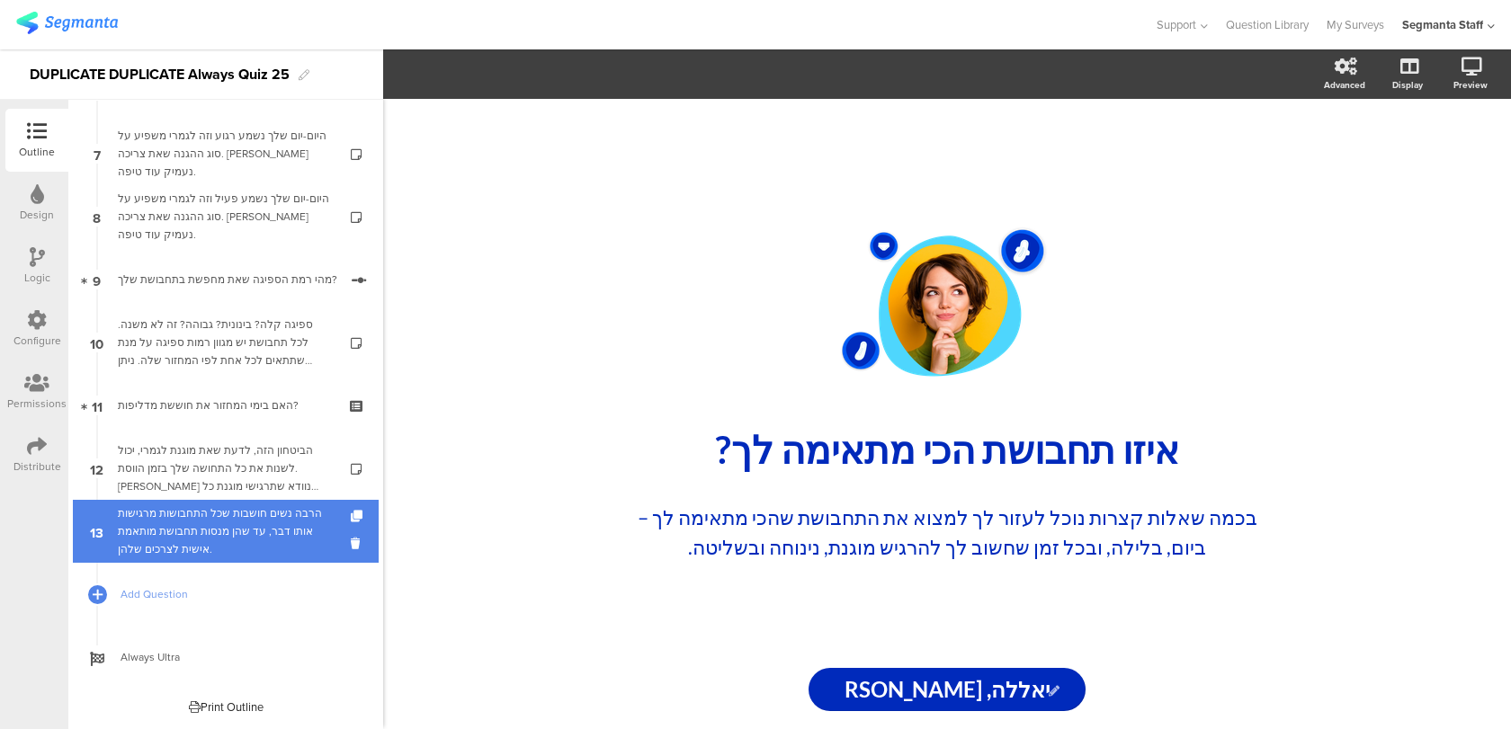
click at [210, 521] on div "הרבה נשים חושבות שכל התחבושות מרגישות אותו דבר, עד שהן מנסות תחבושת מותאמת אישי…" at bounding box center [225, 532] width 215 height 54
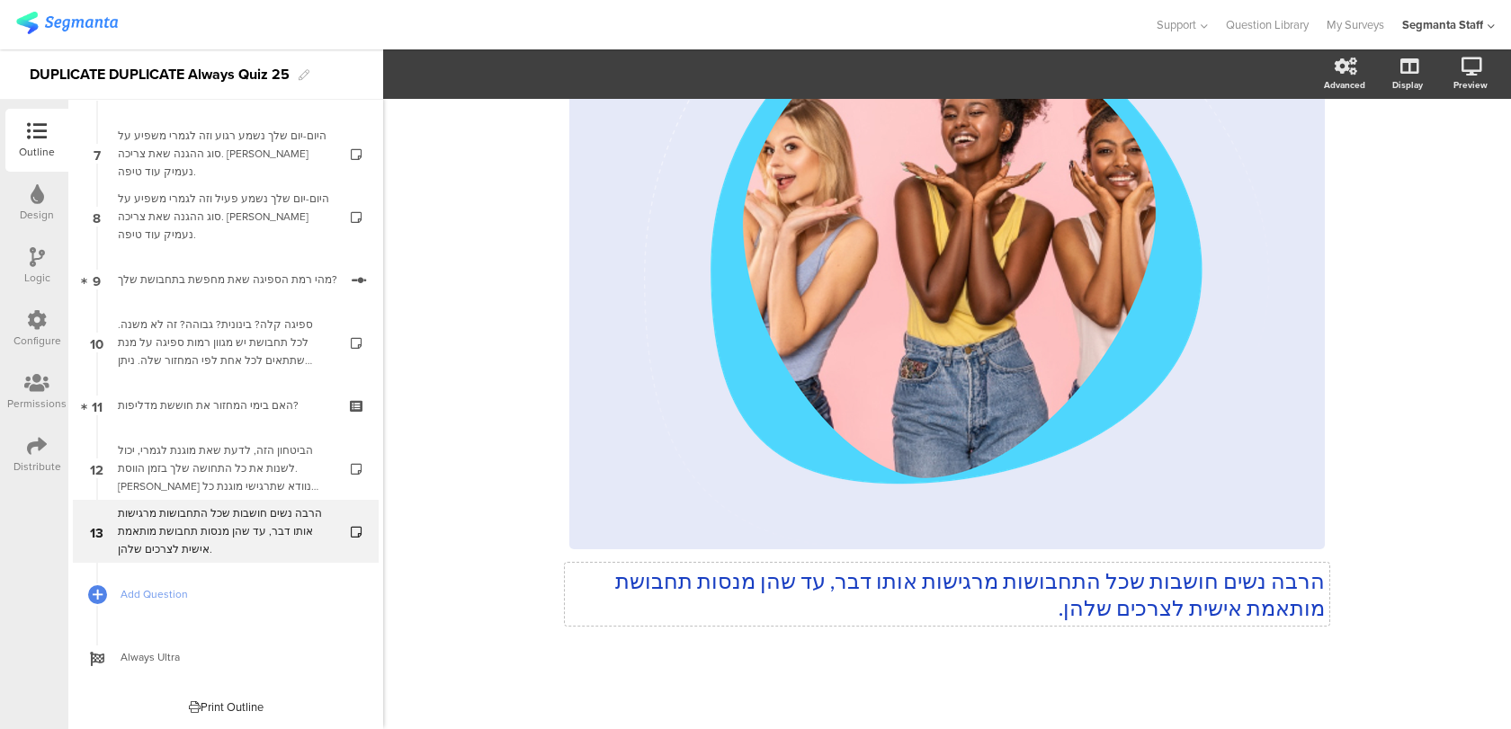
click at [997, 597] on div "הרבה נשים חושבות שכל התחבושות מרגישות אותו דבר, עד שהן מנסות תחבושת מותאמת אישי…" at bounding box center [946, 254] width 755 height 769
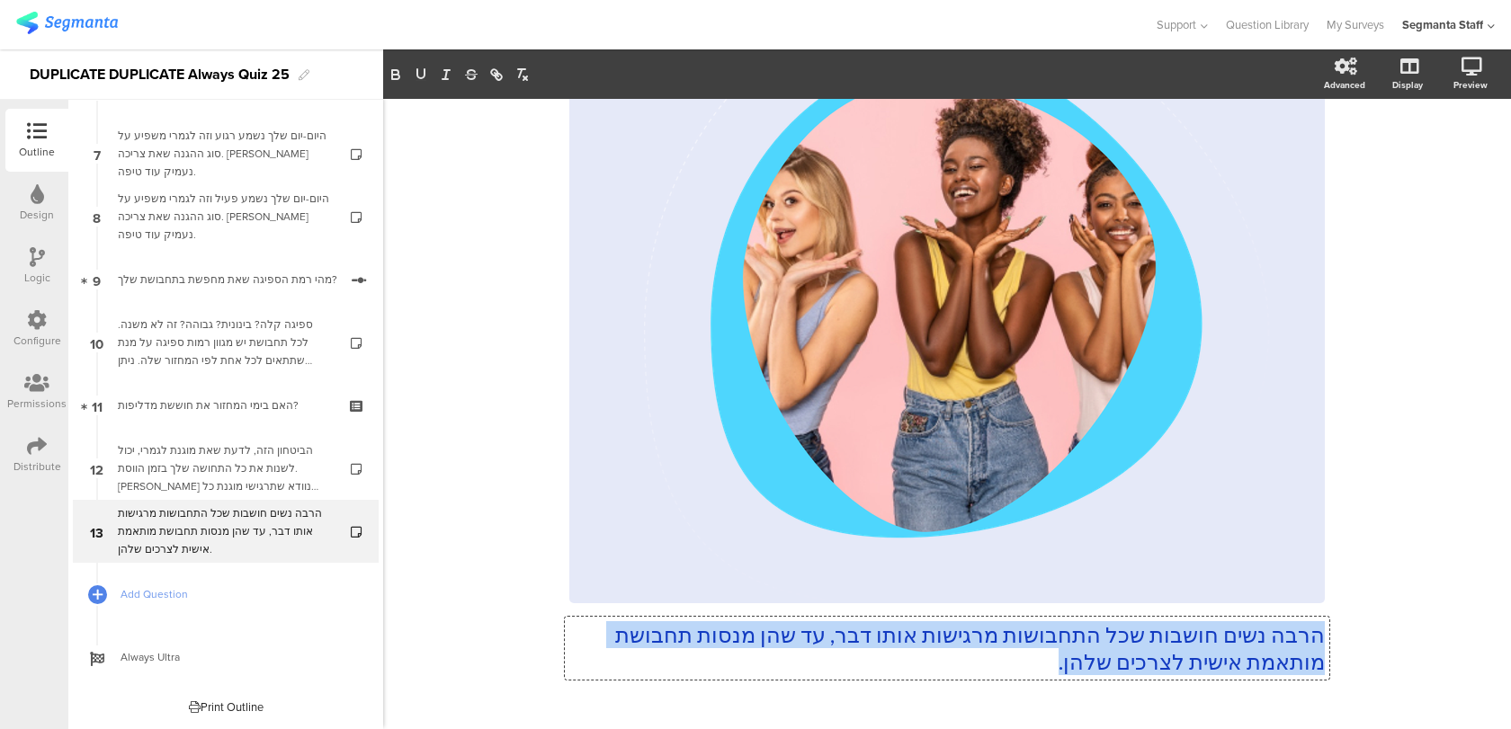
copy p "הרבה נשים חושבות שכל התחבושות מרגישות אותו דבר, עד שהן מנסות תחבושת מותאמת אישי…"
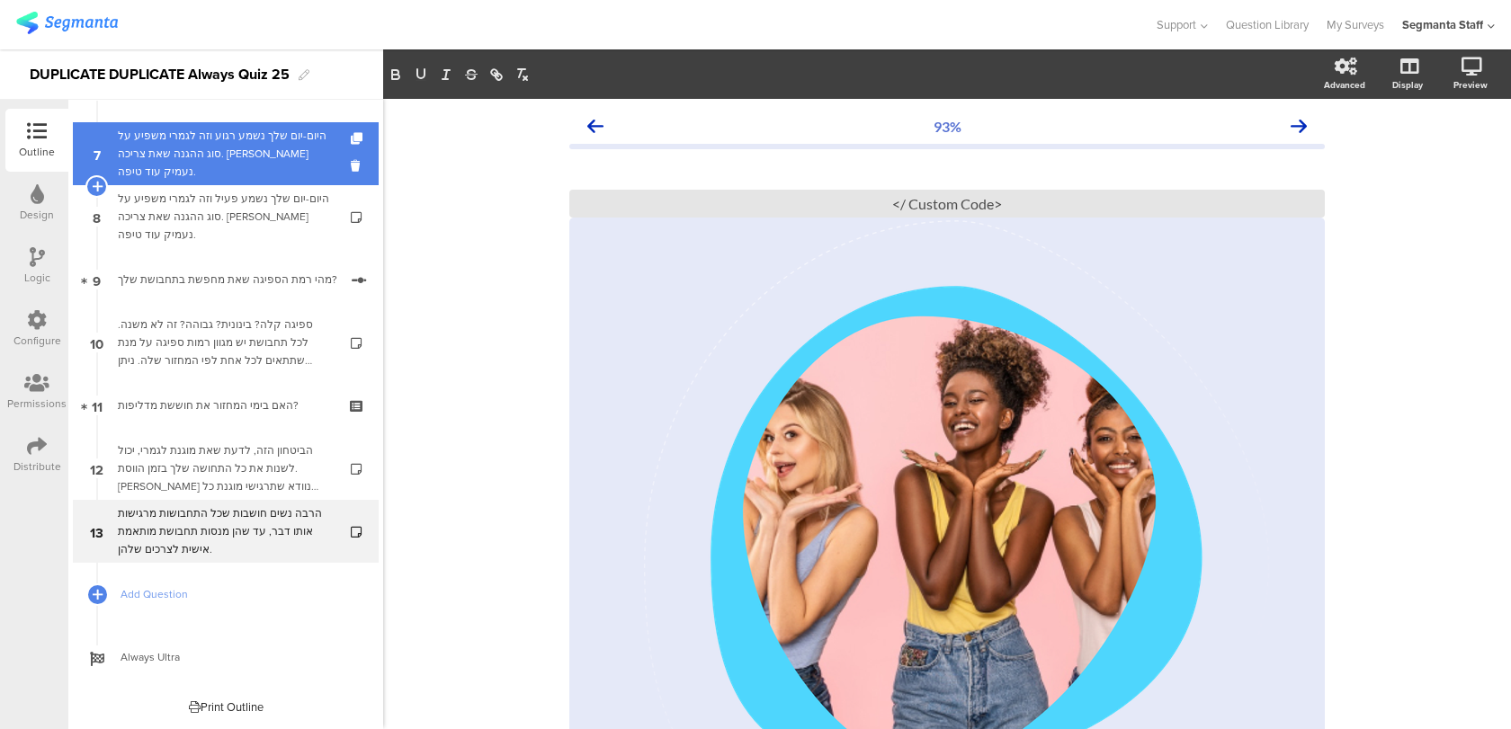
scroll to position [0, 0]
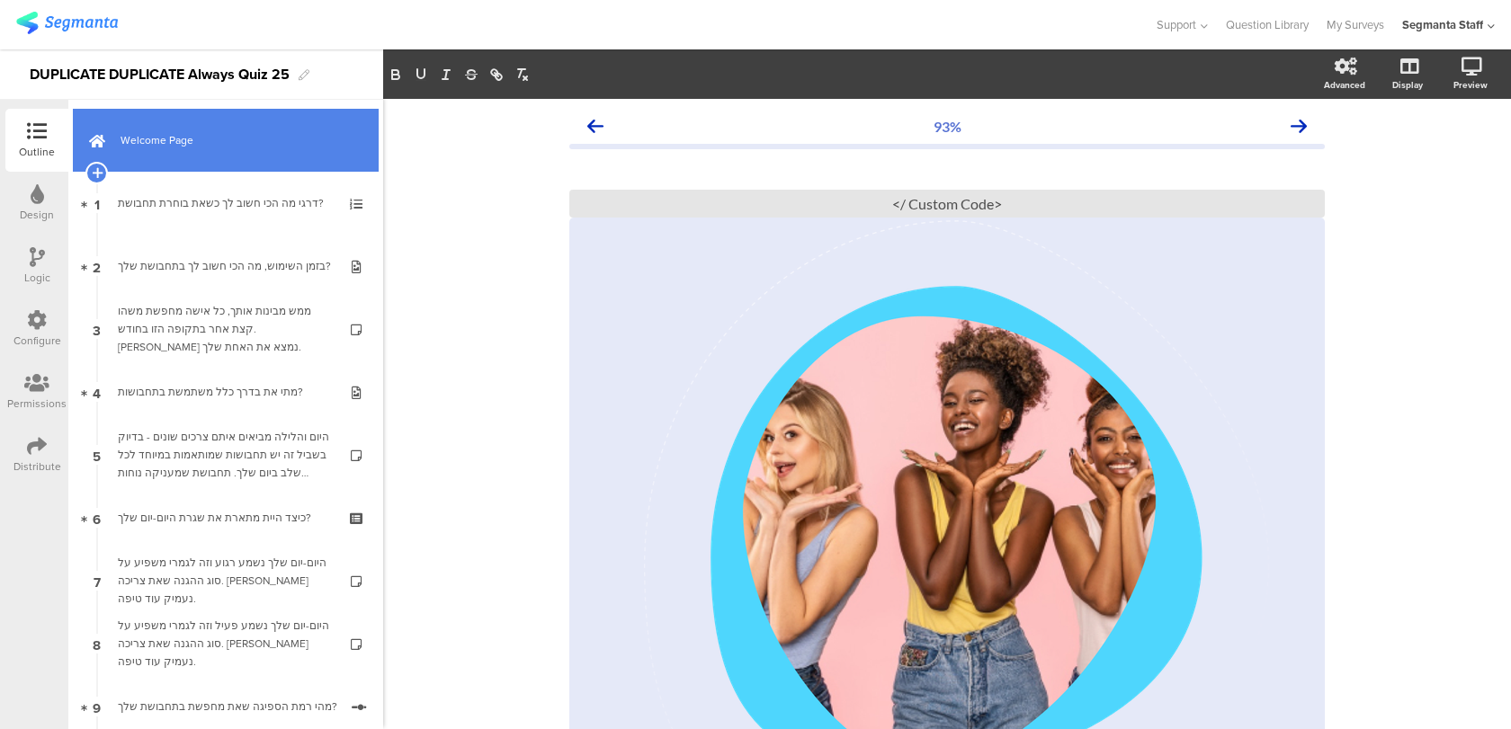
click at [266, 157] on link "Welcome Page" at bounding box center [226, 140] width 306 height 63
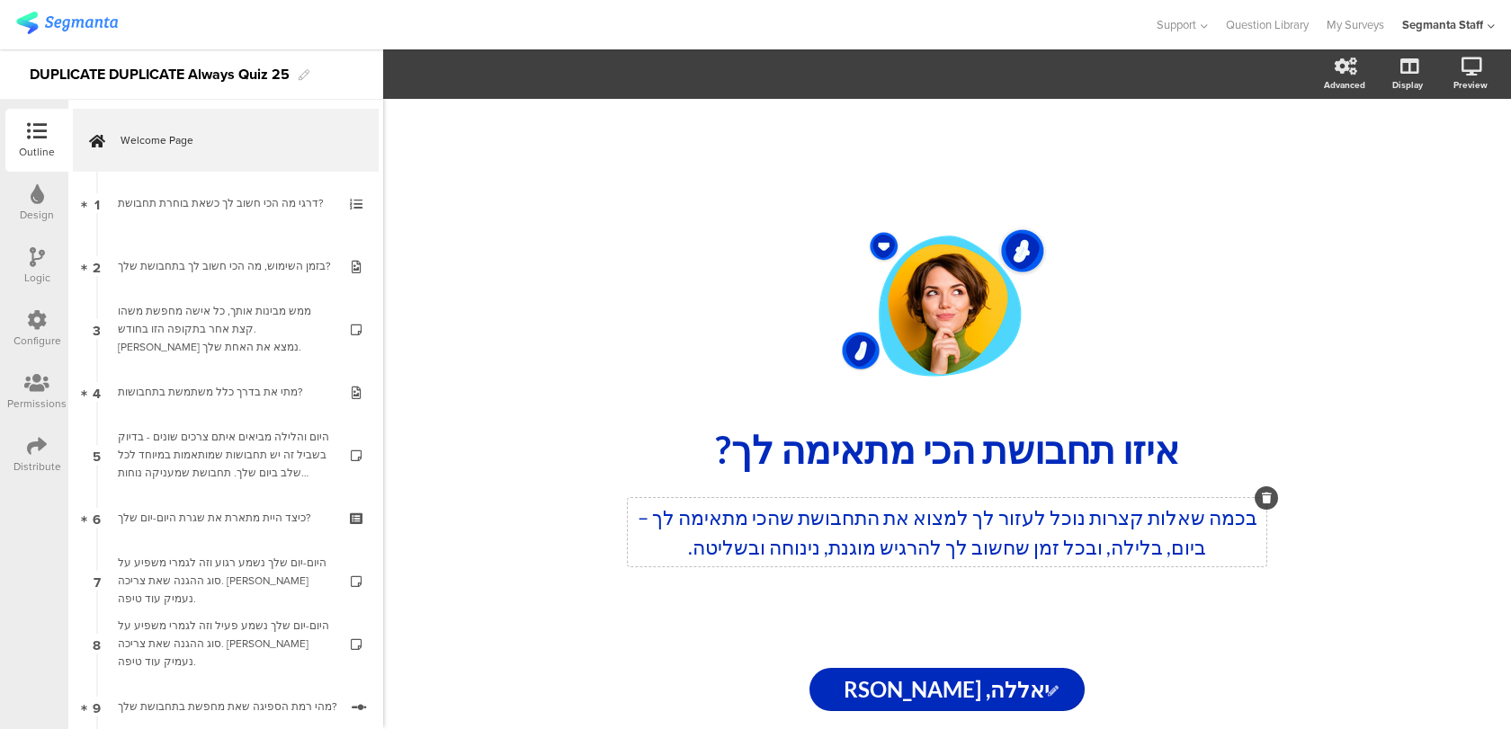
click at [898, 547] on div "בכמה שאלות קצרות נוכל לעזור לך למצוא את התחבושת שהכי מתאימה לך – ביום, בלילה, ו…" at bounding box center [947, 532] width 639 height 68
